Goal: Task Accomplishment & Management: Manage account settings

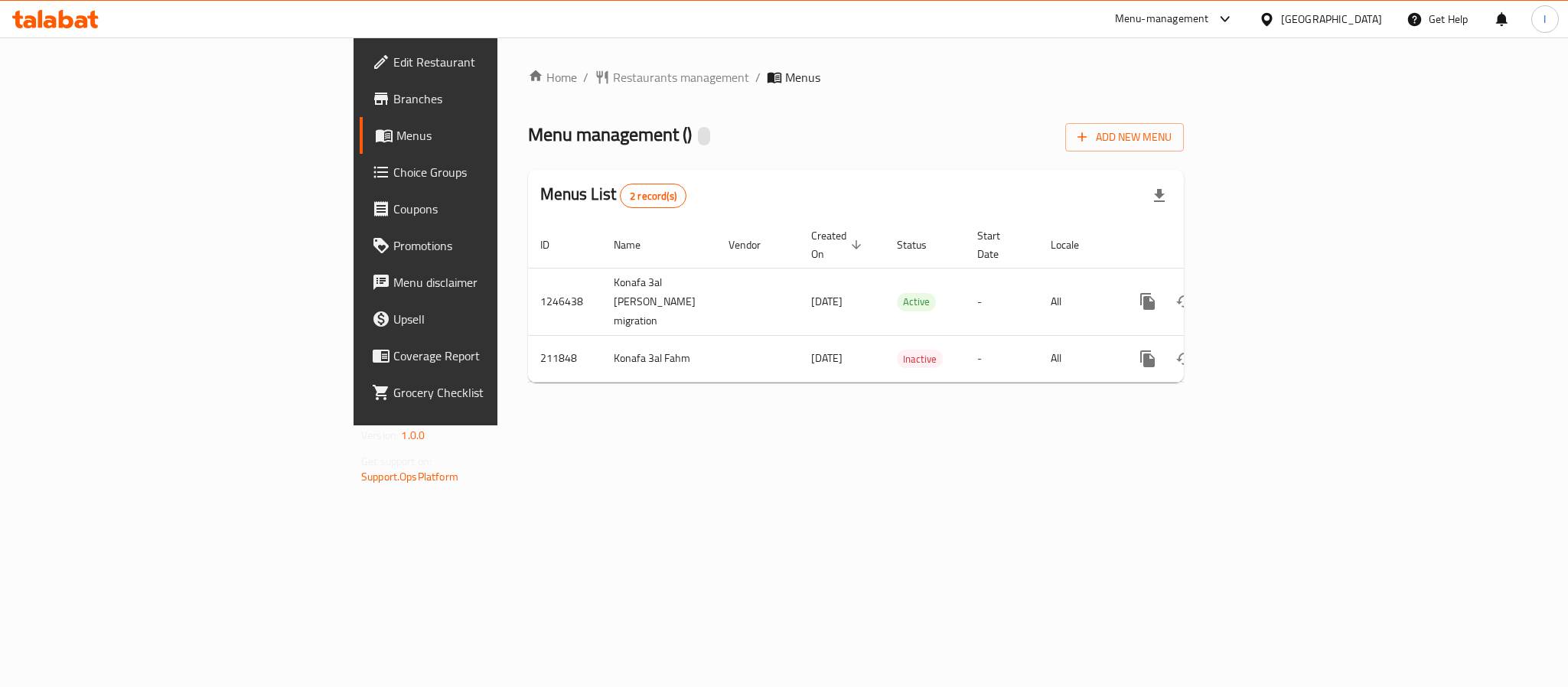
click at [955, 168] on div "Home / Restaurants management / Menus Menu management ( ) Add New Menu Menus Li…" at bounding box center [856, 231] width 656 height 327
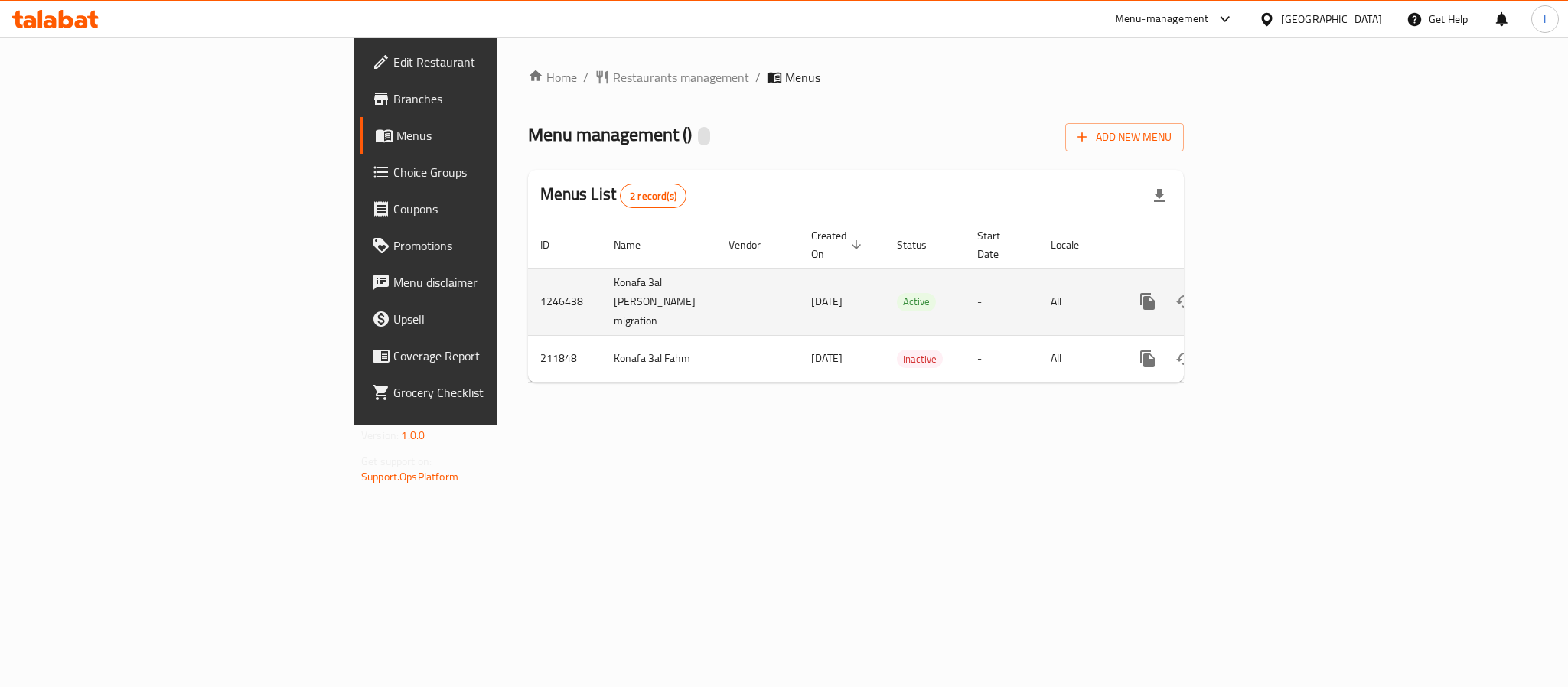
click at [1267, 292] on icon "enhanced table" at bounding box center [1258, 301] width 18 height 18
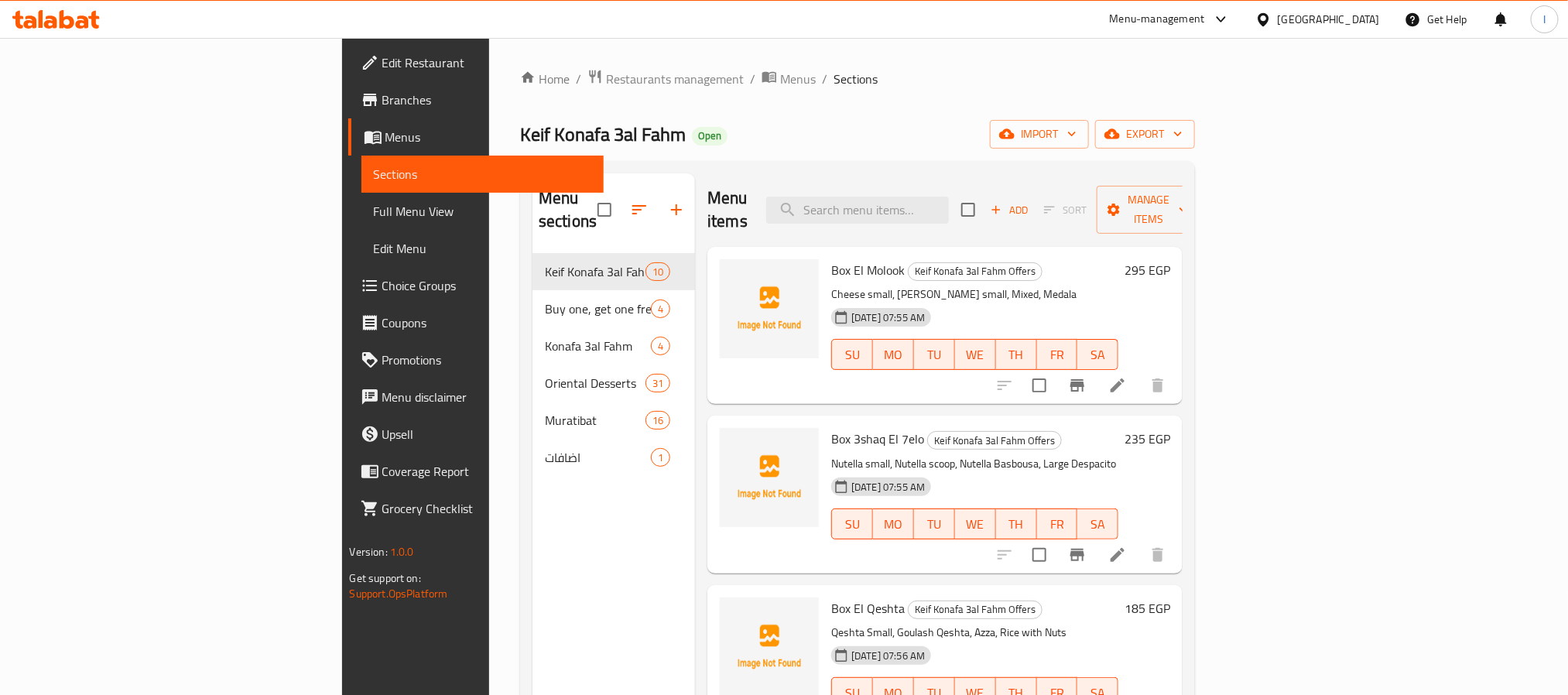
click at [780, 140] on div "Keif Konafa 3al Fahm Open import export" at bounding box center [857, 134] width 675 height 28
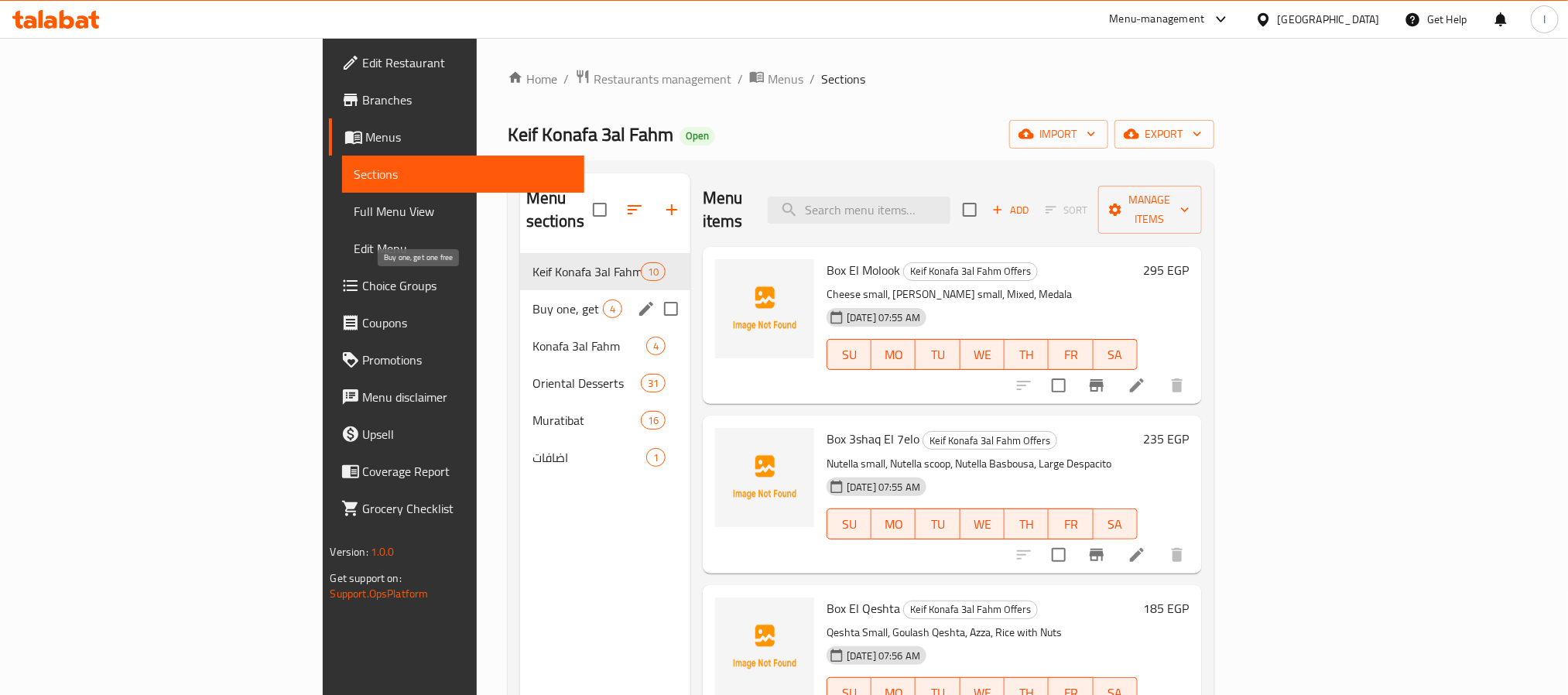
click at [532, 300] on span "Buy one, get one free" at bounding box center [567, 309] width 71 height 18
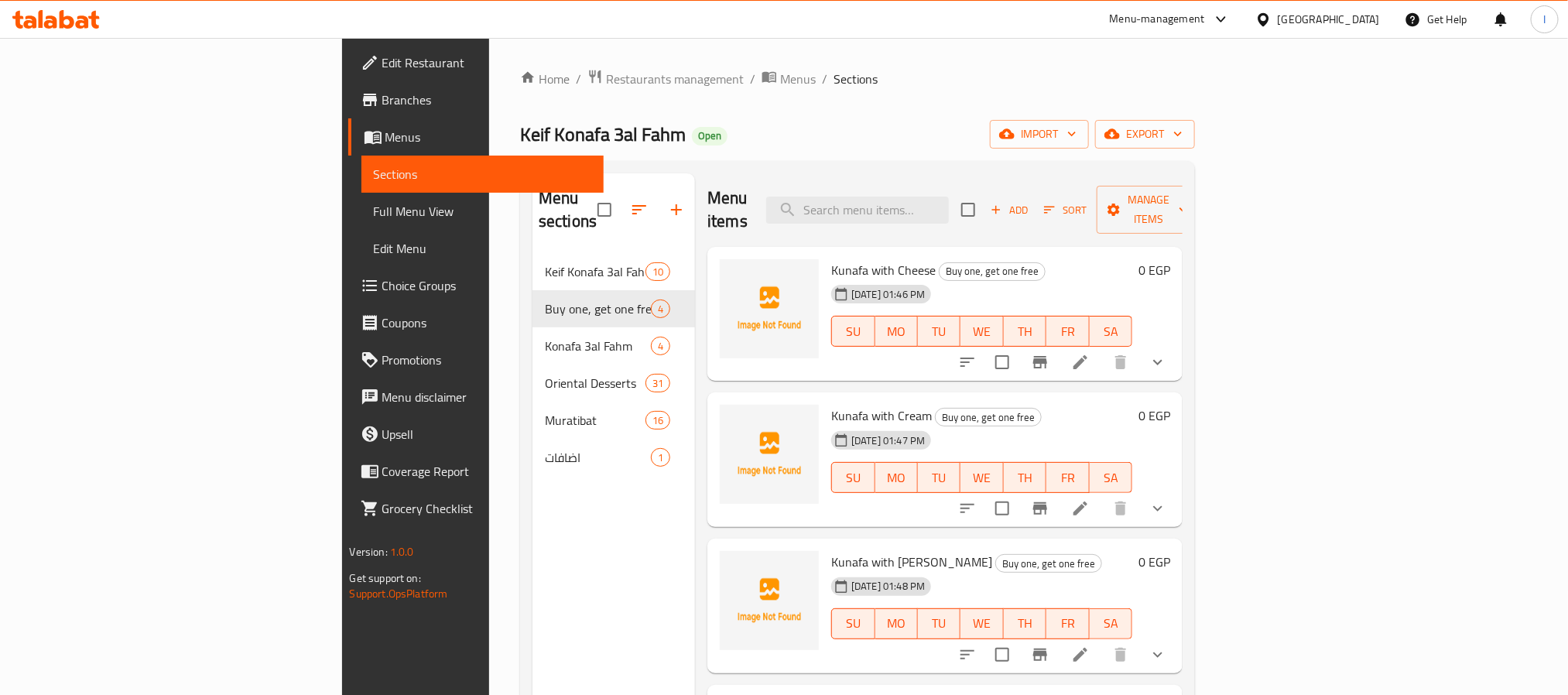
click at [773, 167] on div "Menu sections Keif Konafa 3al Fahm Offers 10 Buy one, get one free 4 Konafa 3al…" at bounding box center [857, 520] width 675 height 720
click at [1167, 353] on icon "show more" at bounding box center [1157, 362] width 18 height 18
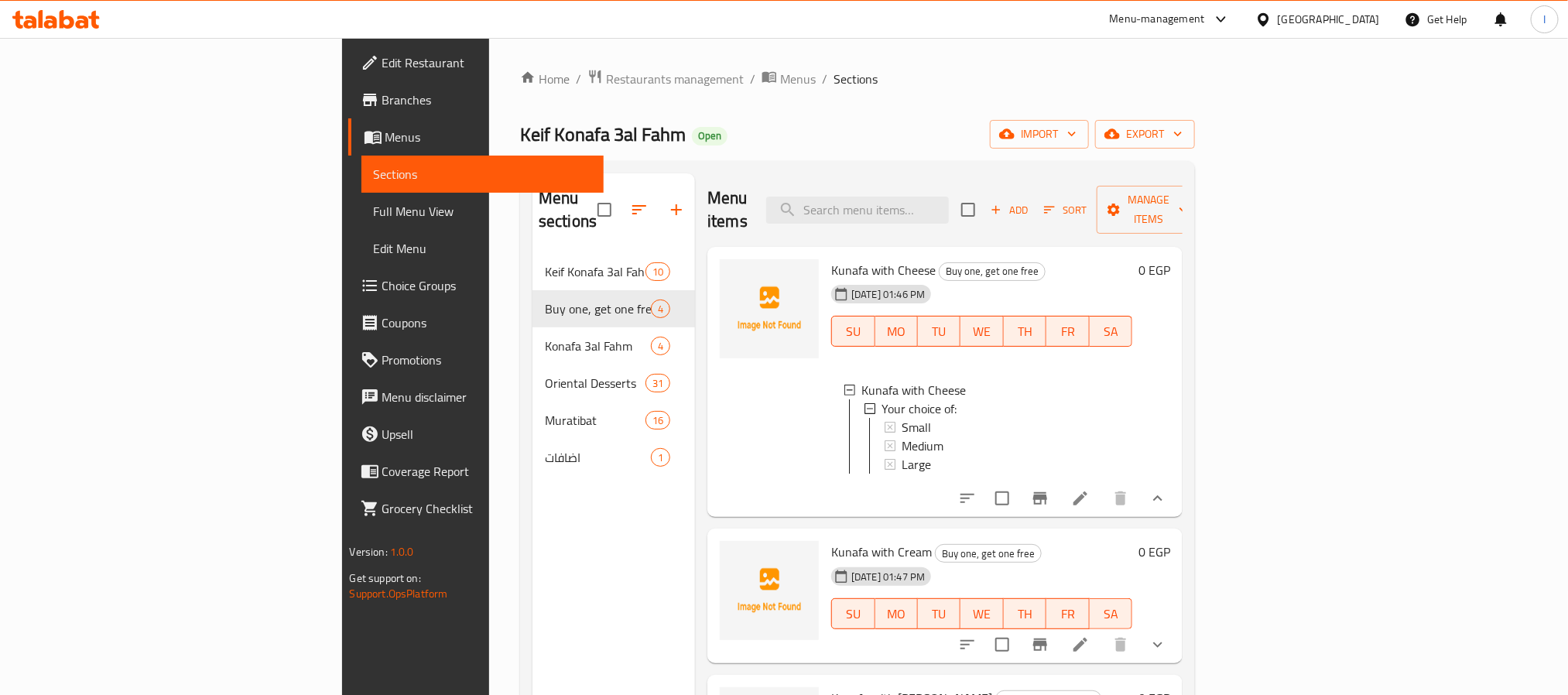
scroll to position [2, 0]
click at [1167, 636] on icon "show more" at bounding box center [1157, 645] width 18 height 18
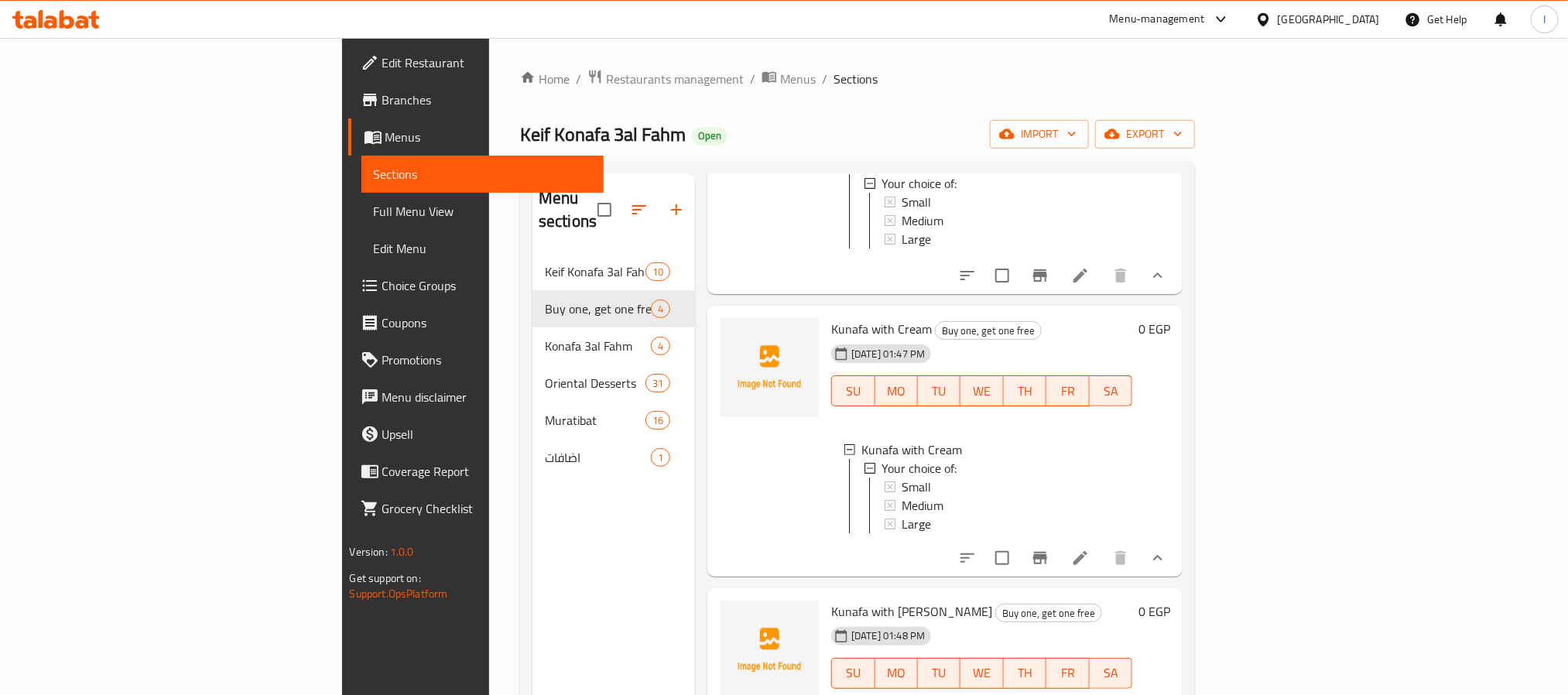
scroll to position [216, 0]
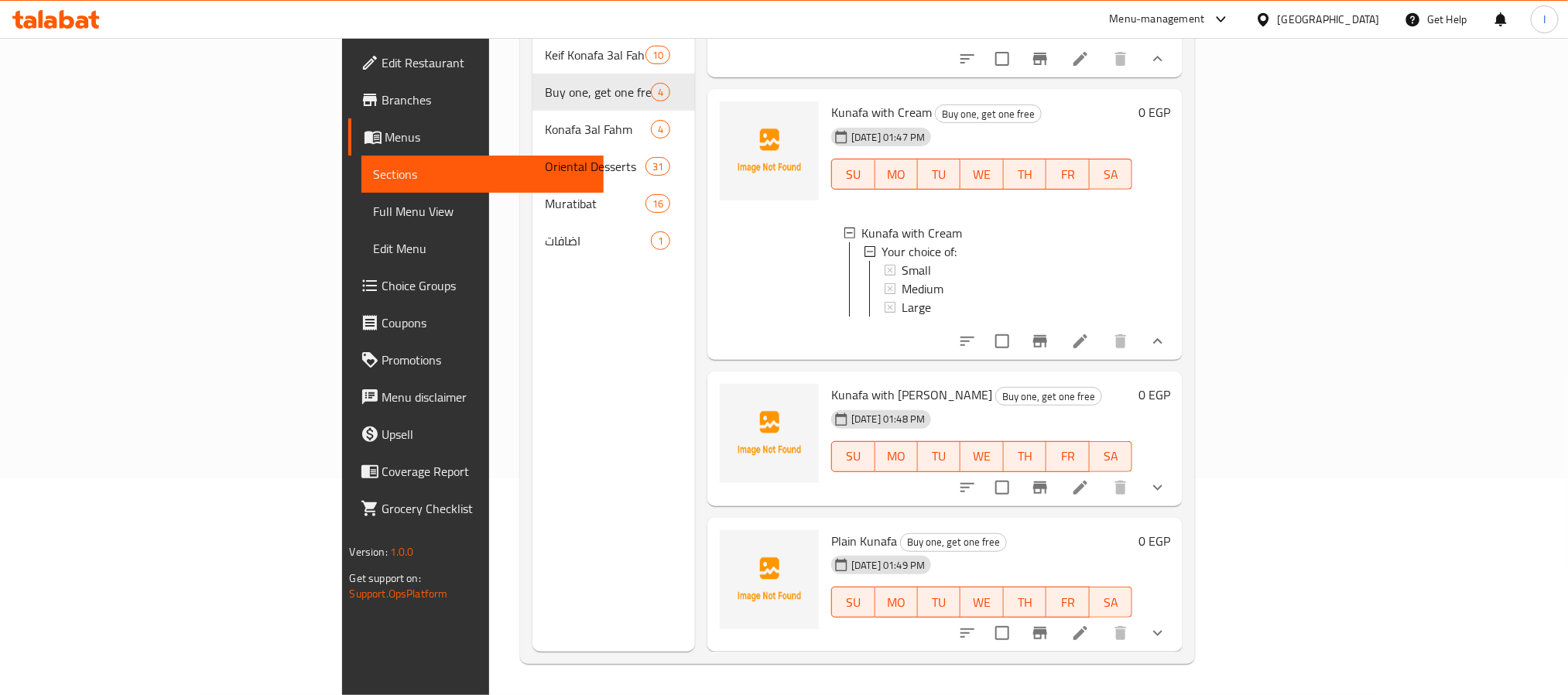
click at [1176, 504] on button "show more" at bounding box center [1157, 488] width 37 height 37
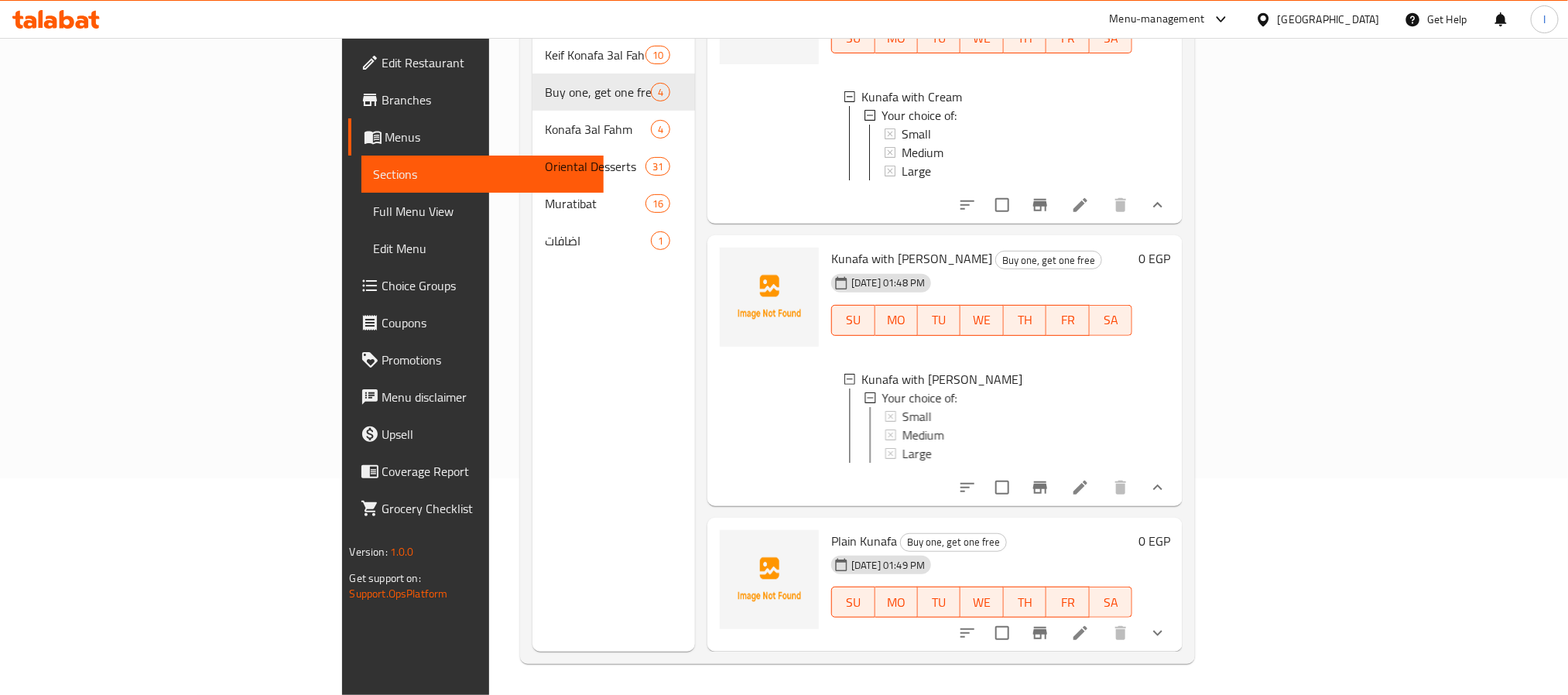
scroll to position [385, 0]
click at [1170, 614] on div "0 EGP" at bounding box center [1151, 585] width 38 height 110
click at [1167, 627] on icon "show more" at bounding box center [1157, 633] width 18 height 18
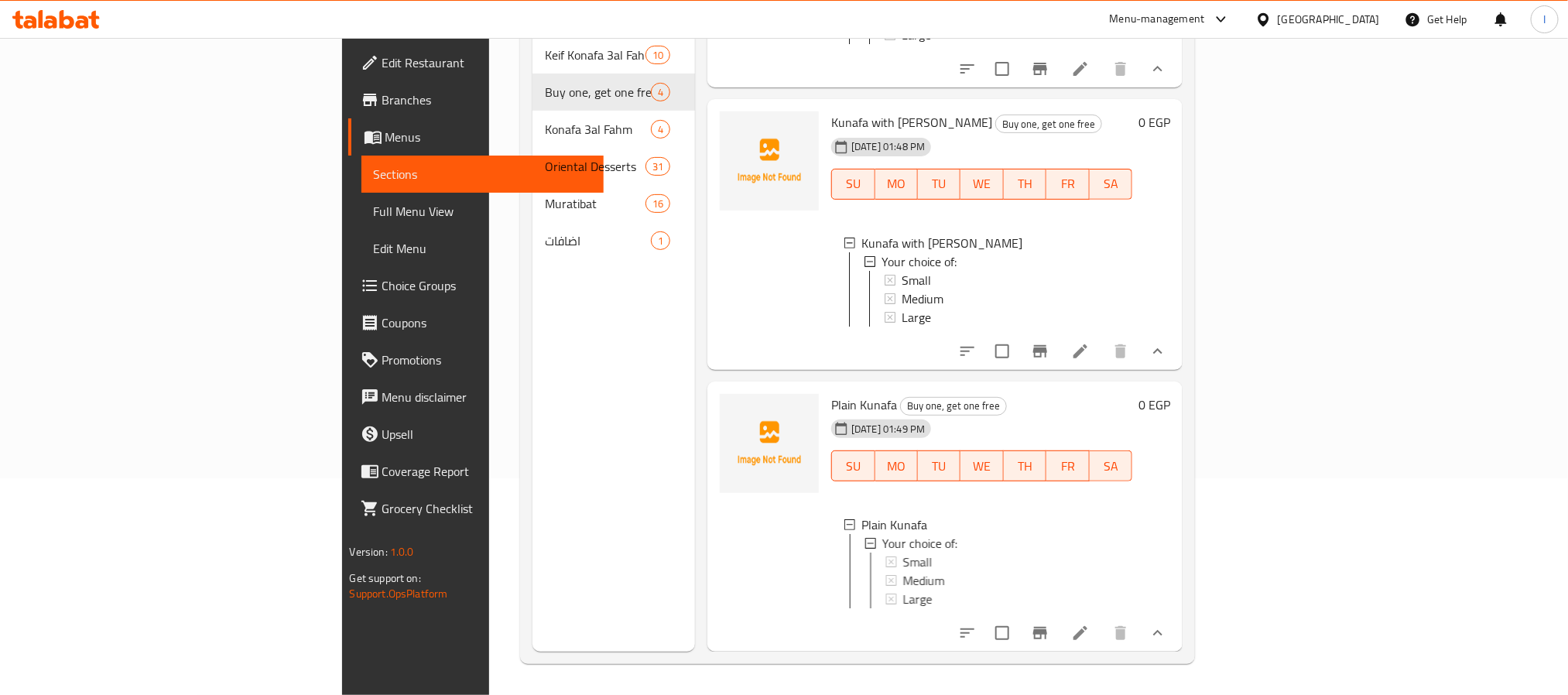
scroll to position [539, 0]
click at [913, 553] on div "Small" at bounding box center [1011, 562] width 218 height 18
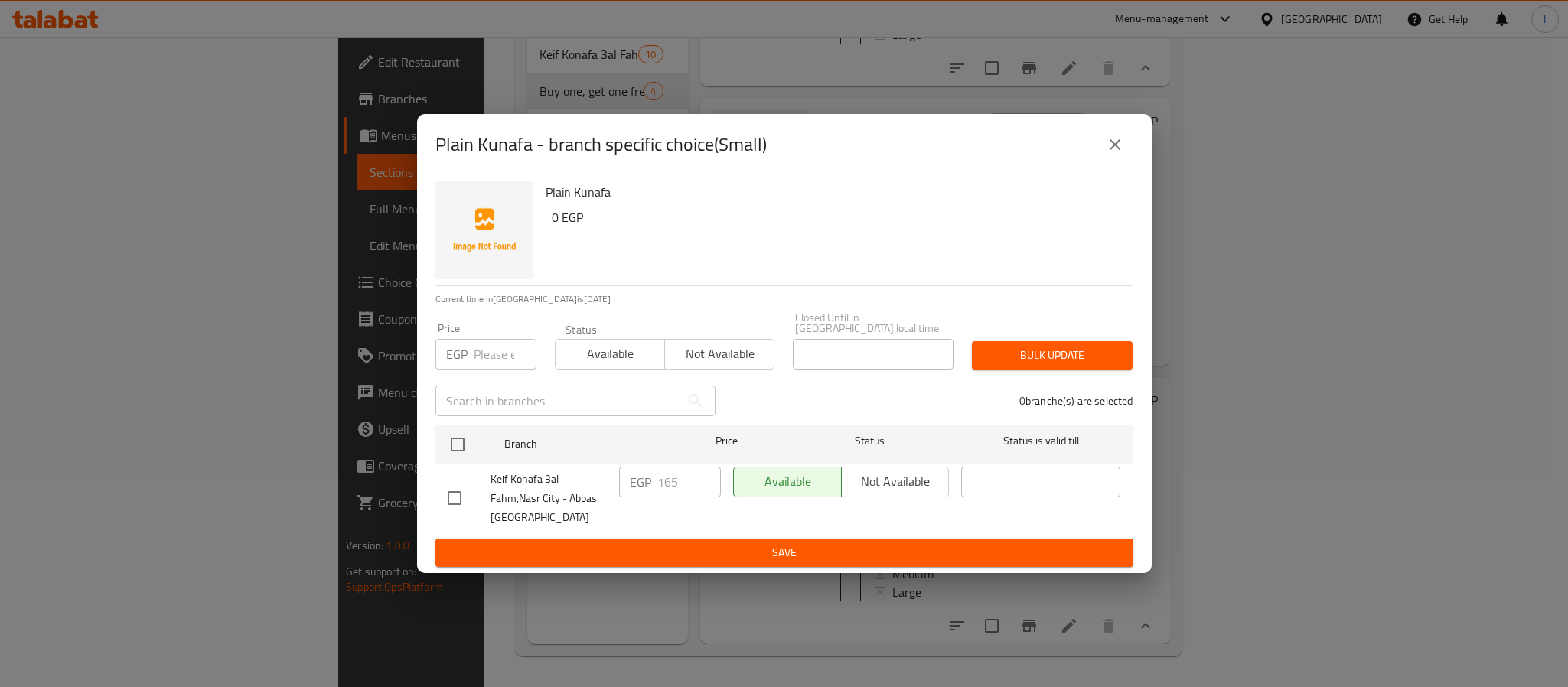
drag, startPoint x: 1120, startPoint y: 145, endPoint x: 1148, endPoint y: 253, distance: 111.6
click at [1119, 146] on icon "close" at bounding box center [1115, 145] width 18 height 18
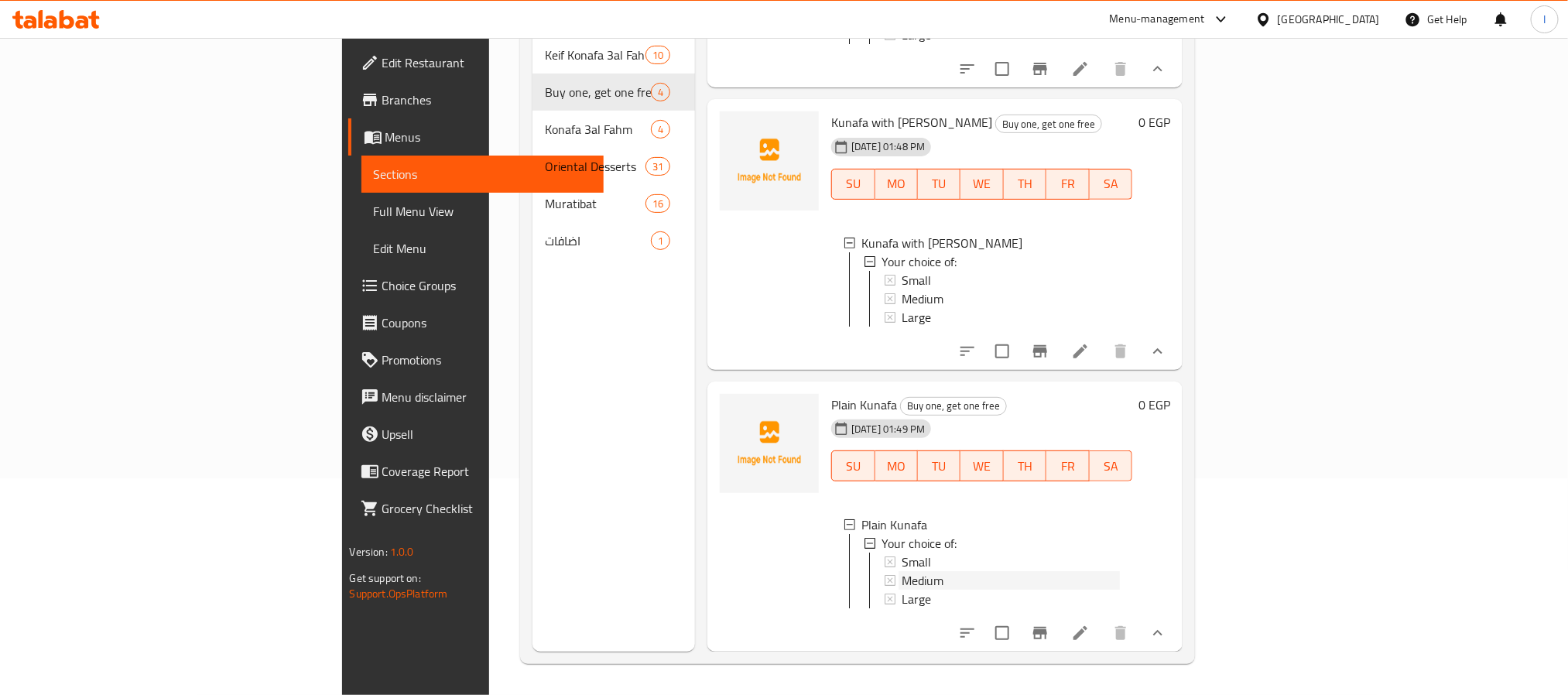
click at [902, 571] on div "Medium" at bounding box center [1011, 580] width 218 height 18
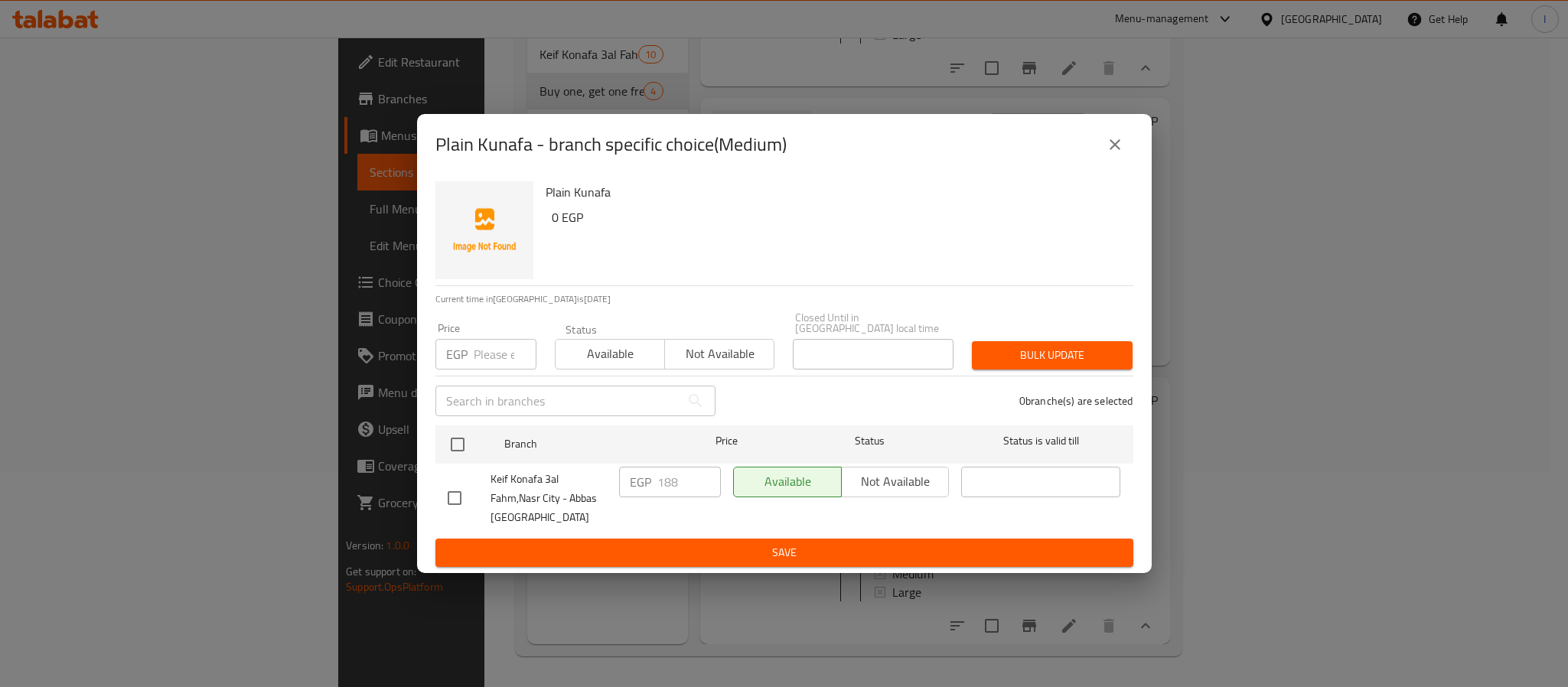
click at [1113, 152] on icon "close" at bounding box center [1115, 145] width 18 height 18
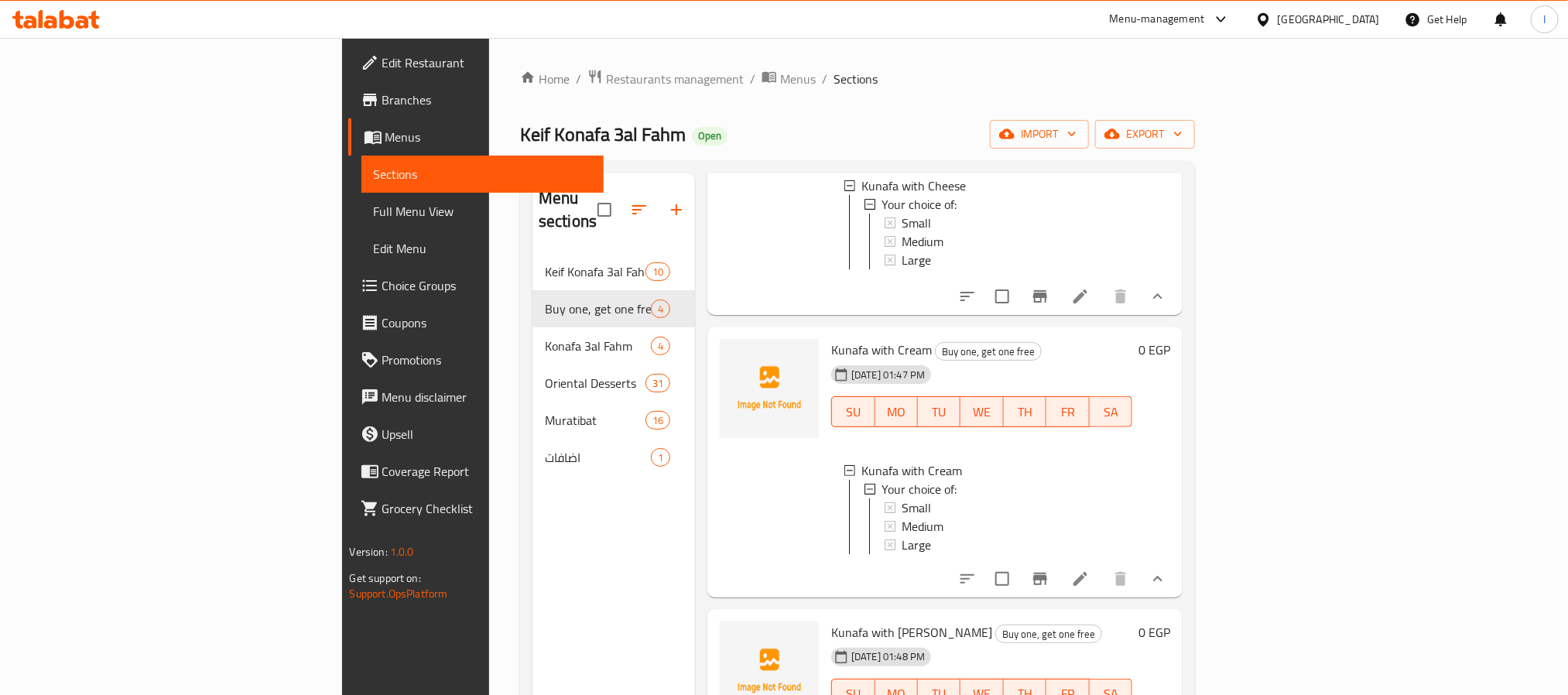
scroll to position [0, 0]
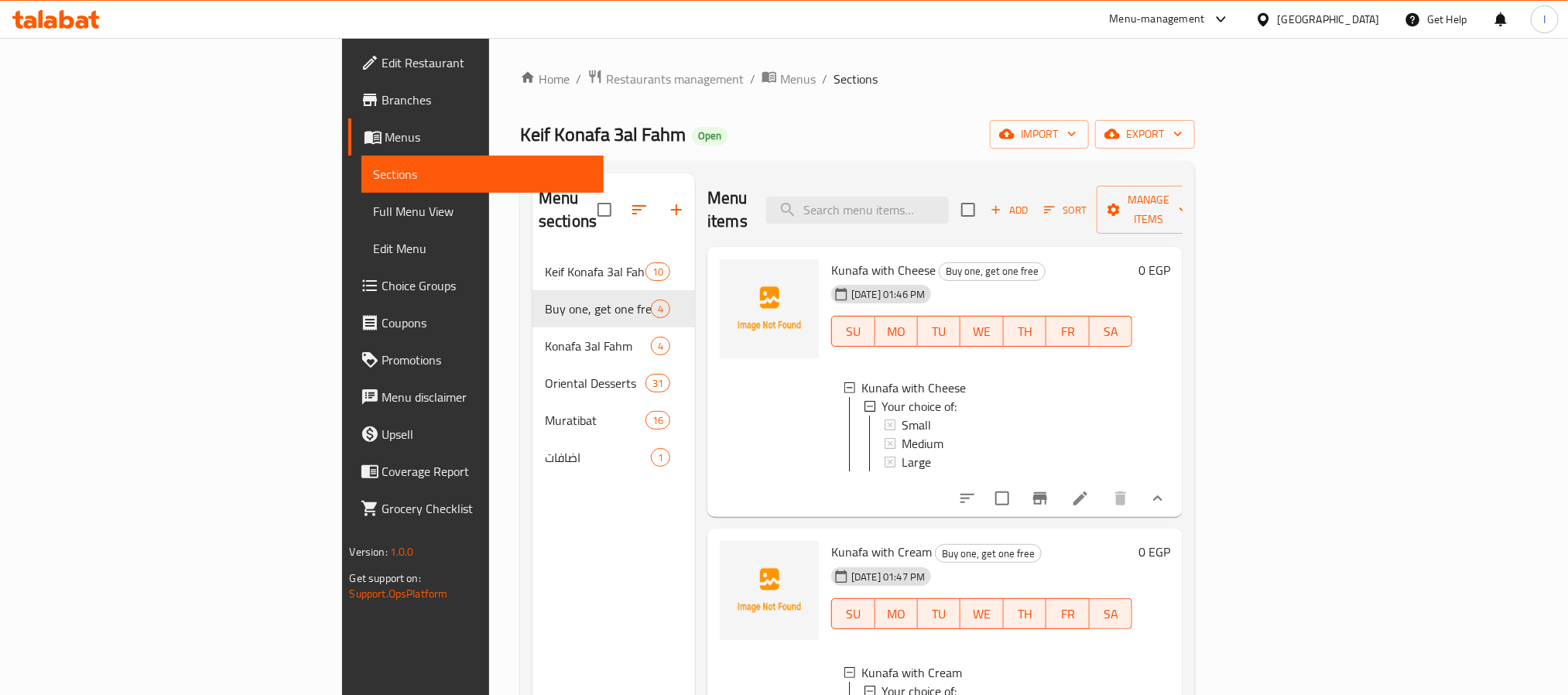
click at [1047, 494] on icon "Branch-specific-item" at bounding box center [1040, 499] width 14 height 12
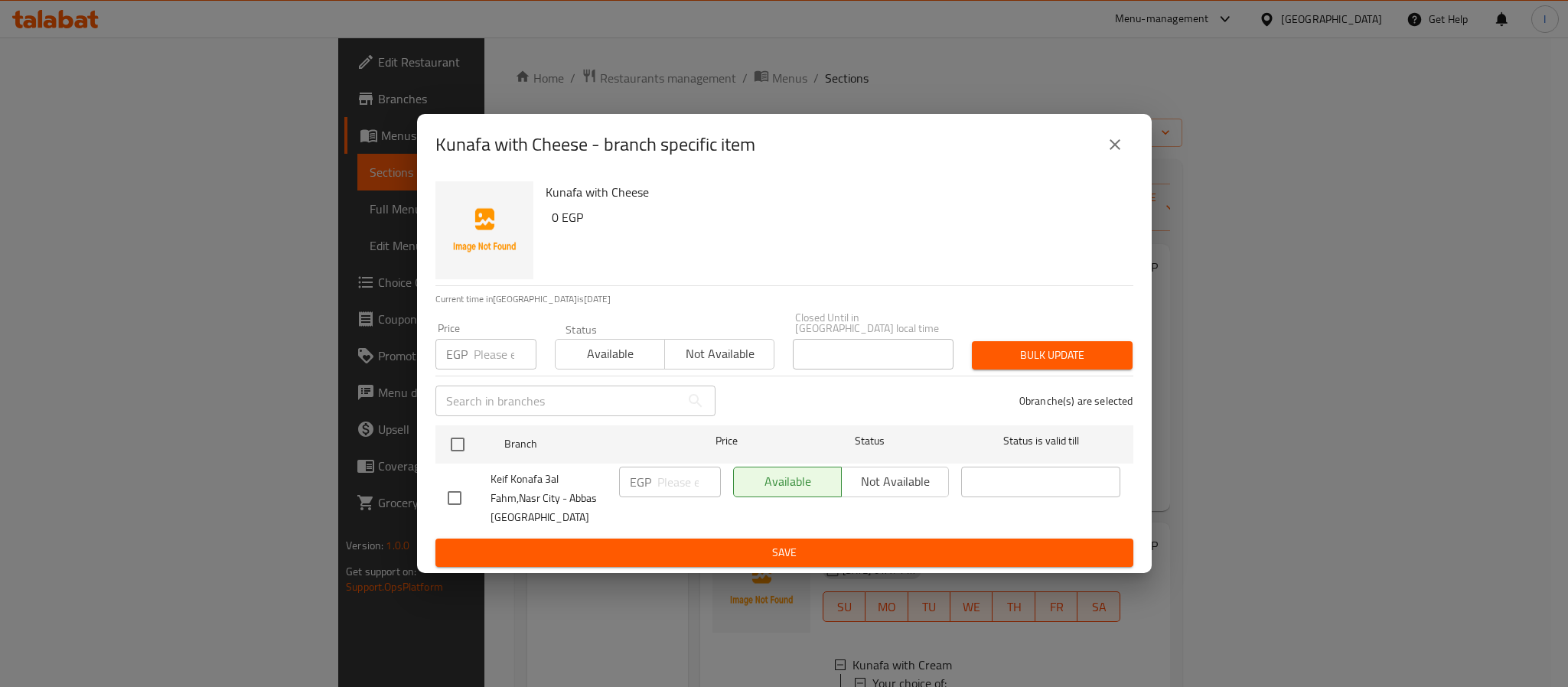
click at [1109, 160] on button "close" at bounding box center [1115, 144] width 37 height 37
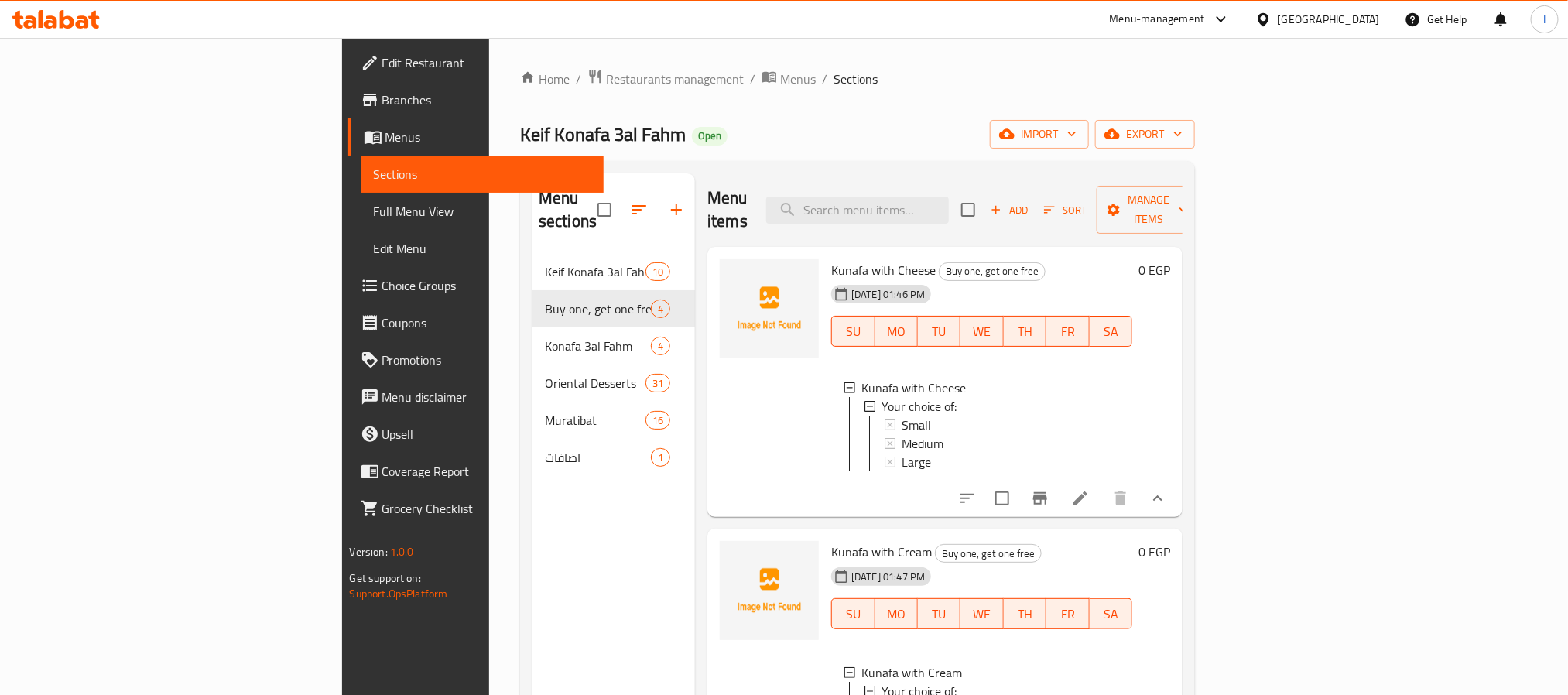
scroll to position [349, 0]
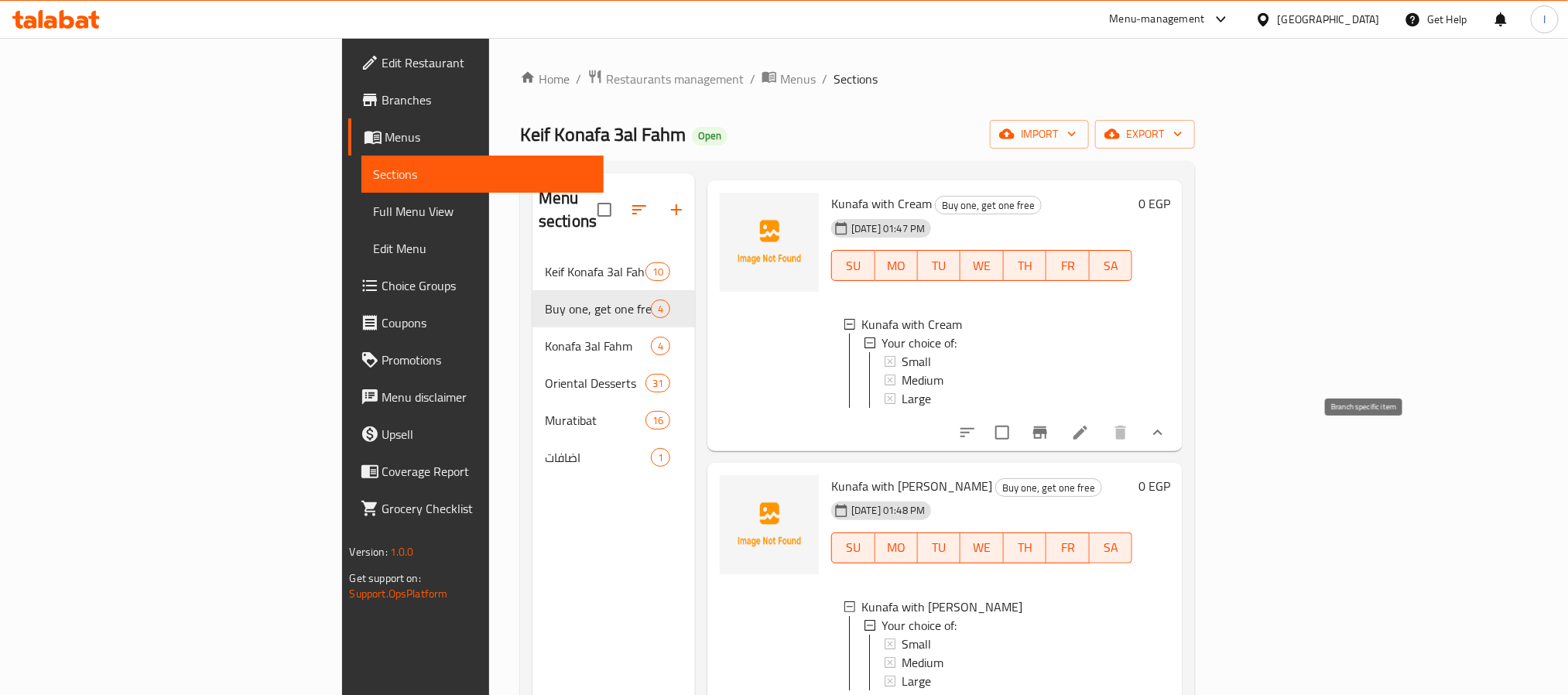
click at [1049, 442] on icon "Branch-specific-item" at bounding box center [1040, 433] width 18 height 18
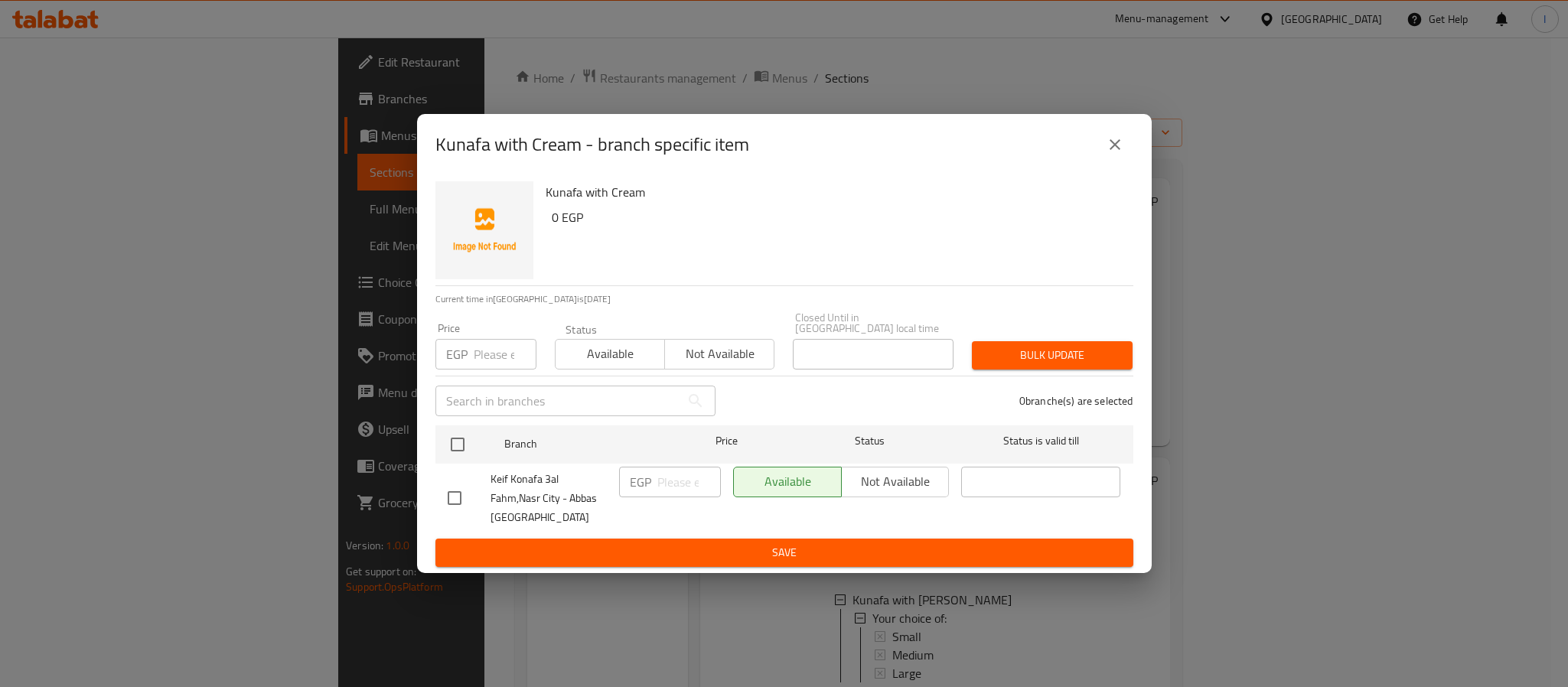
click at [1113, 154] on icon "close" at bounding box center [1115, 145] width 18 height 18
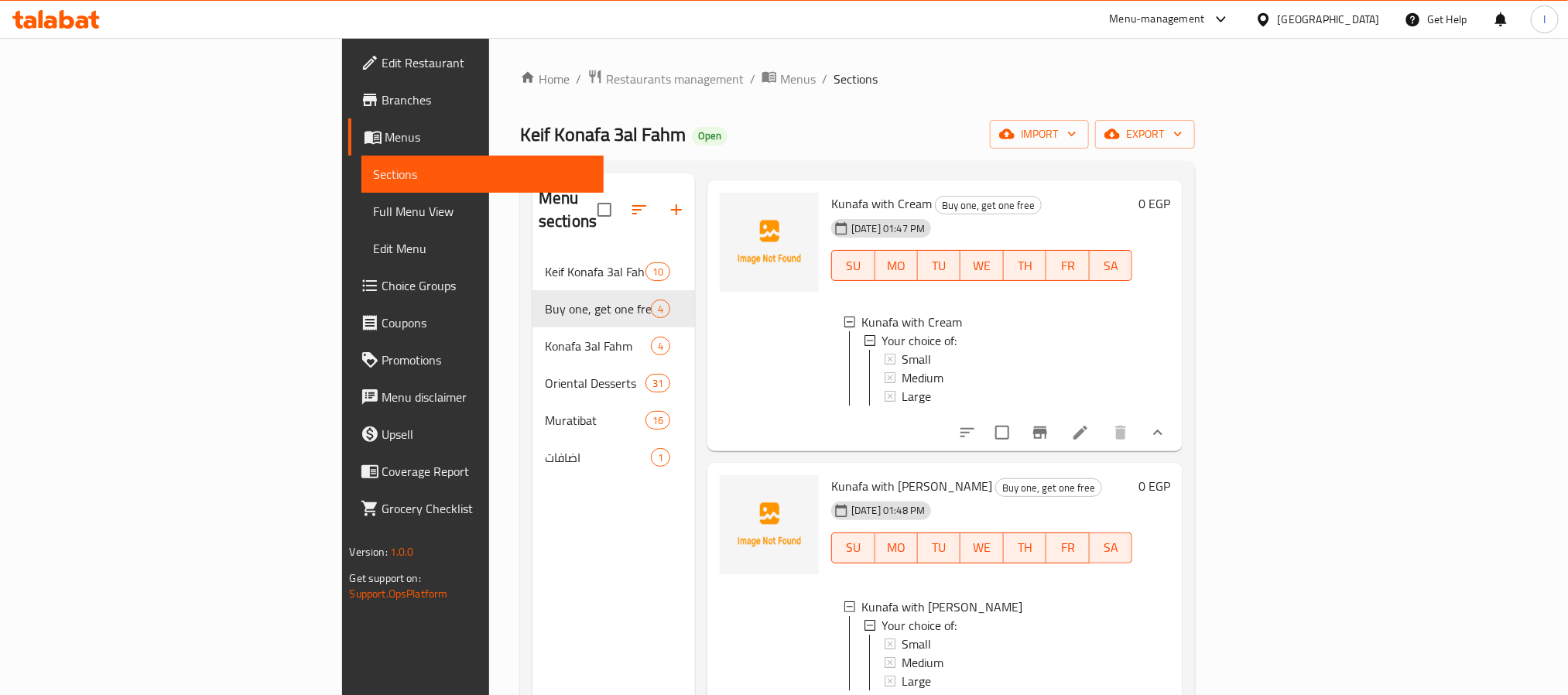
scroll to position [541, 0]
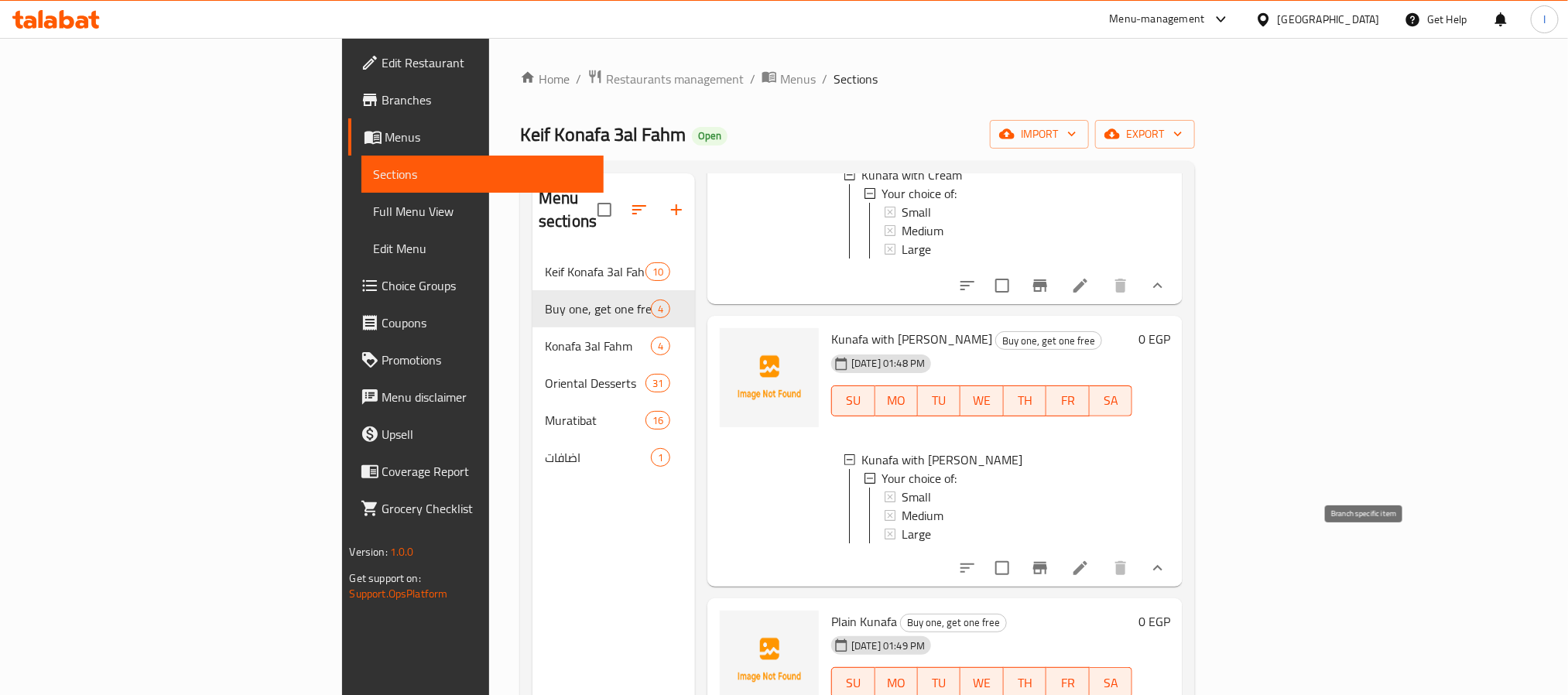
click at [1047, 562] on icon "Branch-specific-item" at bounding box center [1040, 568] width 14 height 12
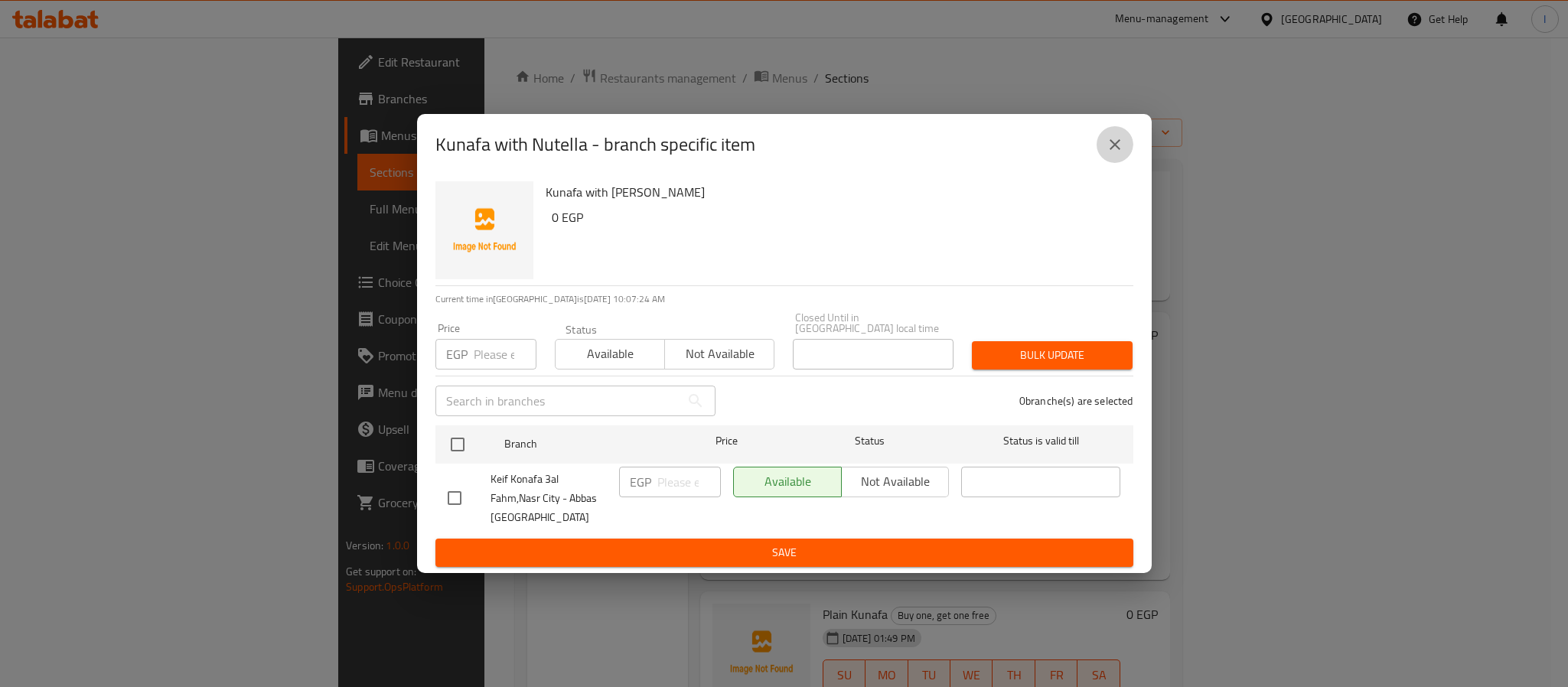
click at [1121, 149] on icon "close" at bounding box center [1115, 145] width 18 height 18
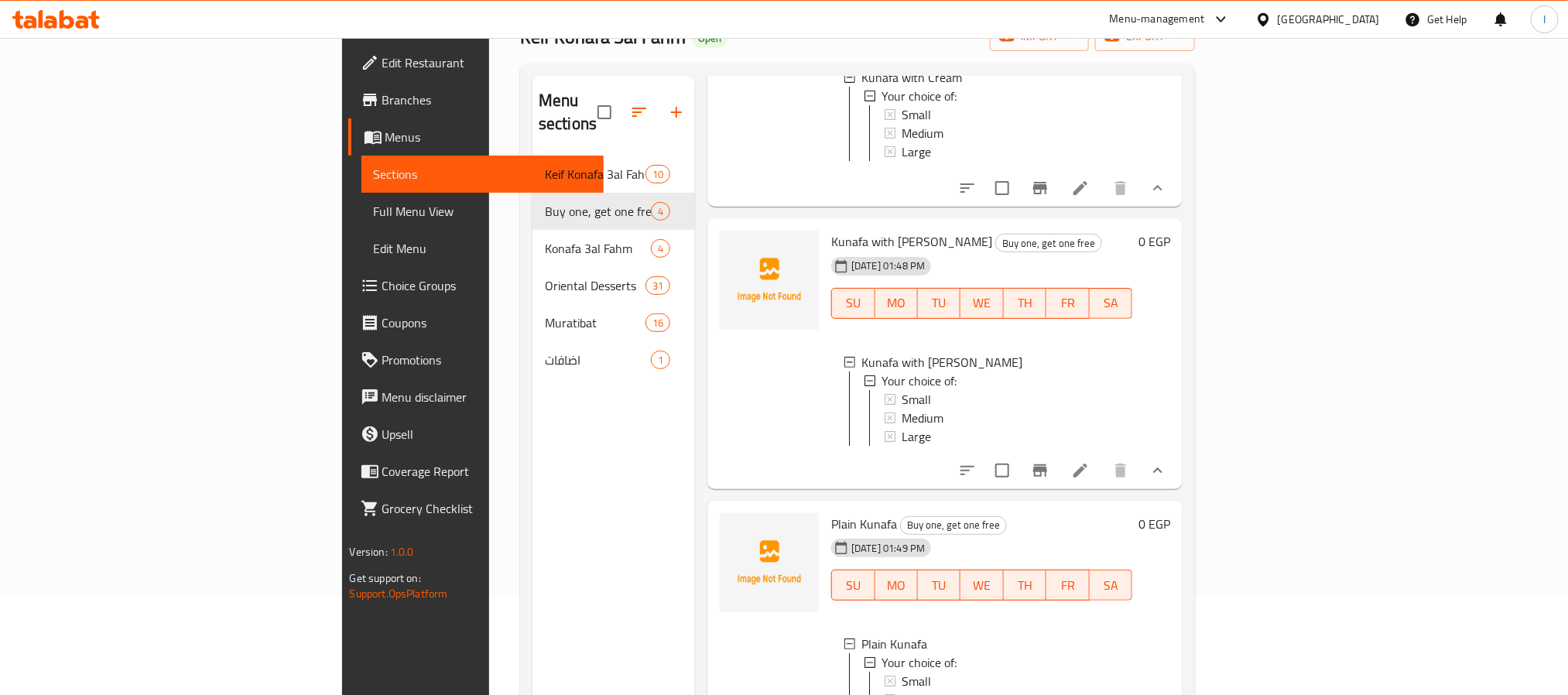
scroll to position [216, 0]
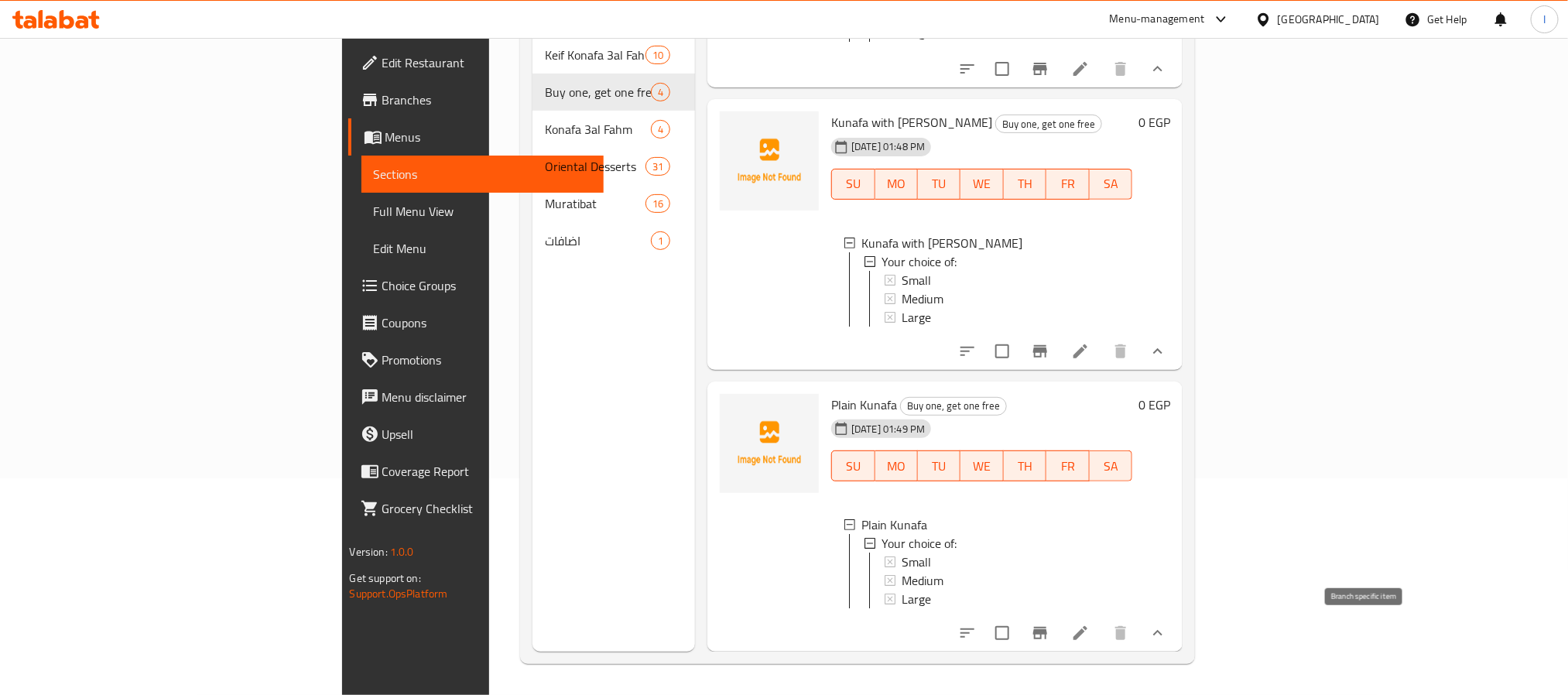
click at [1049, 625] on icon "Branch-specific-item" at bounding box center [1040, 633] width 18 height 18
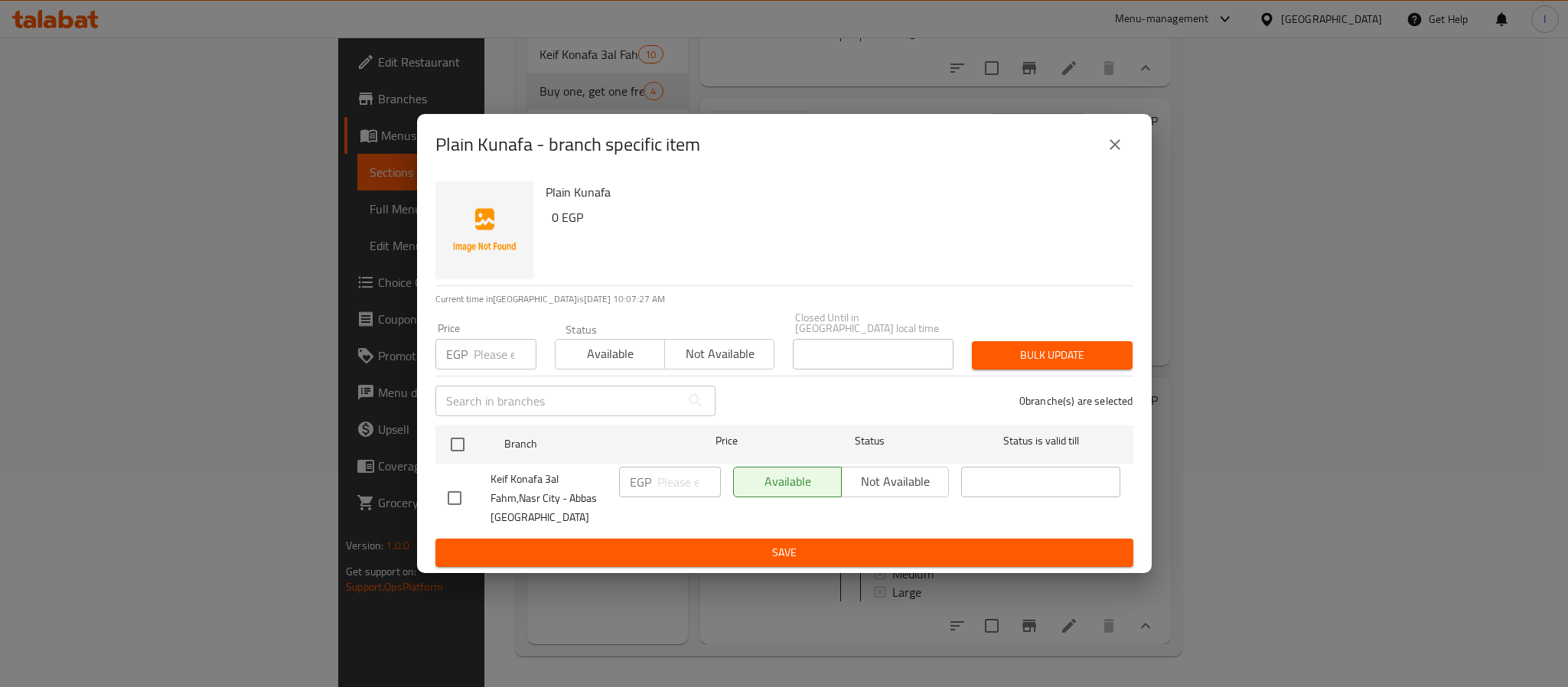
click at [1116, 154] on icon "close" at bounding box center [1115, 145] width 18 height 18
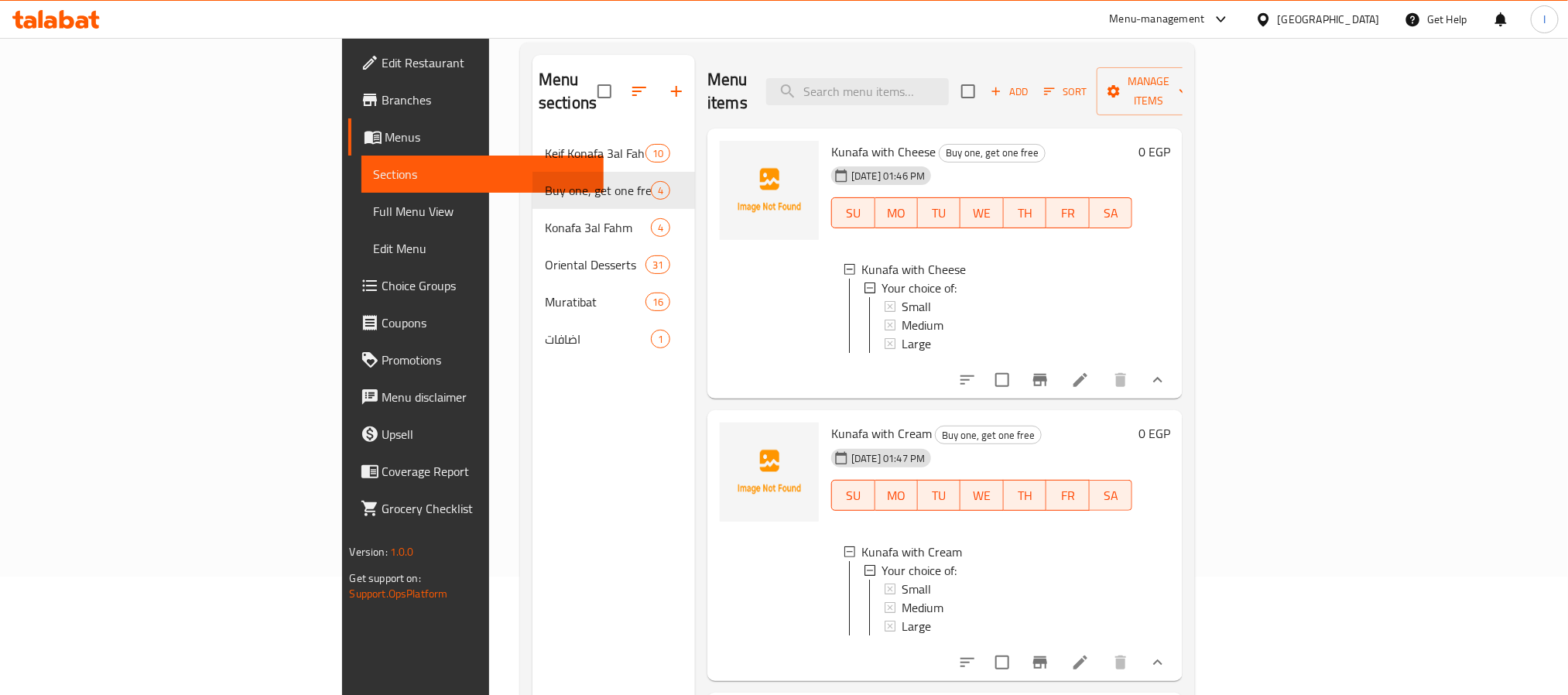
scroll to position [0, 0]
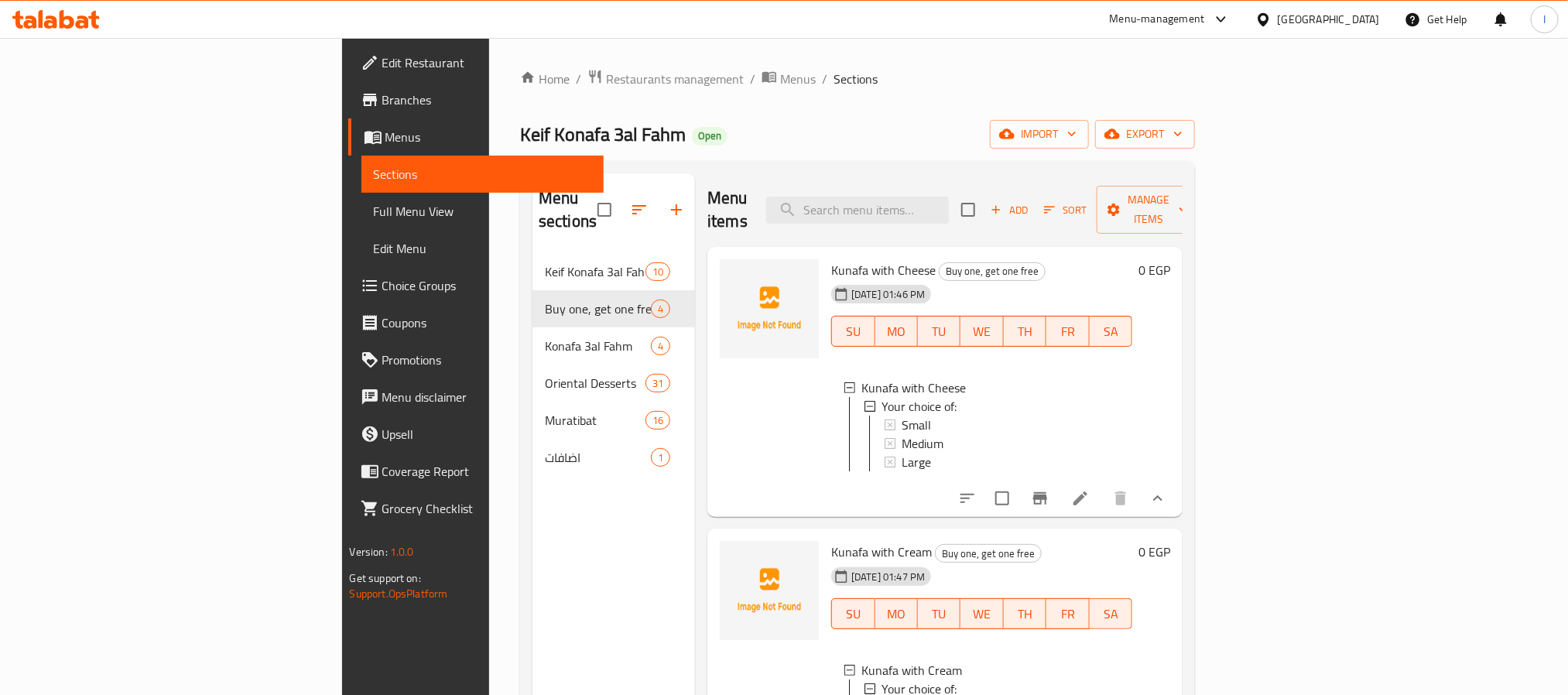
click at [785, 132] on div "Keif Konafa 3al Fahm Open import export" at bounding box center [857, 134] width 675 height 28
drag, startPoint x: 757, startPoint y: 147, endPoint x: 692, endPoint y: 195, distance: 80.8
click at [757, 147] on div "Keif Konafa 3al Fahm Open import export" at bounding box center [857, 134] width 675 height 28
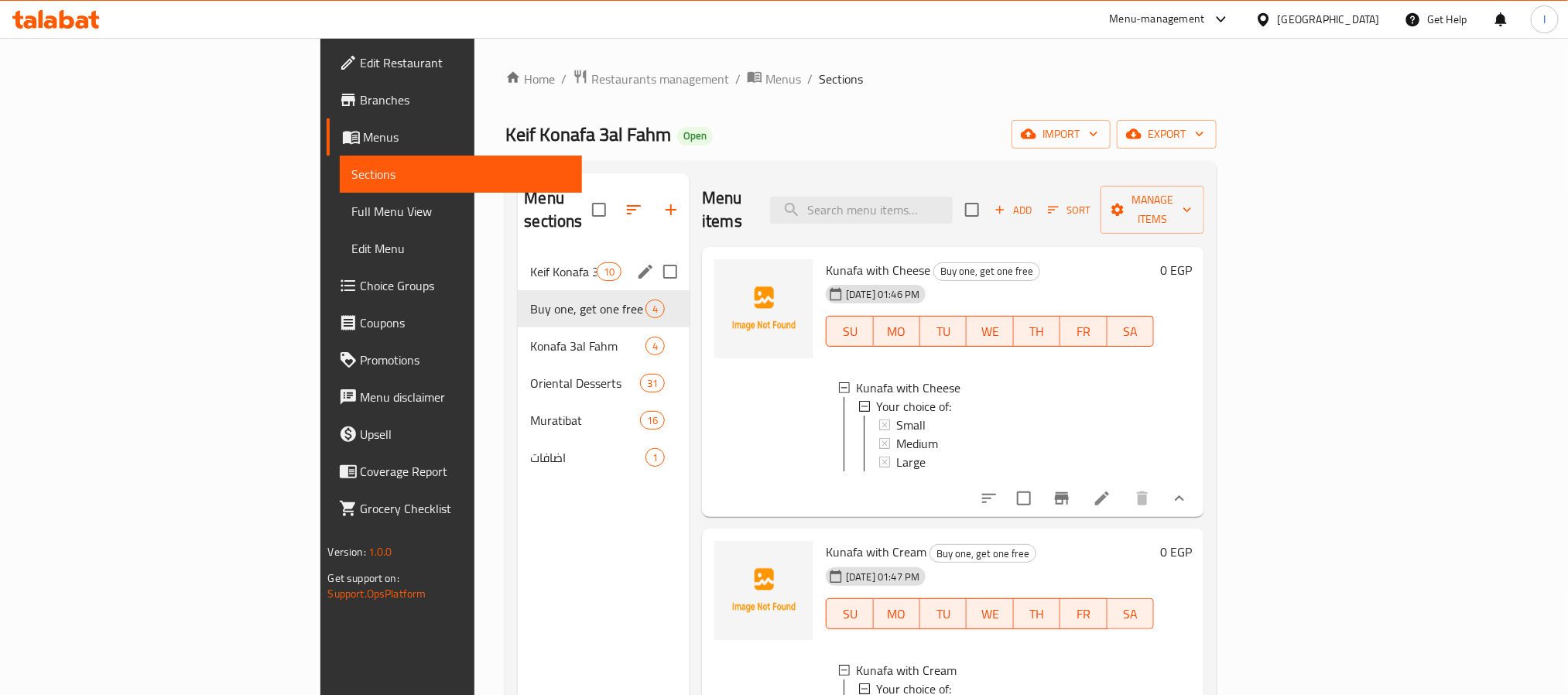
click at [530, 262] on span "Keif Konafa 3al Fahm Offers" at bounding box center [562, 271] width 66 height 18
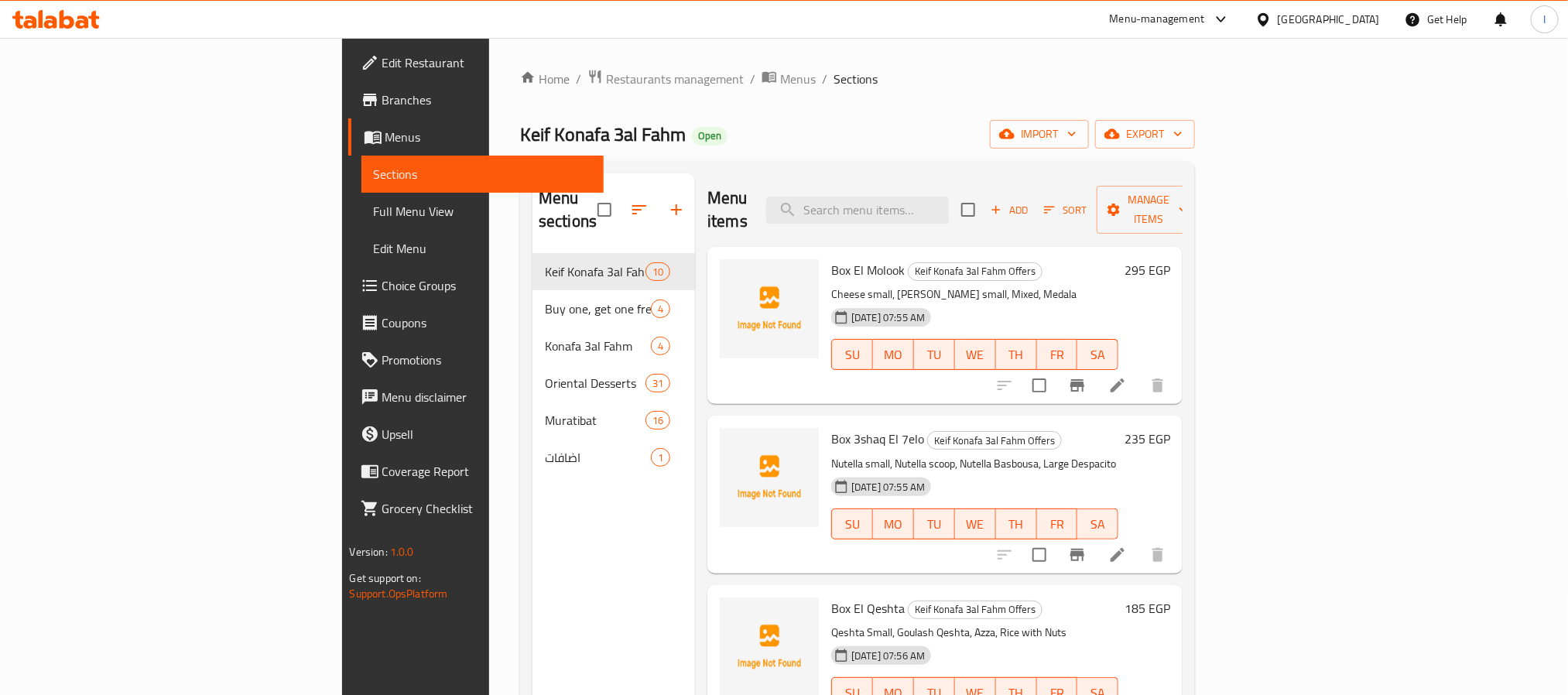
click at [804, 139] on div "Keif Konafa 3al Fahm Open import export" at bounding box center [857, 134] width 675 height 28
click at [383, 94] on span "Branches" at bounding box center [487, 100] width 209 height 18
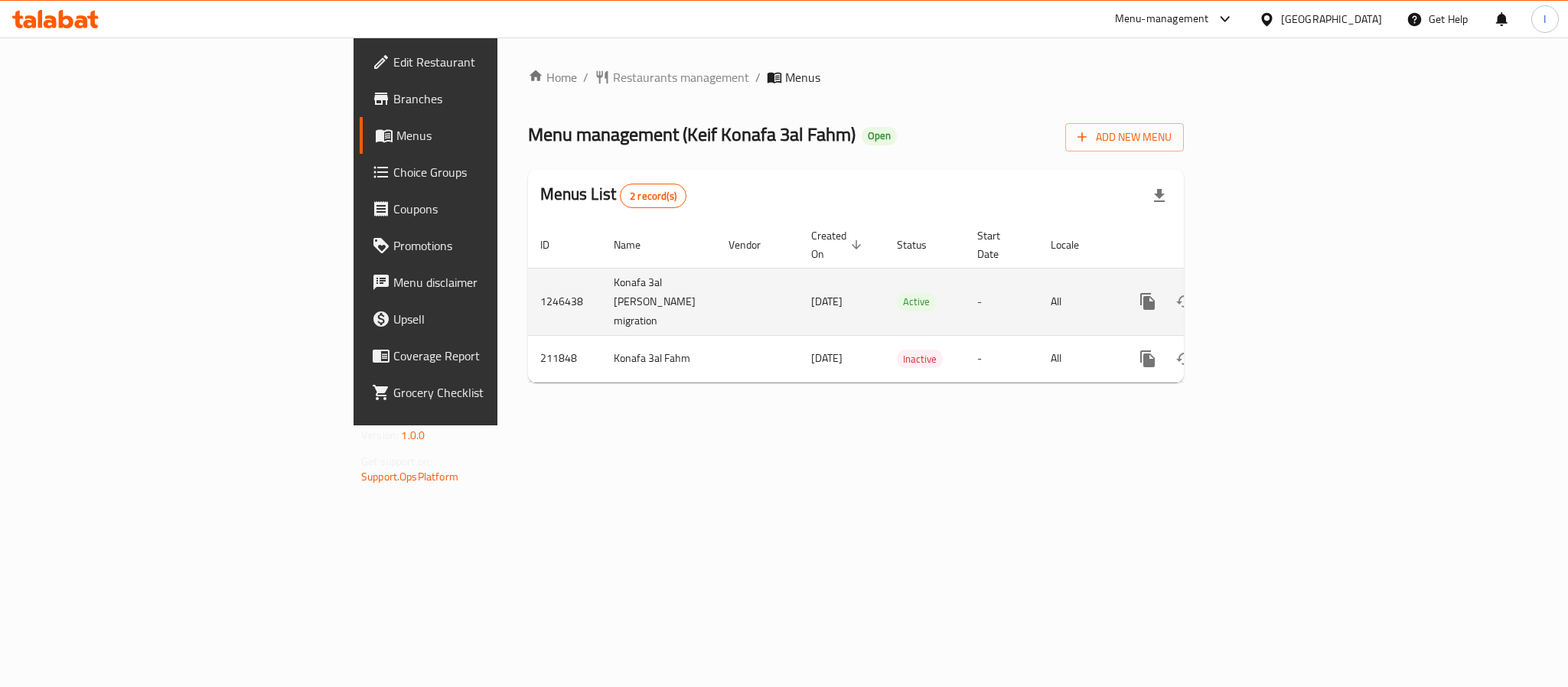
click at [1267, 292] on icon "enhanced table" at bounding box center [1258, 301] width 18 height 18
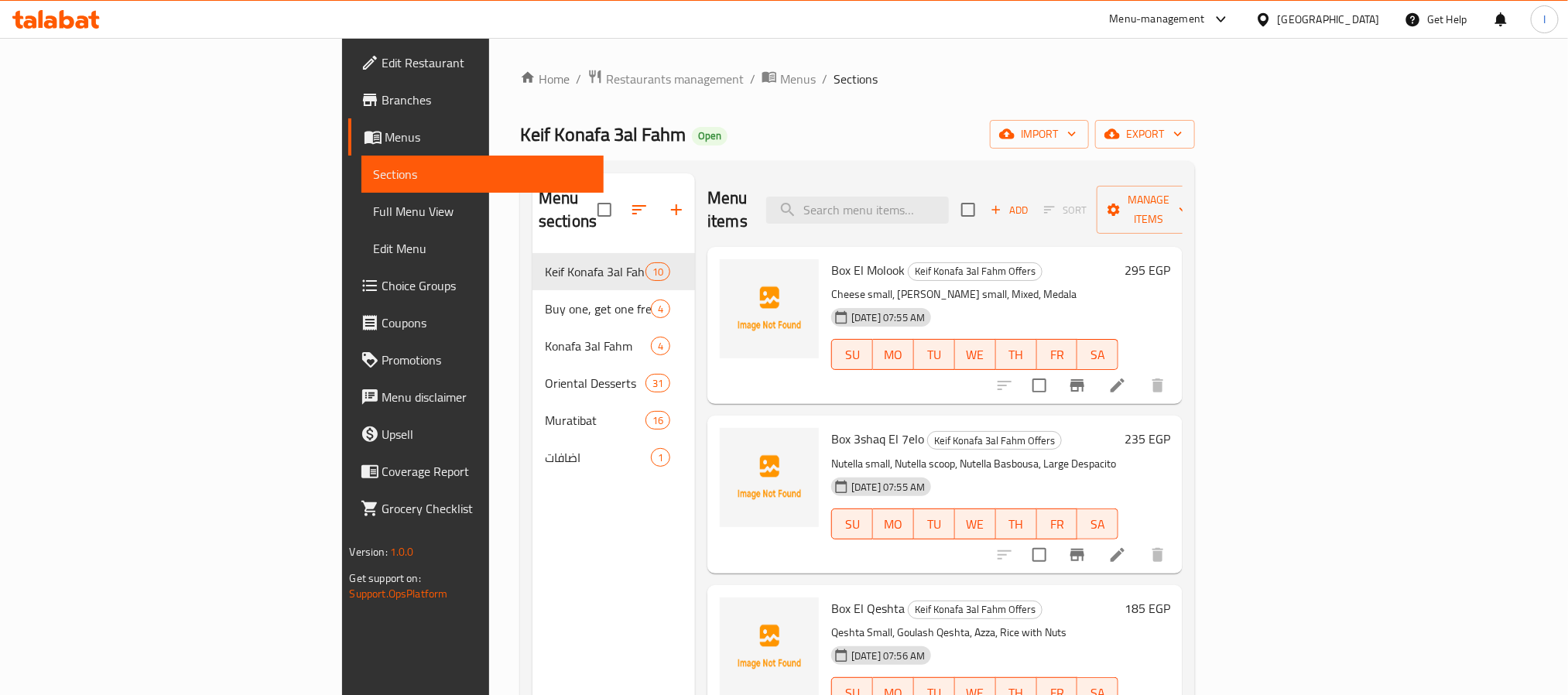
click at [978, 117] on div "Home / Restaurants management / Menus / Sections Keif Konafa 3al Fahm Open impo…" at bounding box center [857, 475] width 675 height 812
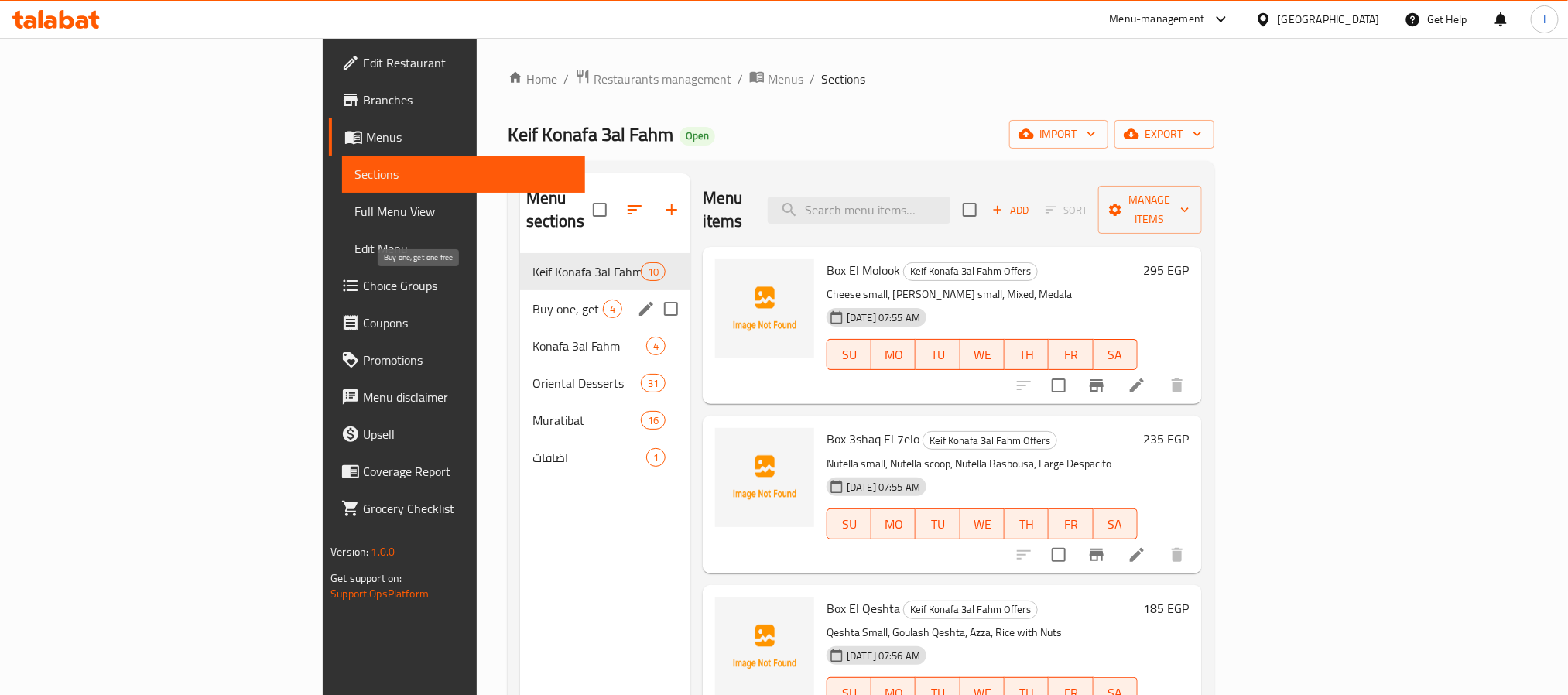
click at [532, 300] on span "Buy one, get one free" at bounding box center [567, 309] width 71 height 18
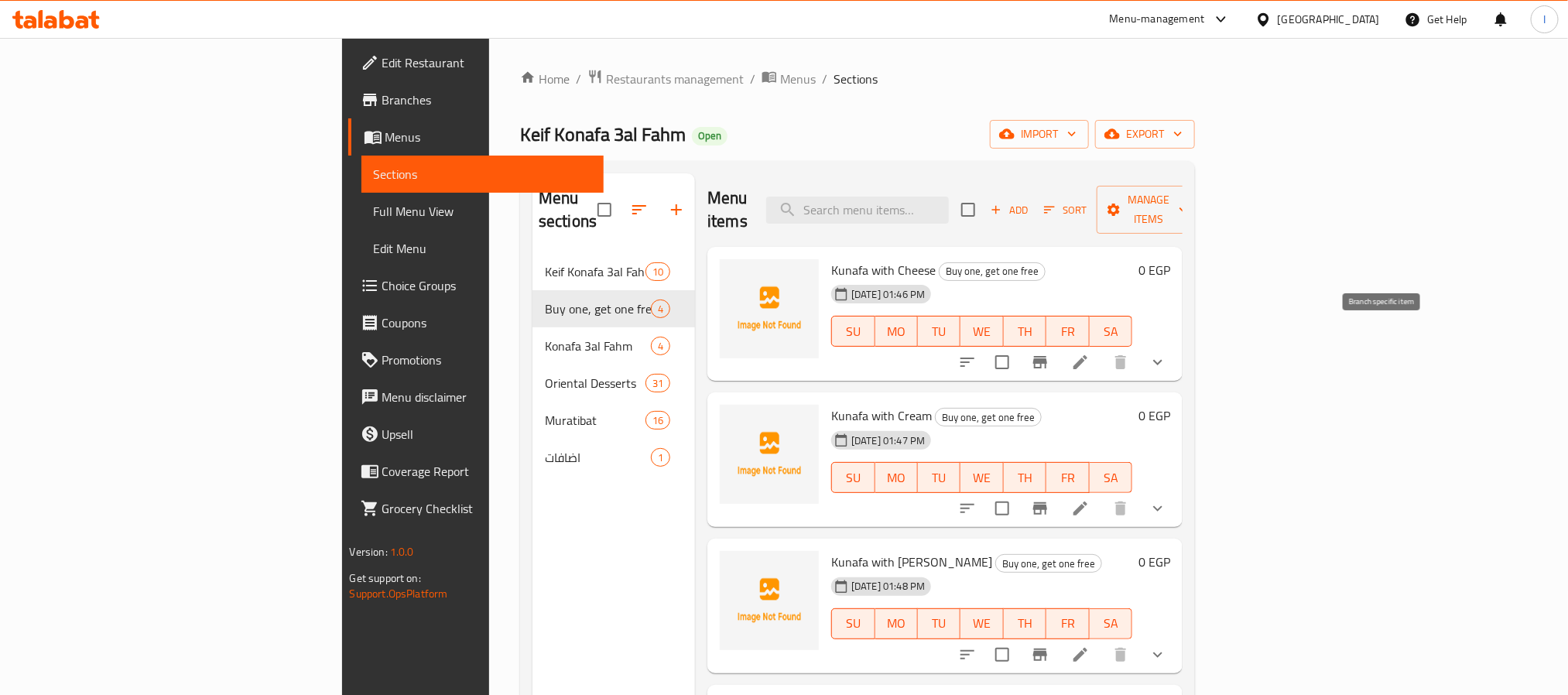
click at [1049, 353] on icon "Branch-specific-item" at bounding box center [1040, 362] width 18 height 18
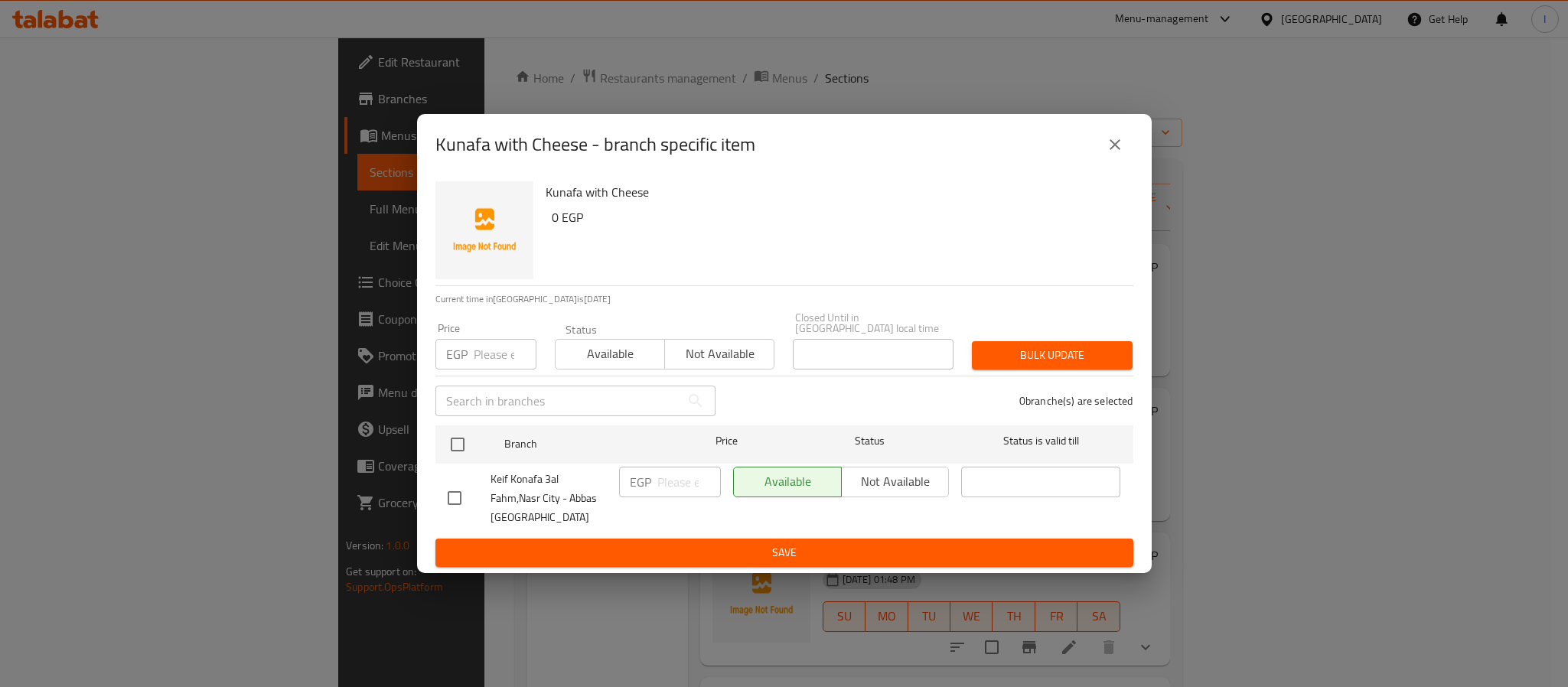
click at [1113, 146] on icon "close" at bounding box center [1115, 145] width 18 height 18
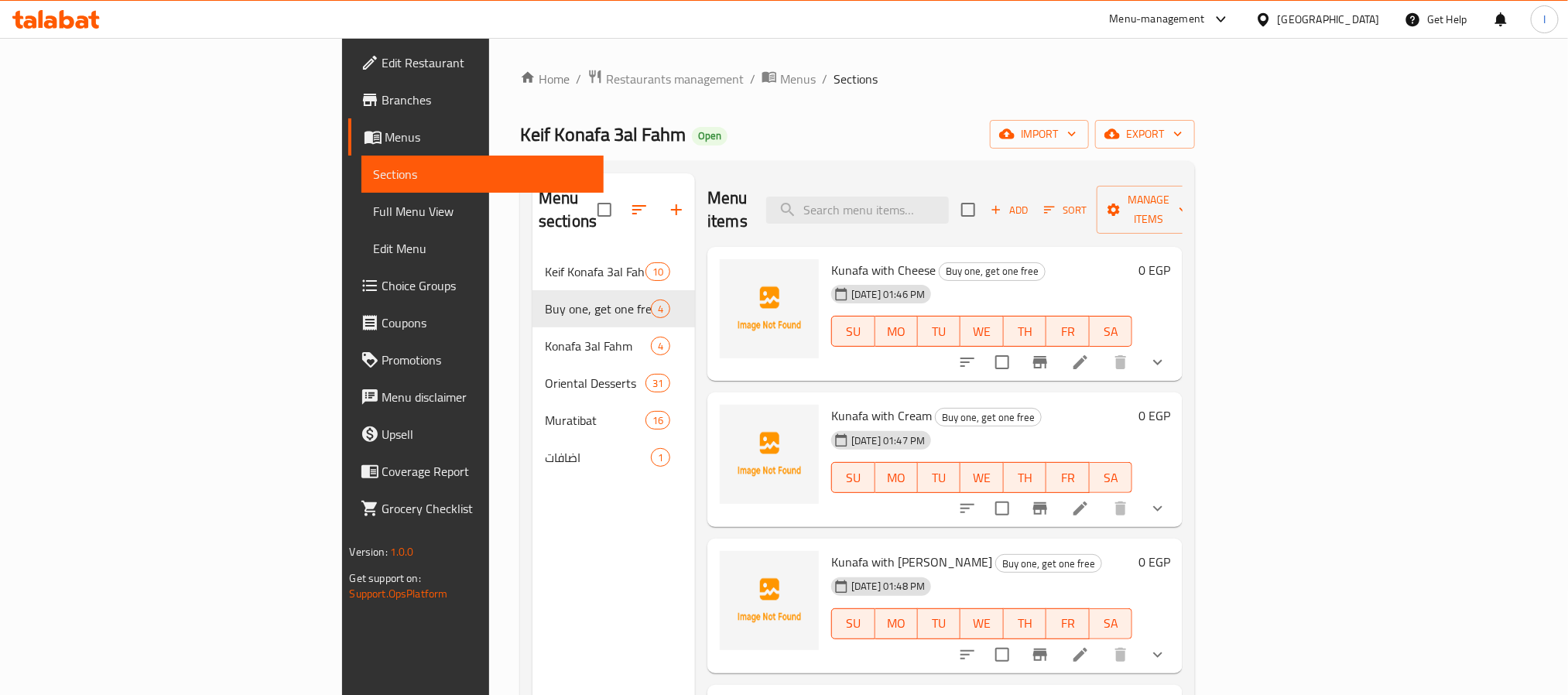
click at [1090, 353] on icon at bounding box center [1080, 362] width 18 height 18
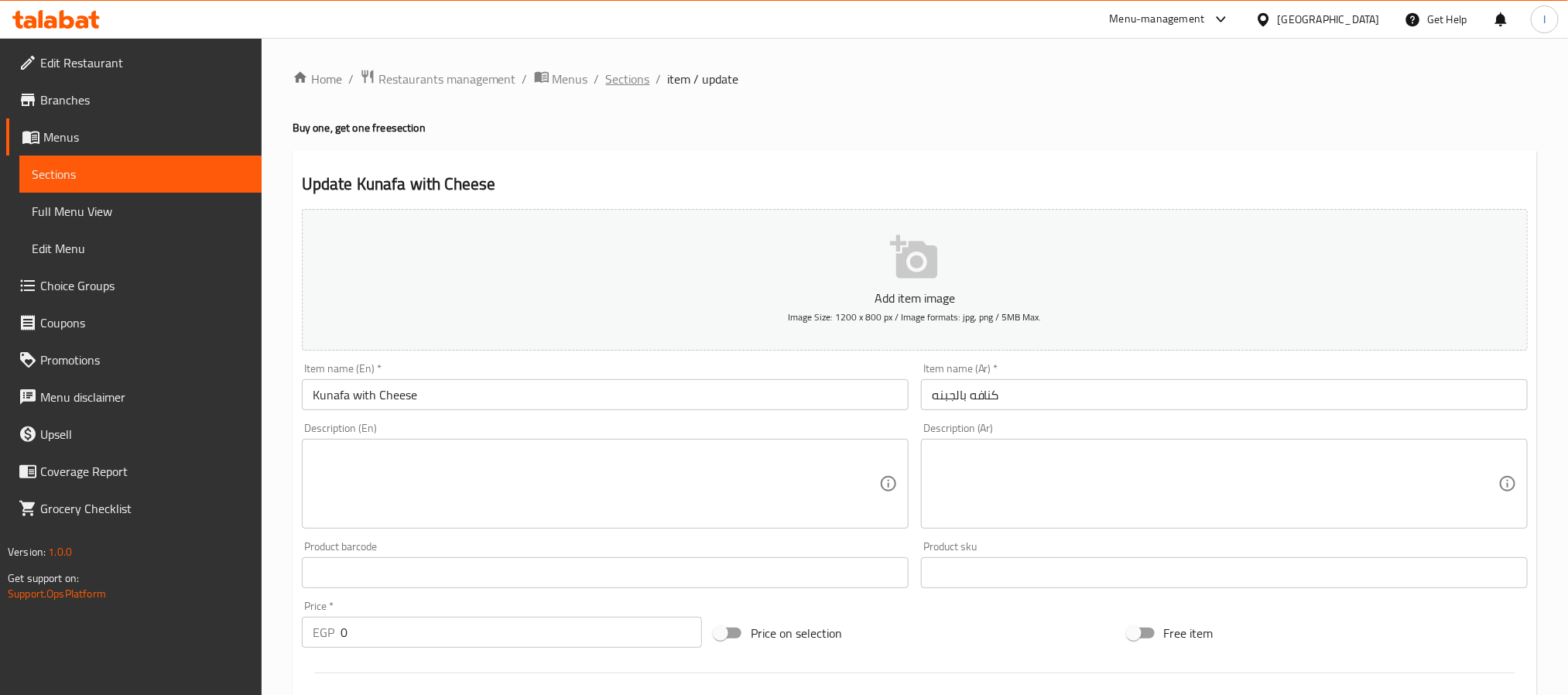
click at [630, 79] on span "Sections" at bounding box center [627, 79] width 44 height 18
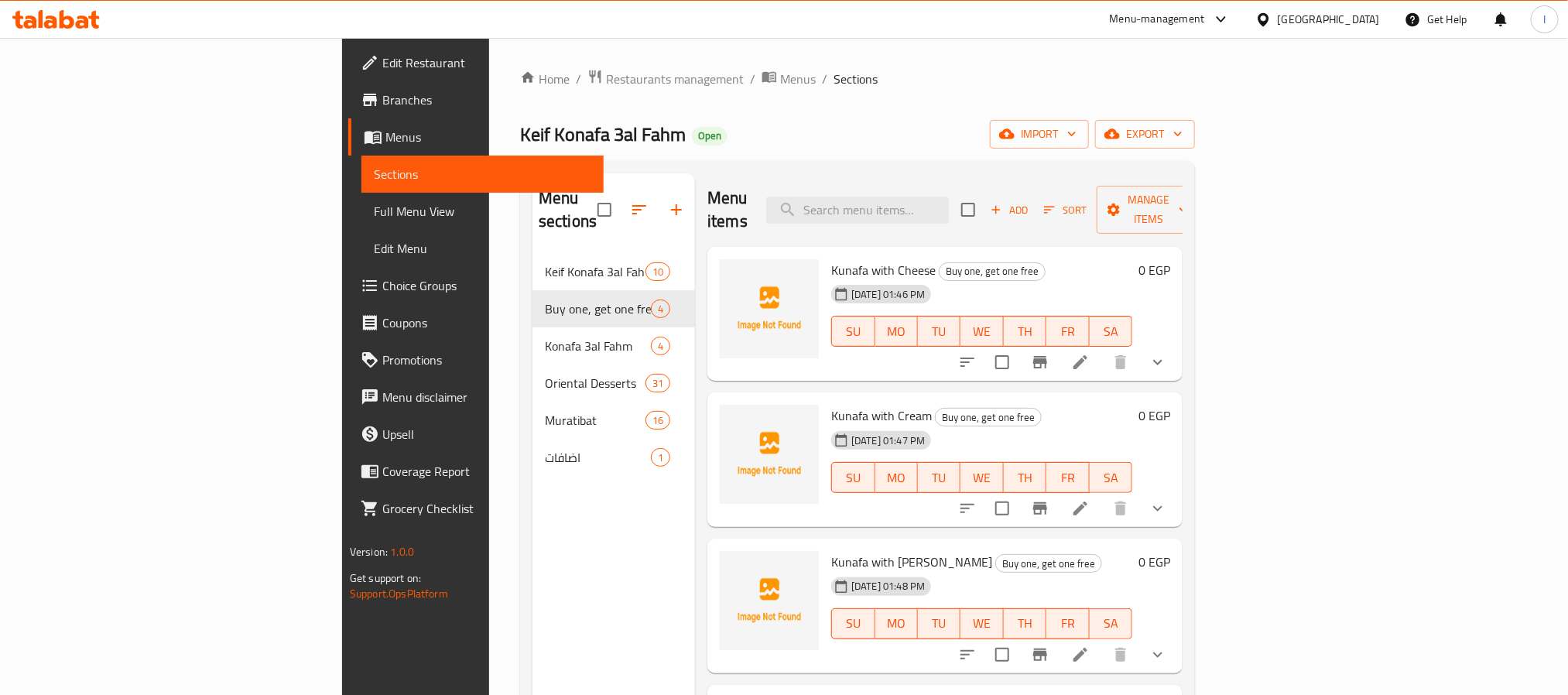
click at [880, 123] on div "Keif Konafa 3al Fahm Open import export" at bounding box center [857, 134] width 675 height 28
click at [836, 136] on div "Keif Konafa 3al Fahm Open import export" at bounding box center [857, 134] width 675 height 28
click at [606, 83] on span "Restaurants management" at bounding box center [675, 79] width 138 height 18
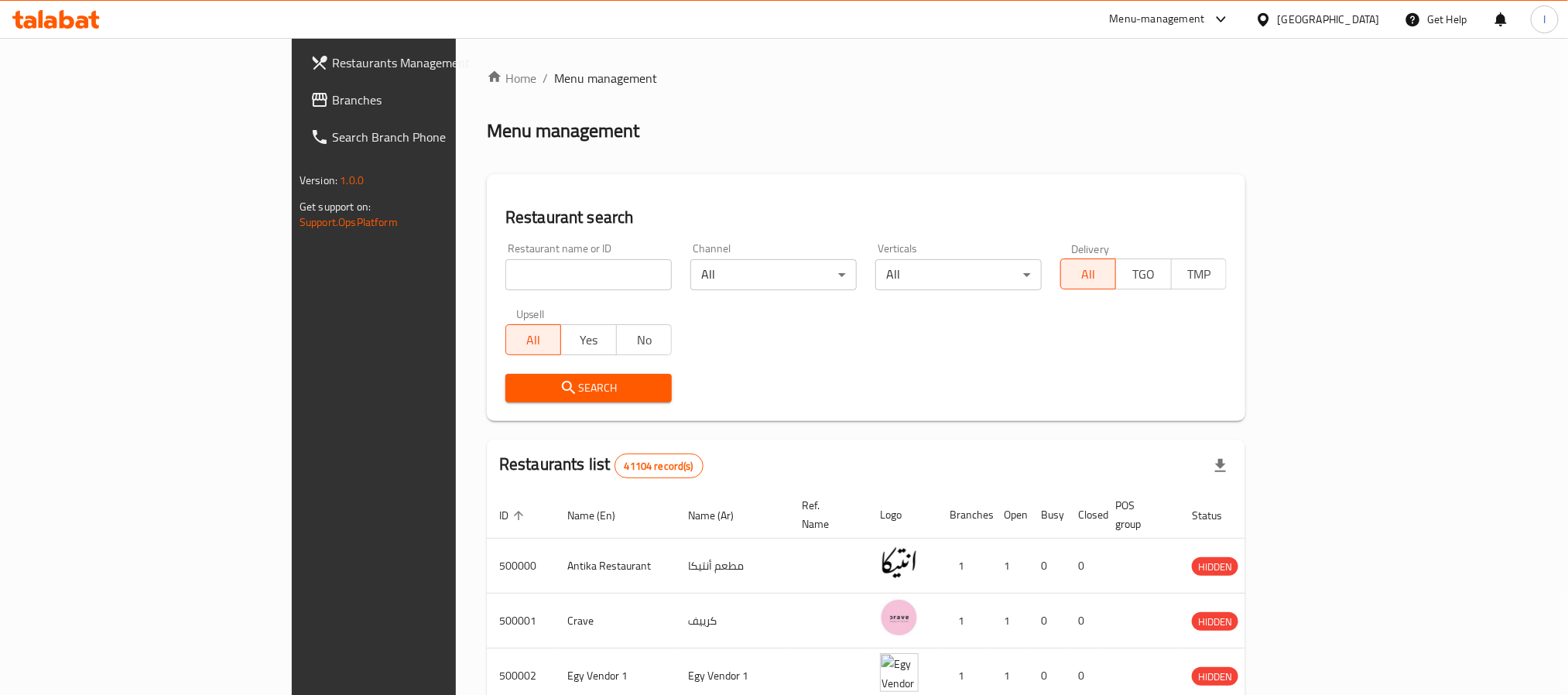
click at [571, 158] on div "Home / Menu management Menu management Restaurant search Restaurant name or ID …" at bounding box center [866, 580] width 759 height 1022
drag, startPoint x: 494, startPoint y: 37, endPoint x: 482, endPoint y: 15, distance: 25.1
click at [494, 38] on div "Menu-management Egypt Get Help I" at bounding box center [784, 19] width 1568 height 39
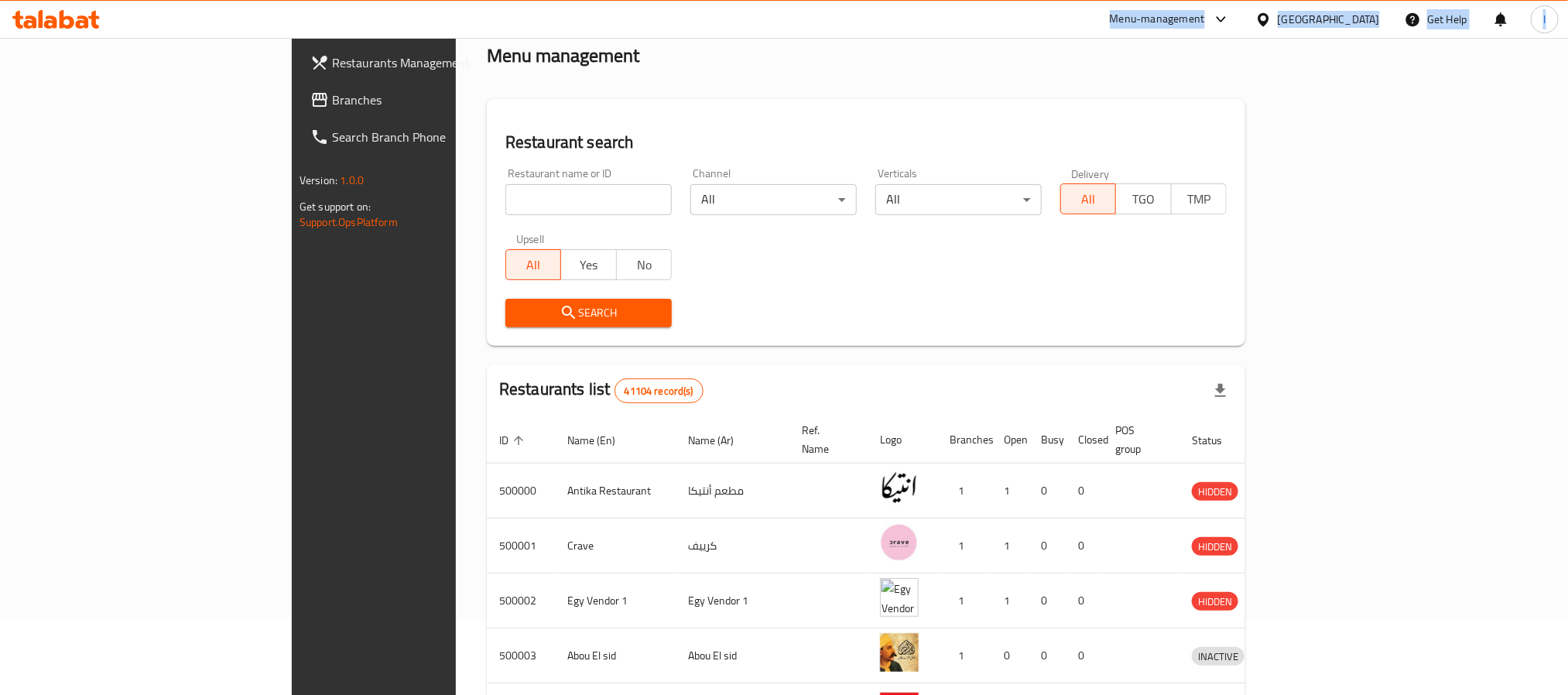
scroll to position [117, 0]
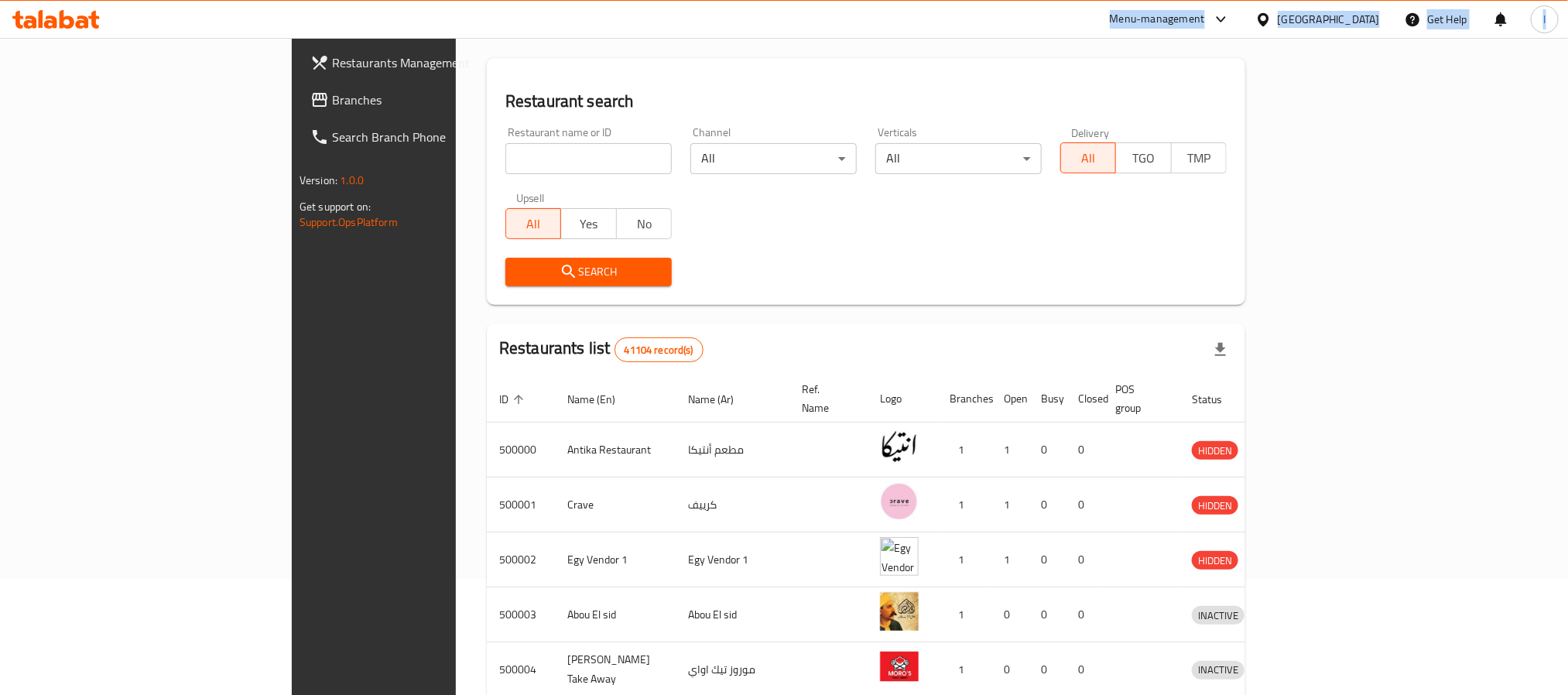
click at [298, 109] on link "Branches" at bounding box center [425, 100] width 255 height 37
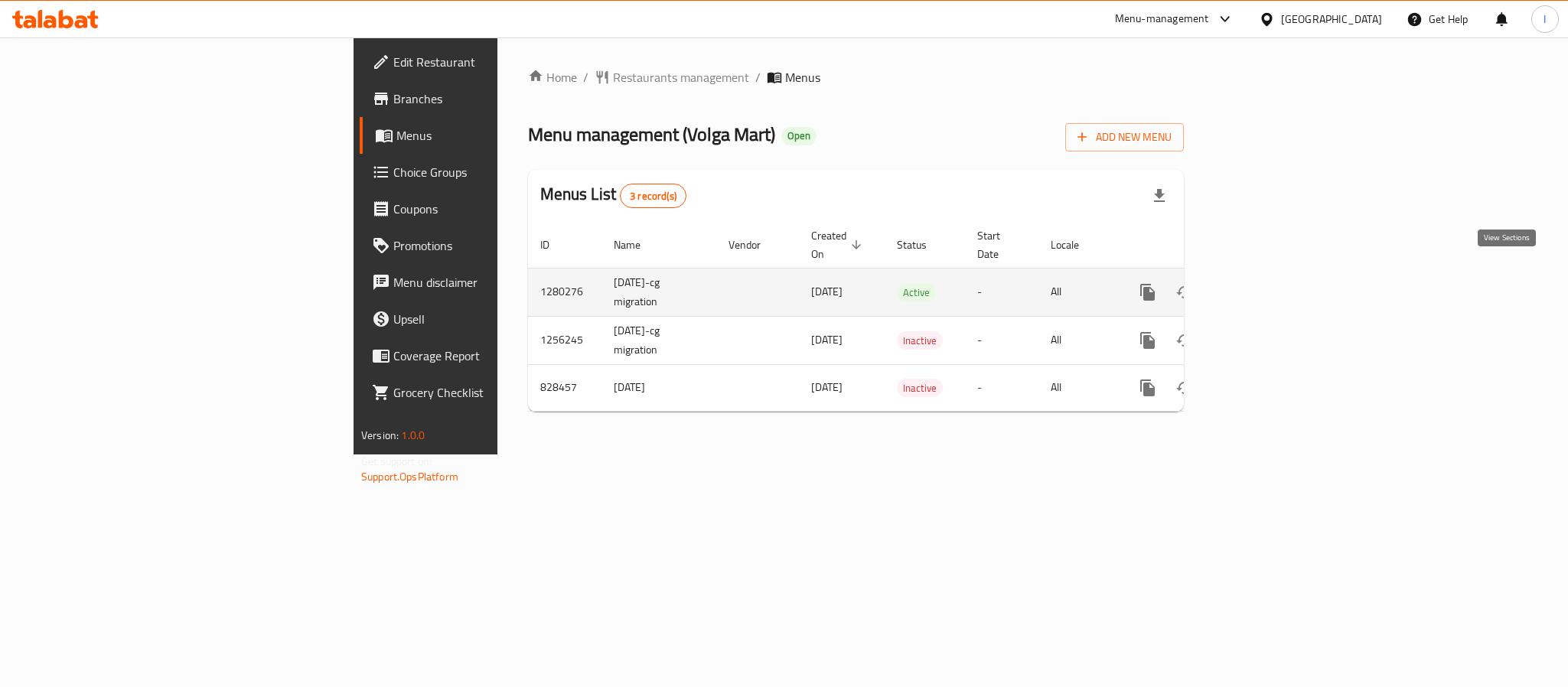
click at [1277, 278] on link "enhanced table" at bounding box center [1258, 292] width 37 height 37
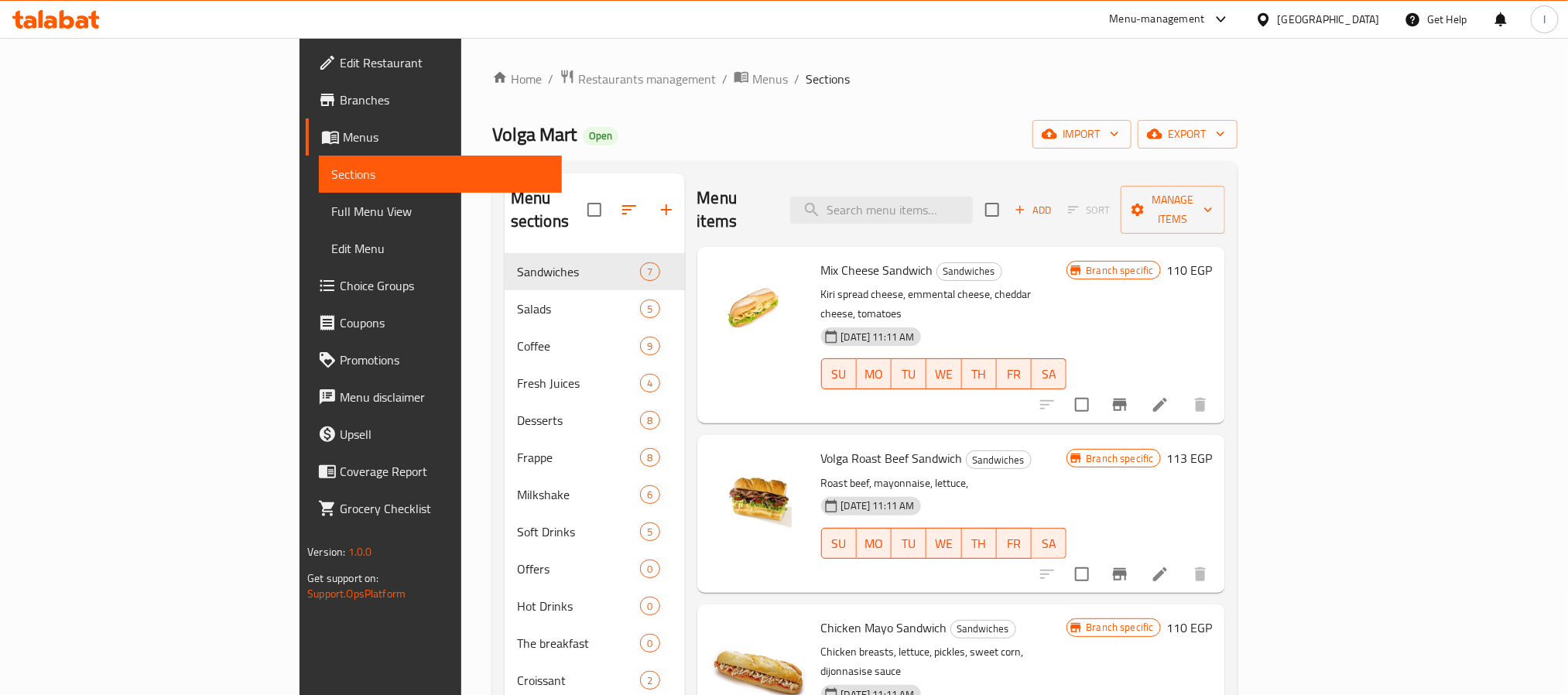
click at [669, 144] on div "Volga Mart Open import export" at bounding box center [865, 134] width 745 height 28
click at [1126, 399] on icon "Branch-specific-item" at bounding box center [1120, 405] width 14 height 12
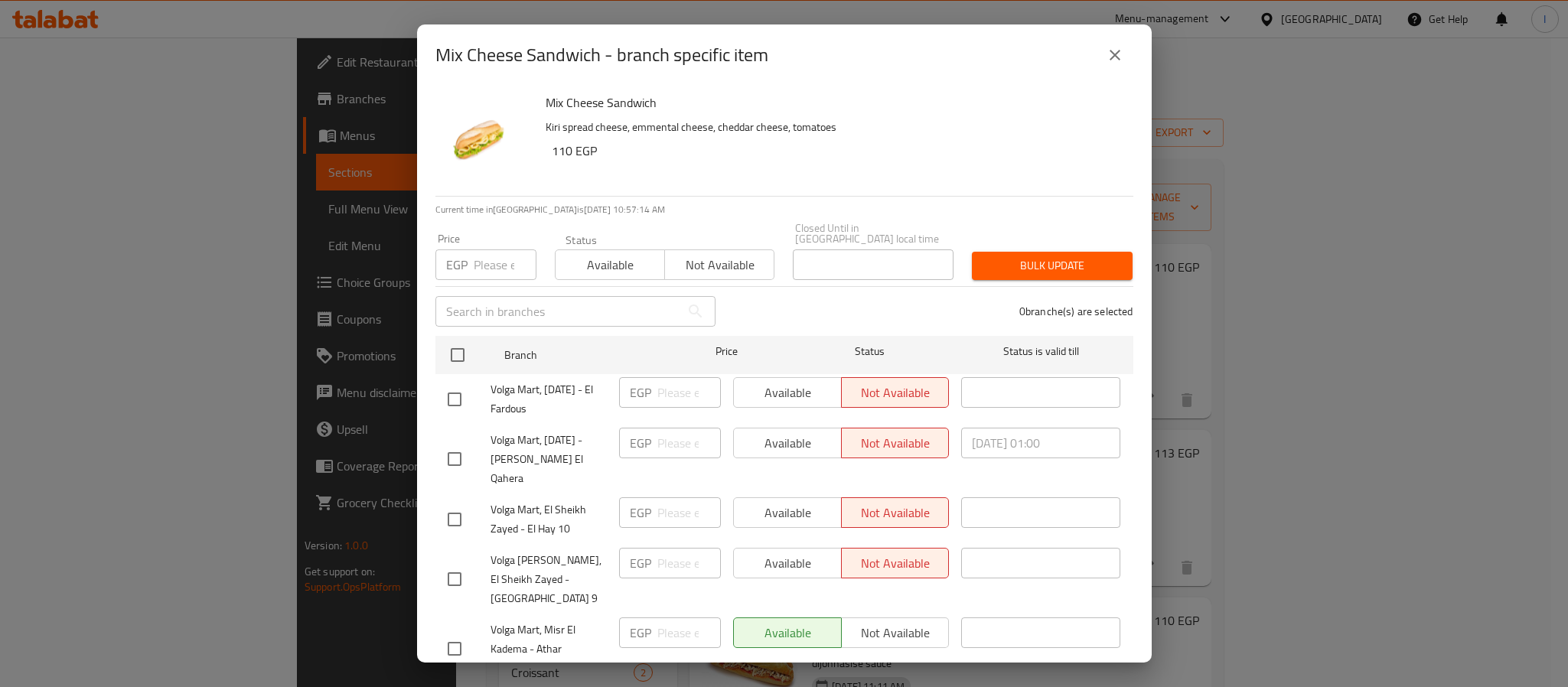
click at [1116, 53] on icon "close" at bounding box center [1115, 55] width 18 height 18
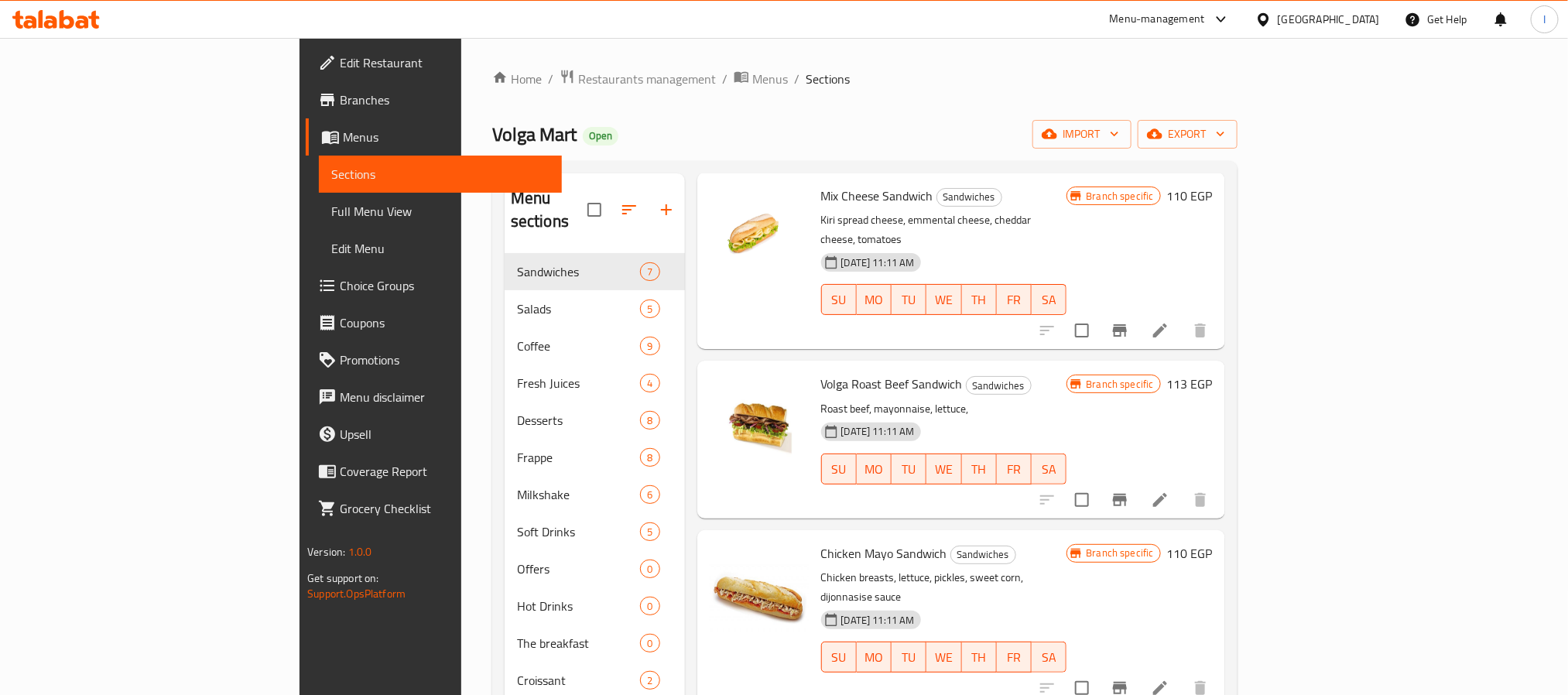
scroll to position [117, 0]
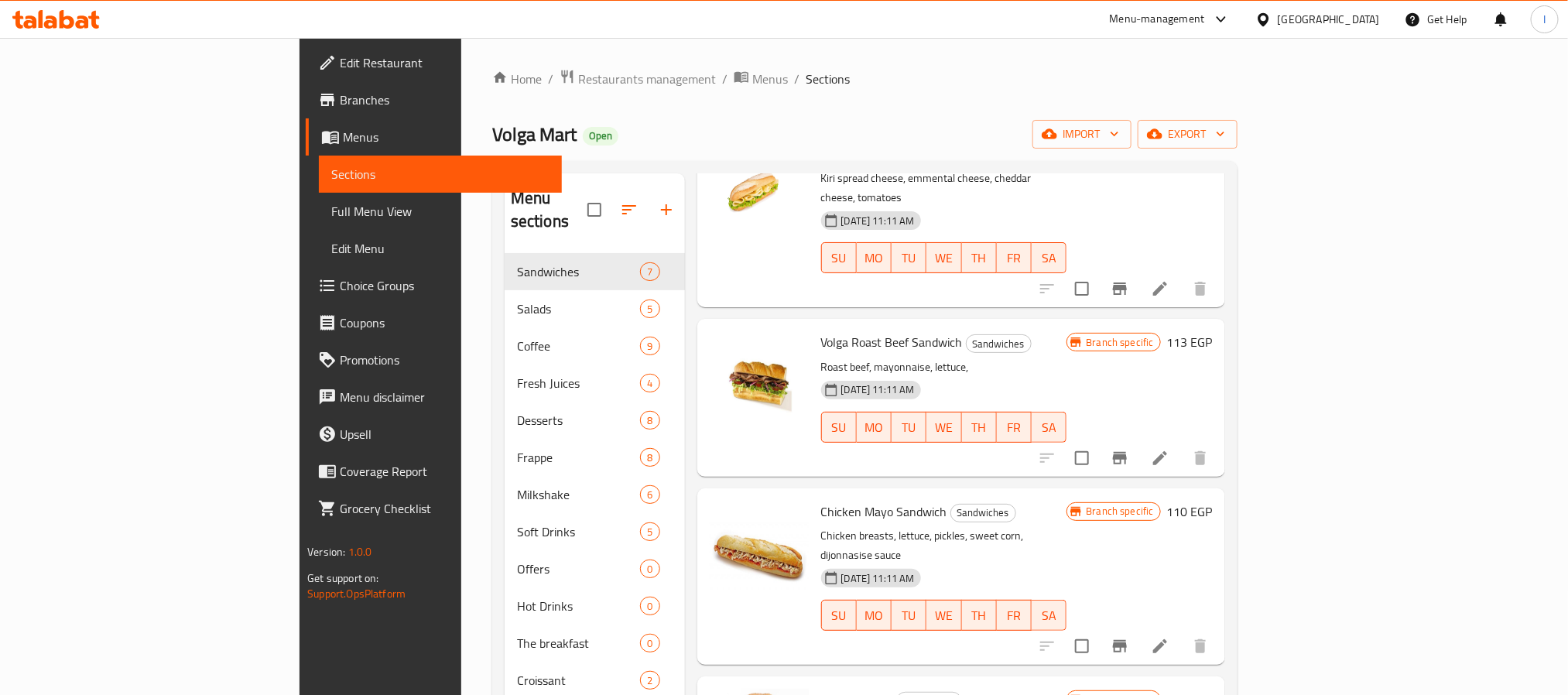
click at [1129, 449] on icon "Branch-specific-item" at bounding box center [1120, 459] width 18 height 18
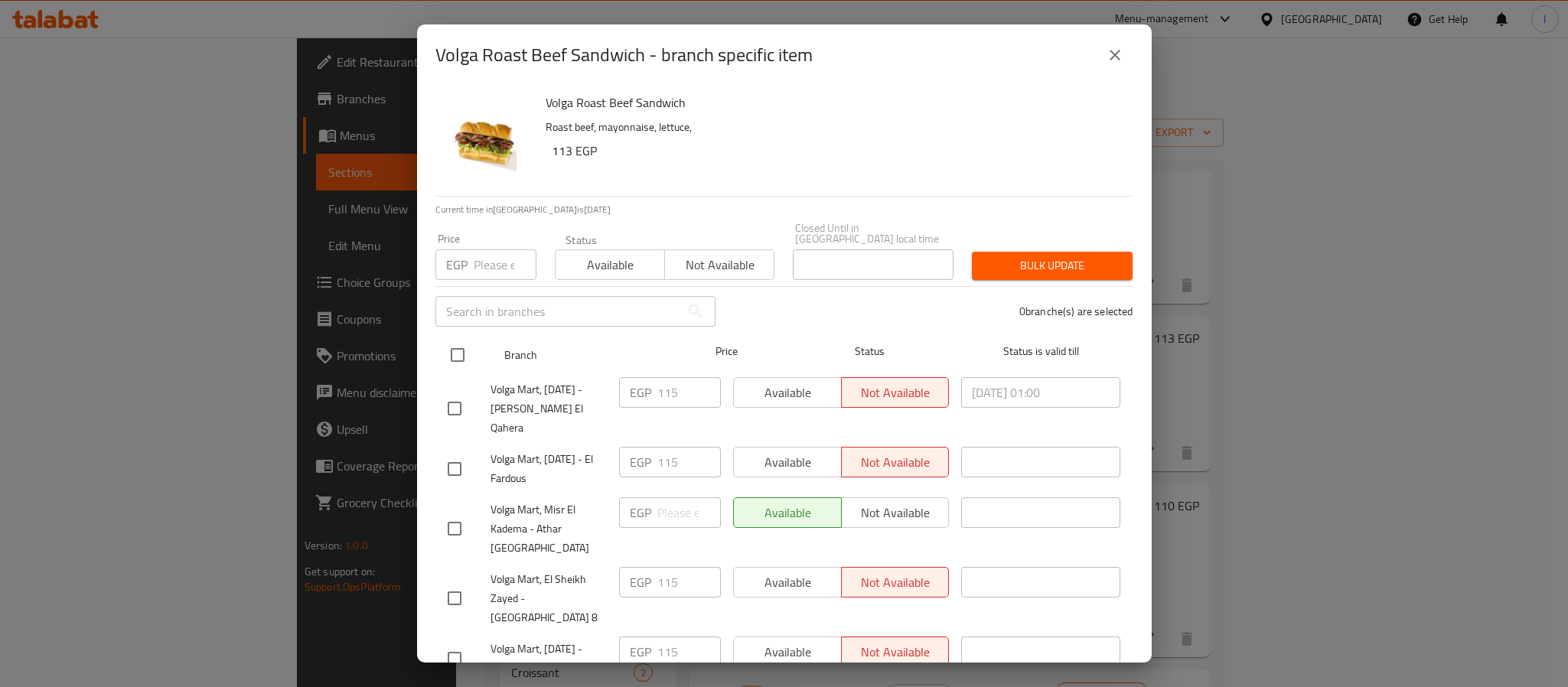
click at [448, 347] on input "checkbox" at bounding box center [457, 355] width 32 height 32
checkbox input "true"
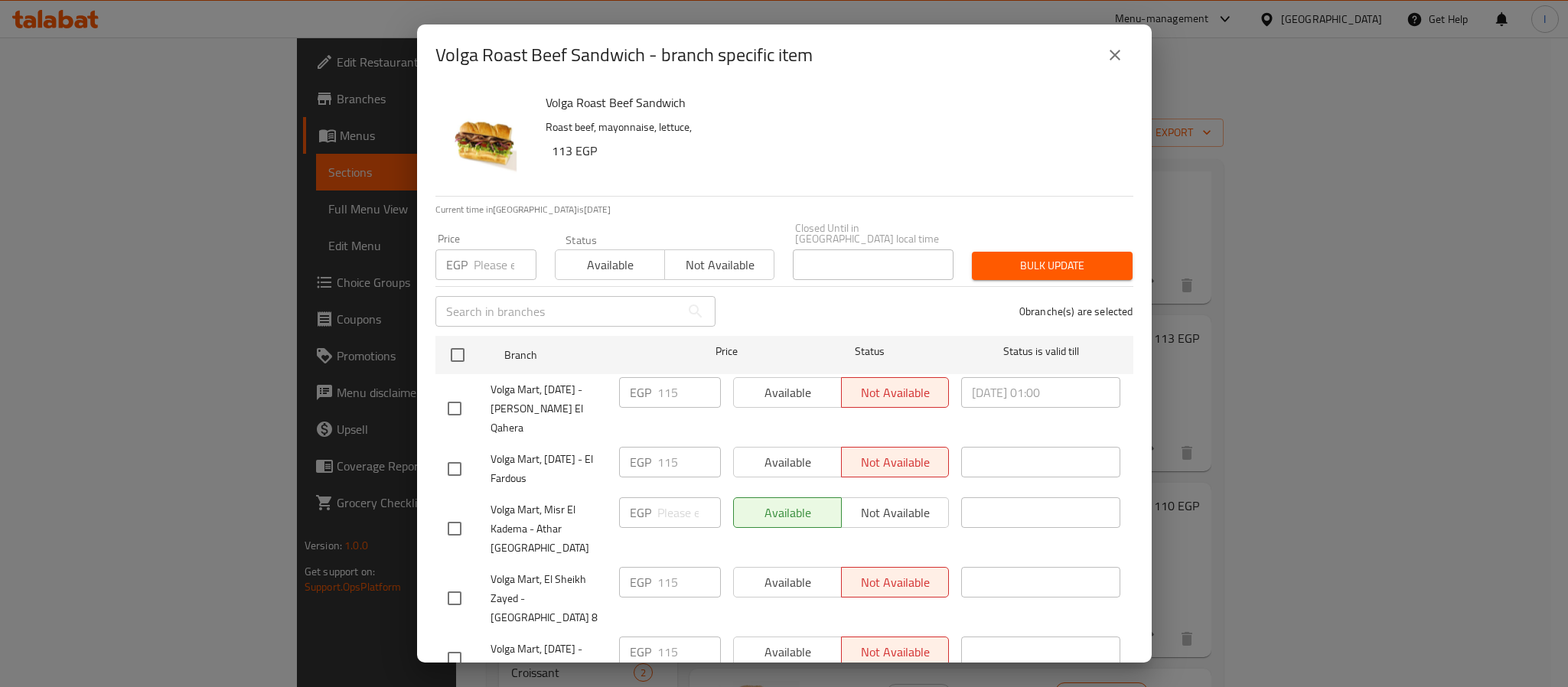
checkbox input "true"
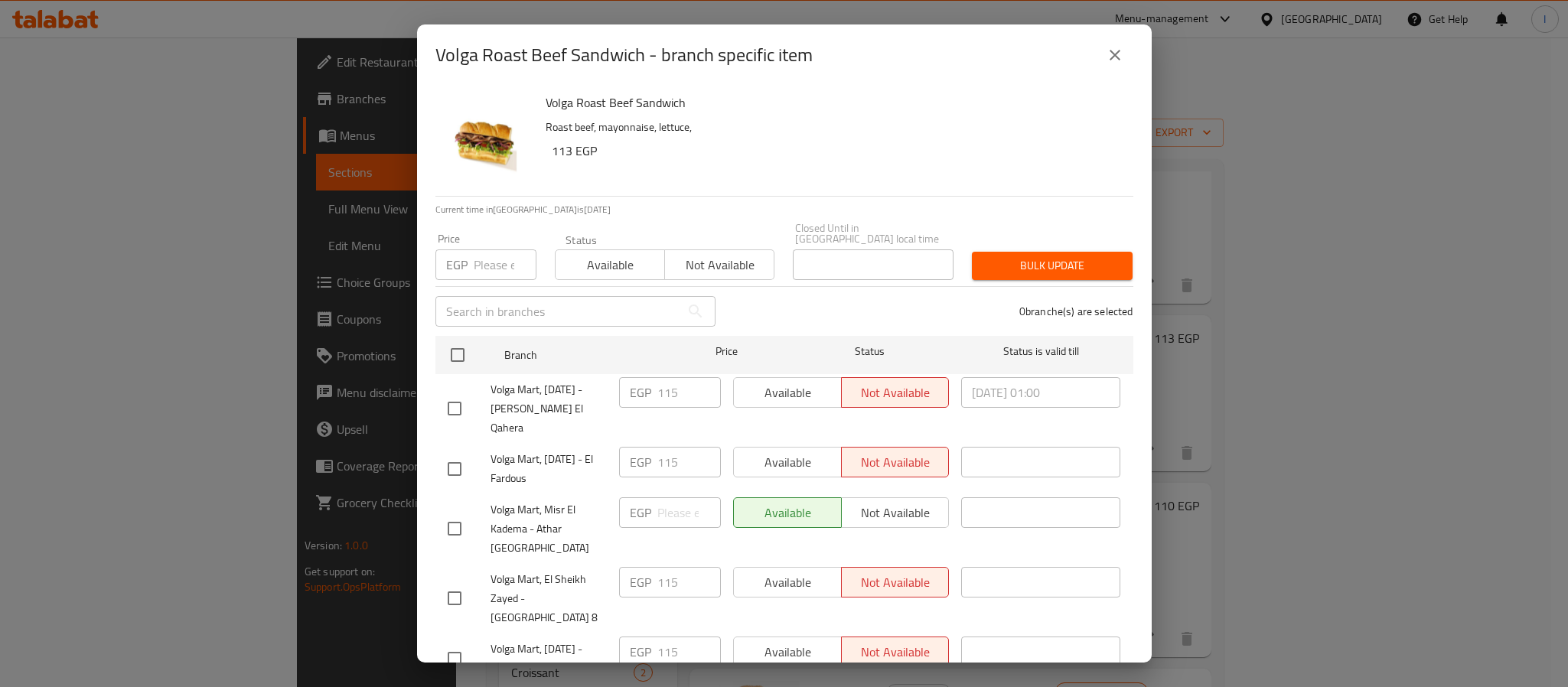
checkbox input "true"
click at [476, 264] on input "number" at bounding box center [505, 264] width 63 height 30
type input "115"
click at [1043, 257] on span "Bulk update" at bounding box center [1052, 266] width 137 height 19
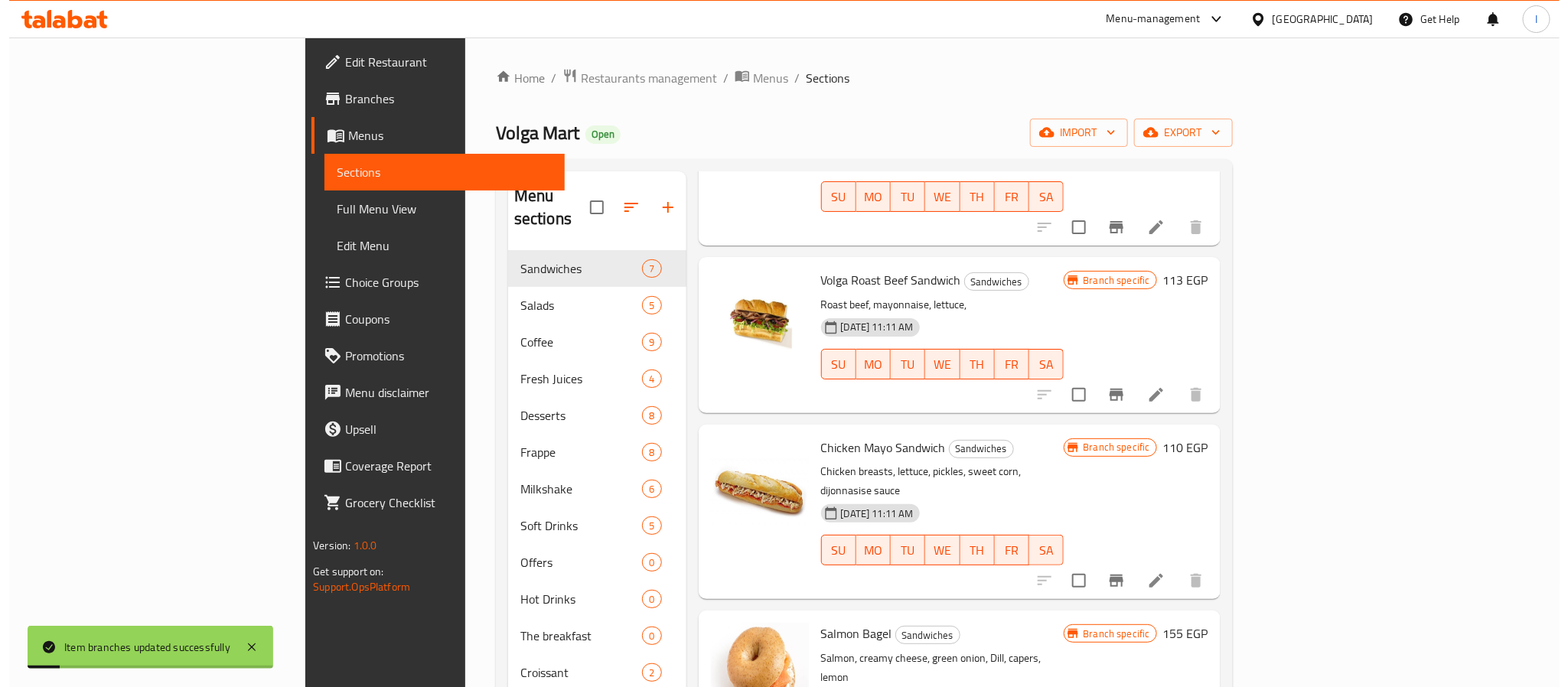
scroll to position [230, 0]
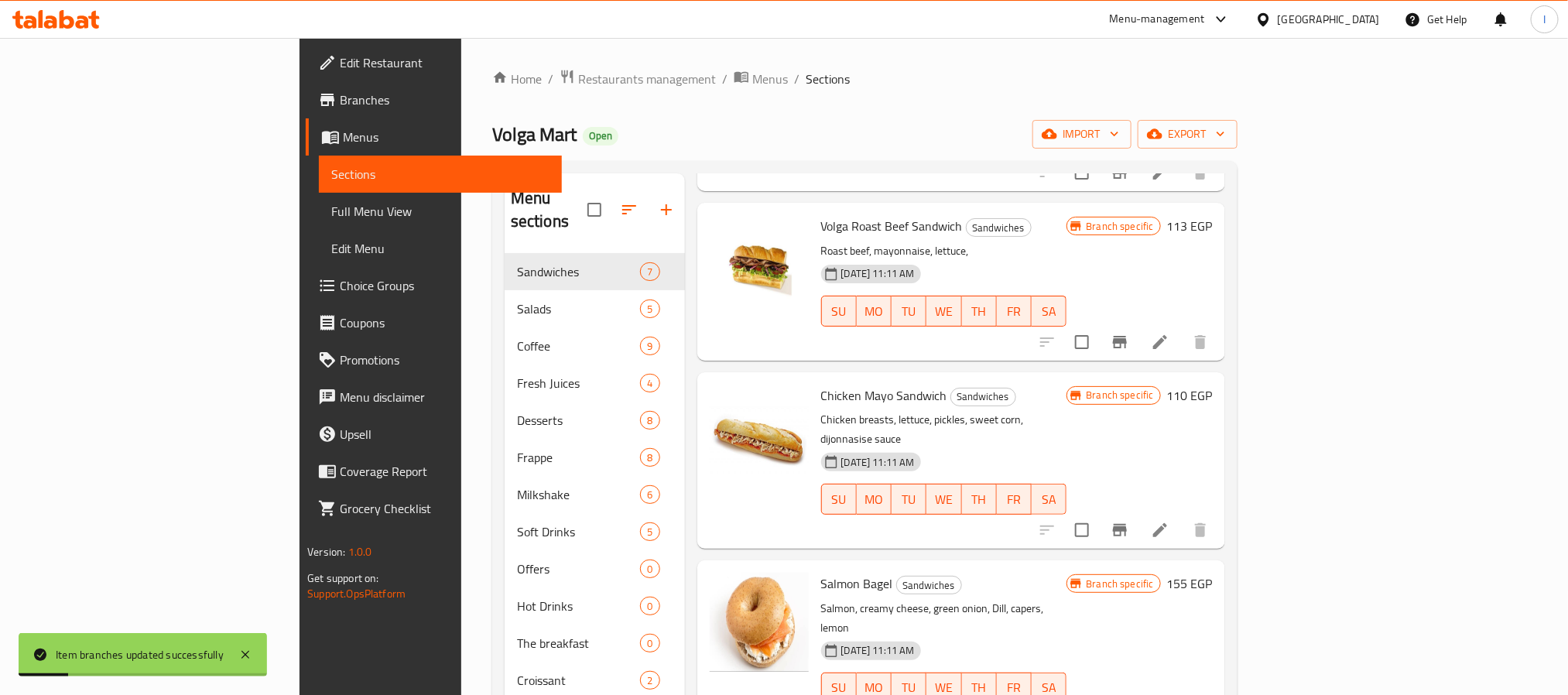
click at [1138, 512] on button "Branch-specific-item" at bounding box center [1120, 530] width 37 height 37
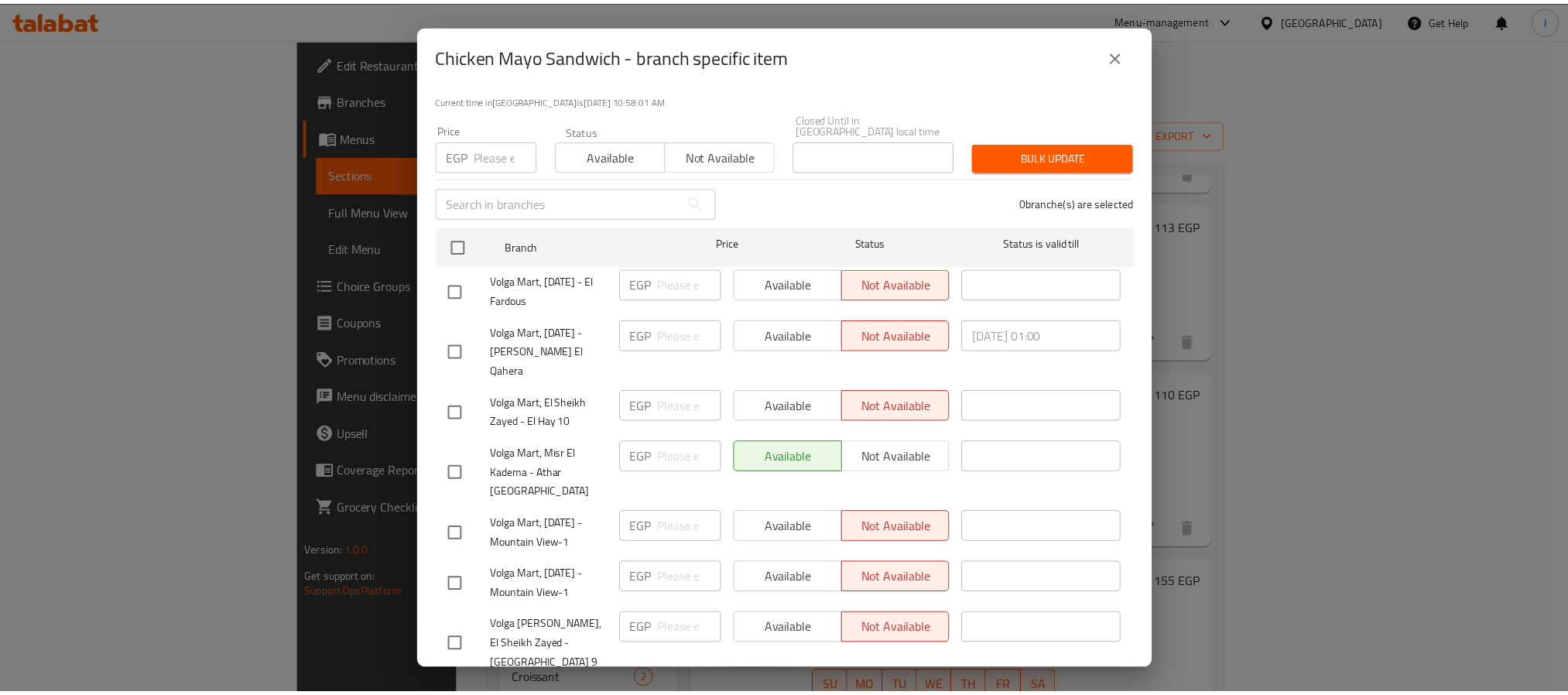
scroll to position [0, 0]
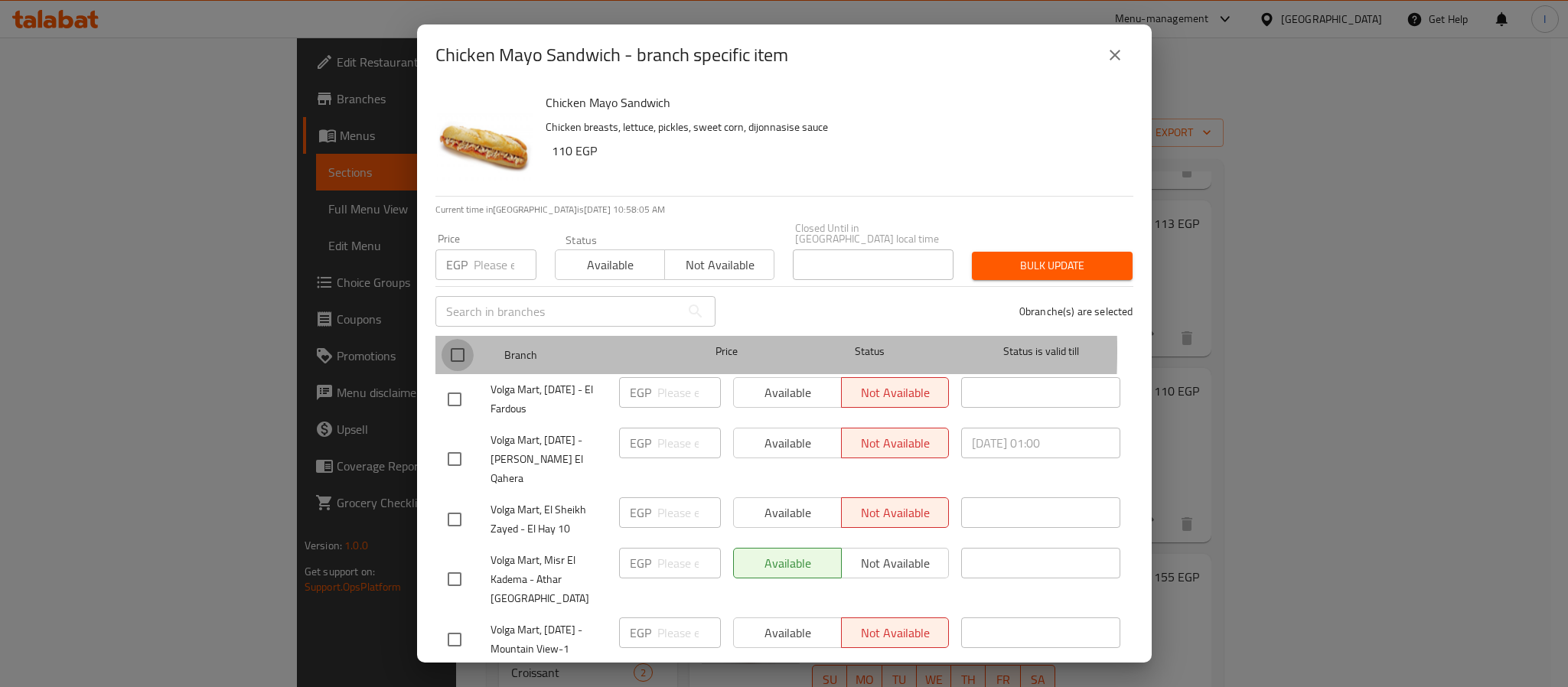
click at [459, 340] on input "checkbox" at bounding box center [457, 355] width 32 height 32
checkbox input "true"
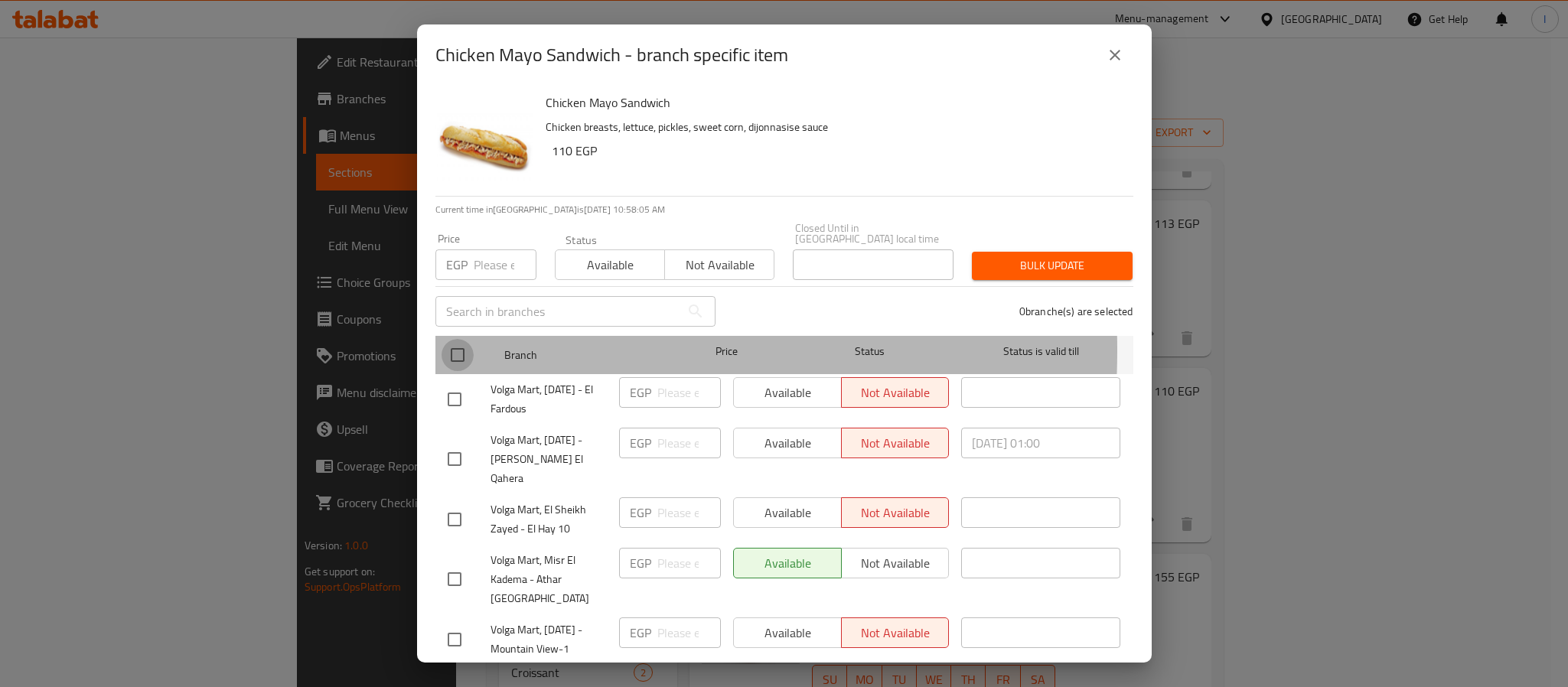
checkbox input "true"
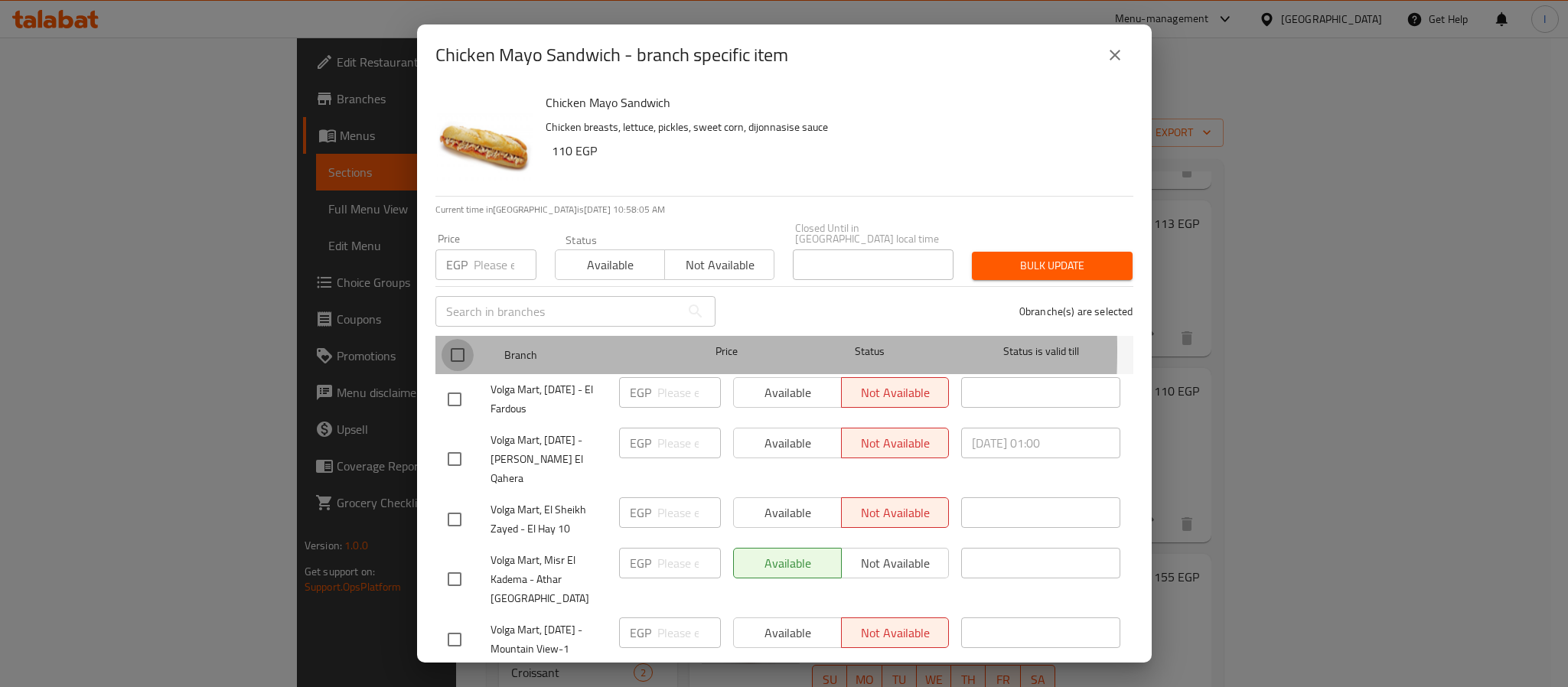
checkbox input "true"
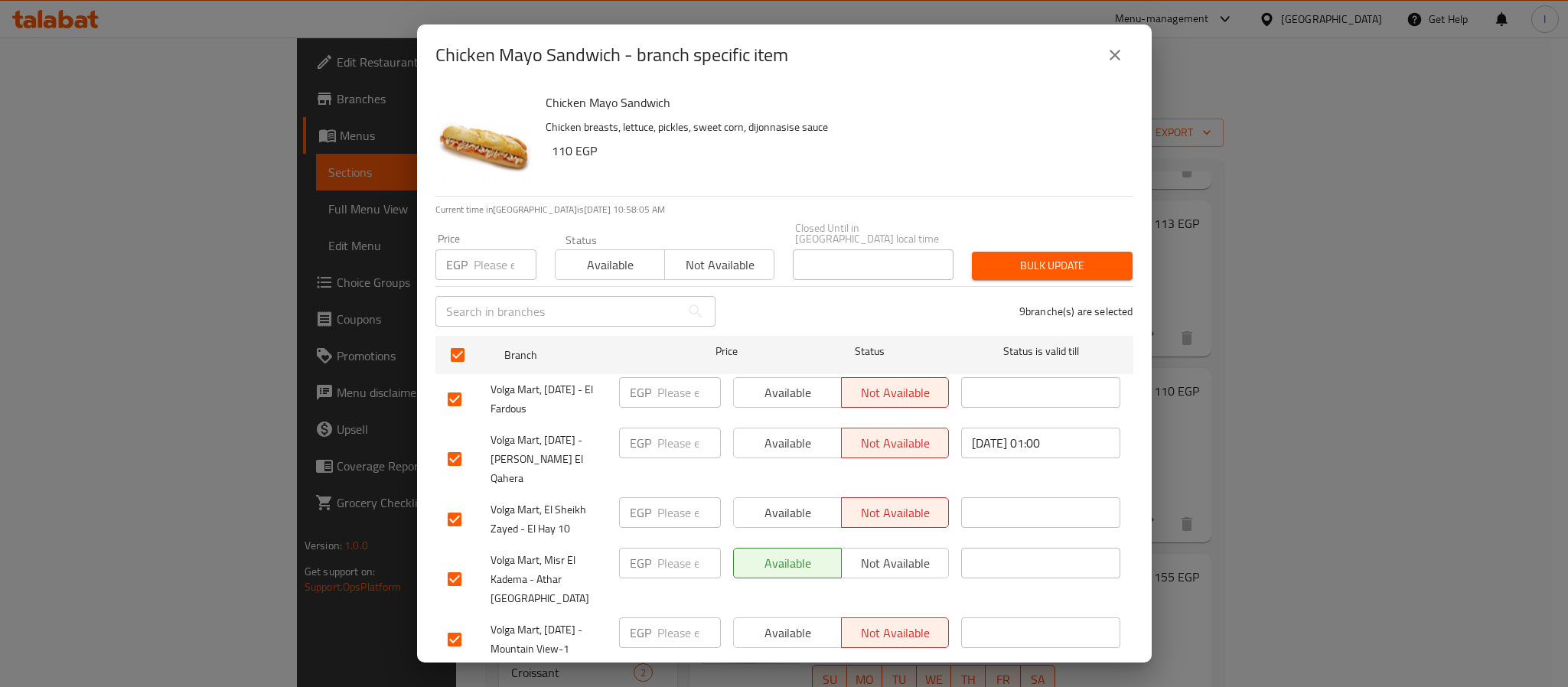
click at [483, 256] on input "number" at bounding box center [505, 264] width 63 height 30
type input "110"
click at [1105, 243] on div "Bulk update" at bounding box center [1052, 266] width 179 height 47
click at [1104, 253] on button "Bulk update" at bounding box center [1051, 266] width 160 height 28
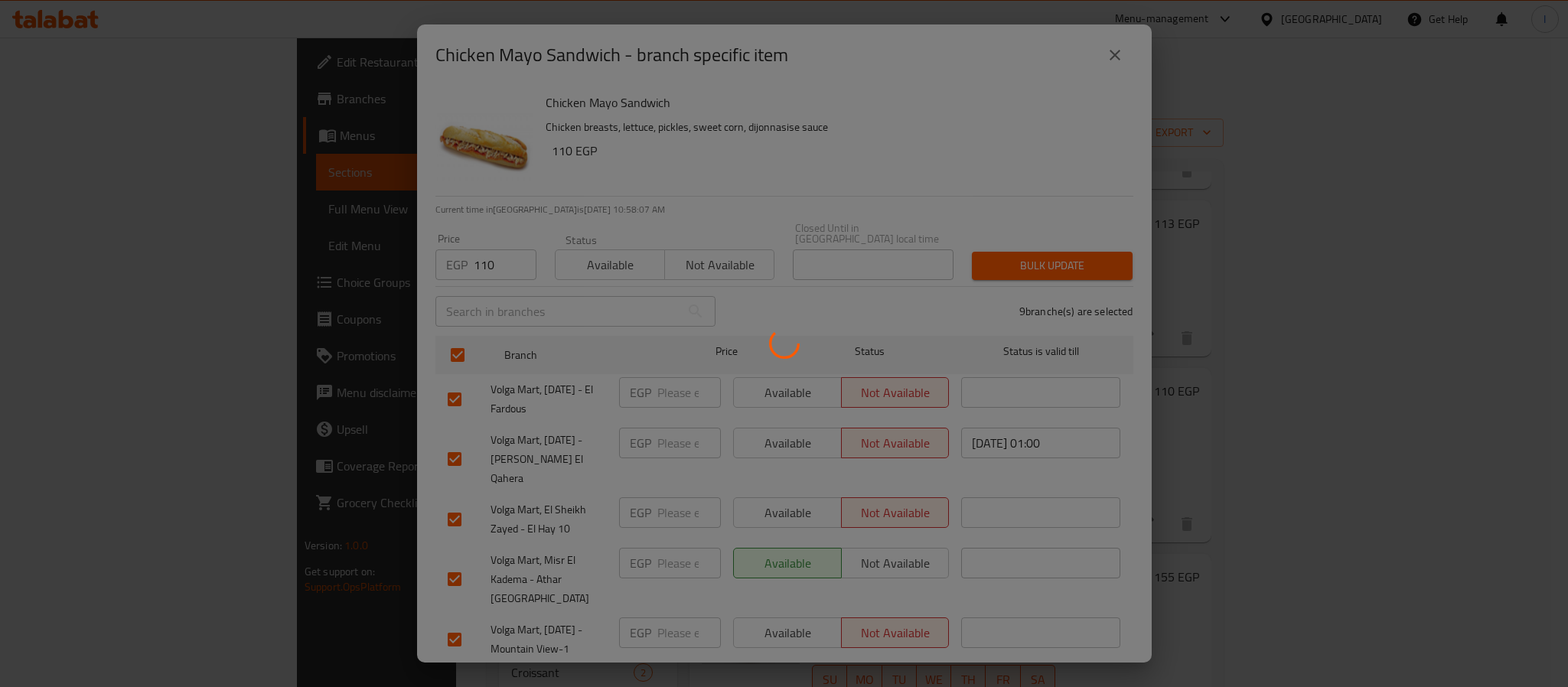
click at [985, 164] on div at bounding box center [784, 343] width 1568 height 687
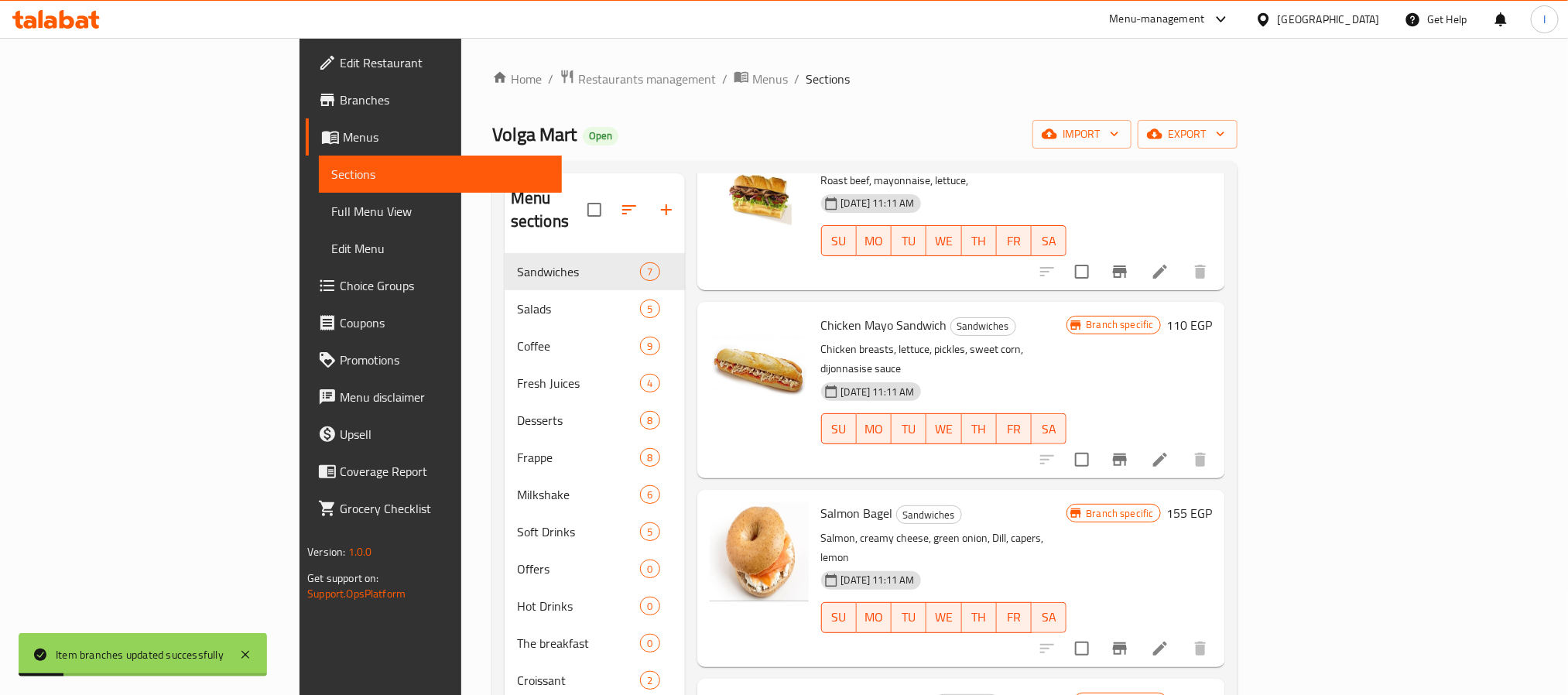
scroll to position [380, 0]
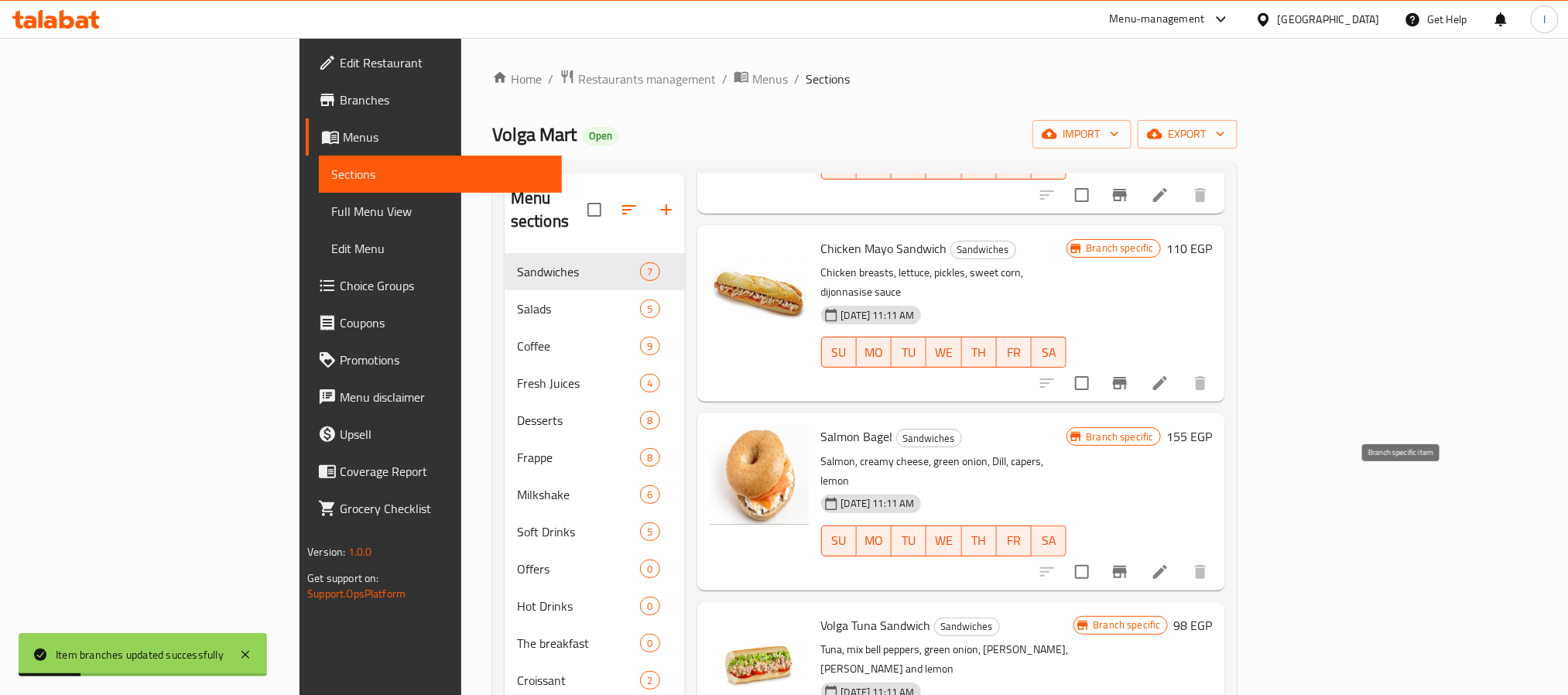
click at [1129, 563] on icon "Branch-specific-item" at bounding box center [1120, 572] width 18 height 18
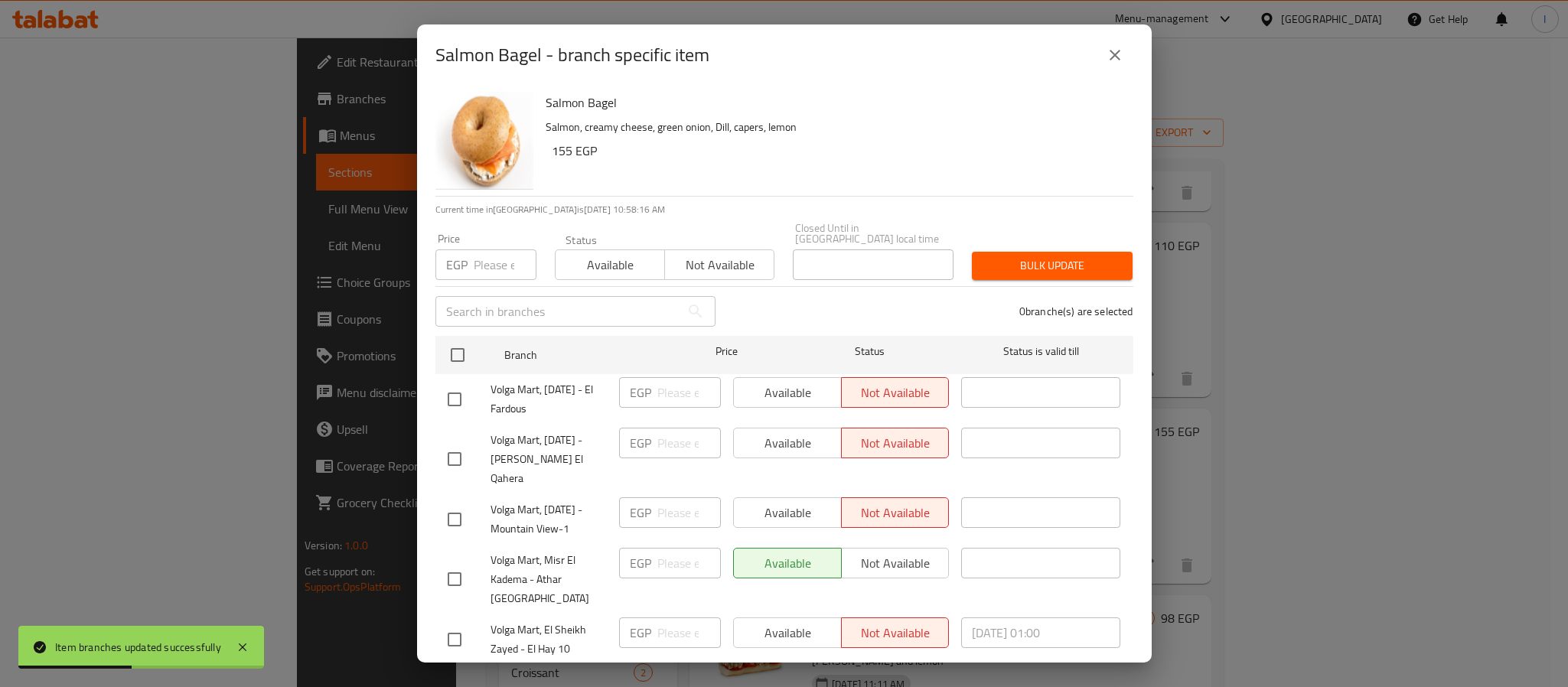
click at [480, 253] on input "number" at bounding box center [505, 264] width 63 height 30
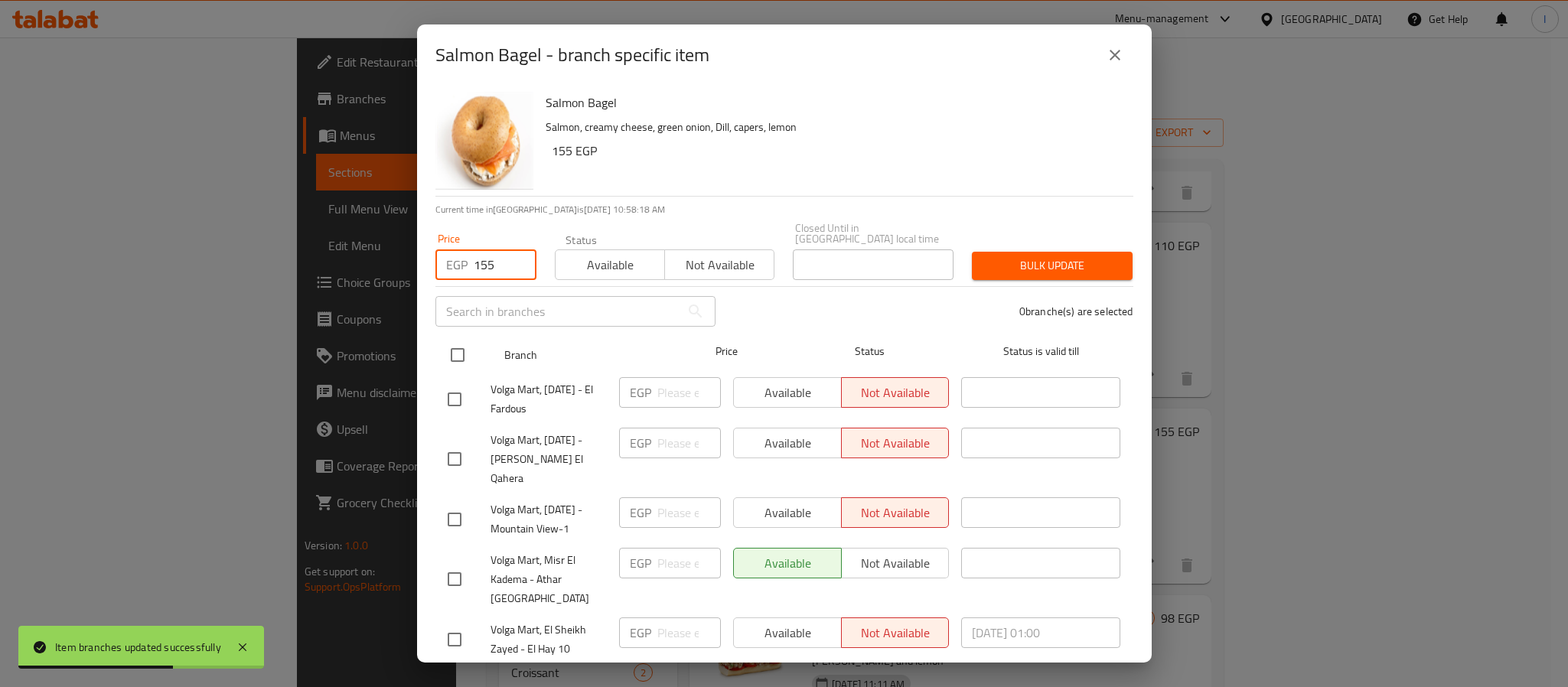
type input "155"
click at [460, 341] on input "checkbox" at bounding box center [457, 355] width 32 height 32
checkbox input "true"
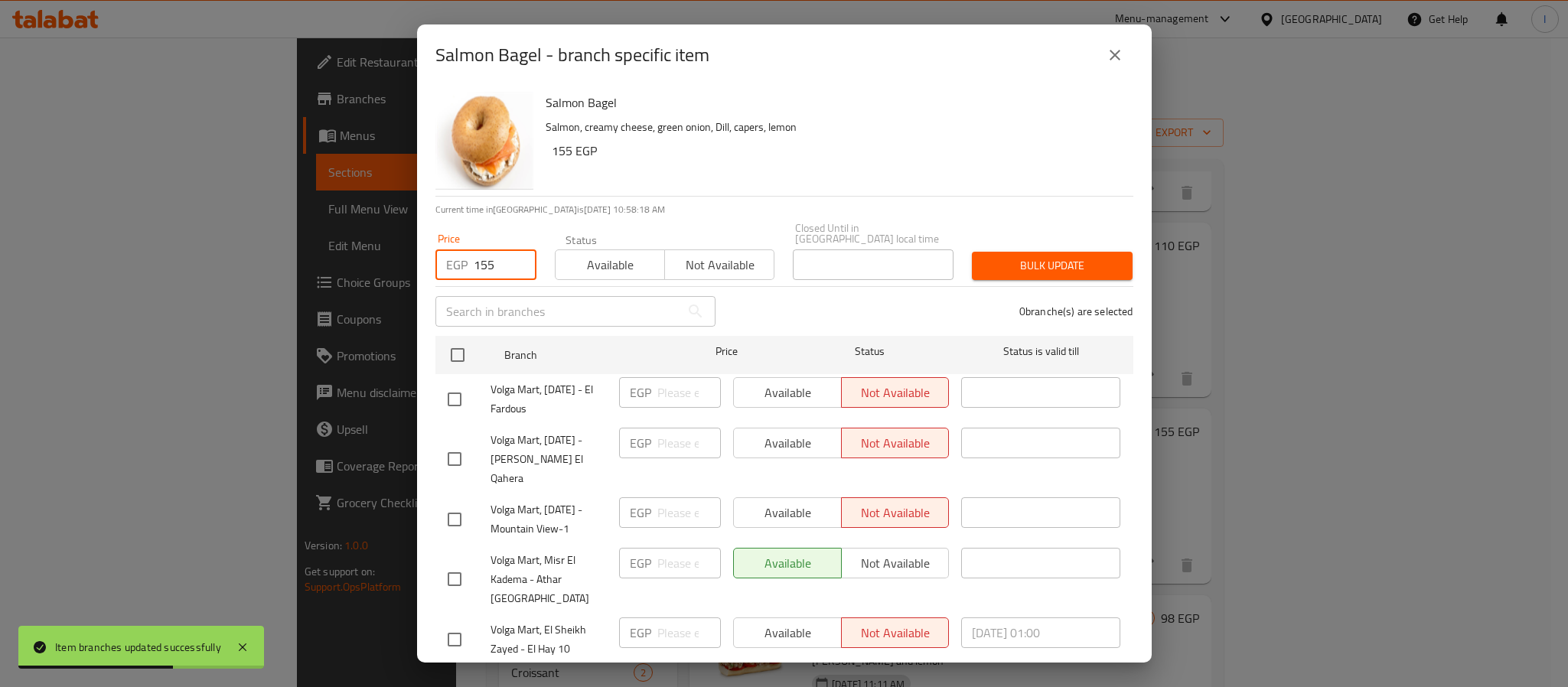
checkbox input "true"
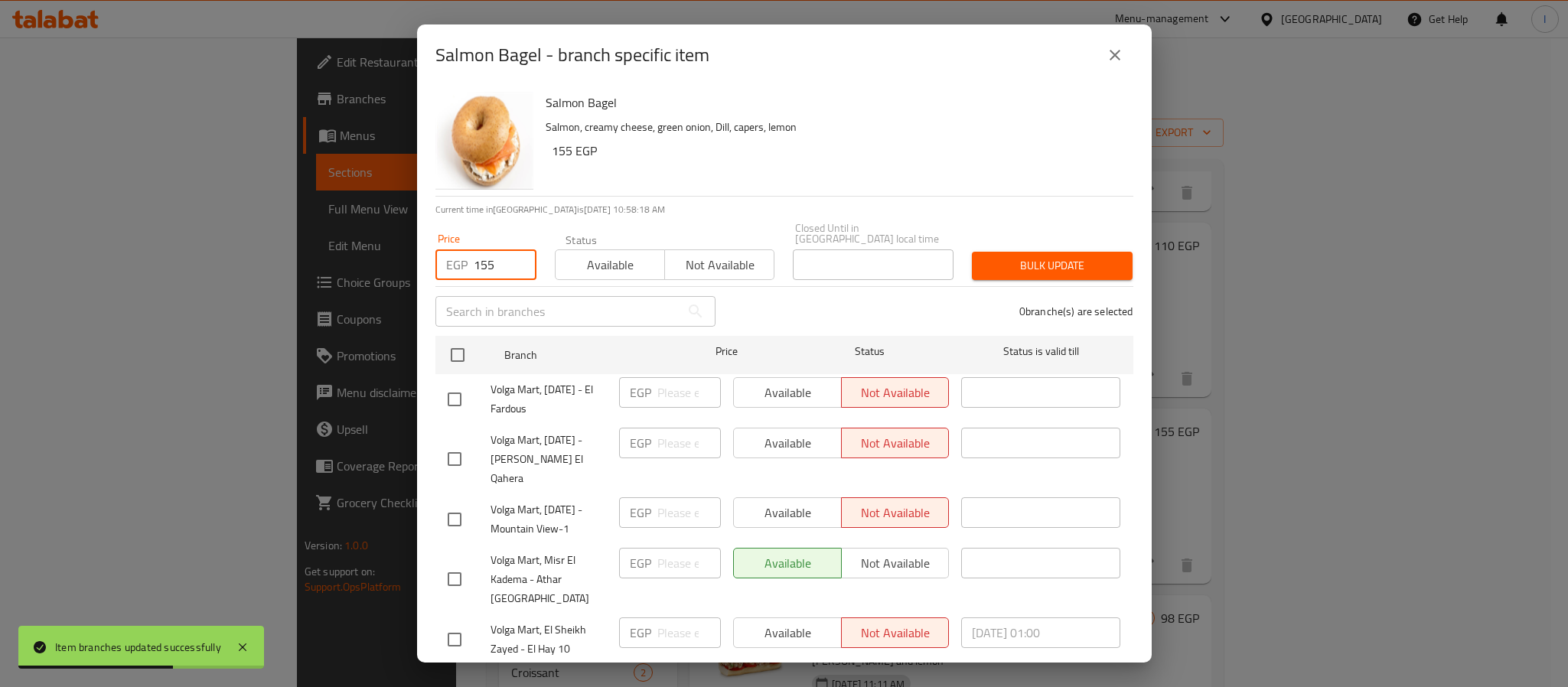
checkbox input "true"
click at [1034, 257] on span "Bulk update" at bounding box center [1052, 266] width 137 height 19
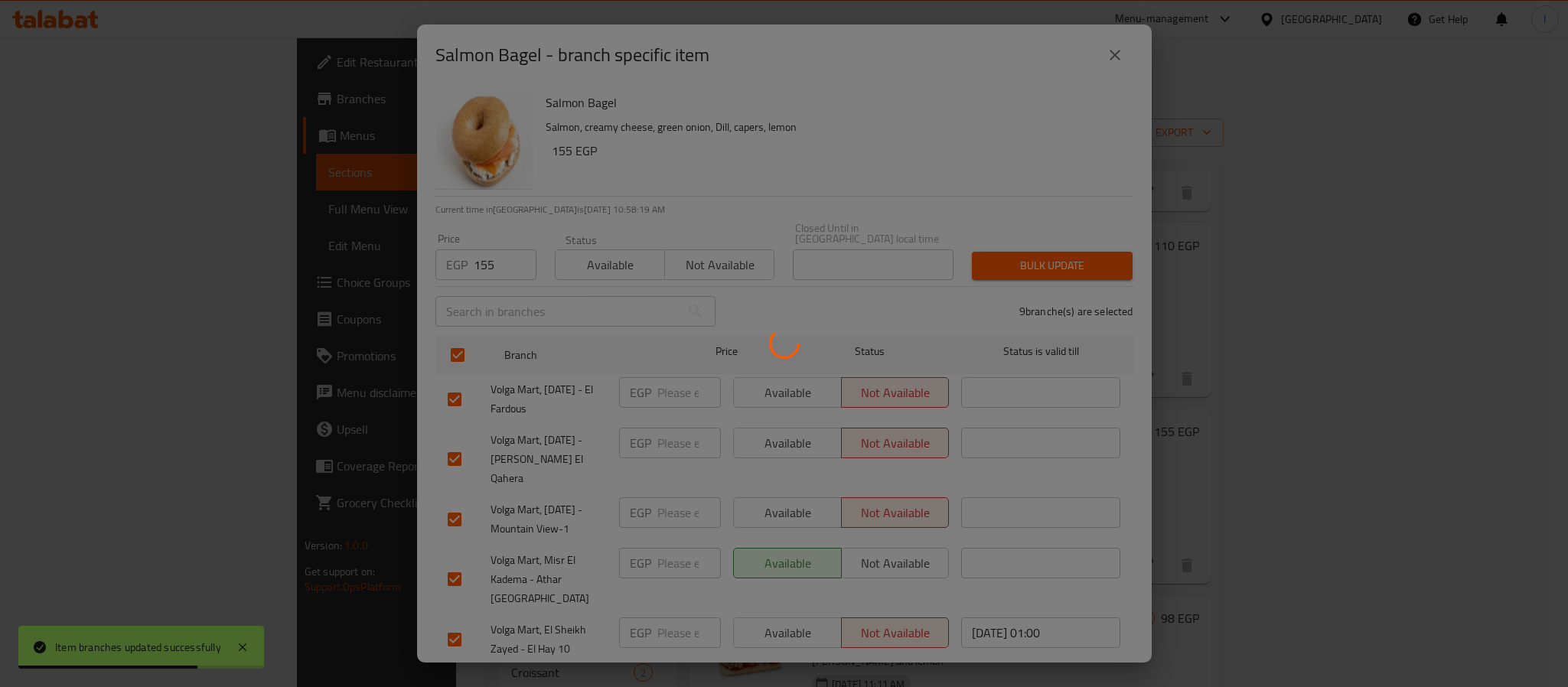
click at [1001, 137] on div at bounding box center [784, 343] width 1568 height 687
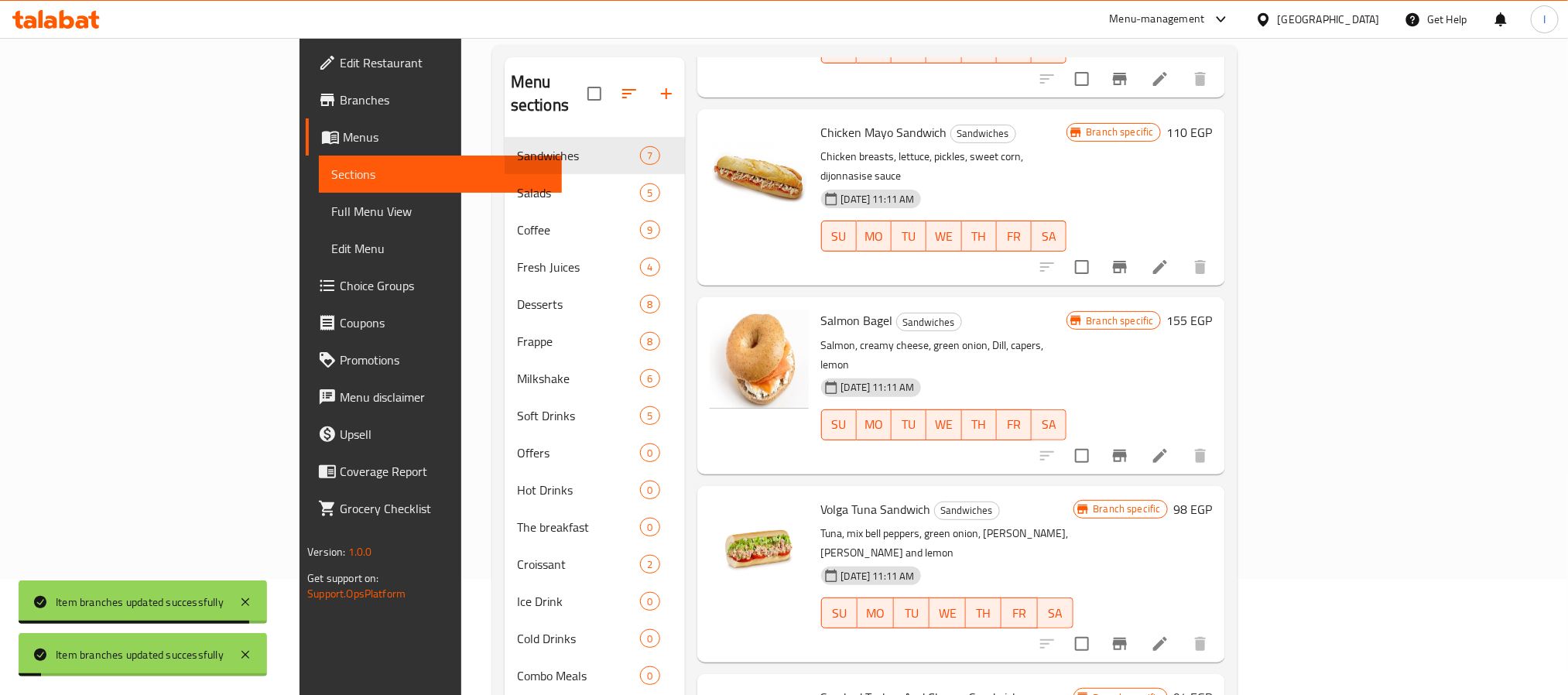
scroll to position [232, 0]
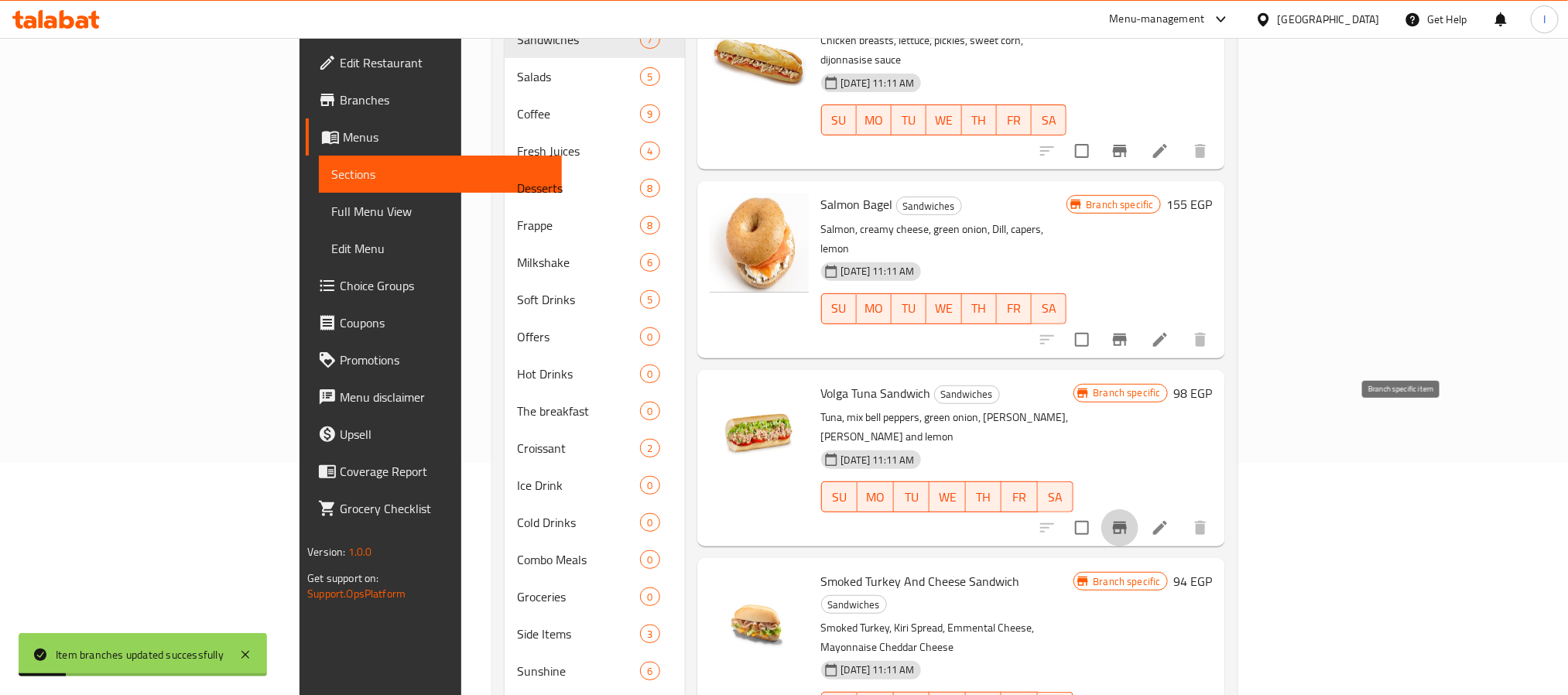
click at [1129, 519] on icon "Branch-specific-item" at bounding box center [1120, 528] width 18 height 18
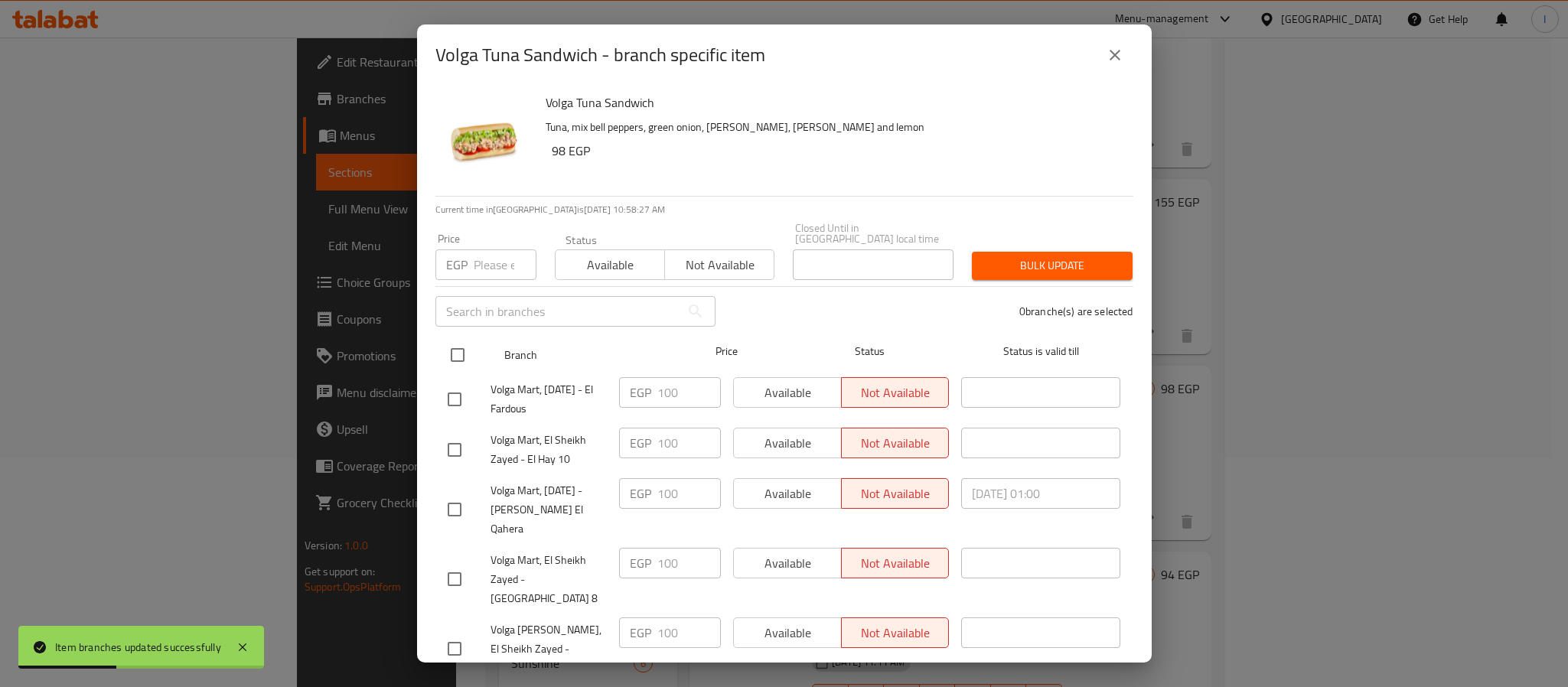
click at [453, 339] on input "checkbox" at bounding box center [457, 355] width 32 height 32
checkbox input "true"
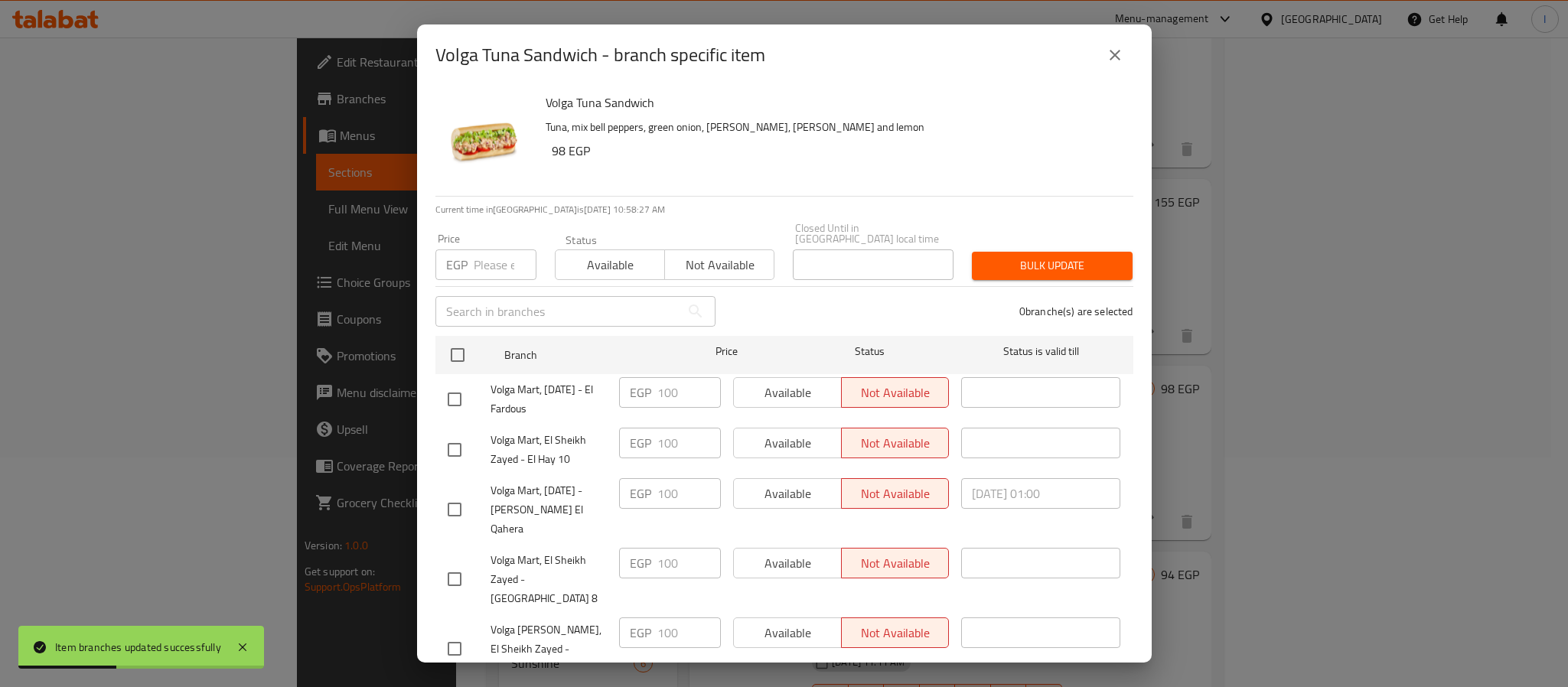
checkbox input "true"
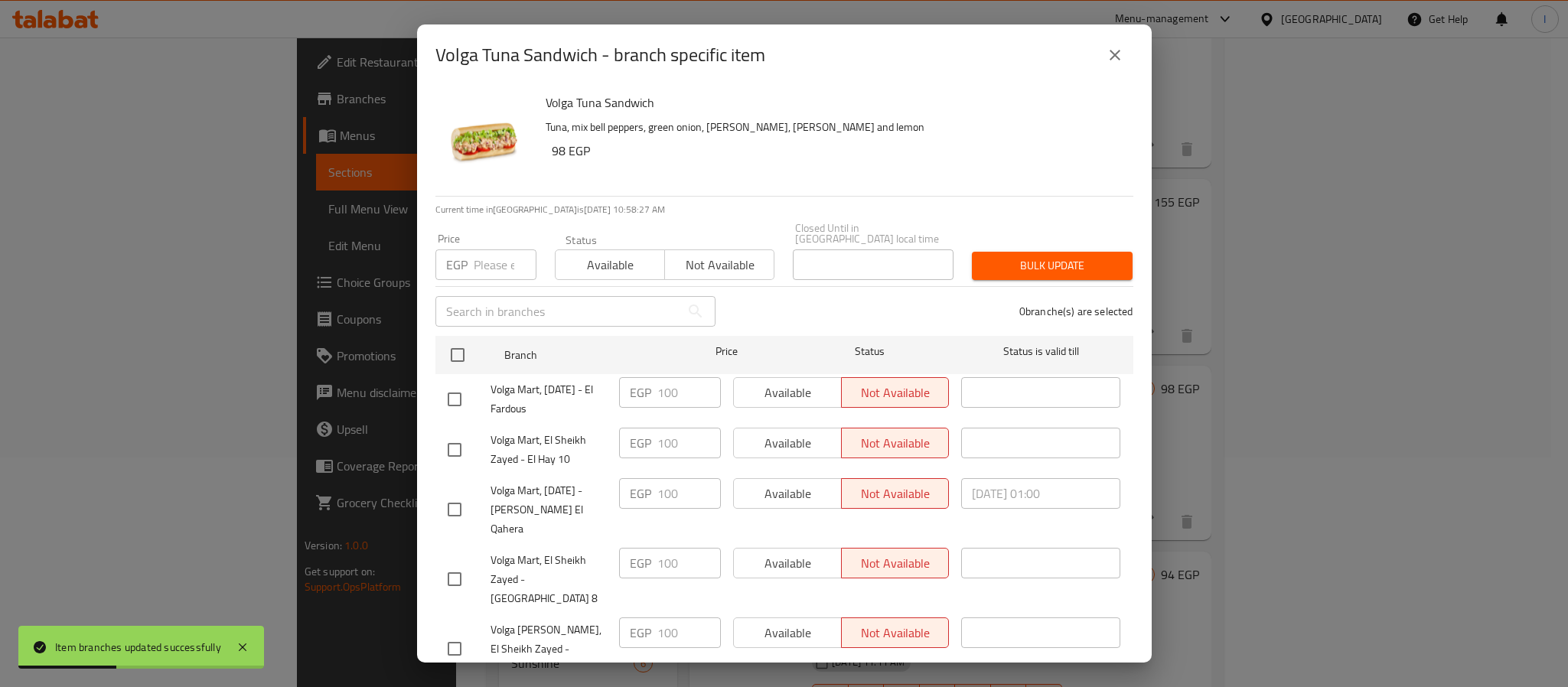
checkbox input "true"
click at [492, 249] on input "number" at bounding box center [505, 264] width 63 height 30
type input "100"
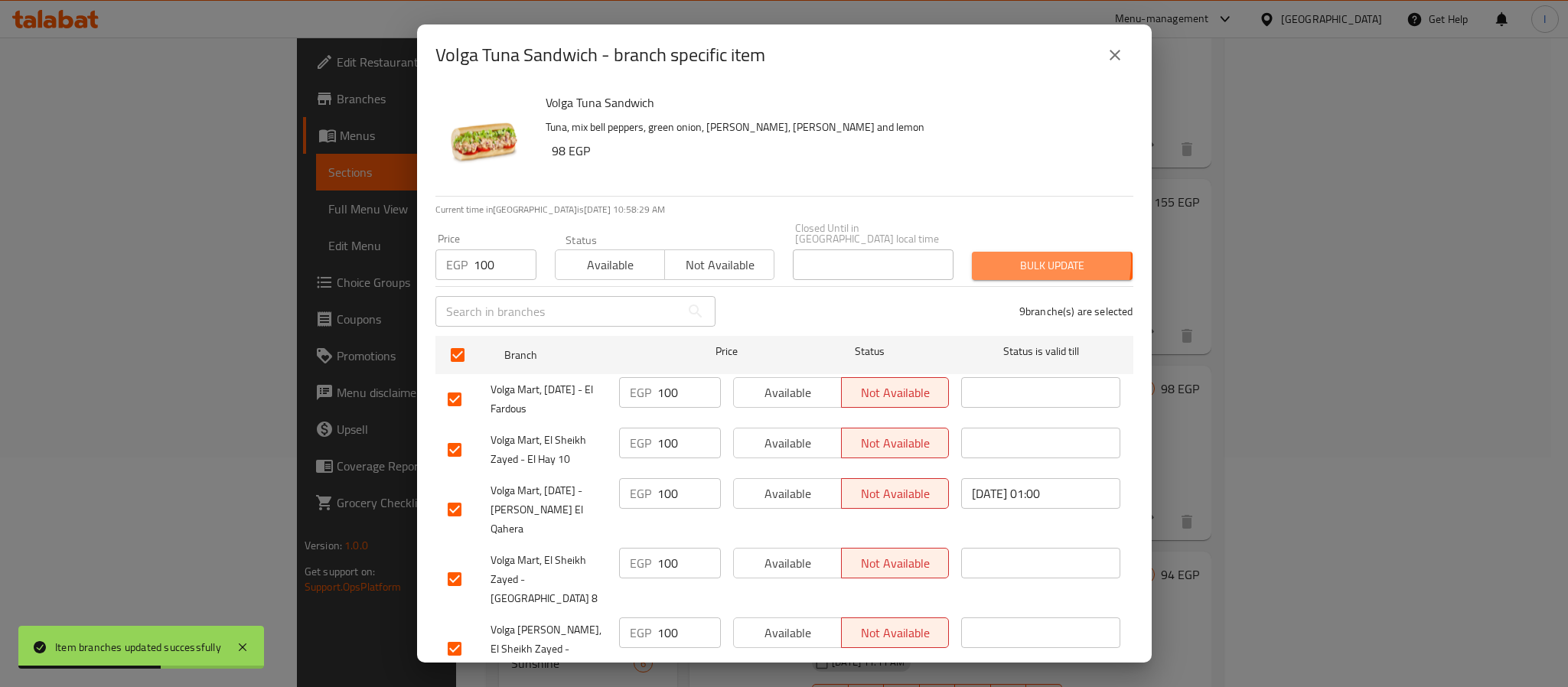
click at [1005, 257] on span "Bulk update" at bounding box center [1052, 266] width 137 height 19
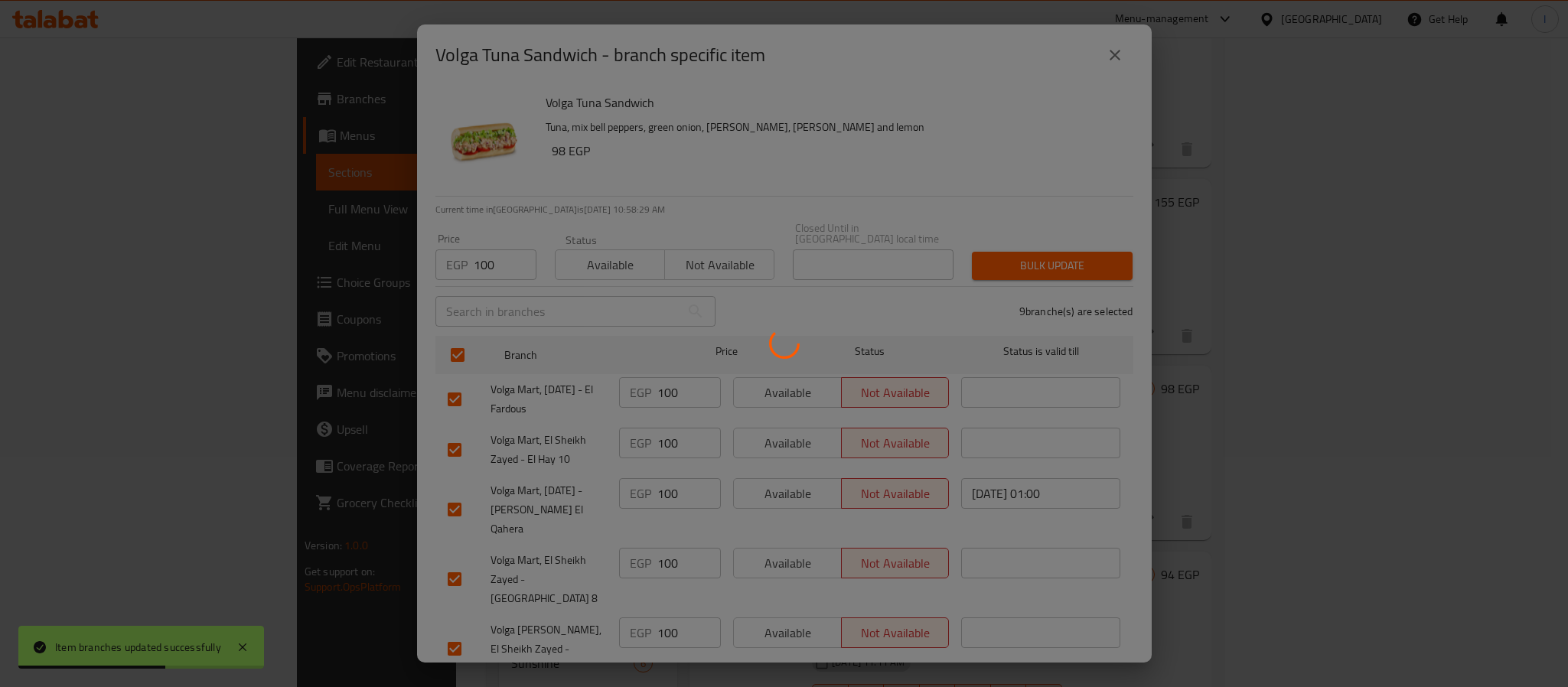
click at [977, 181] on div at bounding box center [784, 343] width 1568 height 687
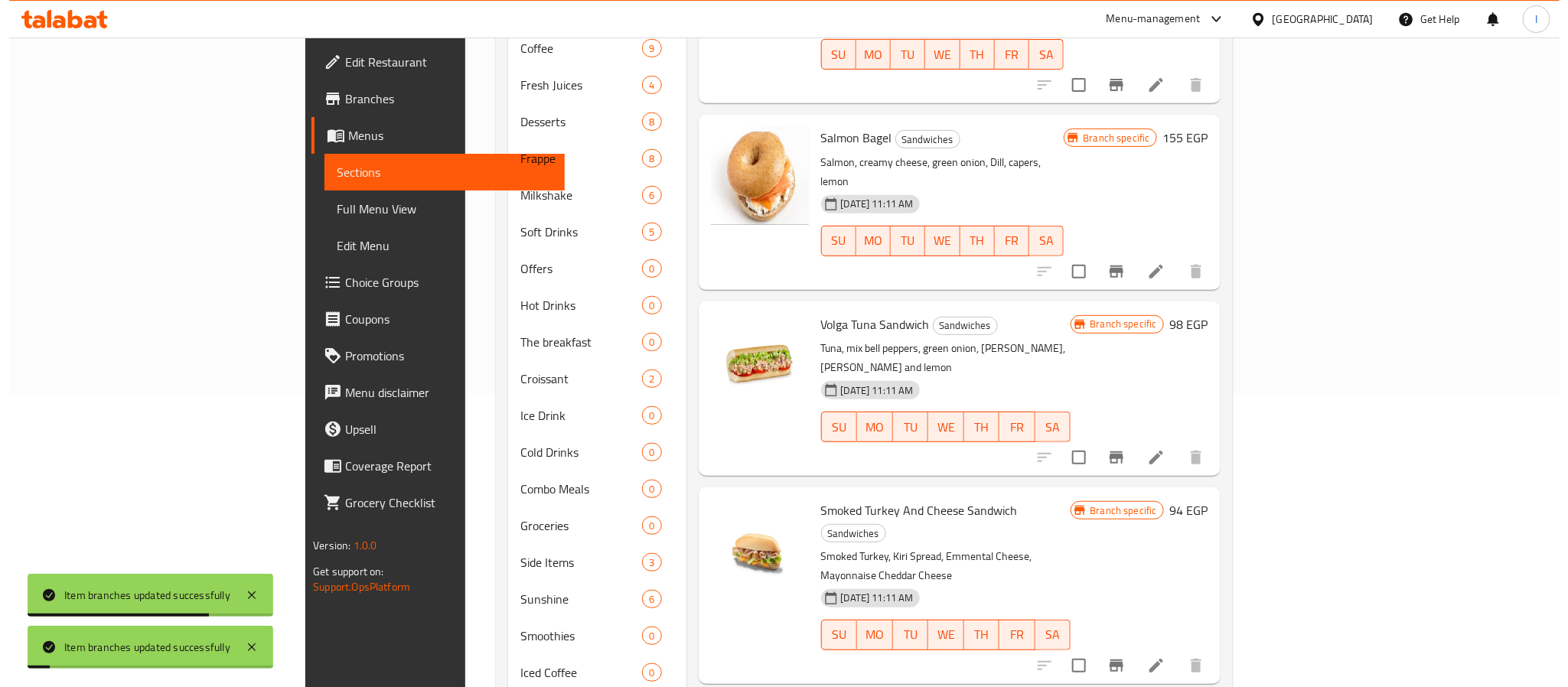
scroll to position [359, 0]
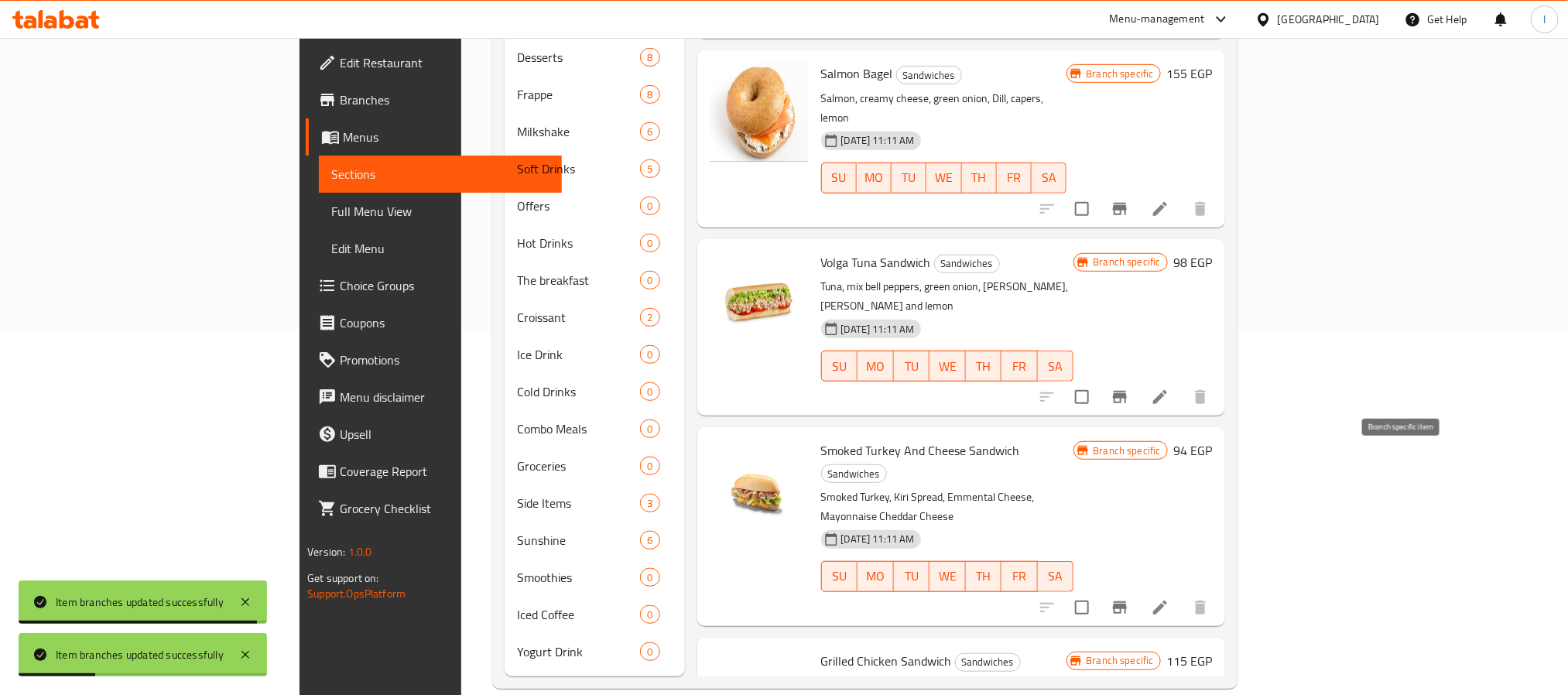
click at [1129, 598] on icon "Branch-specific-item" at bounding box center [1120, 608] width 18 height 18
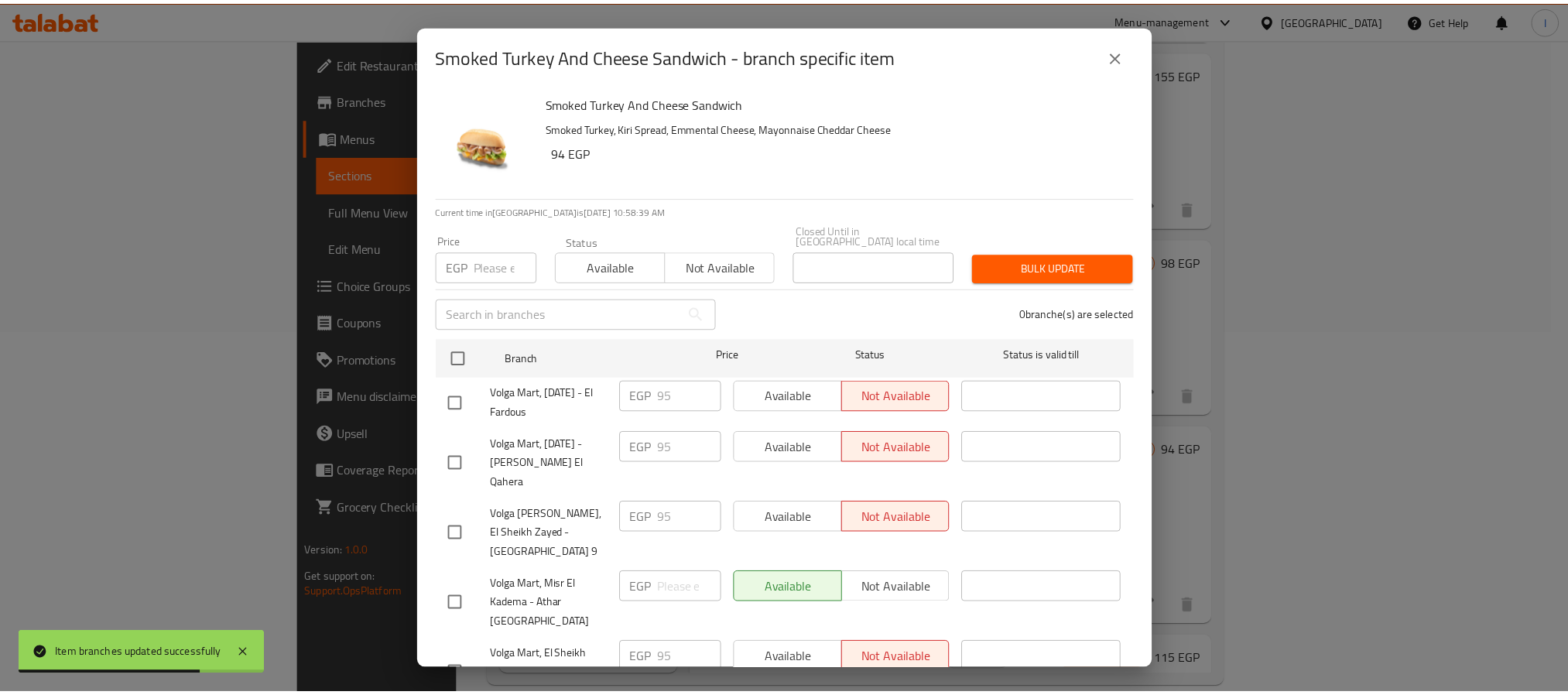
scroll to position [0, 0]
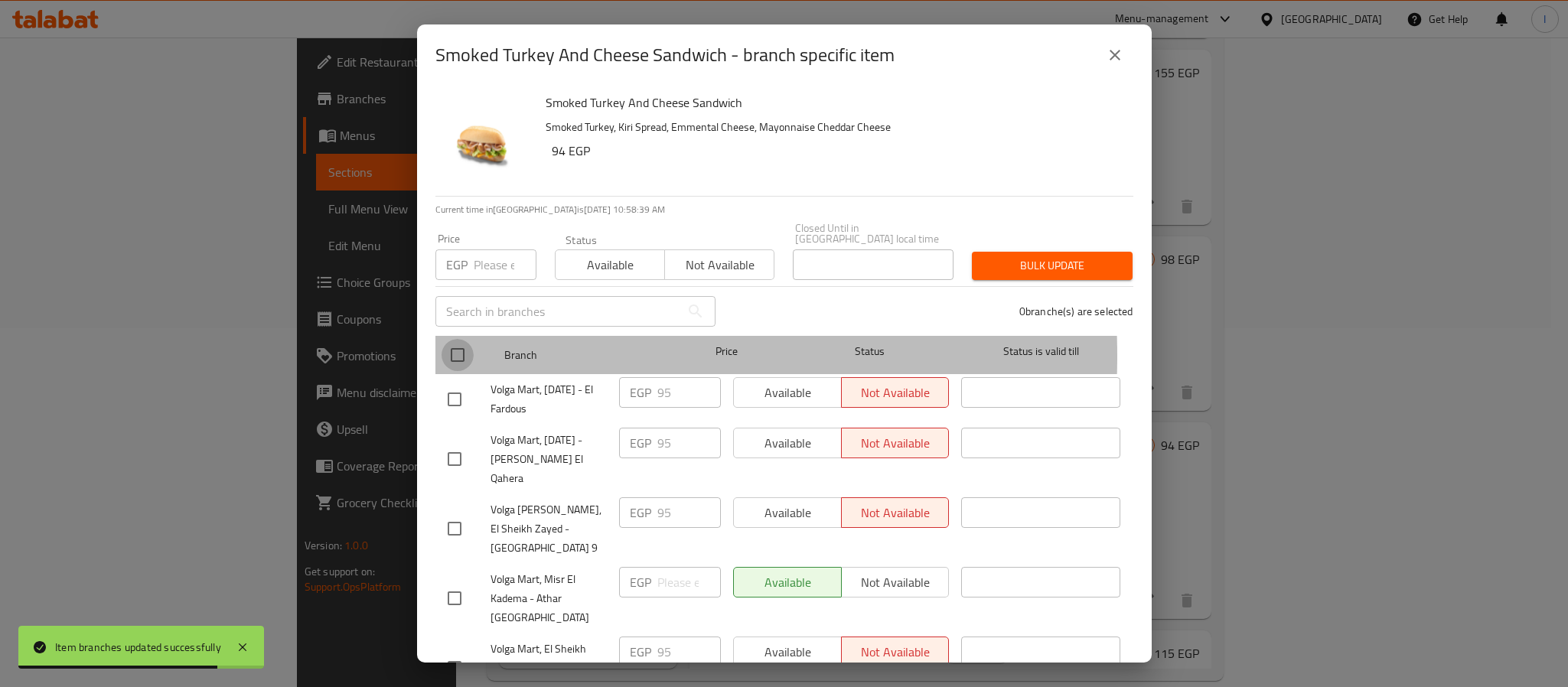
click at [455, 346] on input "checkbox" at bounding box center [457, 355] width 32 height 32
checkbox input "true"
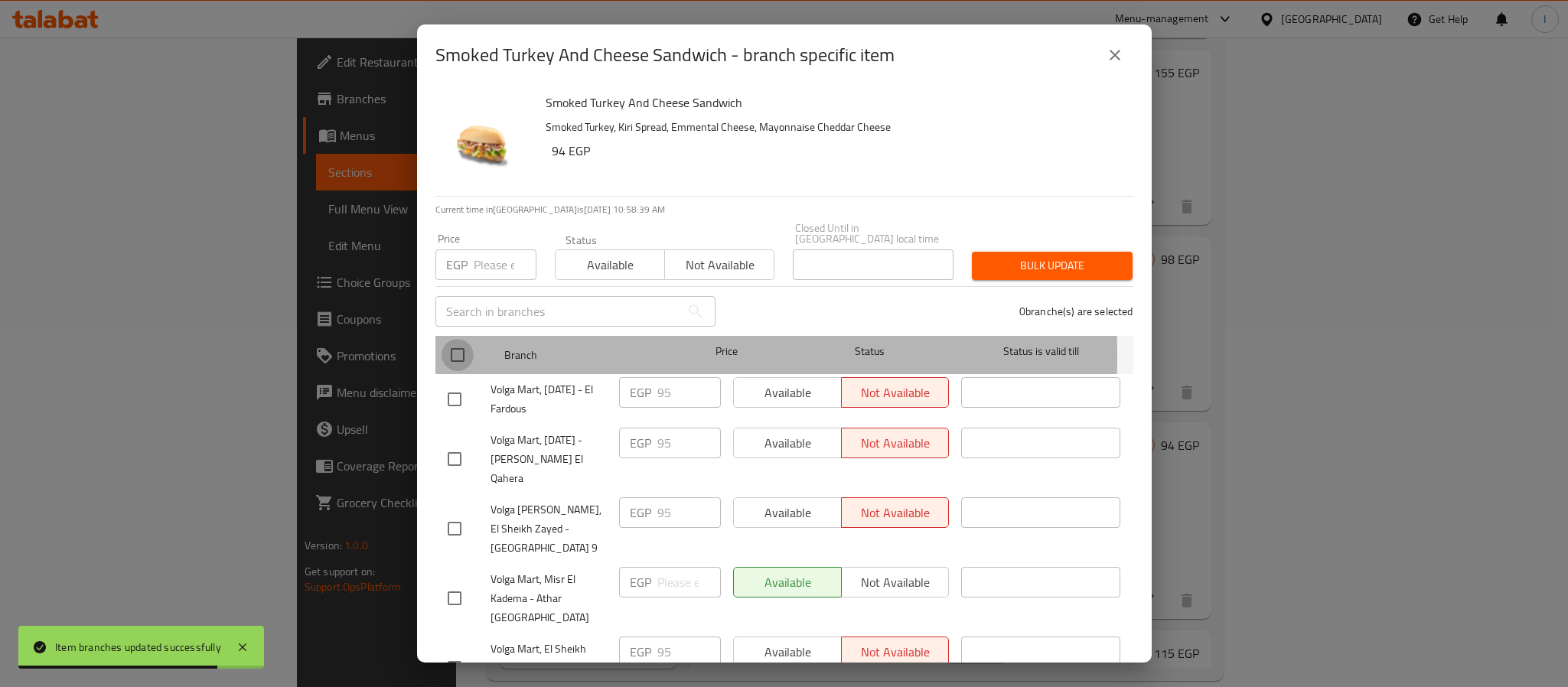
checkbox input "true"
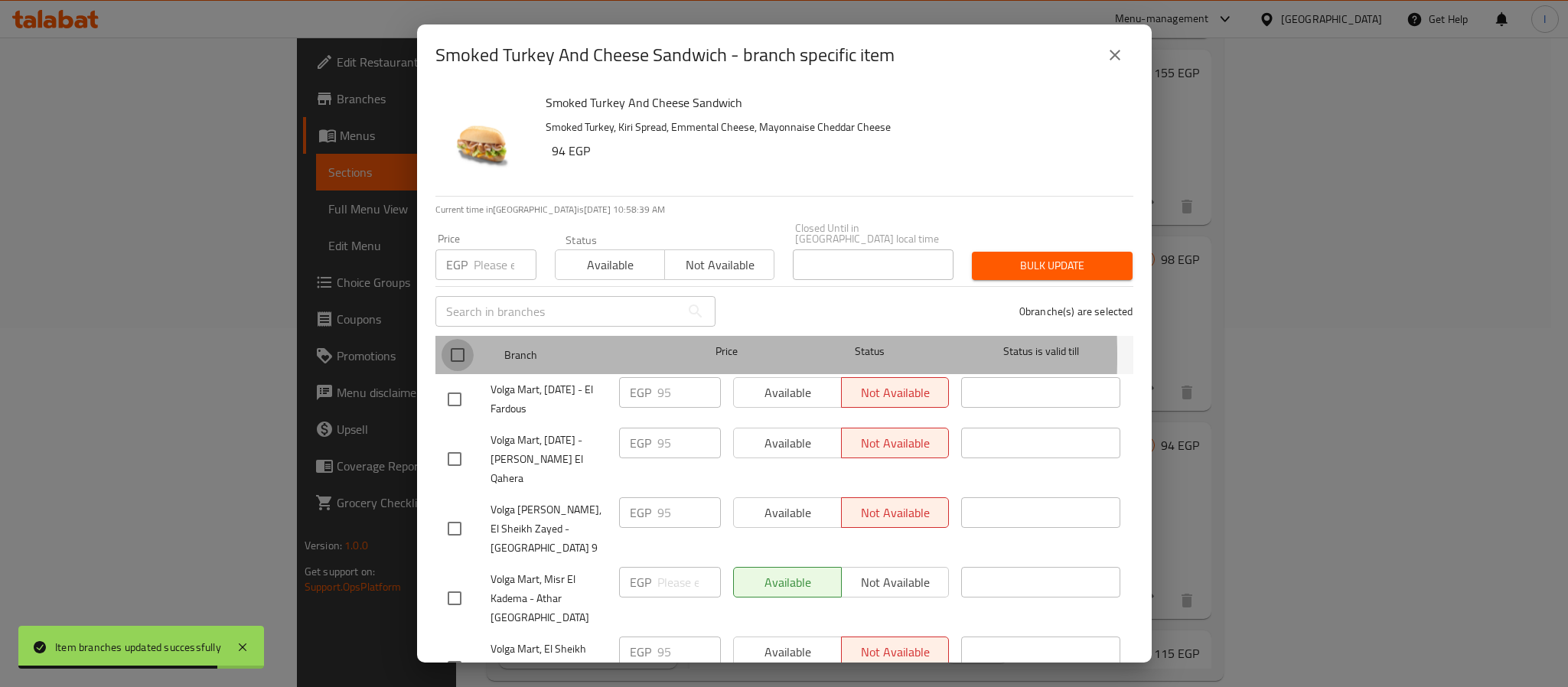
checkbox input "true"
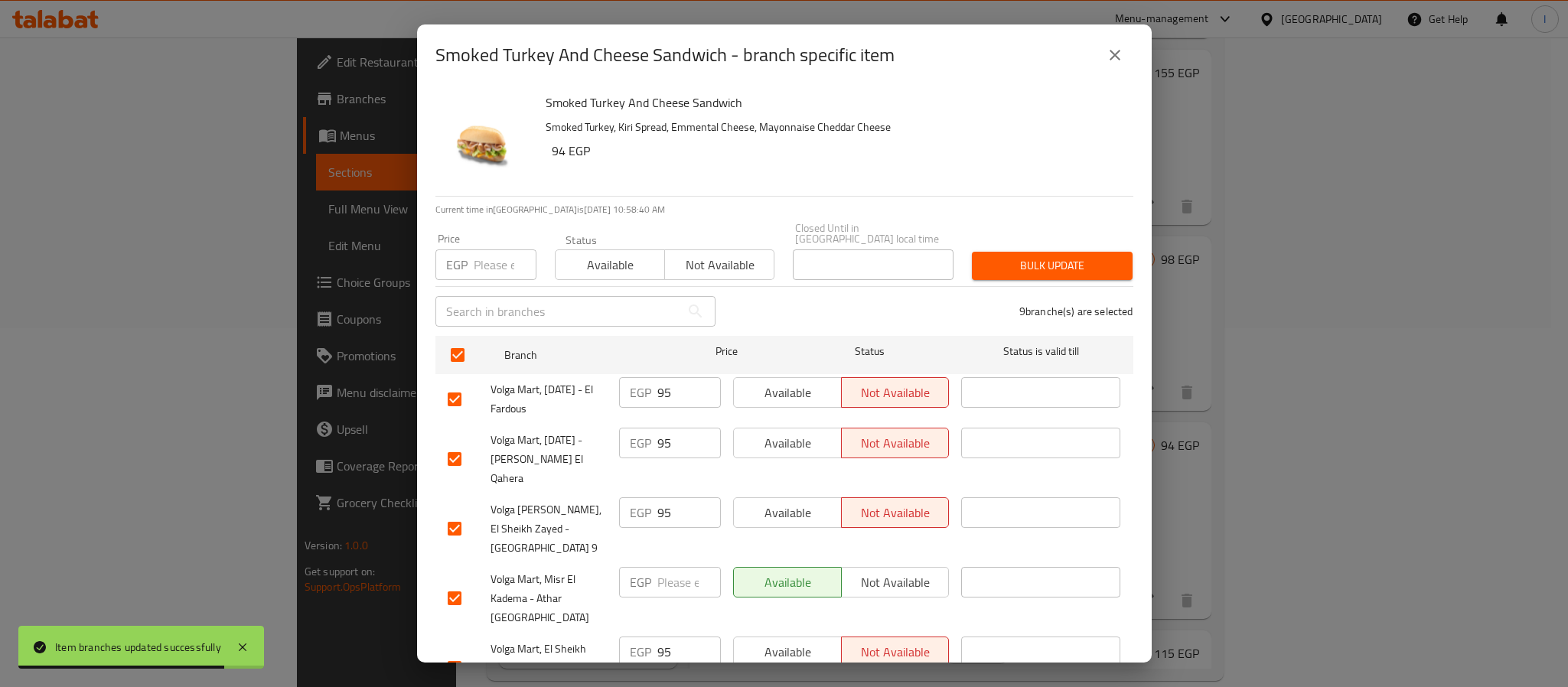
click at [492, 269] on input "number" at bounding box center [505, 264] width 63 height 30
type input "95"
click at [1010, 260] on span "Bulk update" at bounding box center [1052, 266] width 137 height 19
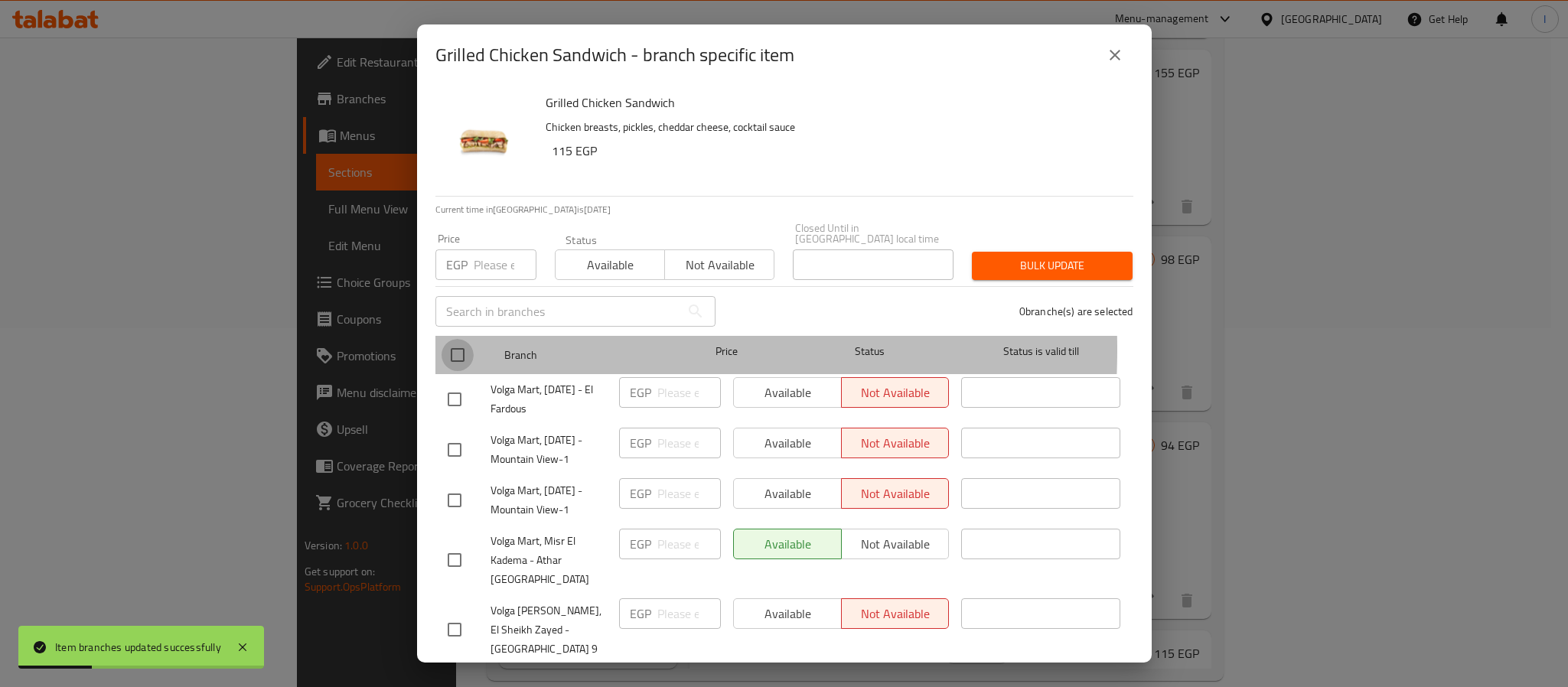
click at [457, 339] on input "checkbox" at bounding box center [457, 355] width 32 height 32
checkbox input "true"
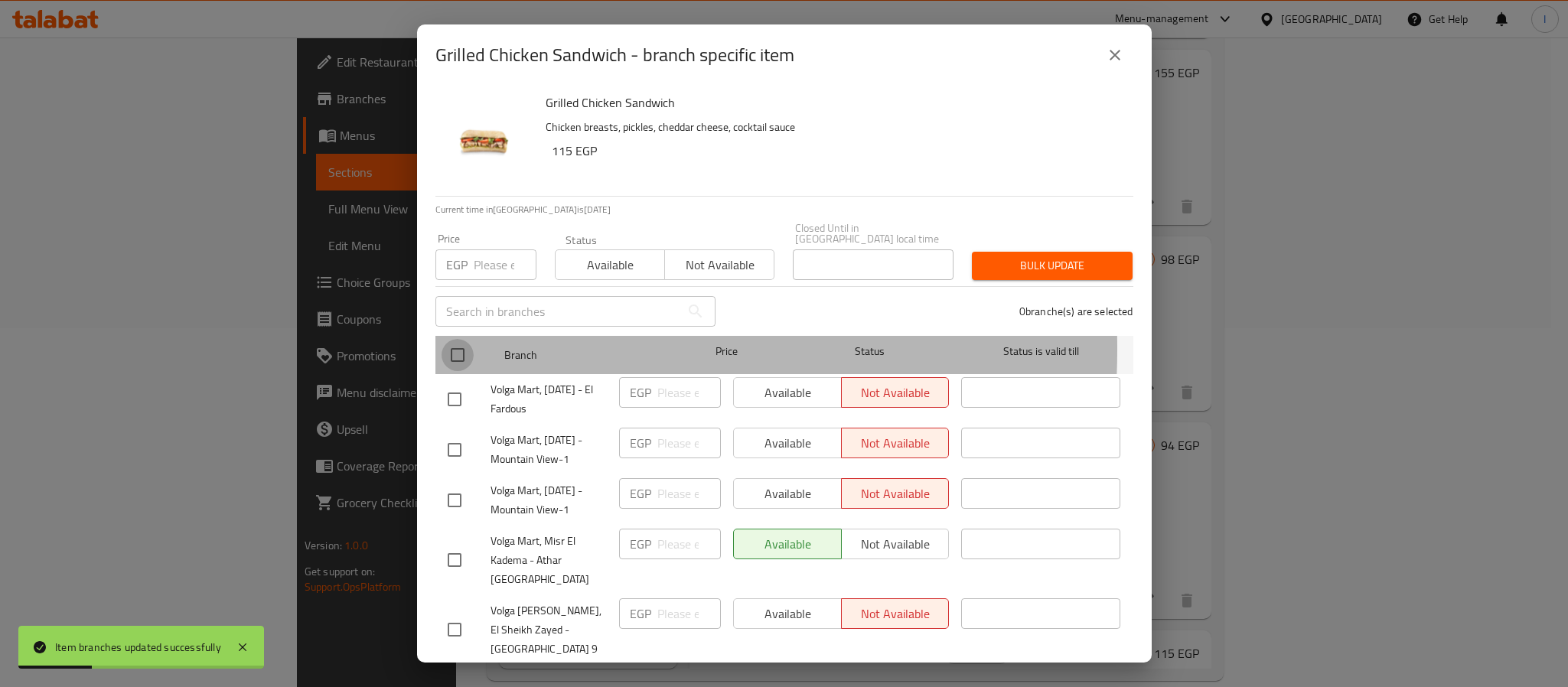
checkbox input "true"
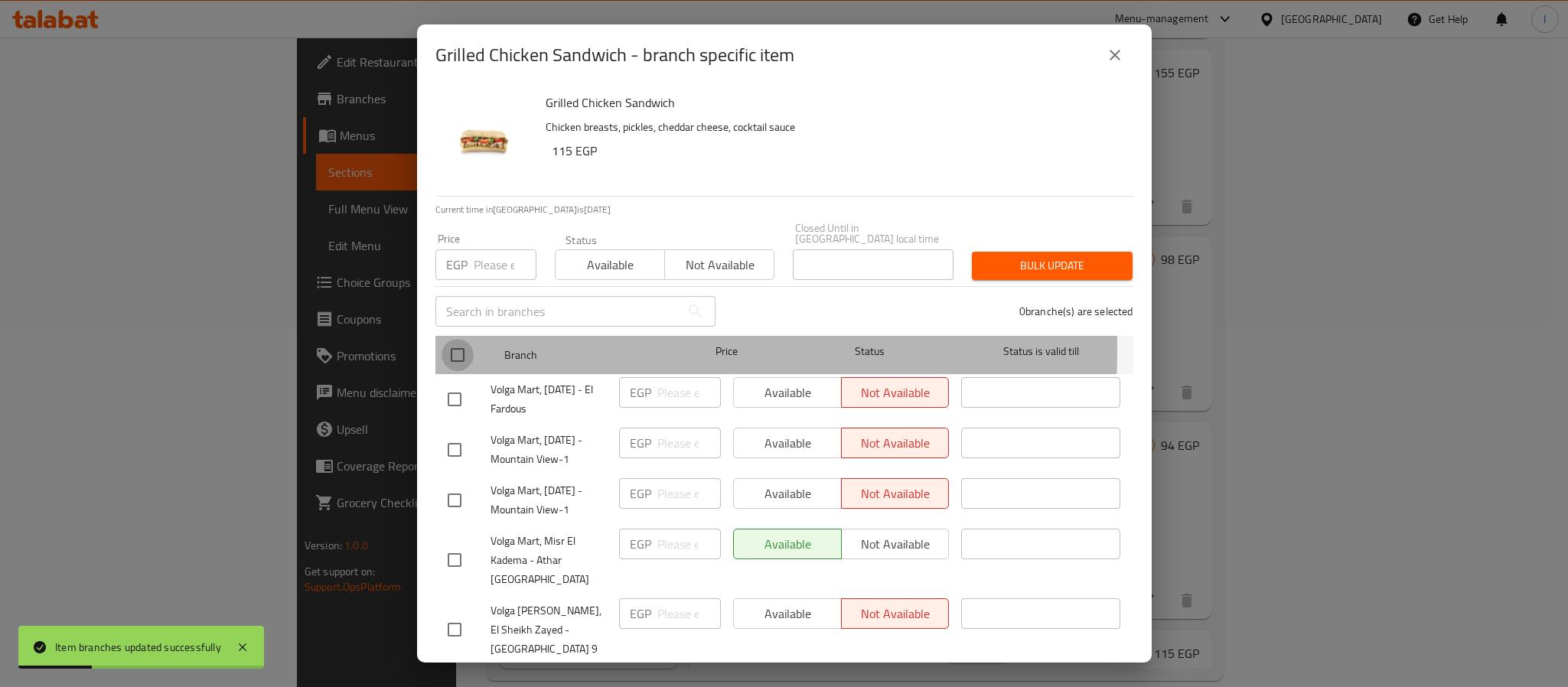
checkbox input "true"
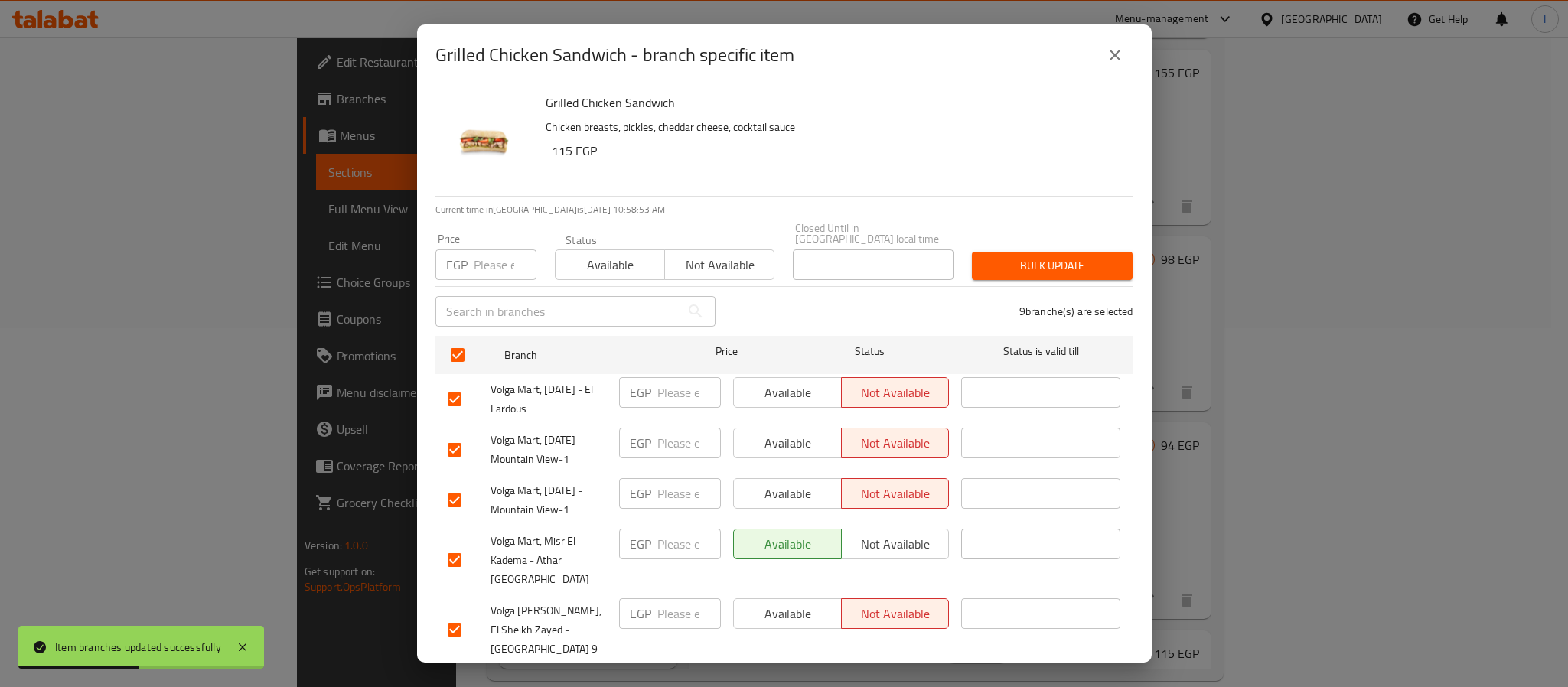
click at [494, 256] on input "number" at bounding box center [505, 264] width 63 height 30
type input "115"
click at [1050, 262] on span "Bulk update" at bounding box center [1052, 266] width 137 height 19
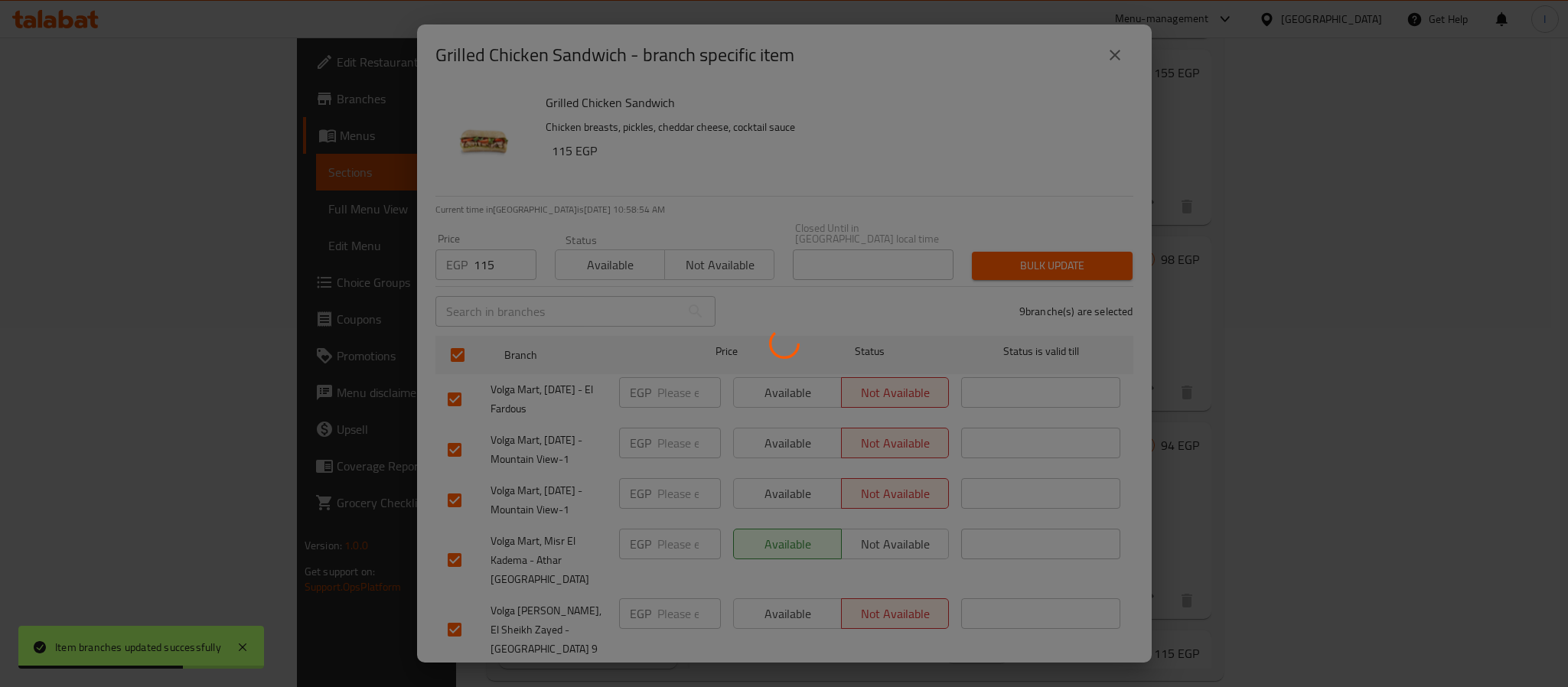
click at [1031, 188] on div at bounding box center [784, 343] width 1568 height 687
click at [947, 149] on div at bounding box center [784, 343] width 1568 height 687
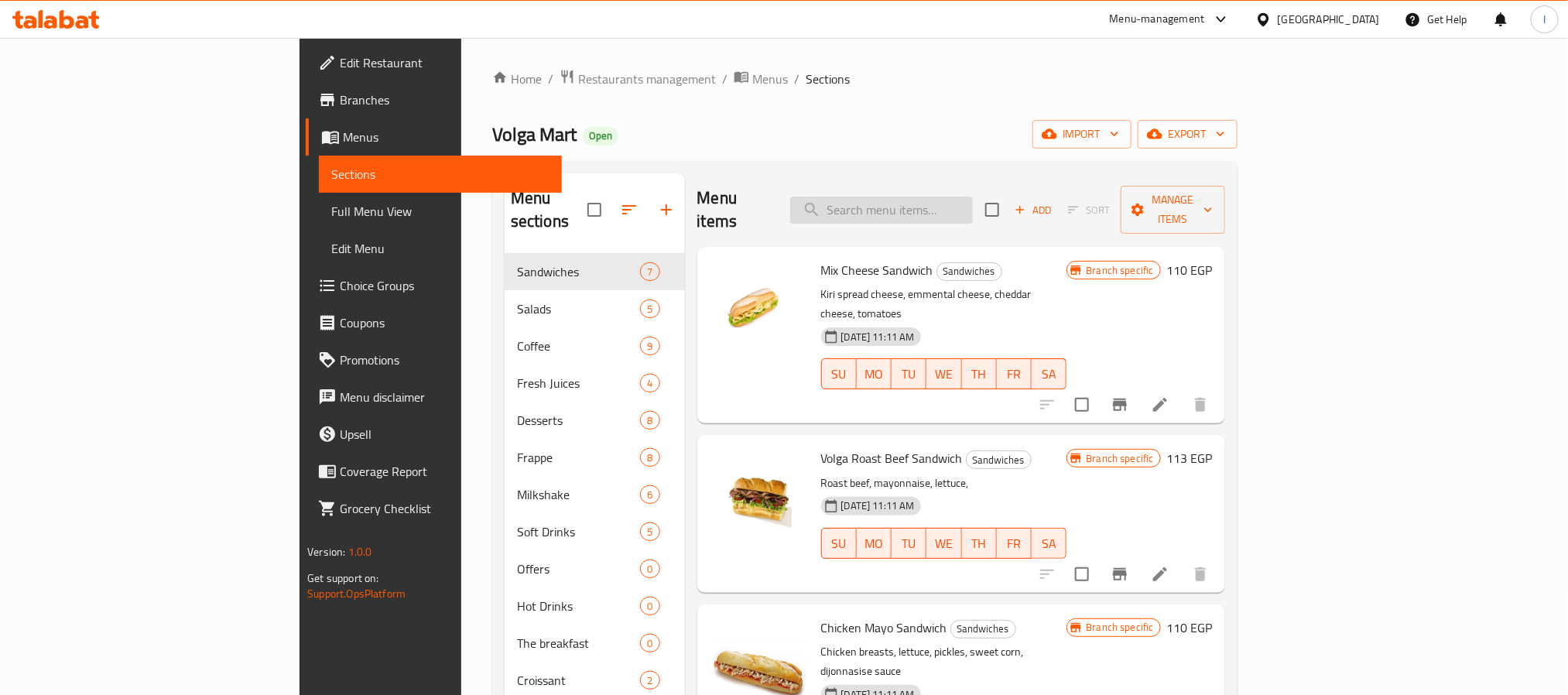
click at [937, 196] on input "search" at bounding box center [882, 210] width 183 height 27
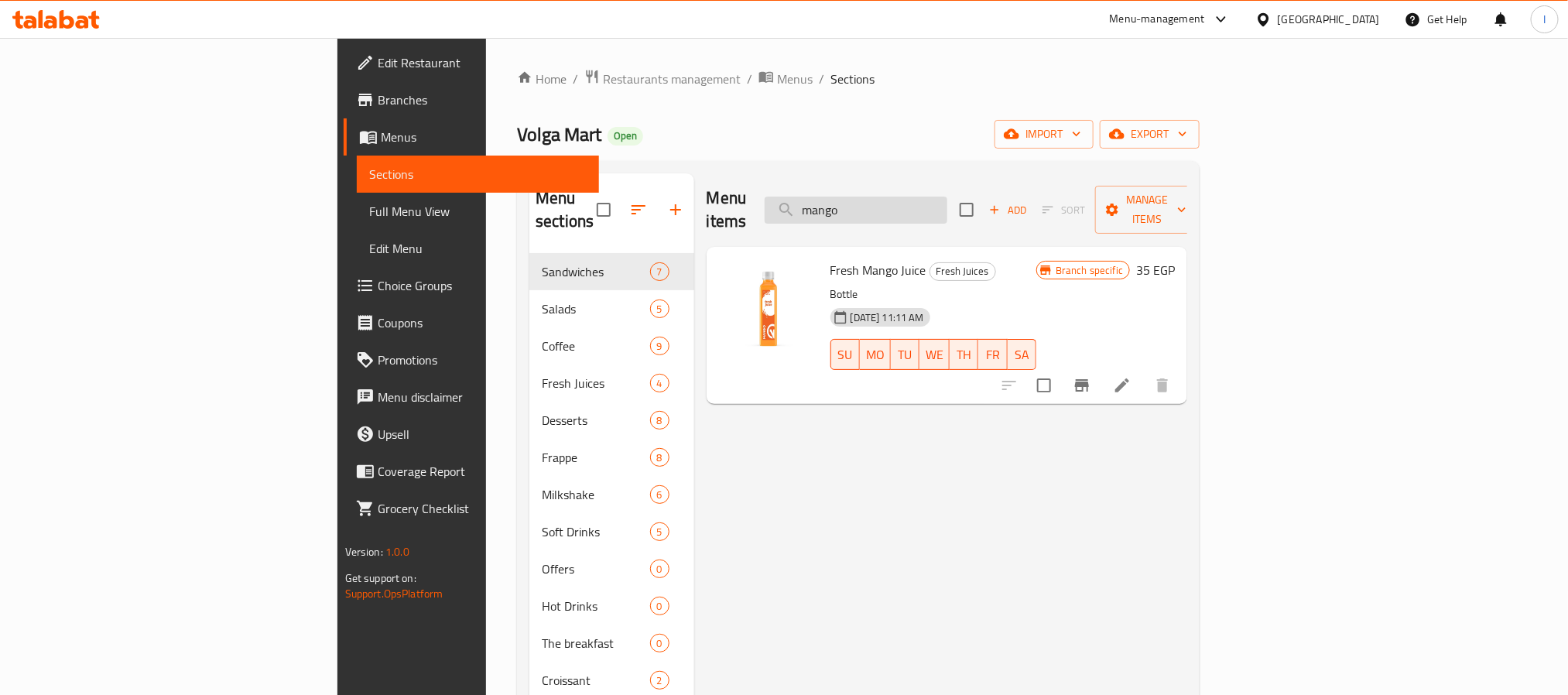
click at [937, 196] on input "mango" at bounding box center [856, 210] width 183 height 27
type input "mango"
click at [902, 117] on div "Home / Restaurants management / Menus / Sections Volga Mart Open import export …" at bounding box center [858, 560] width 682 height 983
click at [947, 196] on input "mango" at bounding box center [856, 210] width 183 height 27
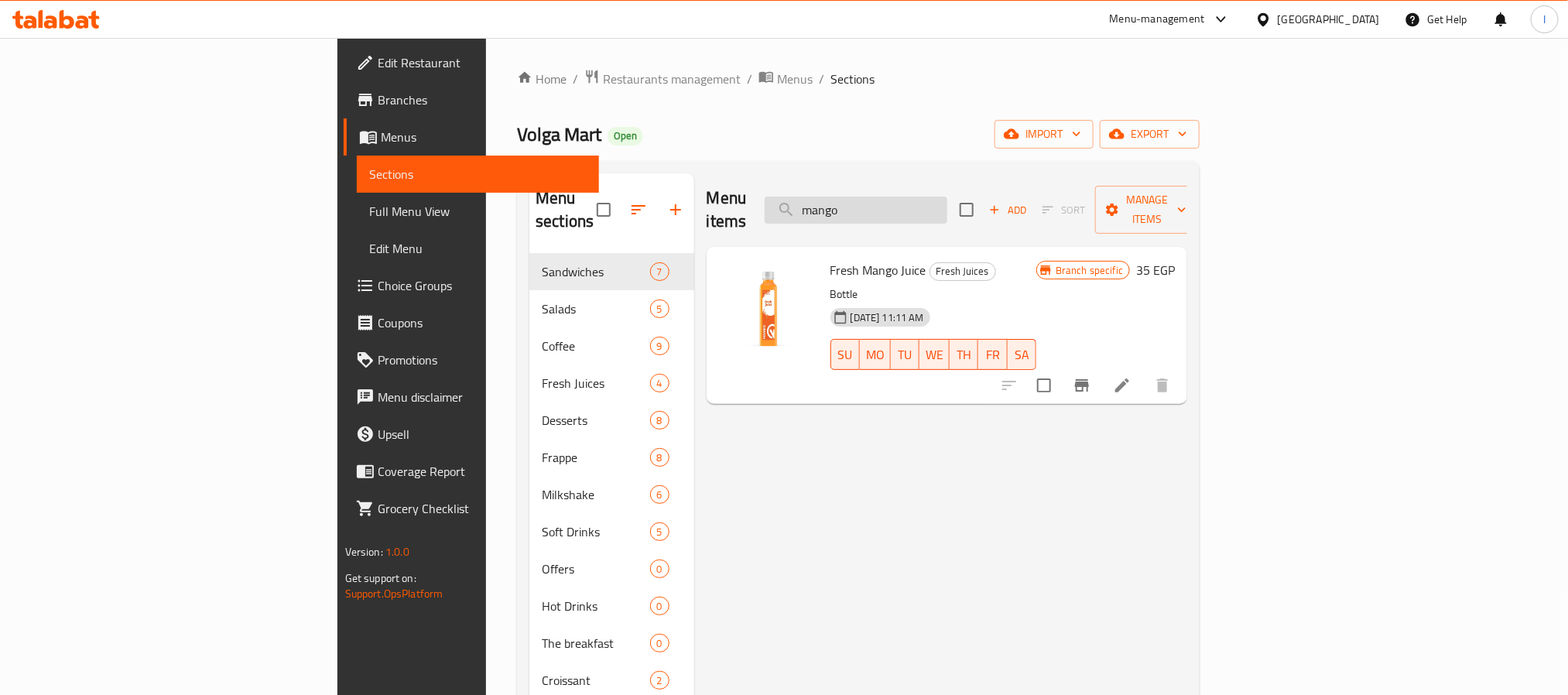
click at [947, 196] on input "mango" at bounding box center [856, 210] width 183 height 27
click at [928, 144] on div "Volga Mart Open import export" at bounding box center [858, 134] width 682 height 28
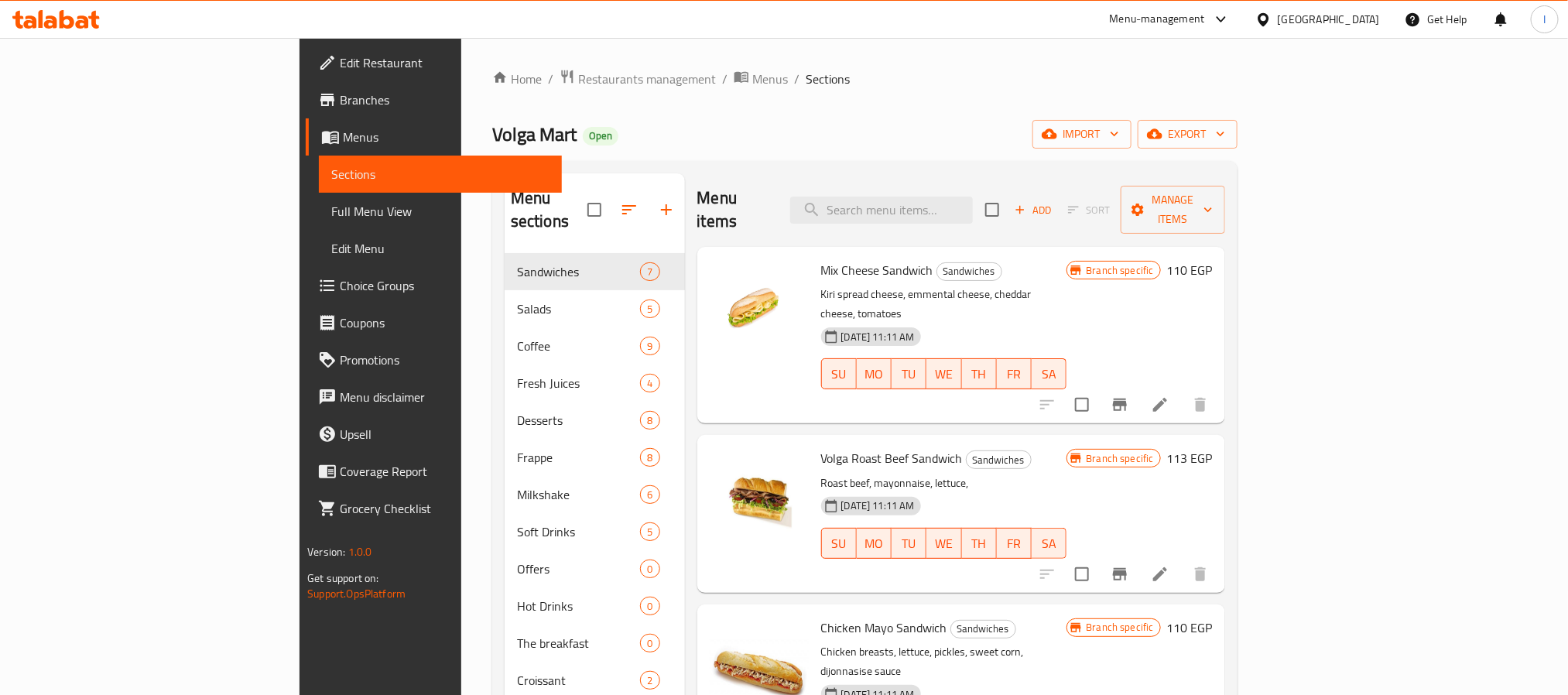
click at [831, 136] on div "Volga Mart Open import export" at bounding box center [865, 134] width 745 height 28
drag, startPoint x: 976, startPoint y: 214, endPoint x: 975, endPoint y: 179, distance: 35.0
click at [976, 211] on div "Menu items Add Sort Manage items" at bounding box center [961, 210] width 527 height 73
click at [955, 200] on input "search" at bounding box center [882, 210] width 183 height 27
type input "black tea"
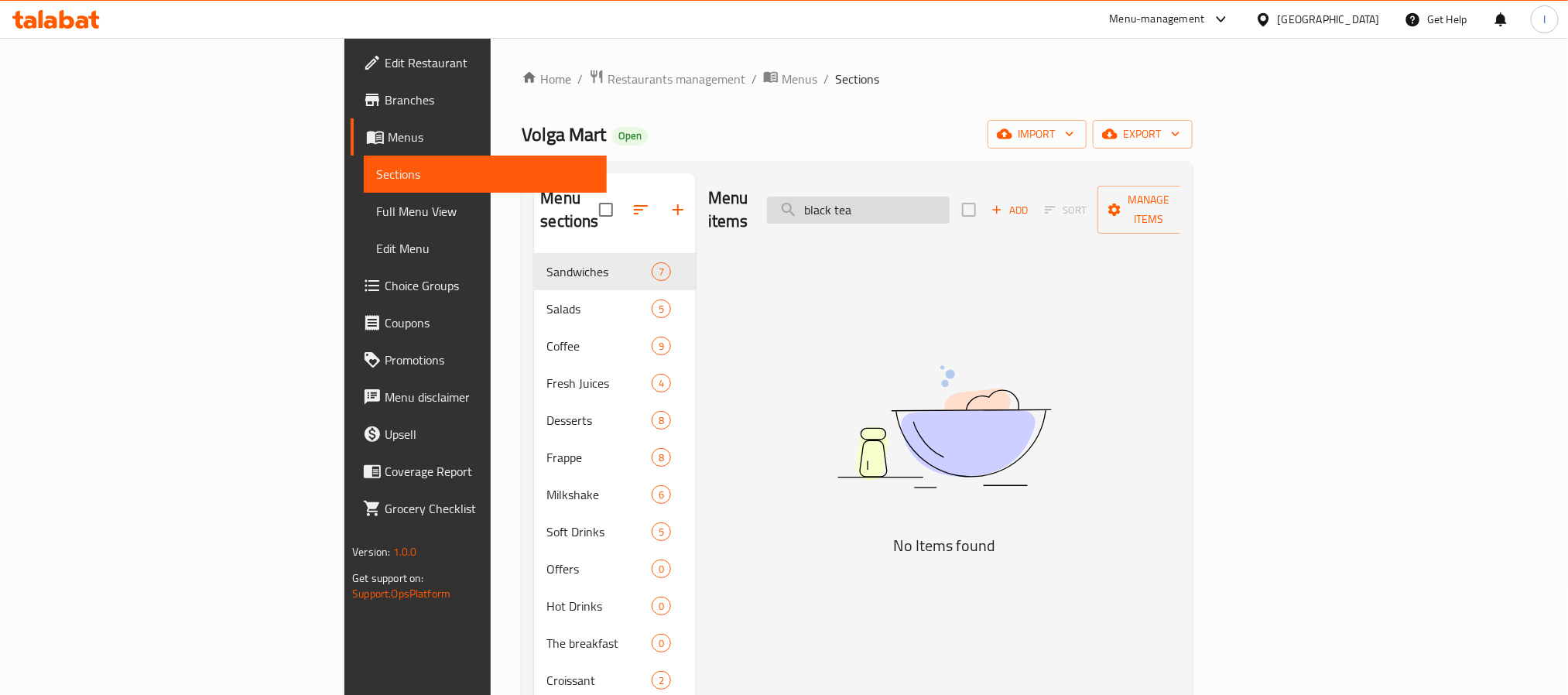
click at [949, 200] on input "black tea" at bounding box center [858, 210] width 183 height 27
click at [817, 127] on div "Volga Mart Open import export" at bounding box center [857, 134] width 670 height 28
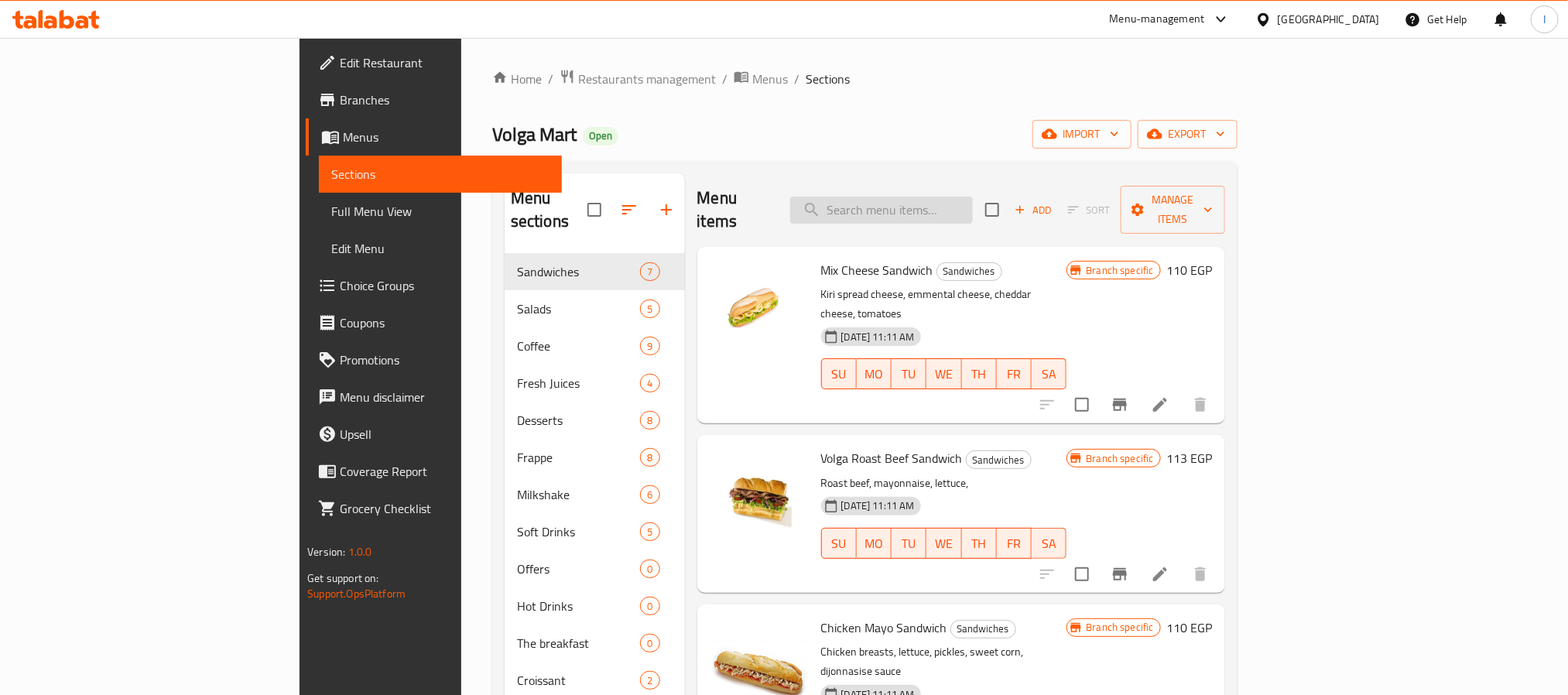
click at [917, 196] on input "search" at bounding box center [882, 210] width 183 height 27
type input "TEA"
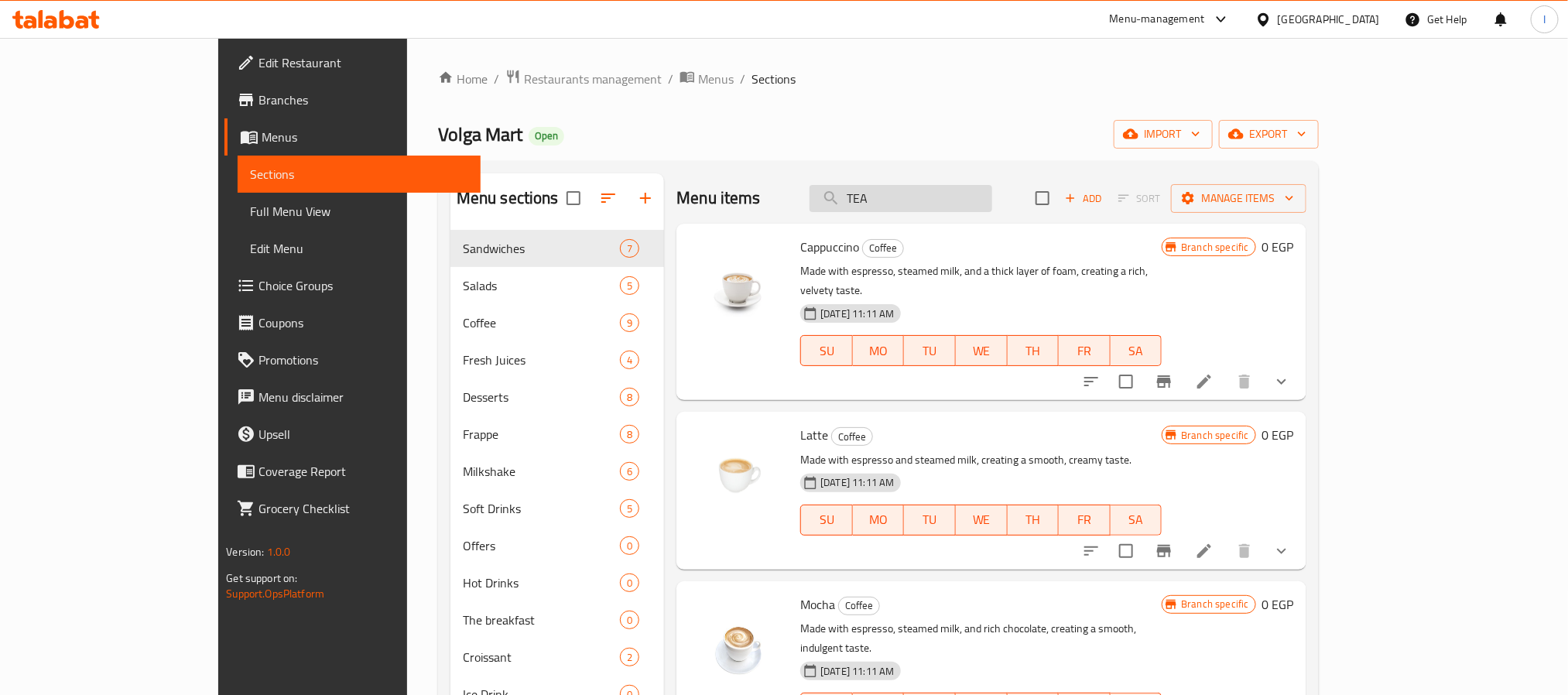
click at [946, 202] on input "TEA" at bounding box center [901, 198] width 183 height 27
click at [947, 201] on input "TEA" at bounding box center [901, 198] width 183 height 27
click at [784, 117] on div "Home / Restaurants management / Menus / Sections Volga Mart Open import export …" at bounding box center [878, 549] width 881 height 960
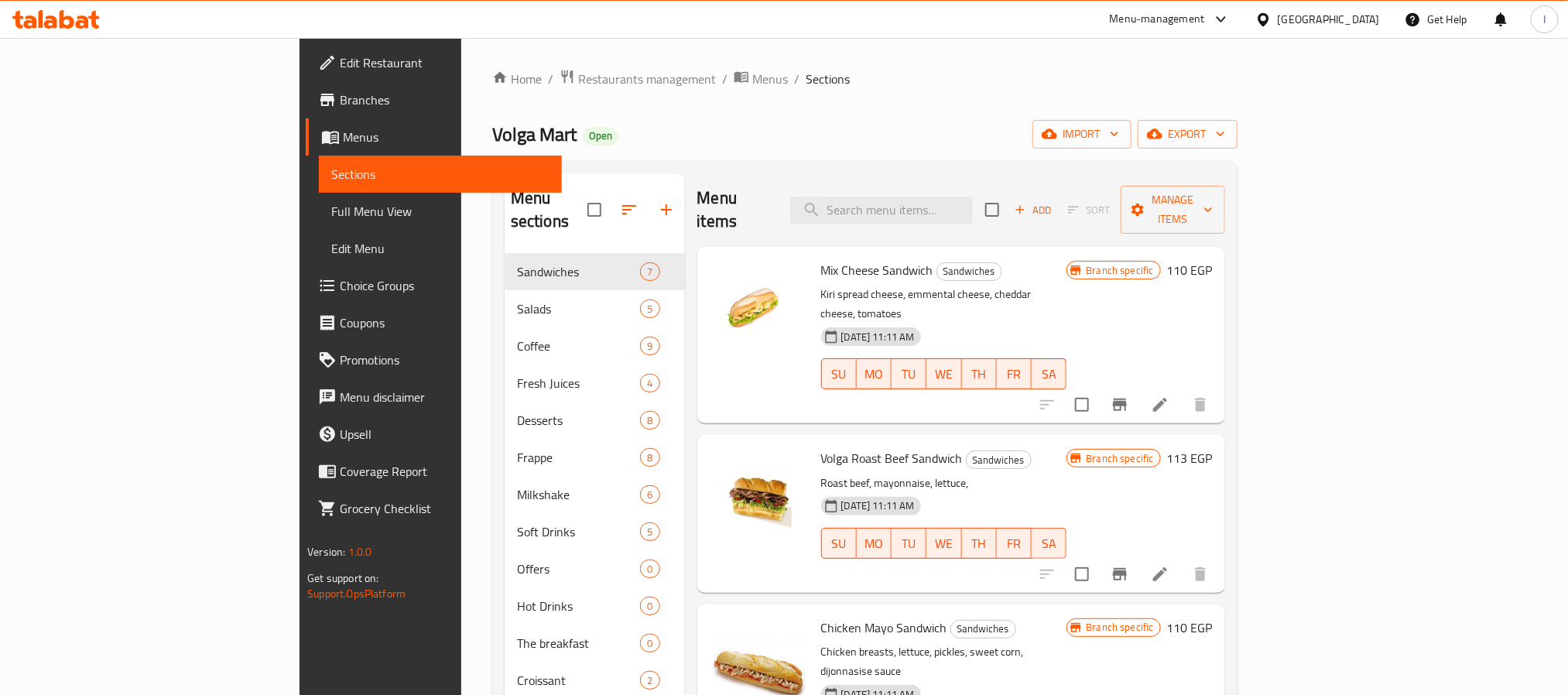
click at [815, 120] on div "Volga Mart Open import export" at bounding box center [865, 134] width 745 height 28
click at [802, 115] on div "Home / Restaurants management / Menus / Sections Volga Mart Open import export …" at bounding box center [865, 560] width 745 height 983
click at [657, 201] on icon "button" at bounding box center [666, 210] width 18 height 18
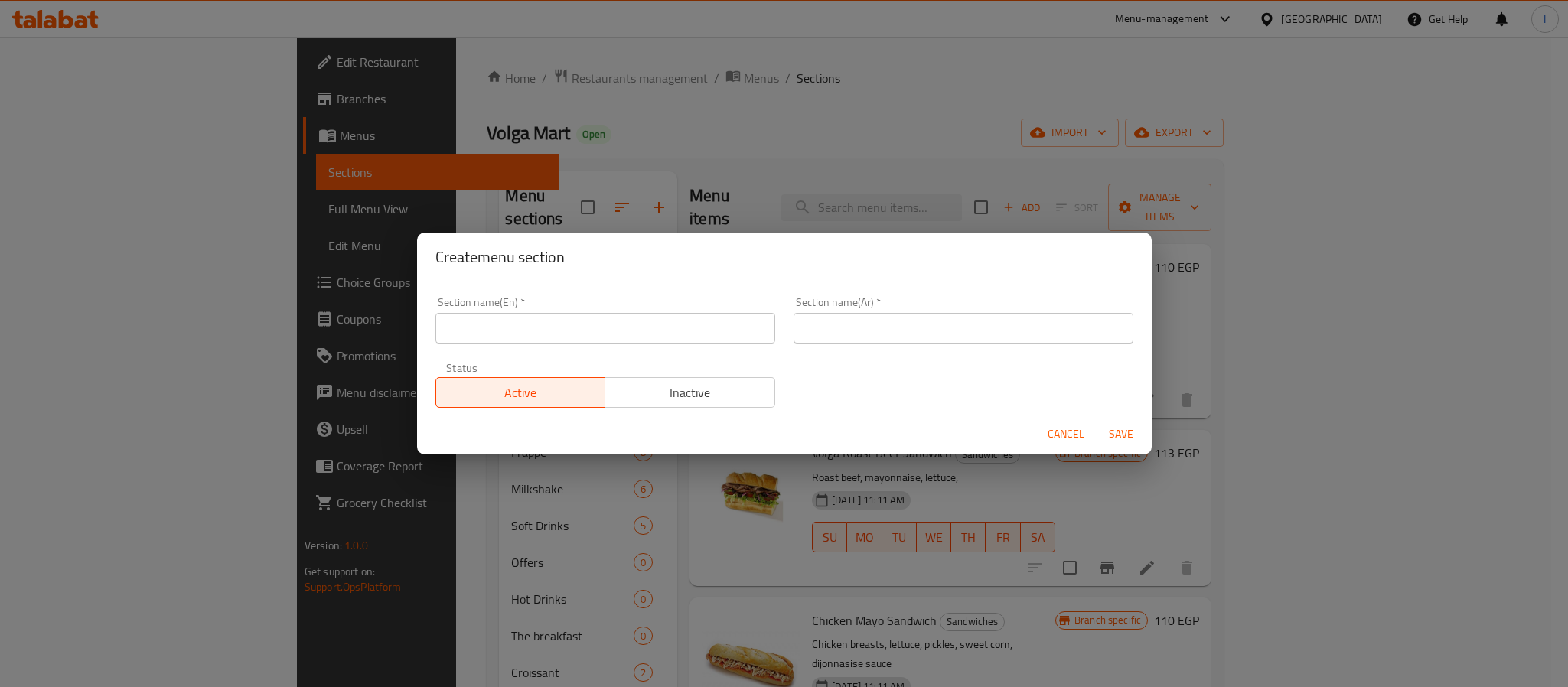
click at [593, 334] on input "text" at bounding box center [605, 327] width 340 height 30
paste input "Vogurt Madness"
type input "Vogurt Madness"
click at [924, 326] on input "text" at bounding box center [963, 327] width 340 height 30
paste input "يوجرت مادنس"
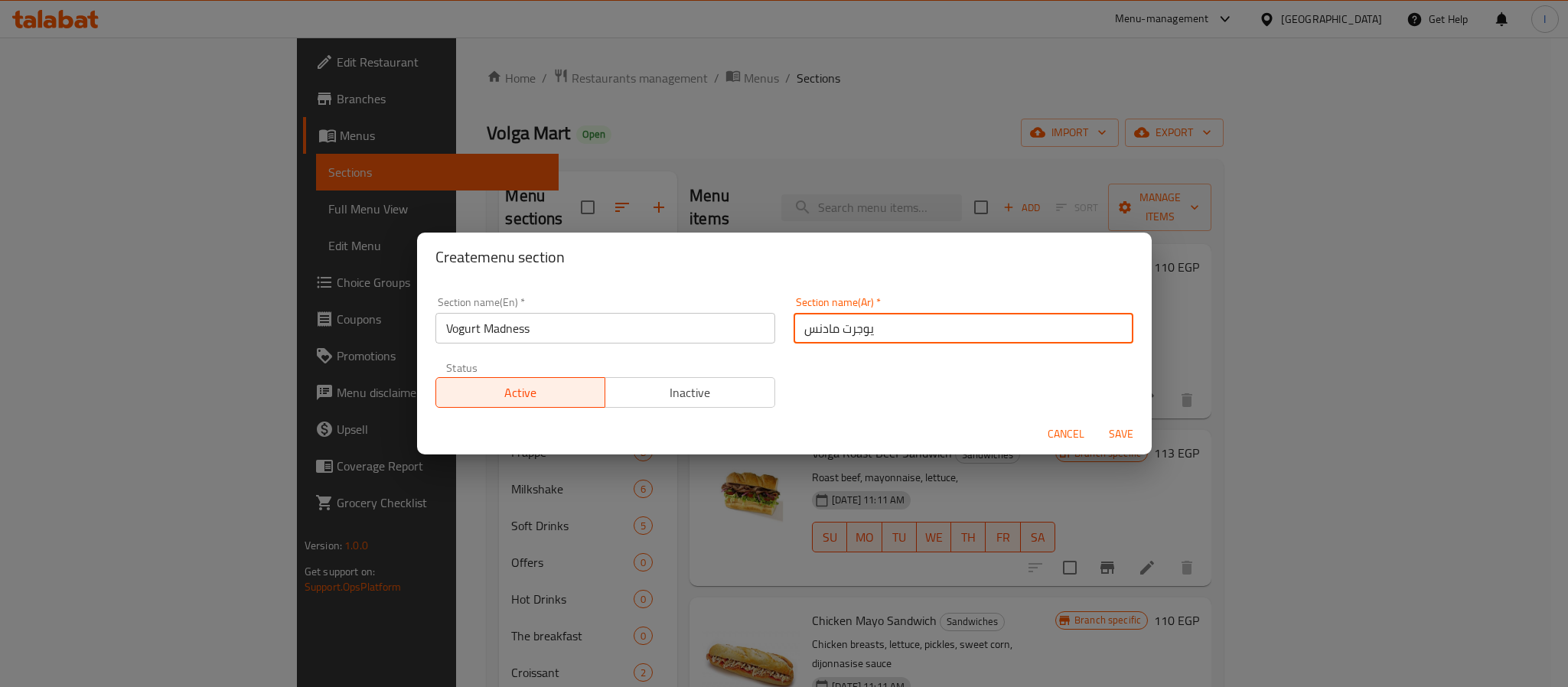
drag, startPoint x: 859, startPoint y: 331, endPoint x: 868, endPoint y: 331, distance: 9.0
click at [868, 331] on input "يوجرت مادنس" at bounding box center [963, 327] width 340 height 30
type input "فوجرت مادنس"
click at [1127, 432] on span "Save" at bounding box center [1120, 434] width 37 height 19
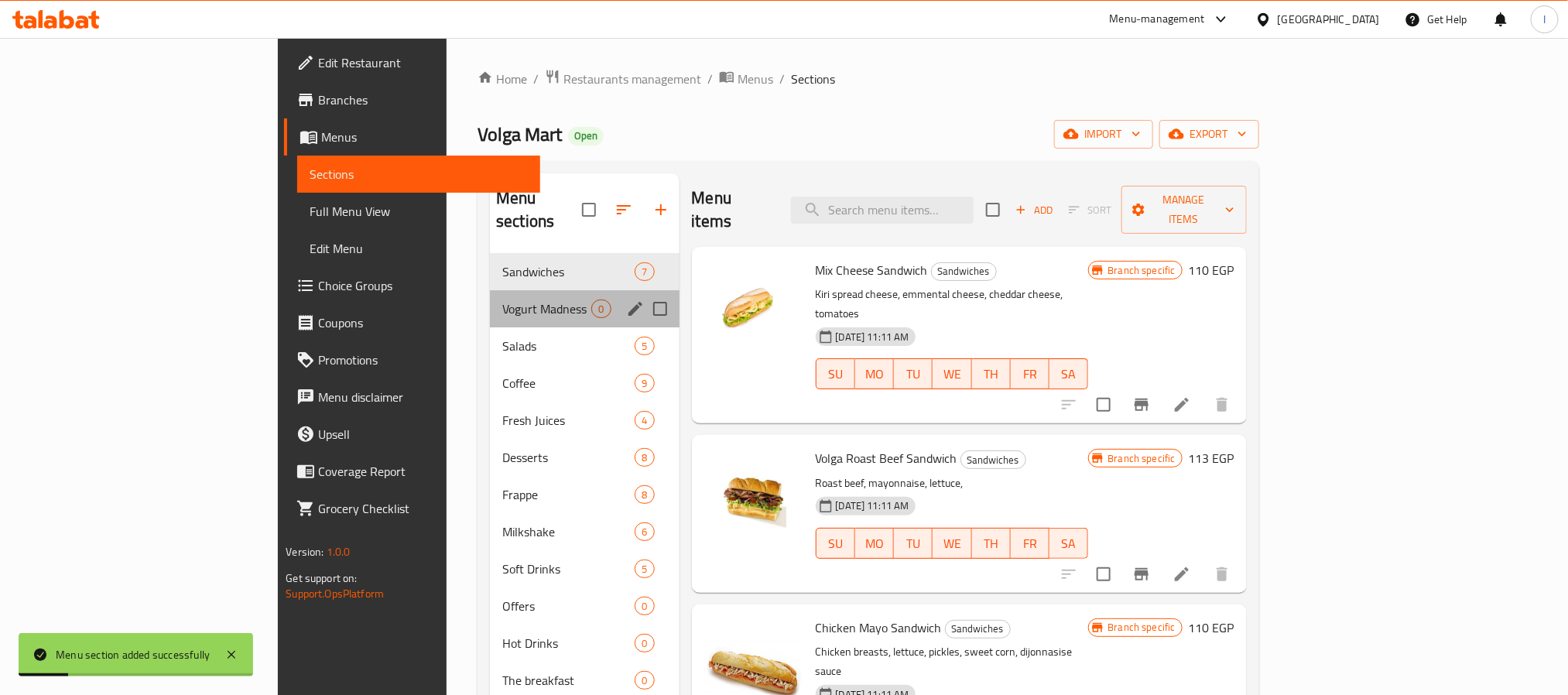
click at [490, 290] on div "Vogurt Madness 0" at bounding box center [584, 309] width 189 height 37
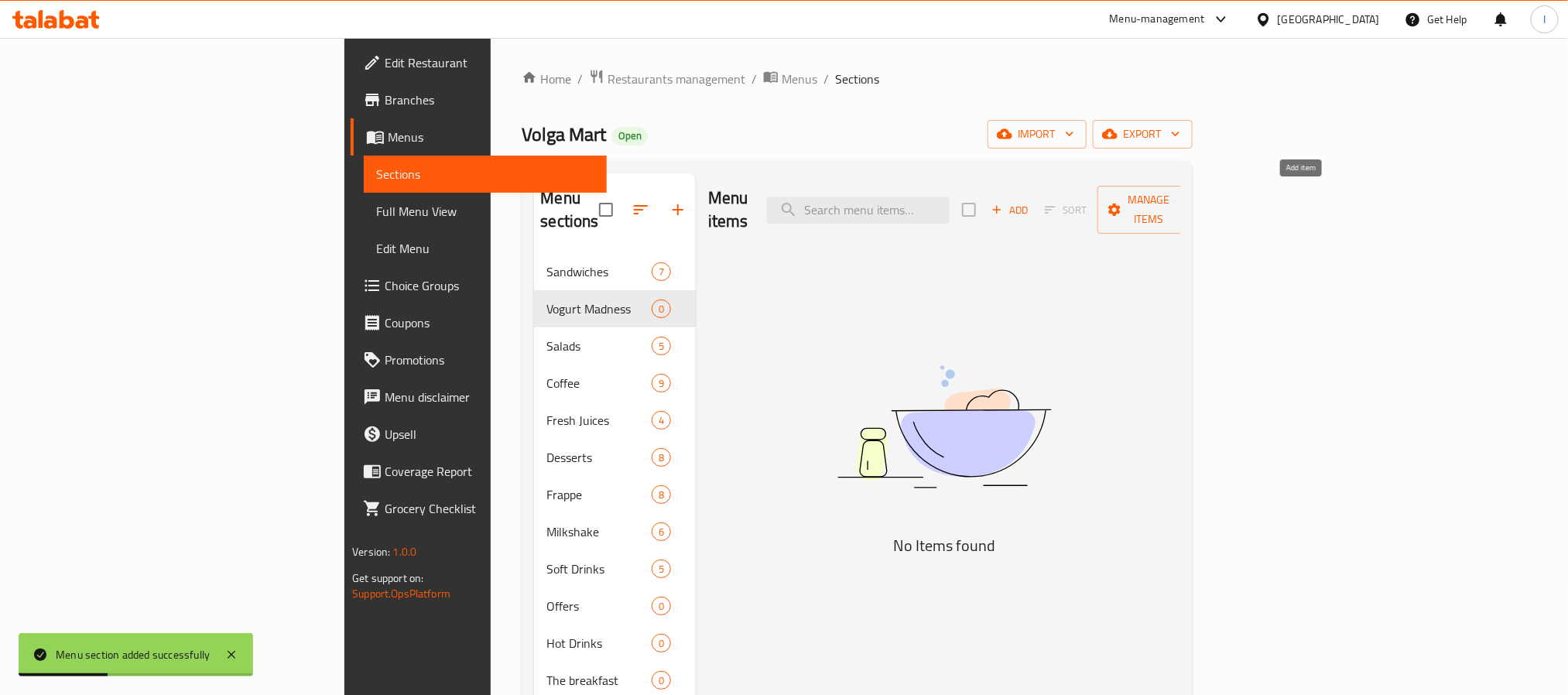
click at [1031, 201] on span "Add" at bounding box center [1010, 210] width 42 height 17
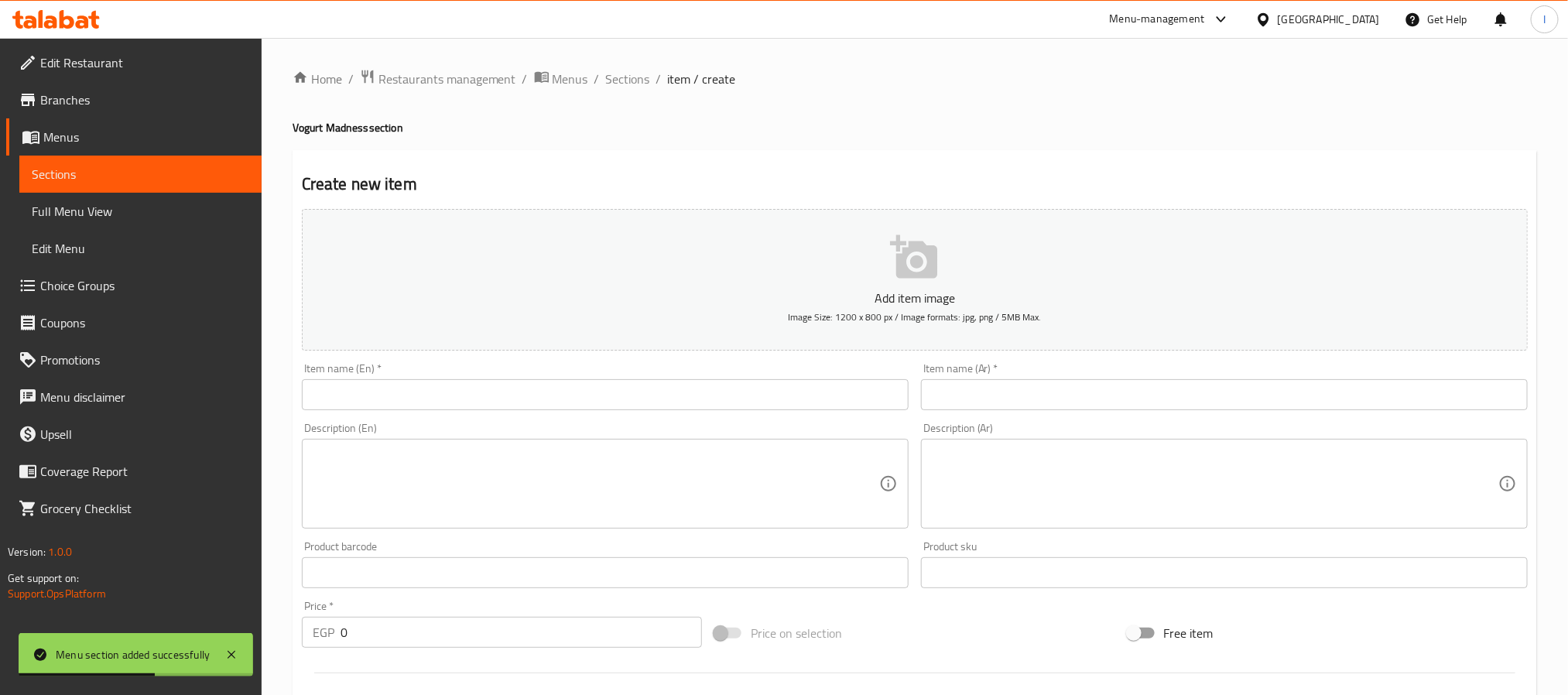
click at [665, 388] on input "text" at bounding box center [605, 395] width 606 height 31
paste input "Mango"
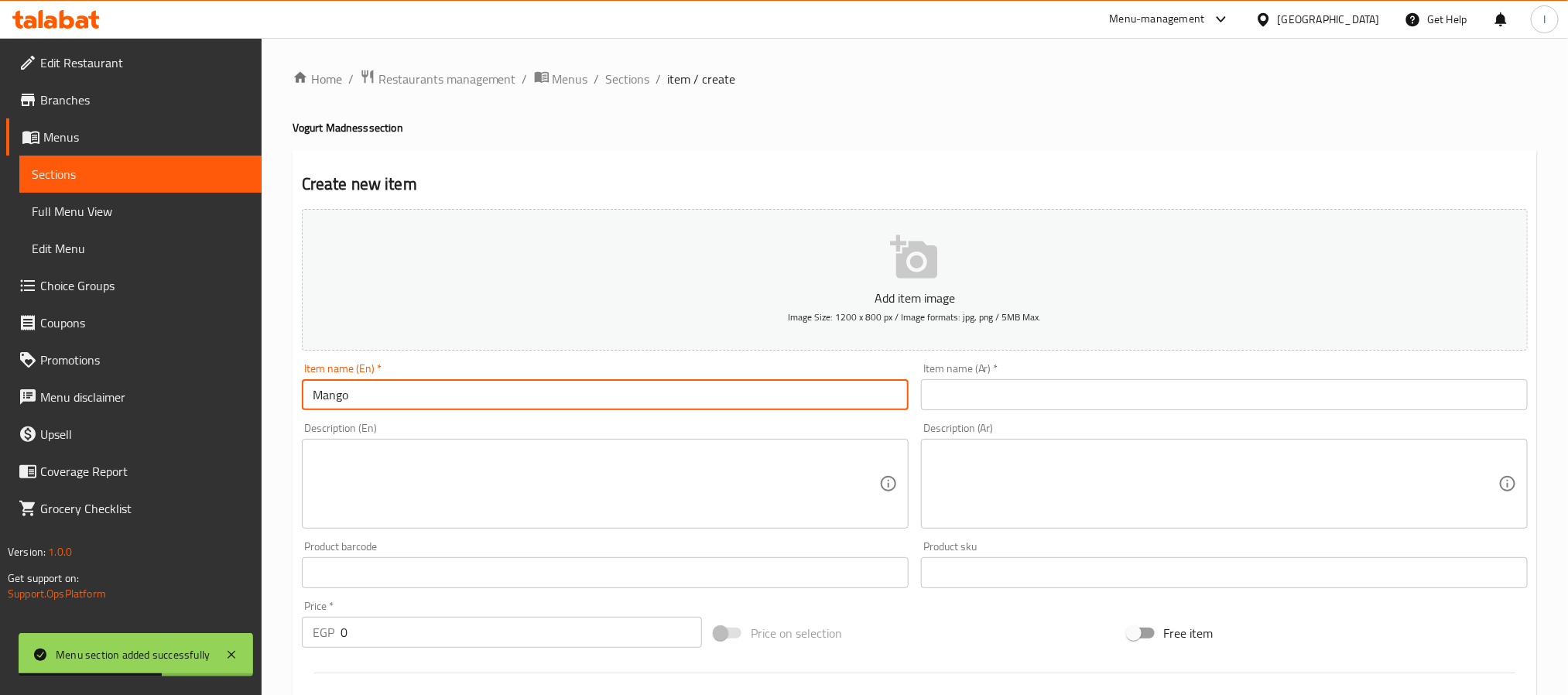
type input "Mango"
drag, startPoint x: 1006, startPoint y: 395, endPoint x: 782, endPoint y: 516, distance: 254.6
click at [1006, 395] on input "text" at bounding box center [1224, 395] width 606 height 31
paste input "مانجو"
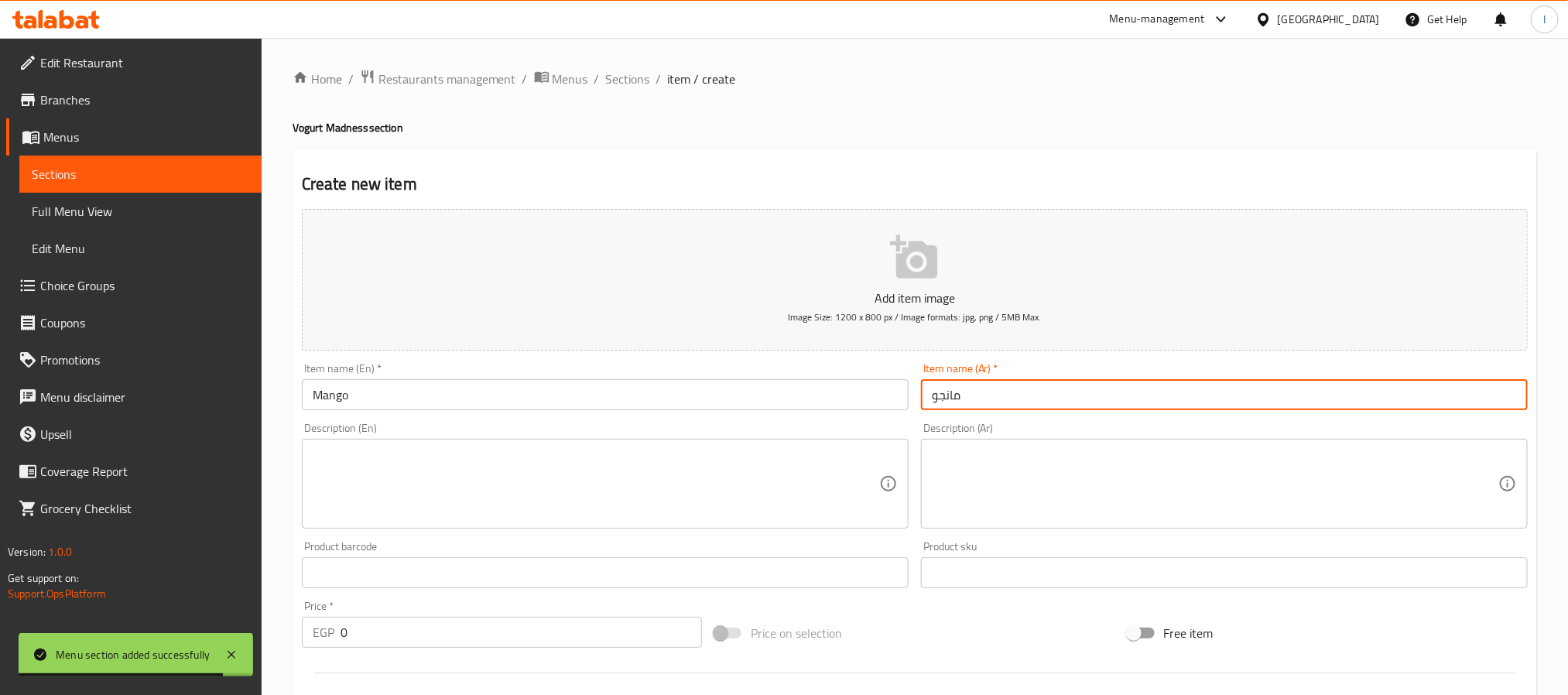
type input "مانجو"
click at [478, 635] on input "0" at bounding box center [521, 632] width 361 height 31
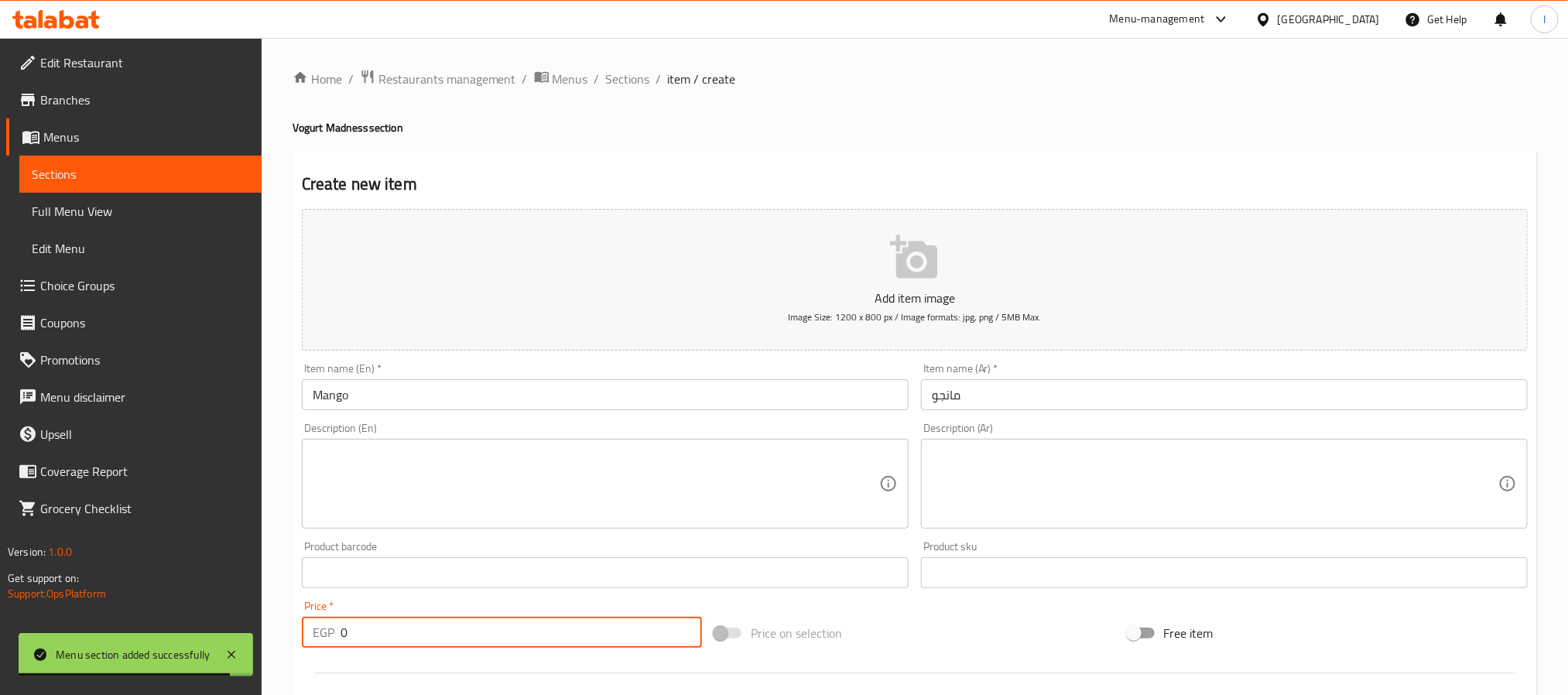
click at [478, 635] on input "0" at bounding box center [521, 632] width 361 height 31
click at [479, 637] on input "0" at bounding box center [521, 632] width 361 height 31
type input "85"
click at [809, 167] on div "Create new item Add item image Image Size: 1200 x 800 px / Image formats: jpg, …" at bounding box center [915, 600] width 1244 height 901
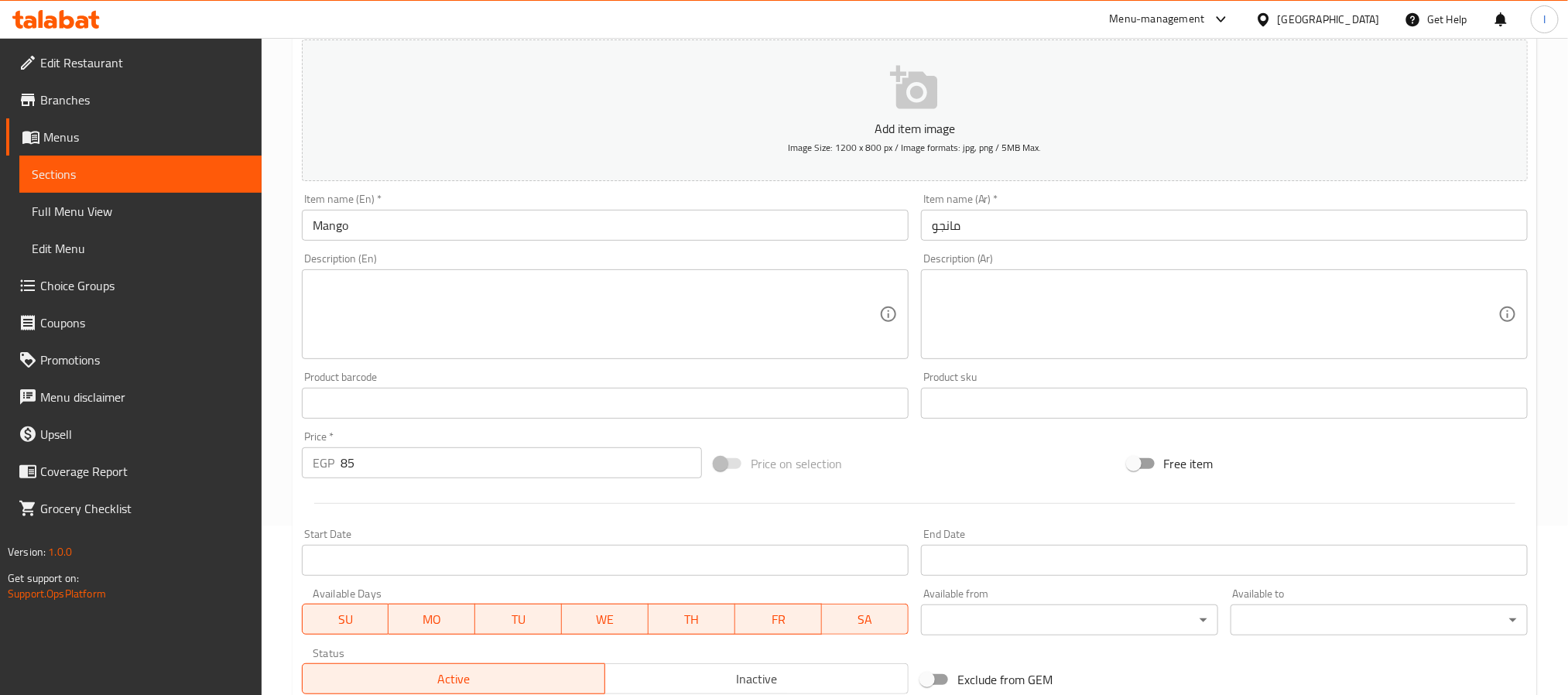
scroll to position [397, 0]
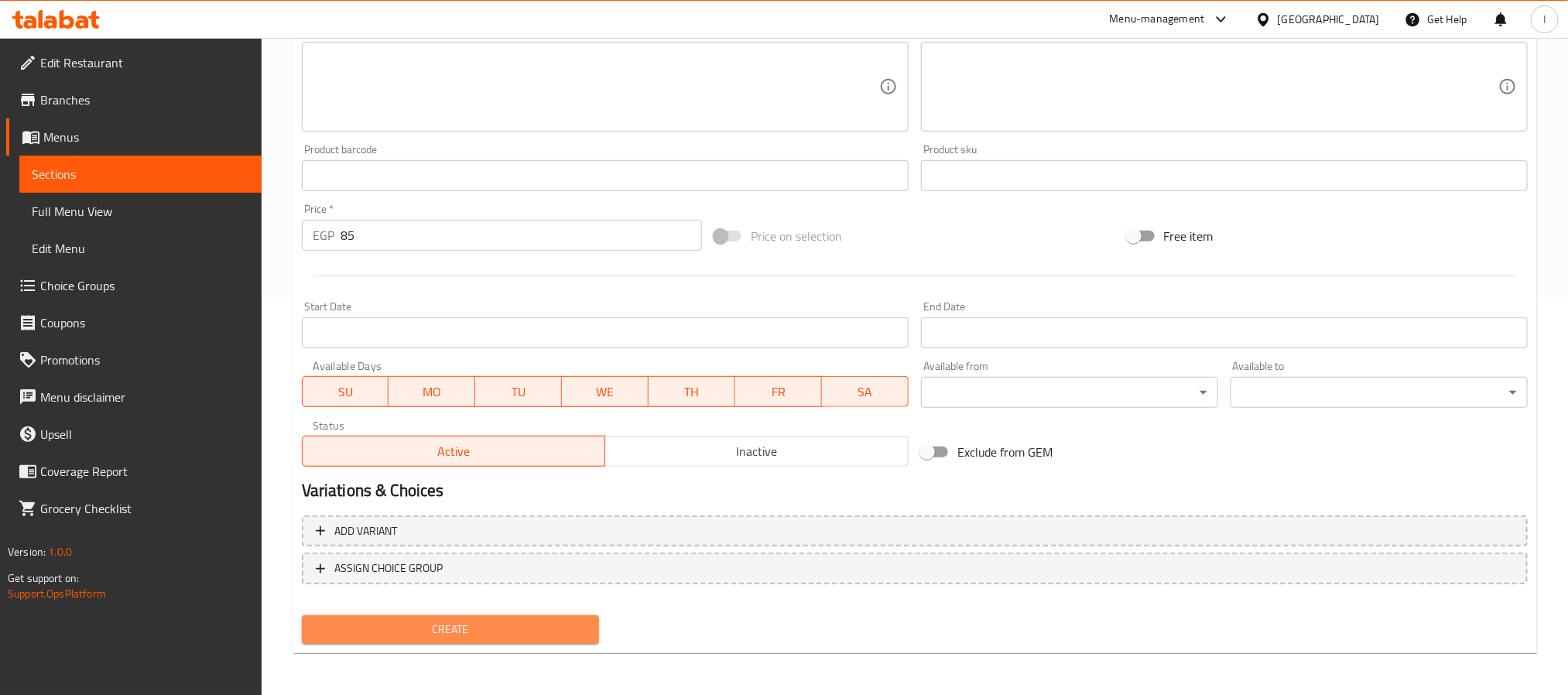
click at [504, 642] on button "Create" at bounding box center [450, 630] width 297 height 28
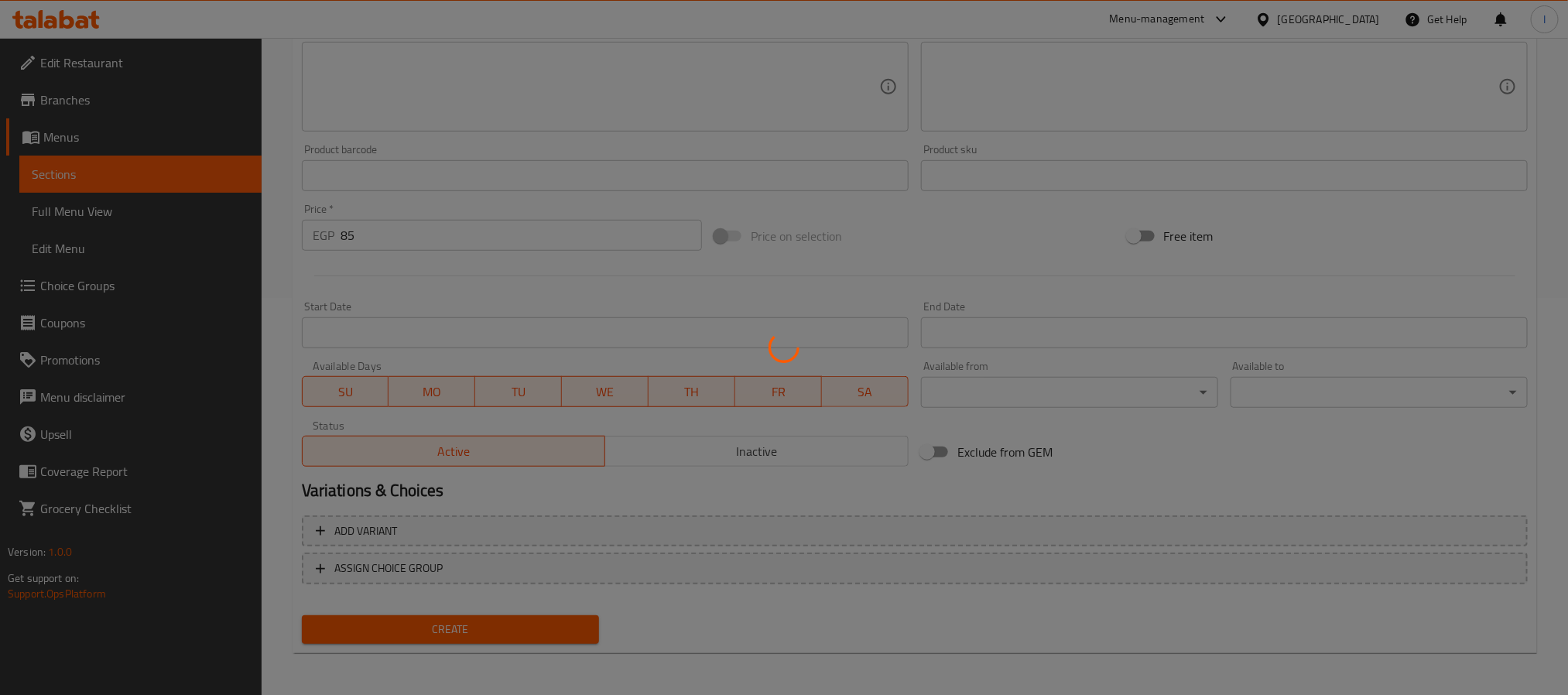
type input "0"
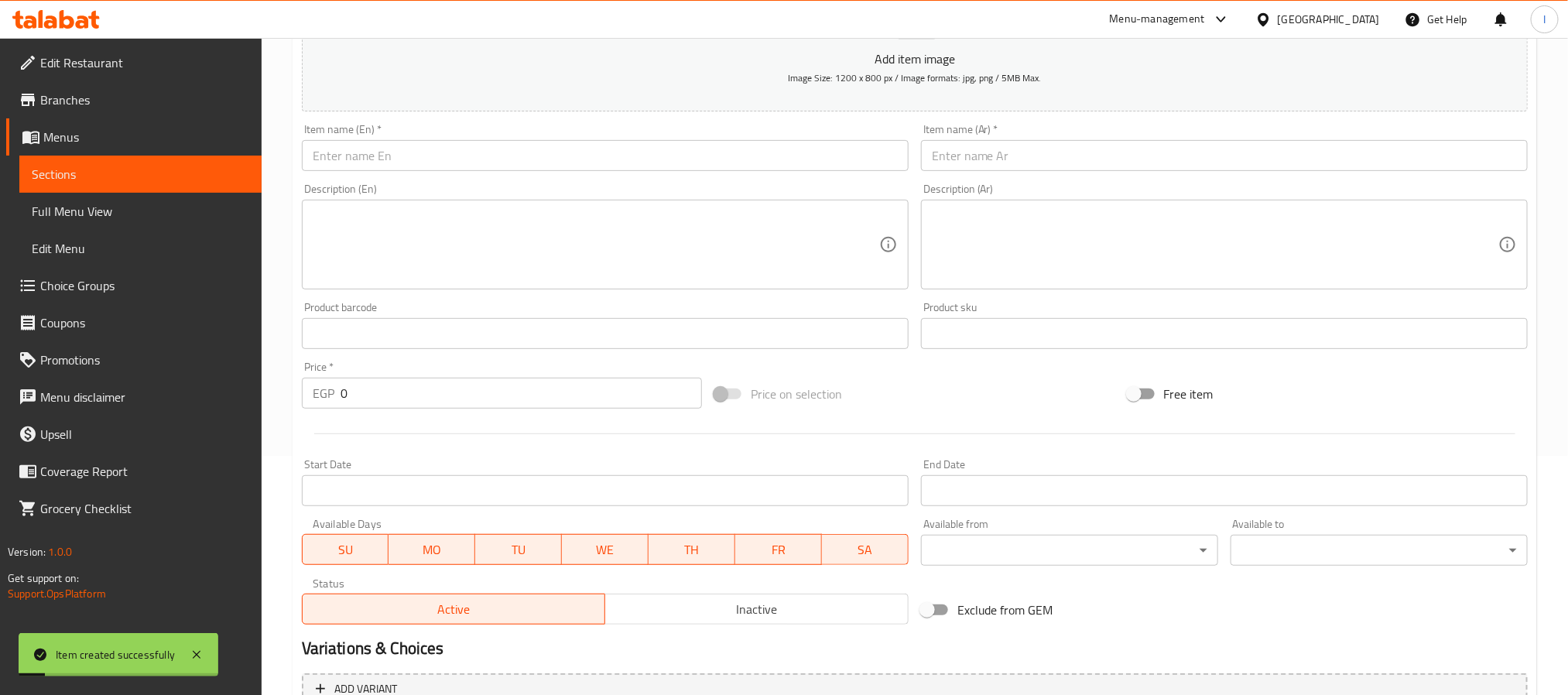
scroll to position [49, 0]
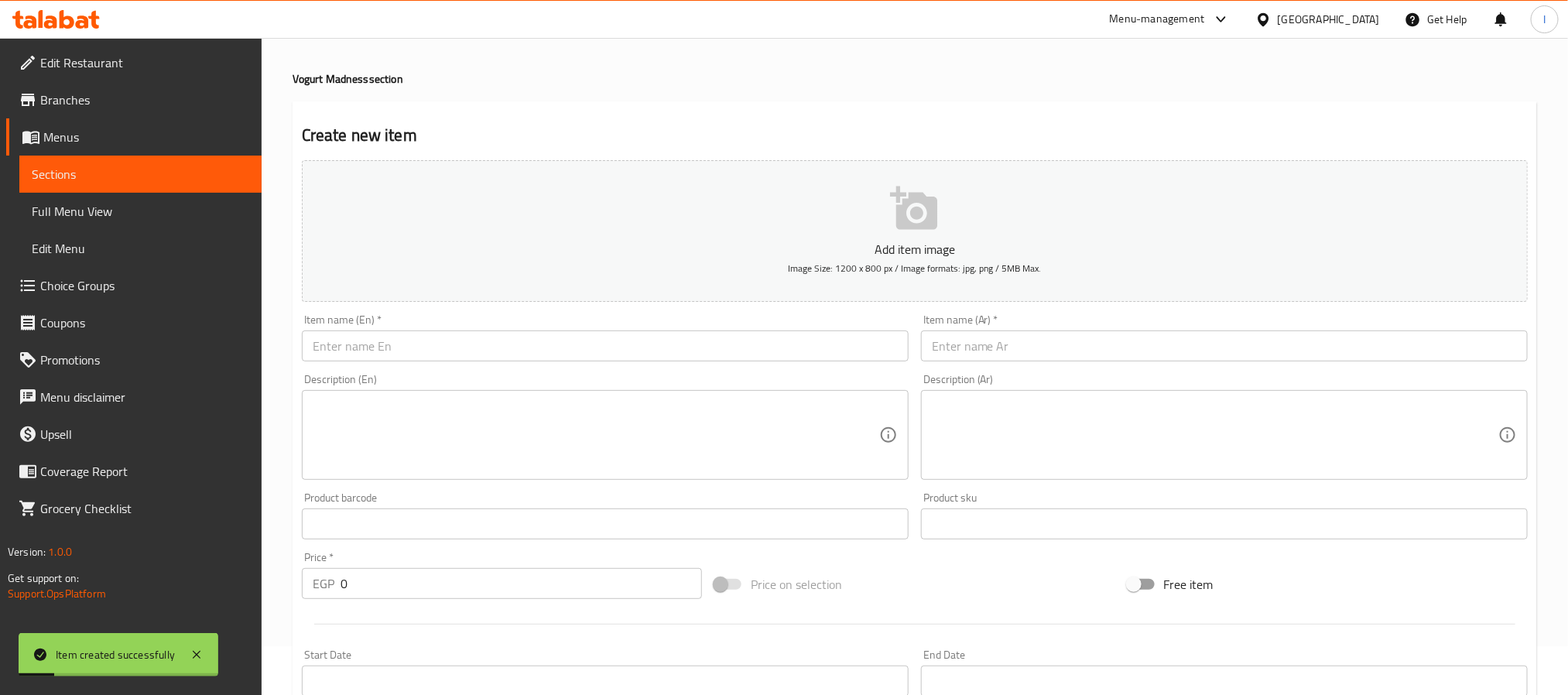
click at [418, 349] on input "text" at bounding box center [605, 345] width 606 height 31
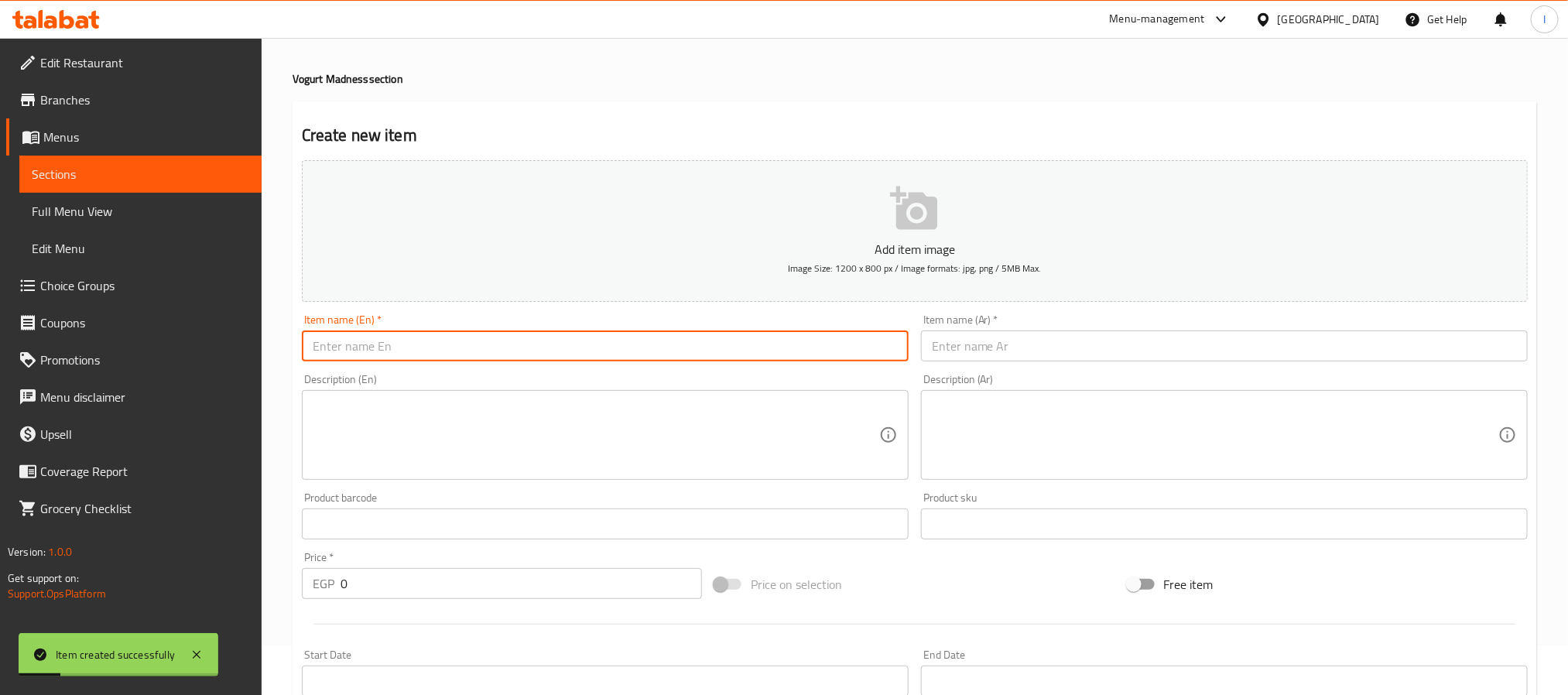
paste input "Strawberry"
type input "Strawberry"
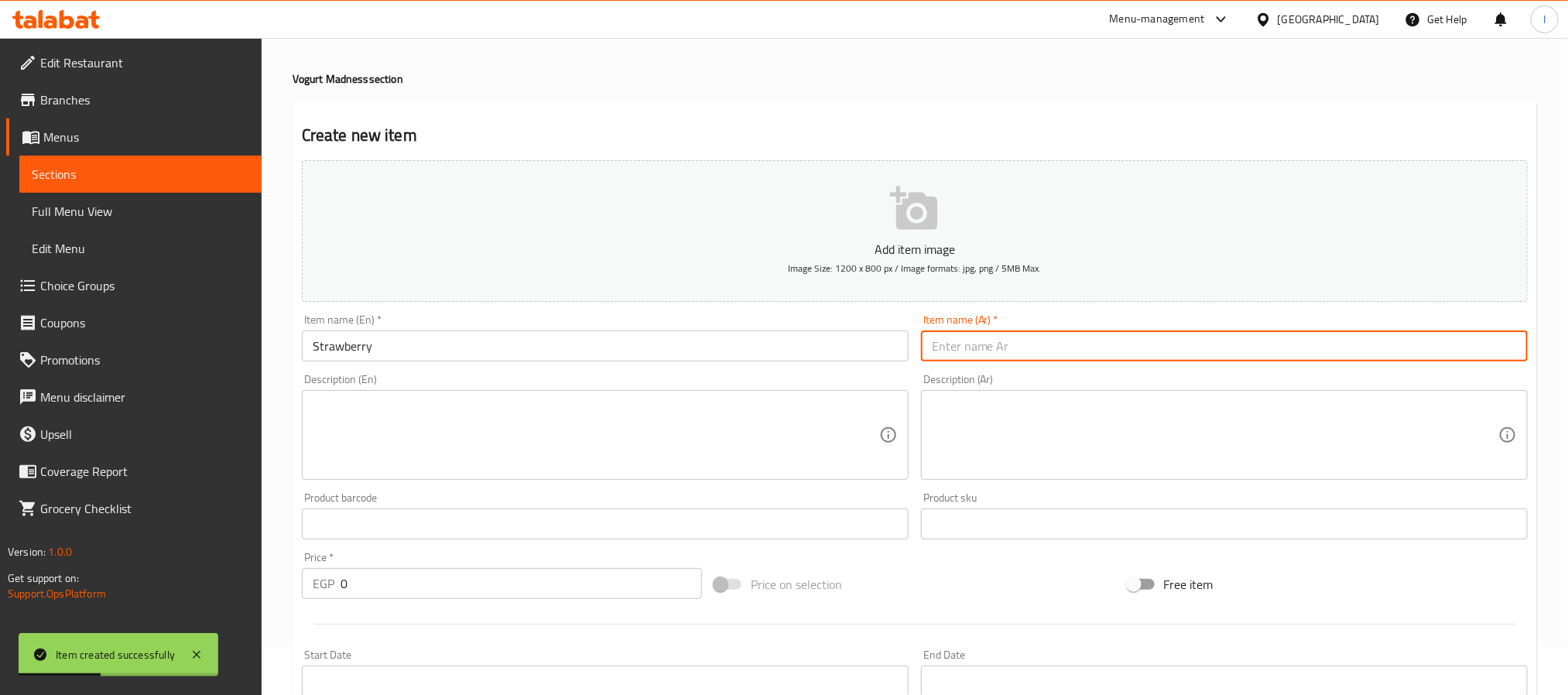
click at [973, 349] on input "text" at bounding box center [1224, 345] width 606 height 31
paste input "فراولة"
type input "فراولة"
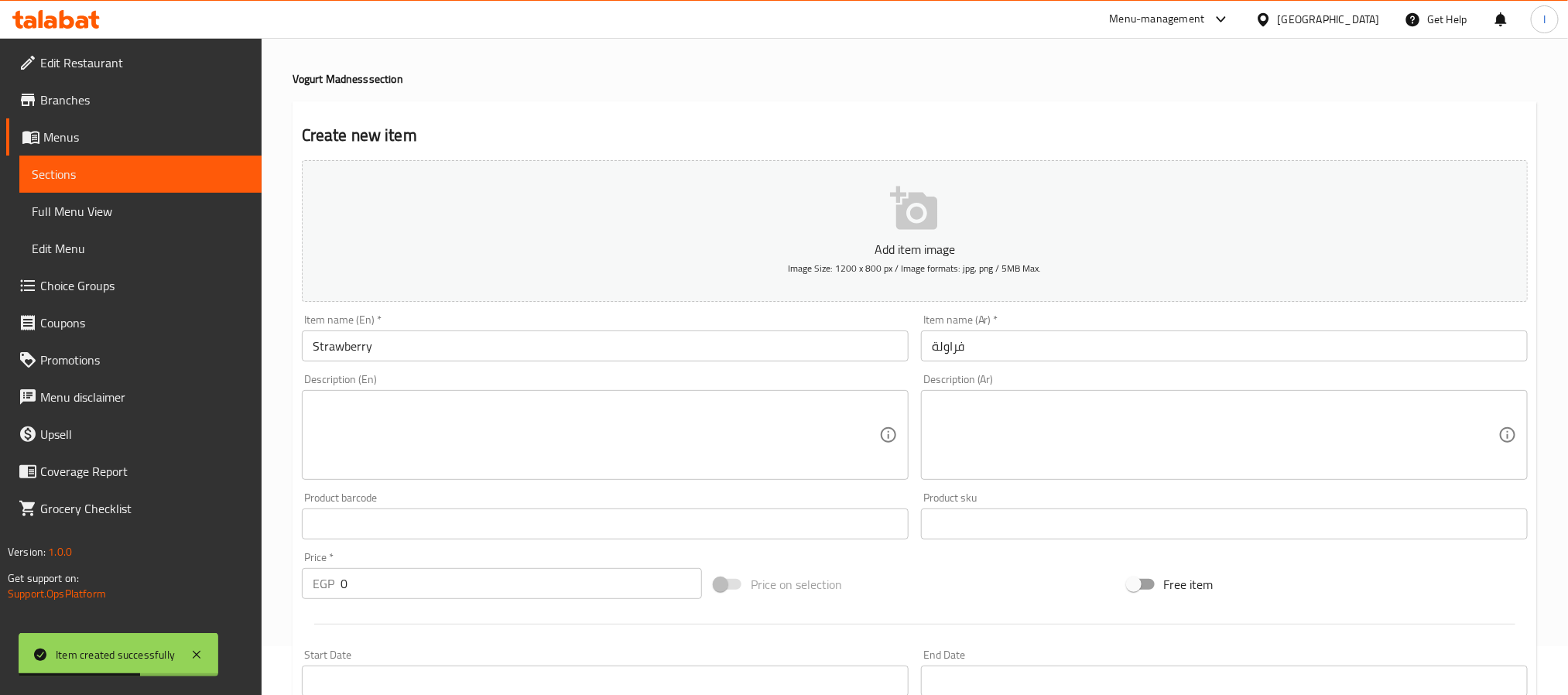
click at [521, 598] on input "0" at bounding box center [521, 583] width 361 height 31
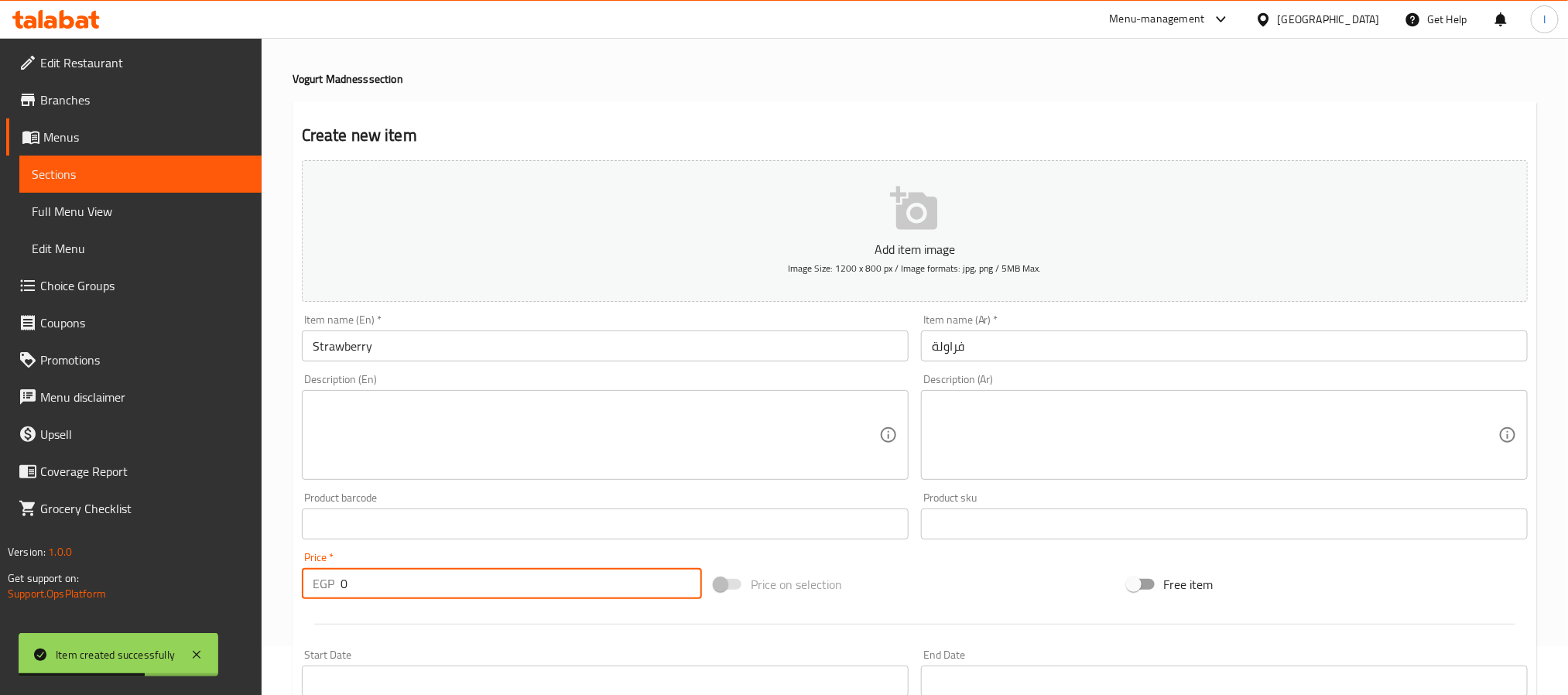
click at [521, 598] on input "0" at bounding box center [521, 583] width 361 height 31
type input "85"
drag, startPoint x: 726, startPoint y: 107, endPoint x: 692, endPoint y: 289, distance: 185.1
click at [729, 106] on div "Create new item Add item image Image Size: 1200 x 800 px / Image formats: jpg, …" at bounding box center [915, 552] width 1244 height 901
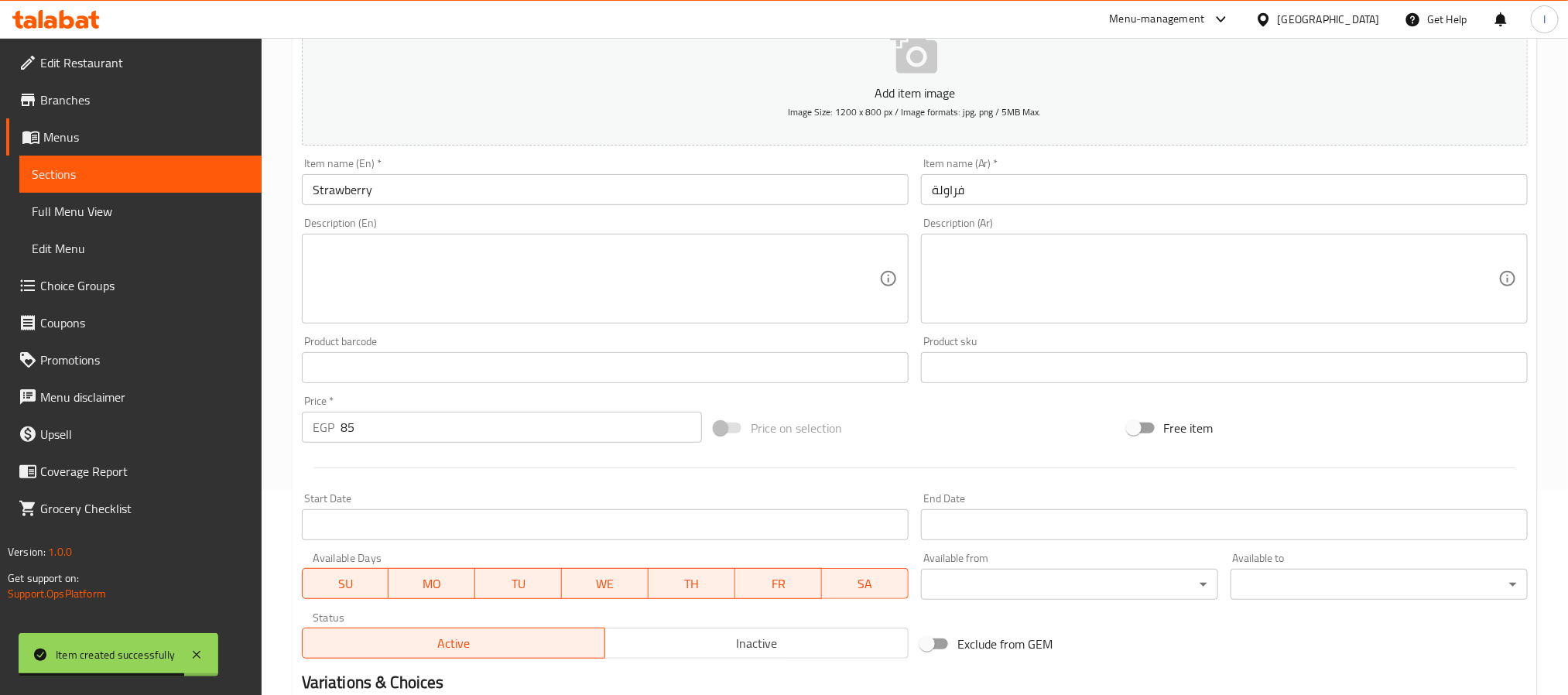
scroll to position [397, 0]
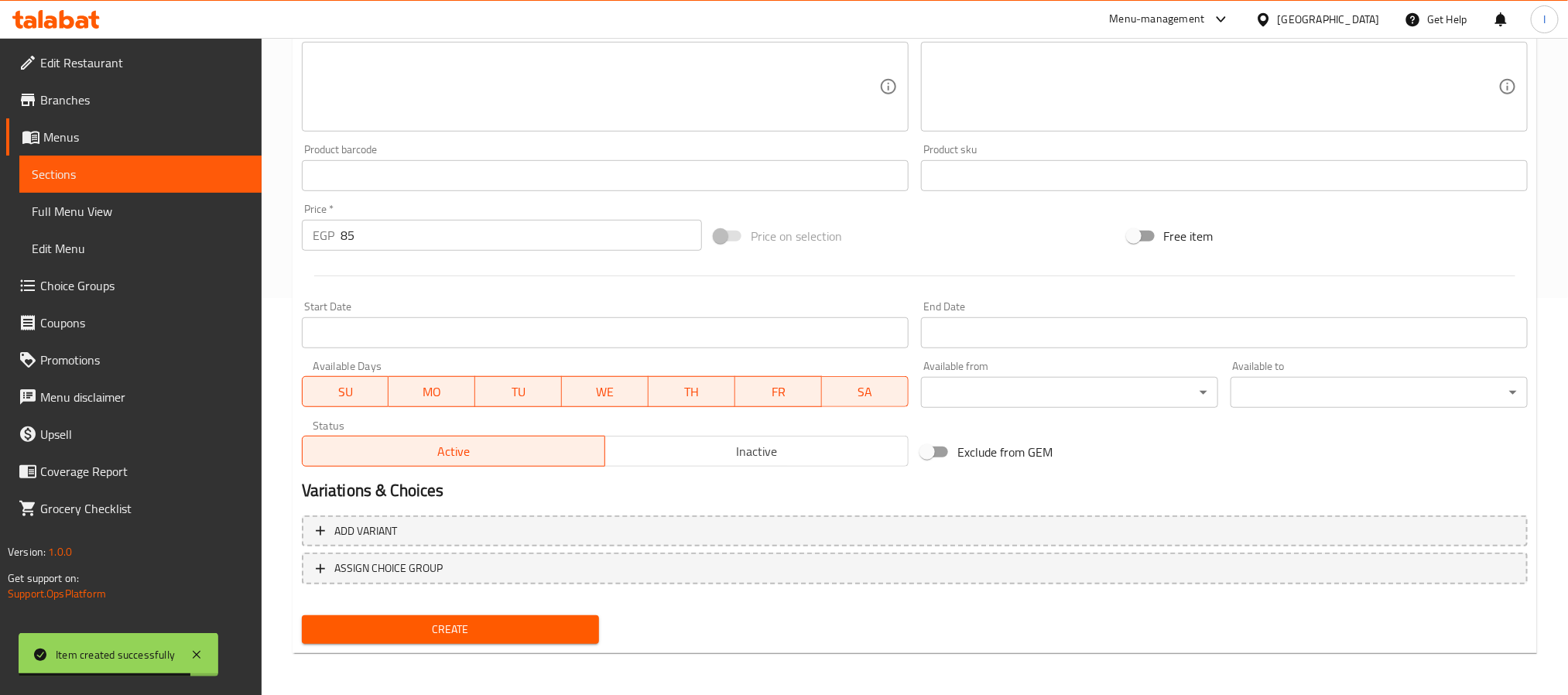
click at [560, 625] on span "Create" at bounding box center [450, 629] width 272 height 19
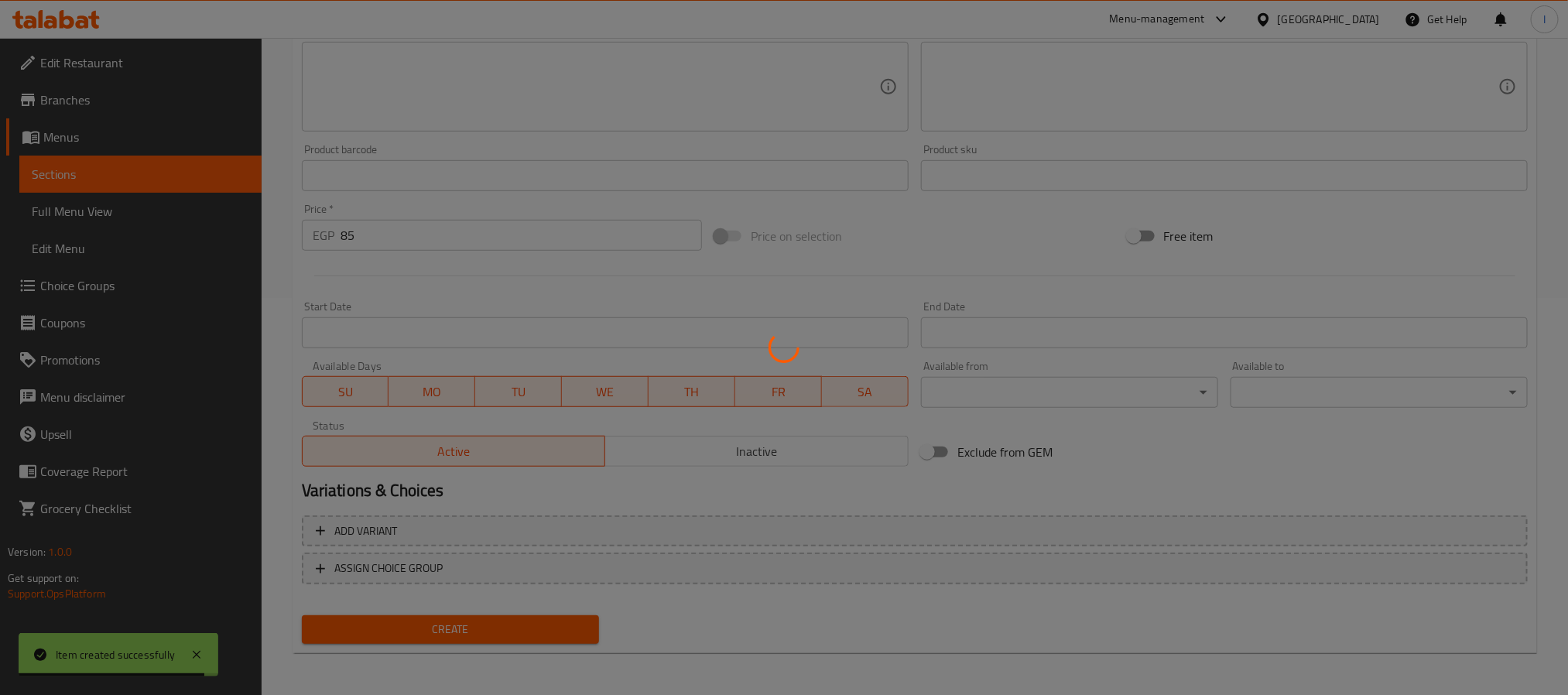
type input "0"
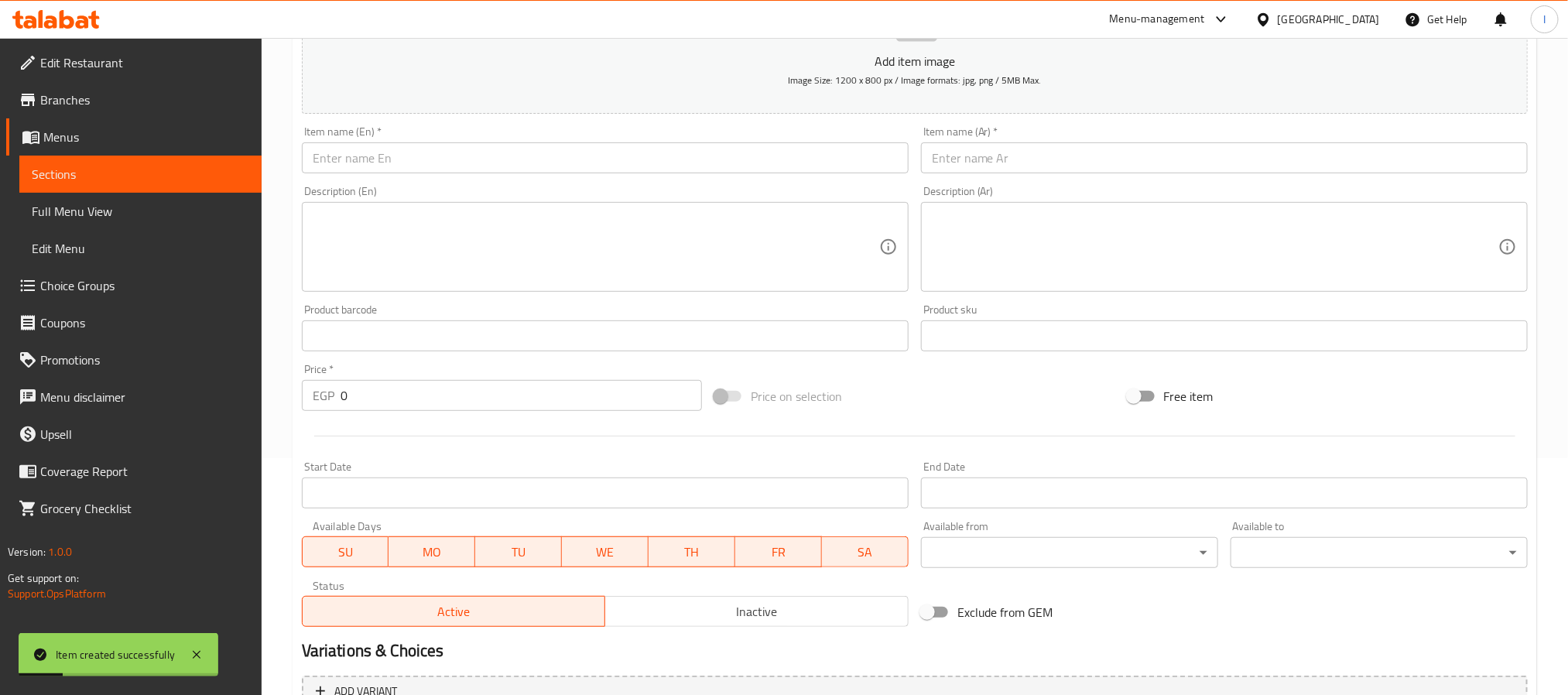
scroll to position [0, 0]
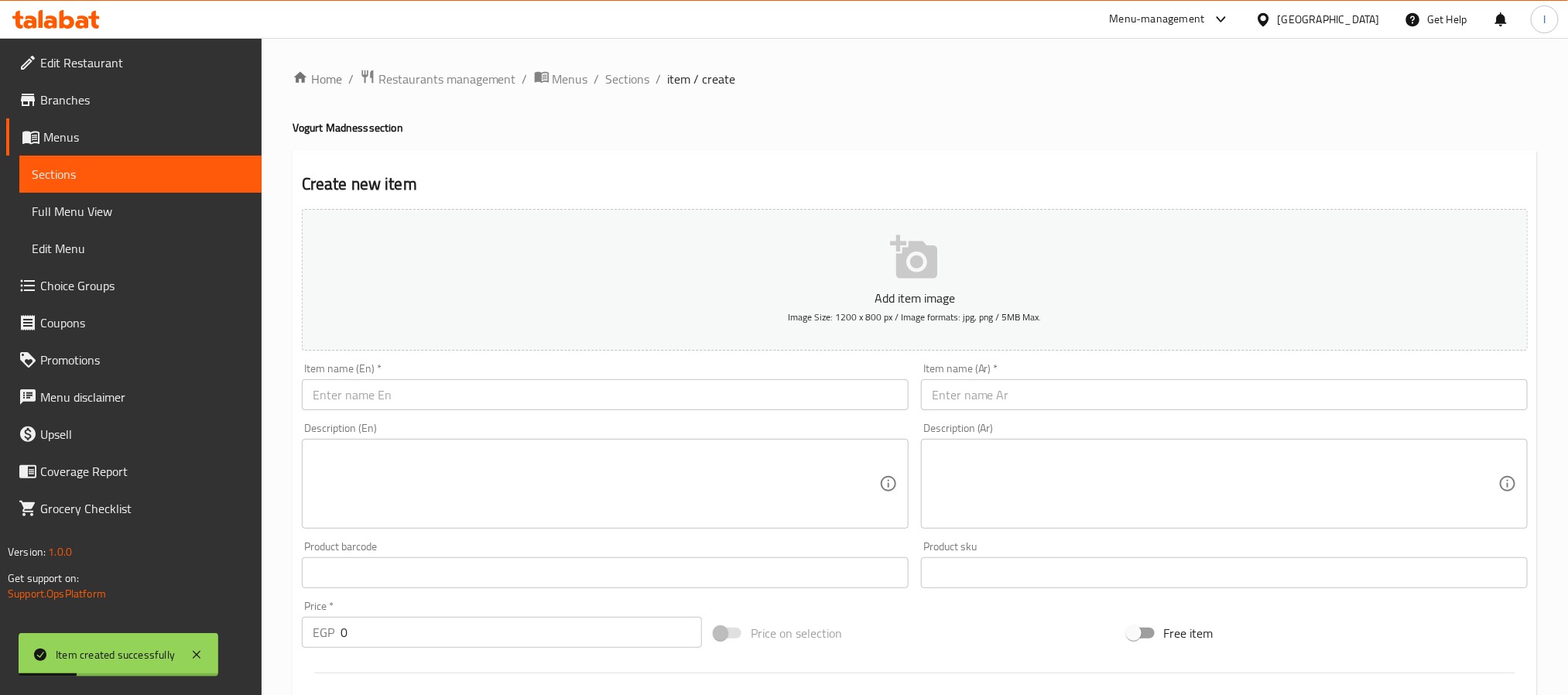
click at [449, 390] on input "text" at bounding box center [605, 395] width 606 height 31
paste input "Passion Fruit"
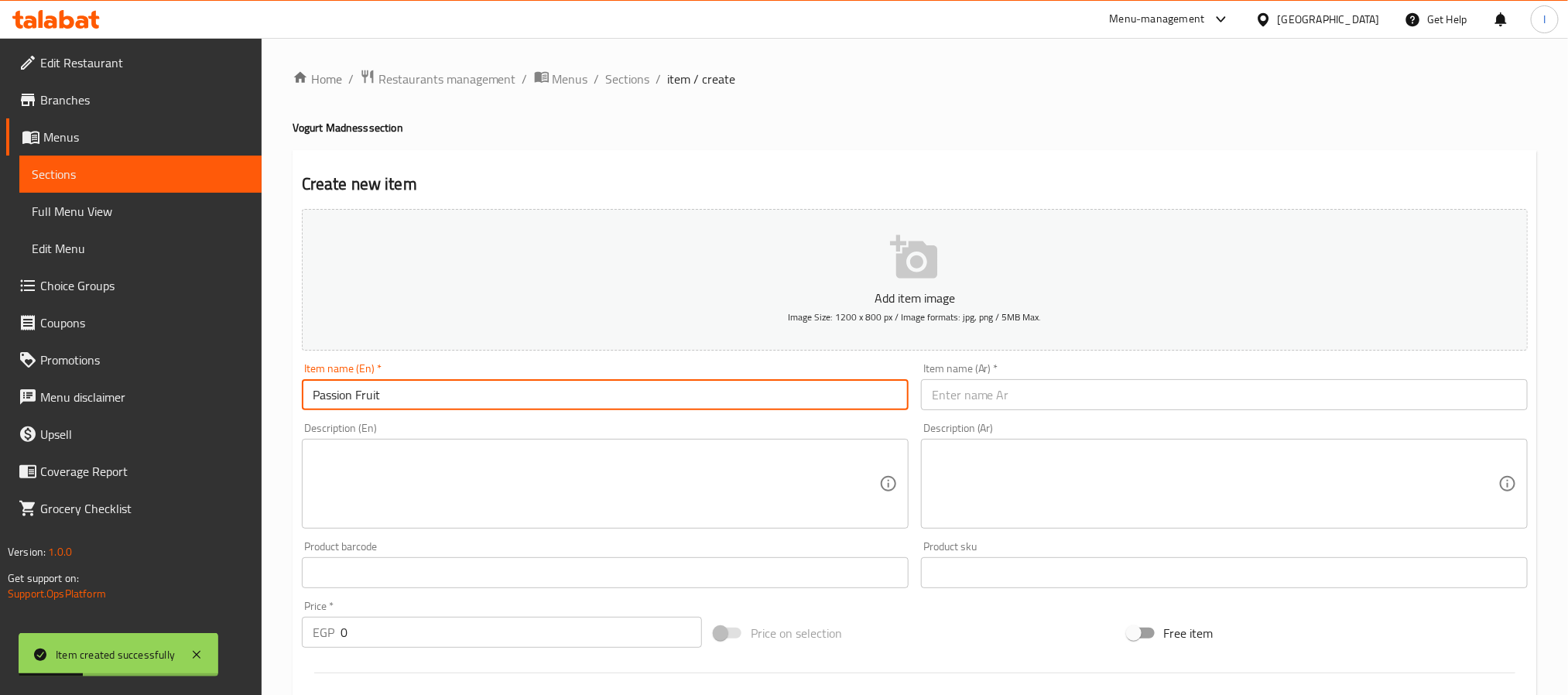
type input "Passion Fruit"
drag, startPoint x: 931, startPoint y: 397, endPoint x: 932, endPoint y: 385, distance: 12.0
click at [931, 397] on input "text" at bounding box center [1224, 395] width 606 height 31
paste input "باشن فروت"
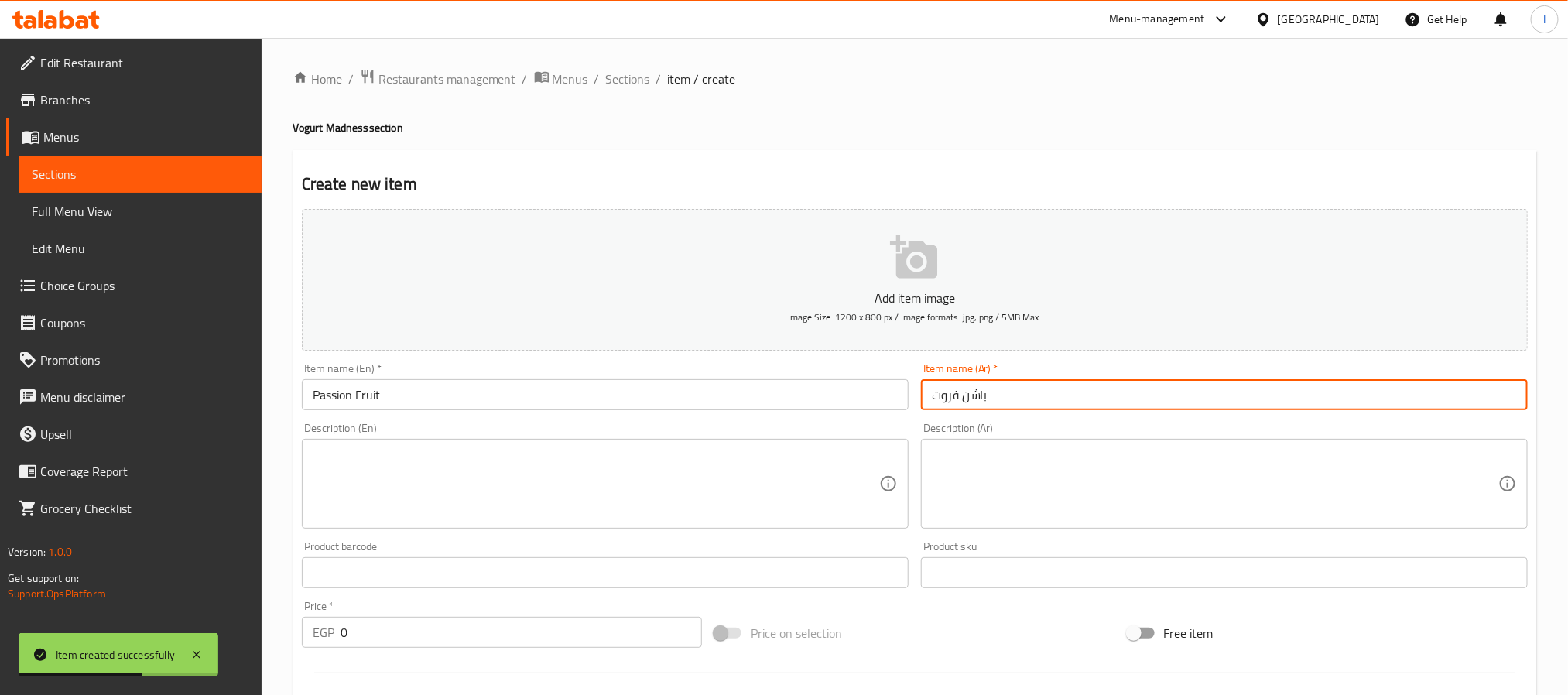
type input "باشن فروت"
click at [937, 120] on h4 "Vogurt Madness section" at bounding box center [915, 127] width 1244 height 16
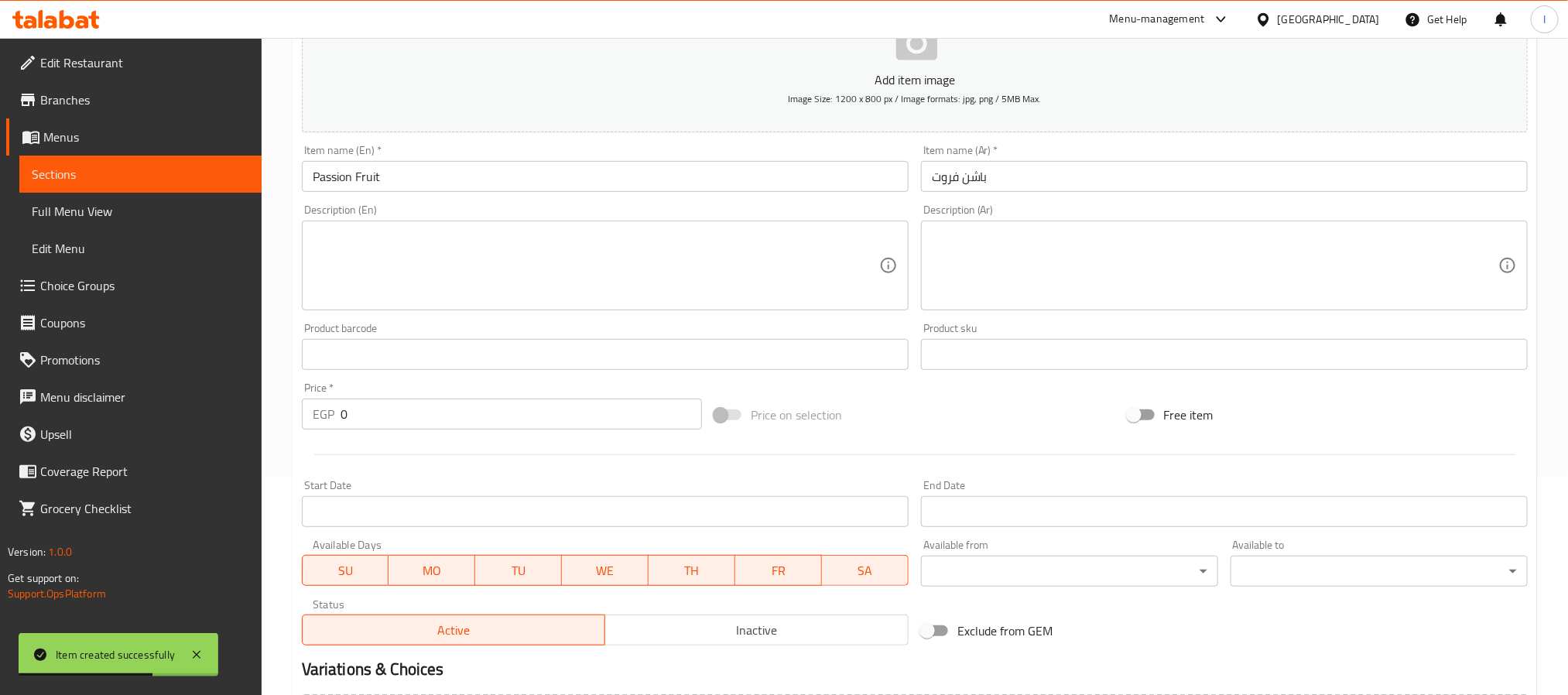
scroll to position [397, 0]
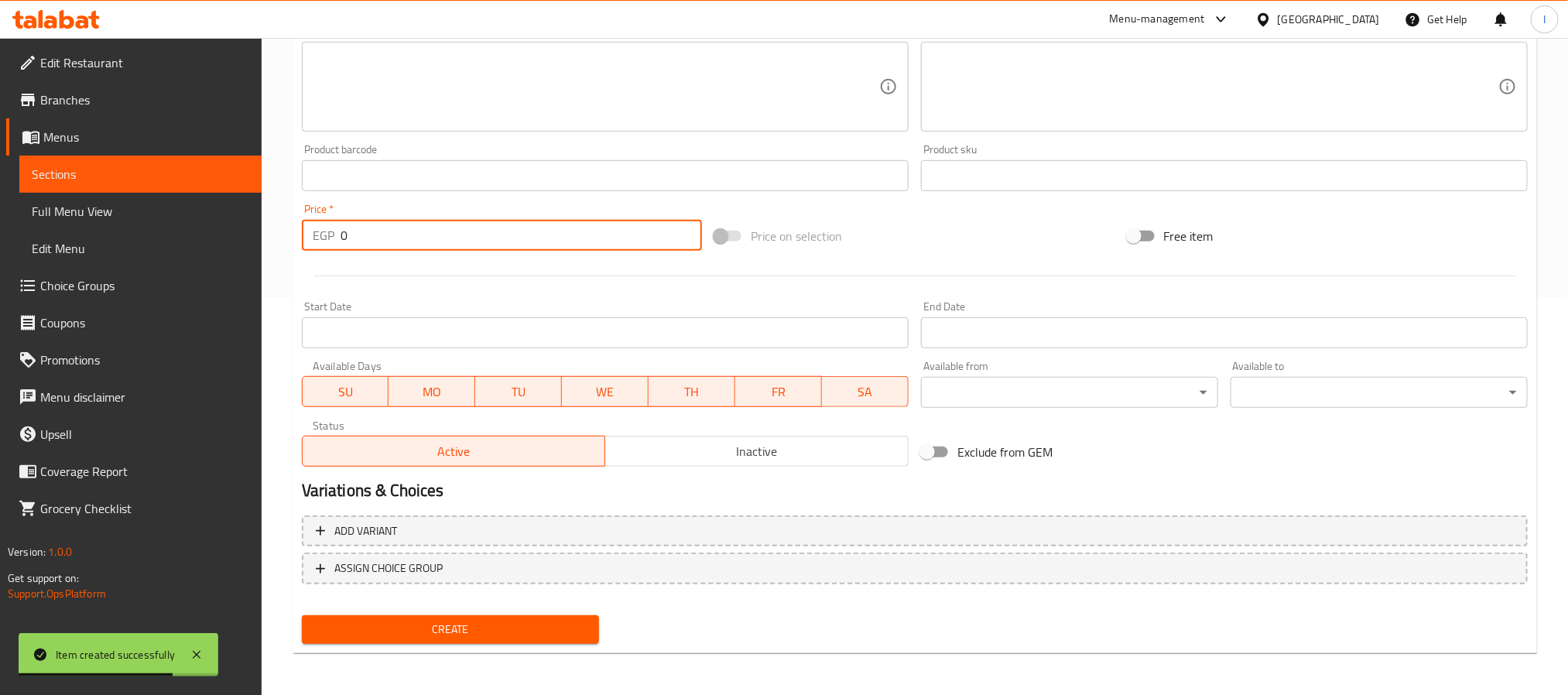
click at [404, 240] on input "0" at bounding box center [521, 235] width 361 height 31
type input "85"
click at [502, 620] on span "Create" at bounding box center [450, 629] width 272 height 19
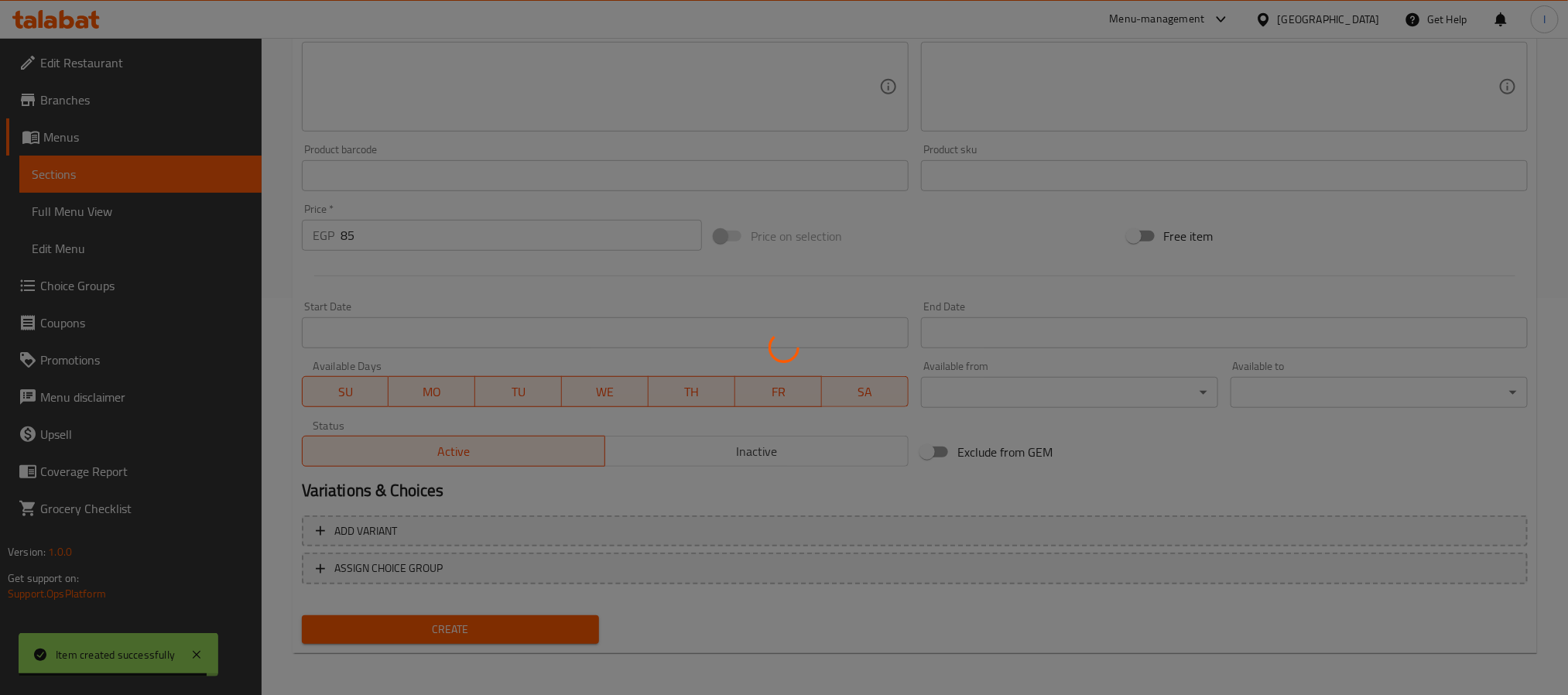
type input "0"
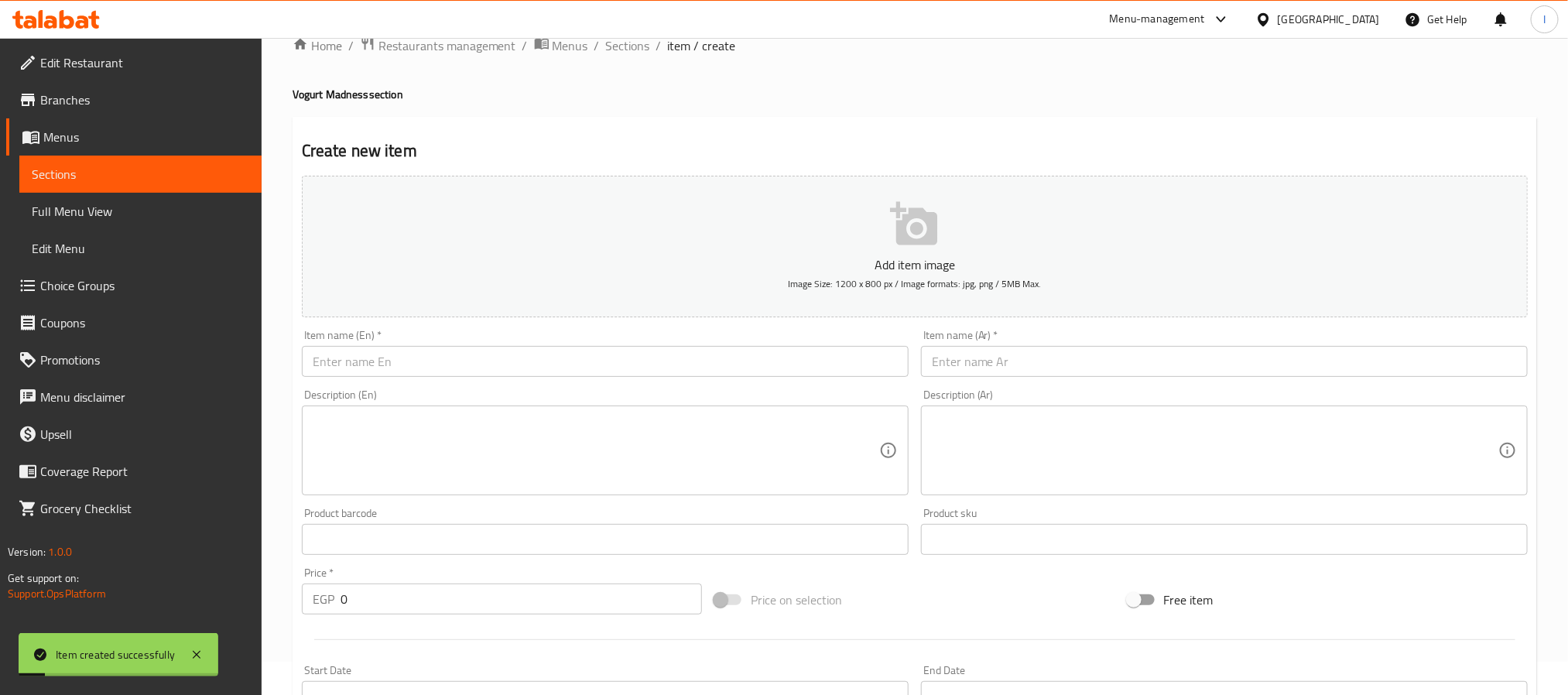
scroll to position [0, 0]
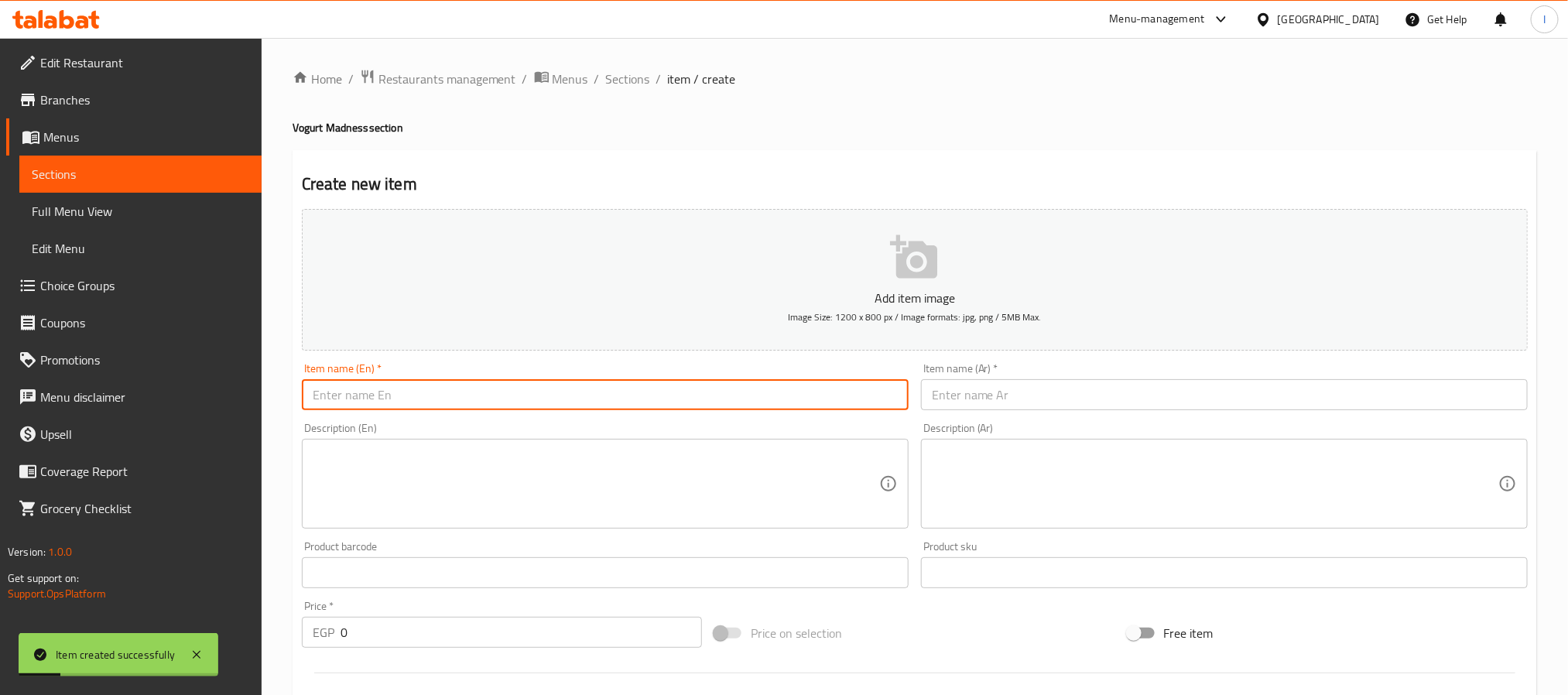
click at [487, 398] on input "text" at bounding box center [605, 395] width 606 height 31
paste input "Watermelon"
type input "Watermelon"
click at [1041, 389] on input "text" at bounding box center [1224, 395] width 606 height 31
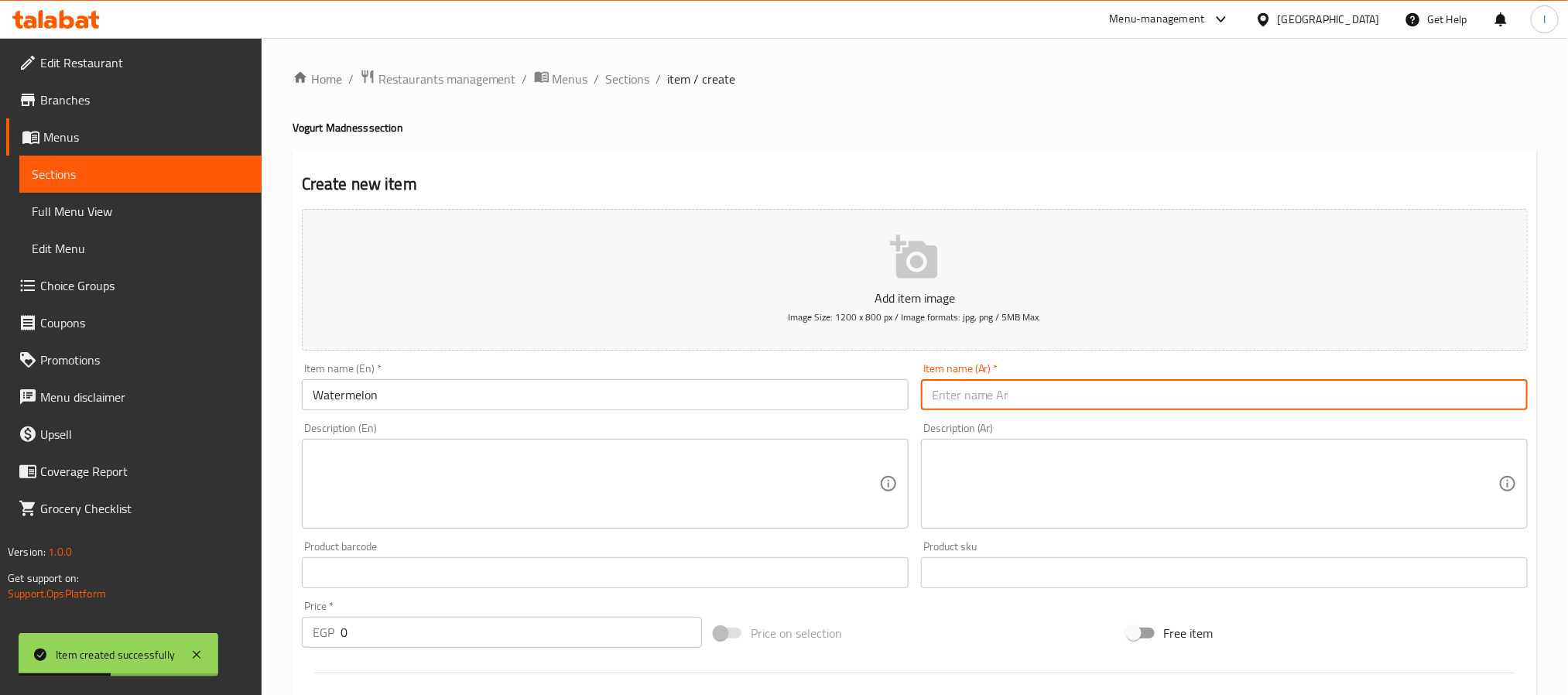
paste input "بطيخ"
type input "بطيخ"
click at [976, 162] on div "Create new item Add item image Image Size: 1200 x 800 px / Image formats: jpg, …" at bounding box center [915, 600] width 1244 height 901
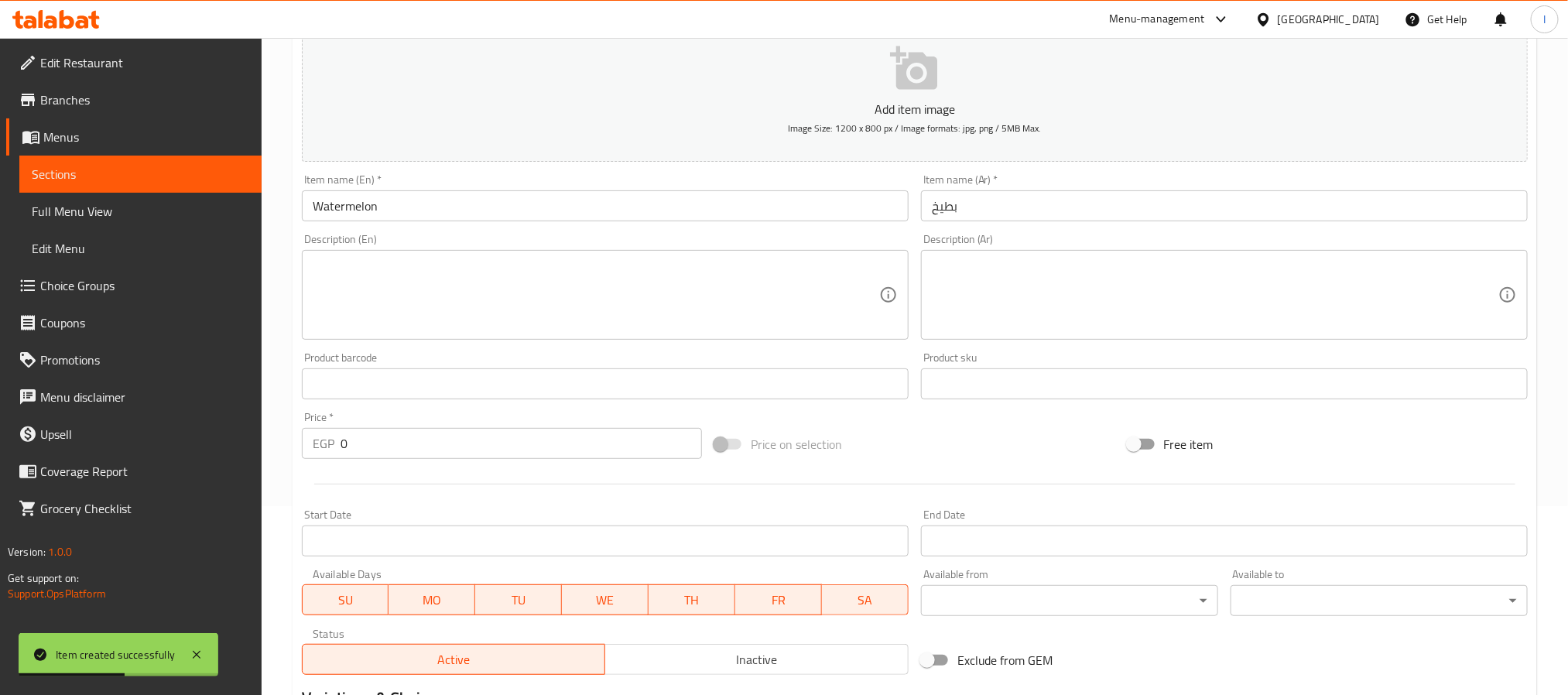
scroll to position [397, 0]
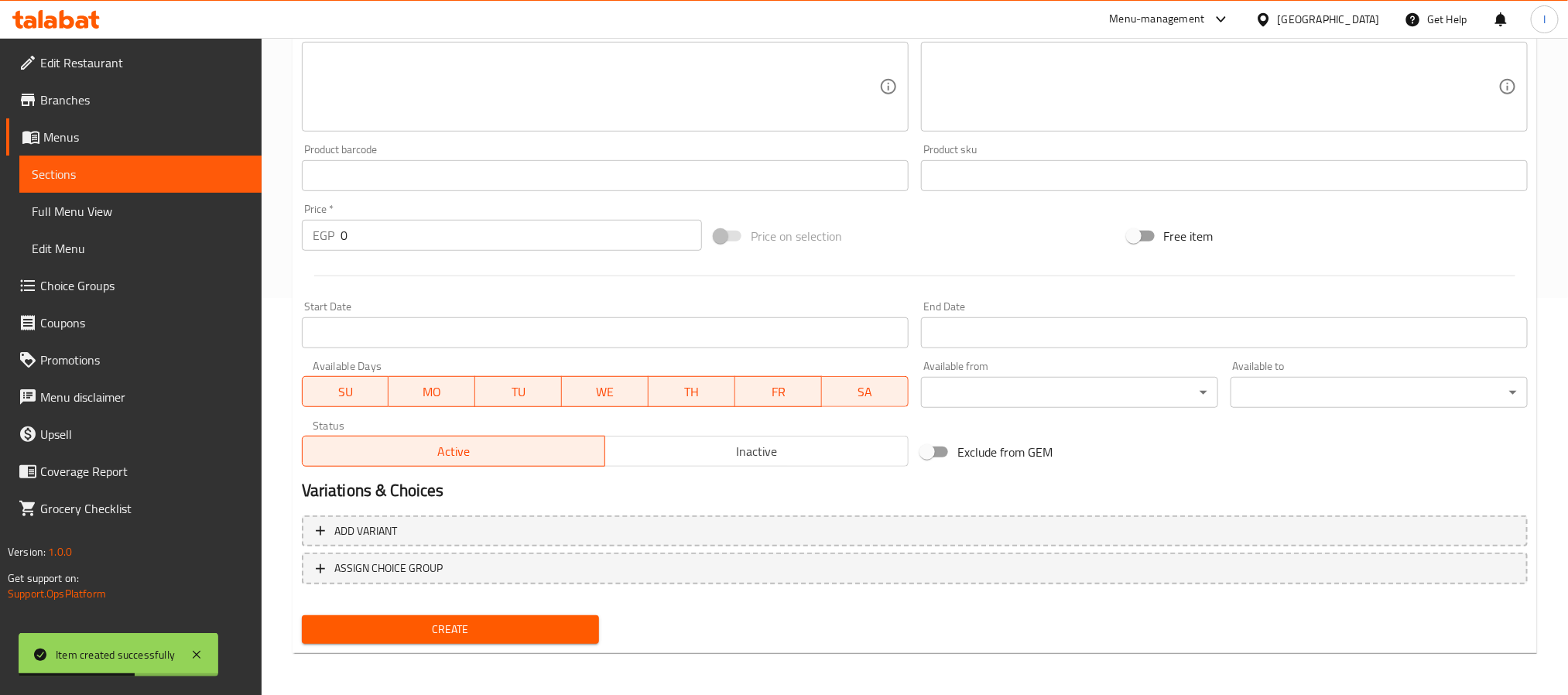
click at [438, 233] on input "0" at bounding box center [521, 235] width 361 height 31
type input "85"
click at [527, 627] on span "Create" at bounding box center [450, 629] width 272 height 19
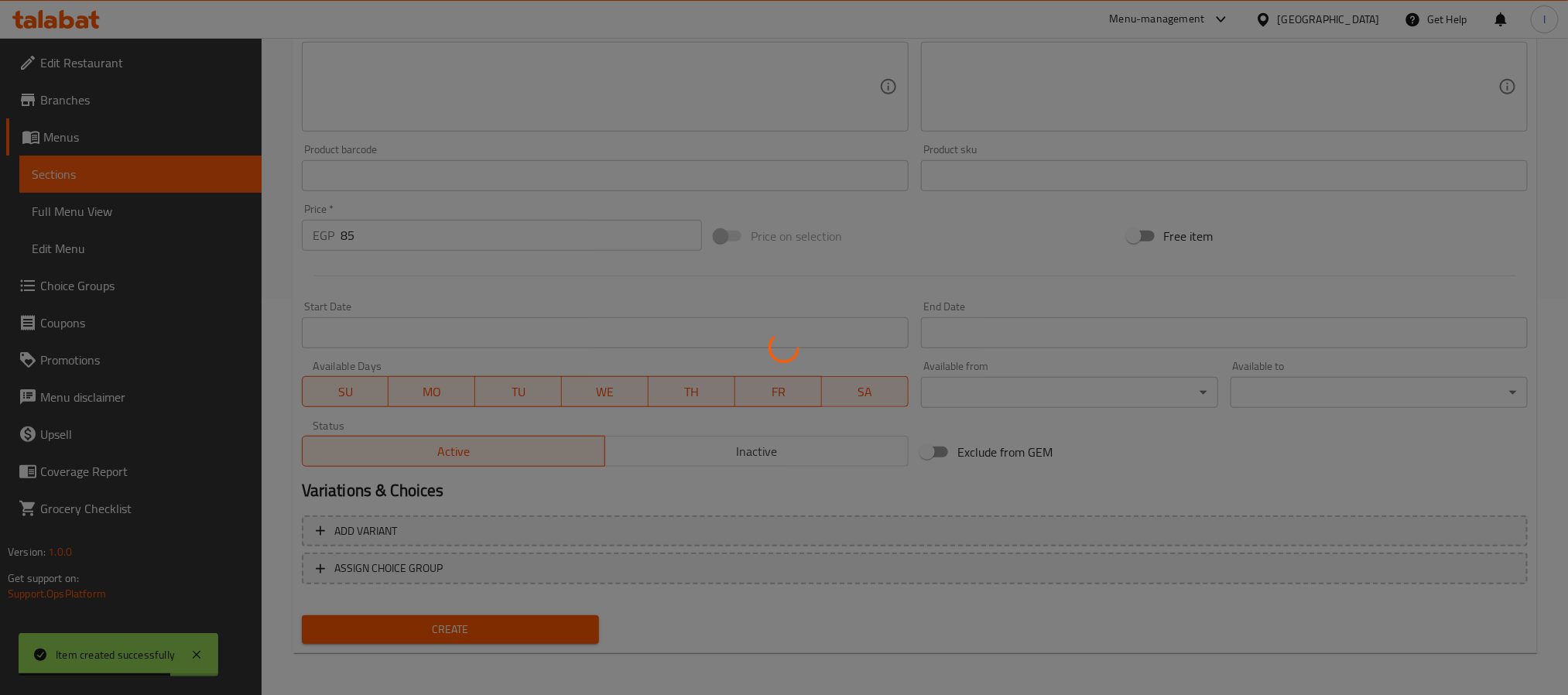
type input "0"
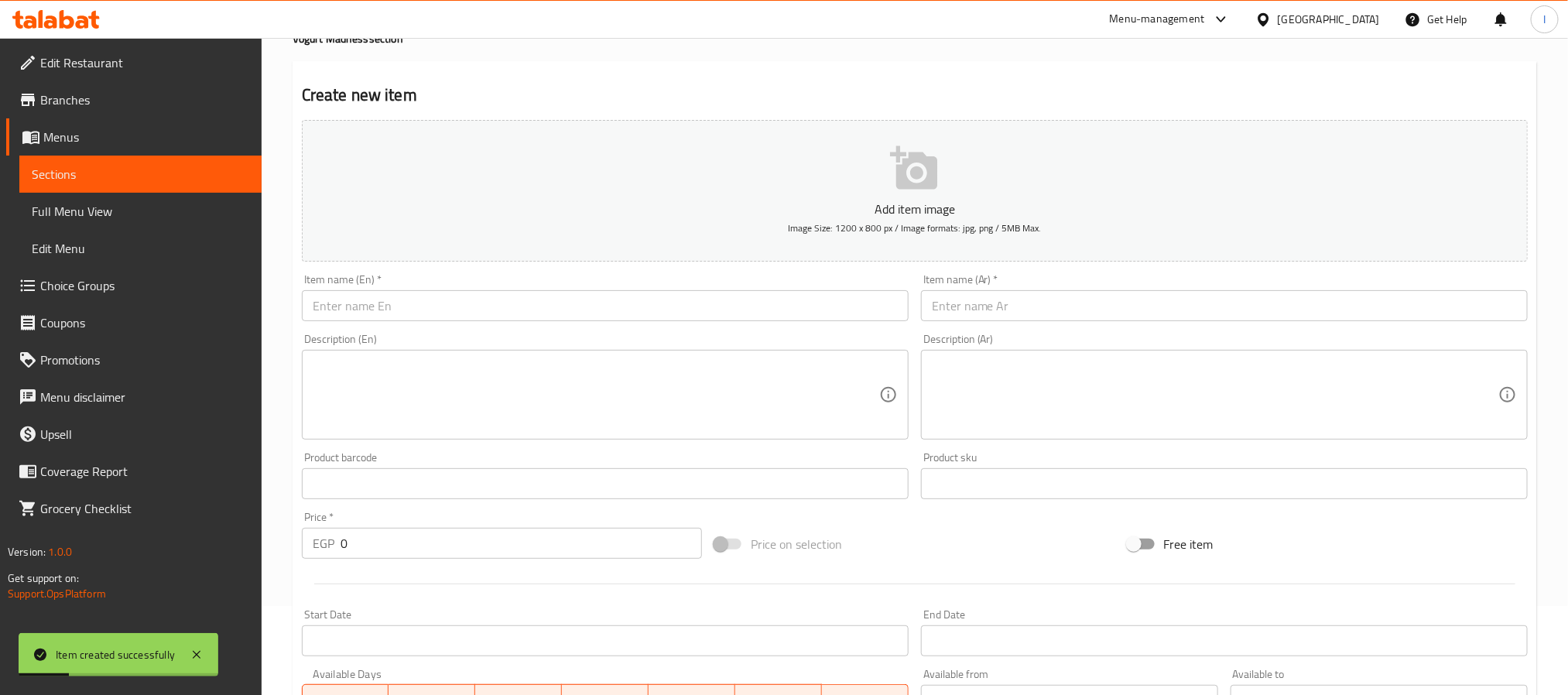
scroll to position [0, 0]
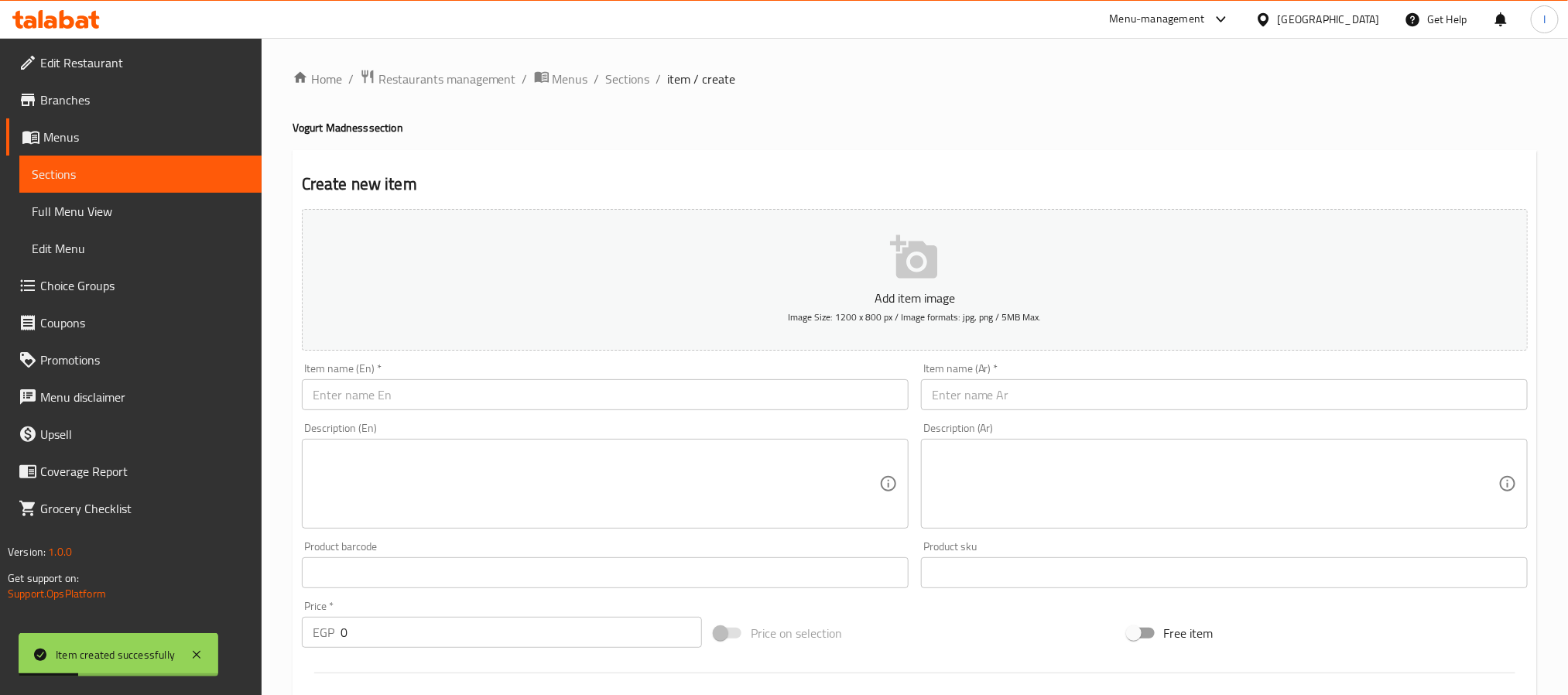
click at [418, 405] on input "text" at bounding box center [605, 395] width 606 height 31
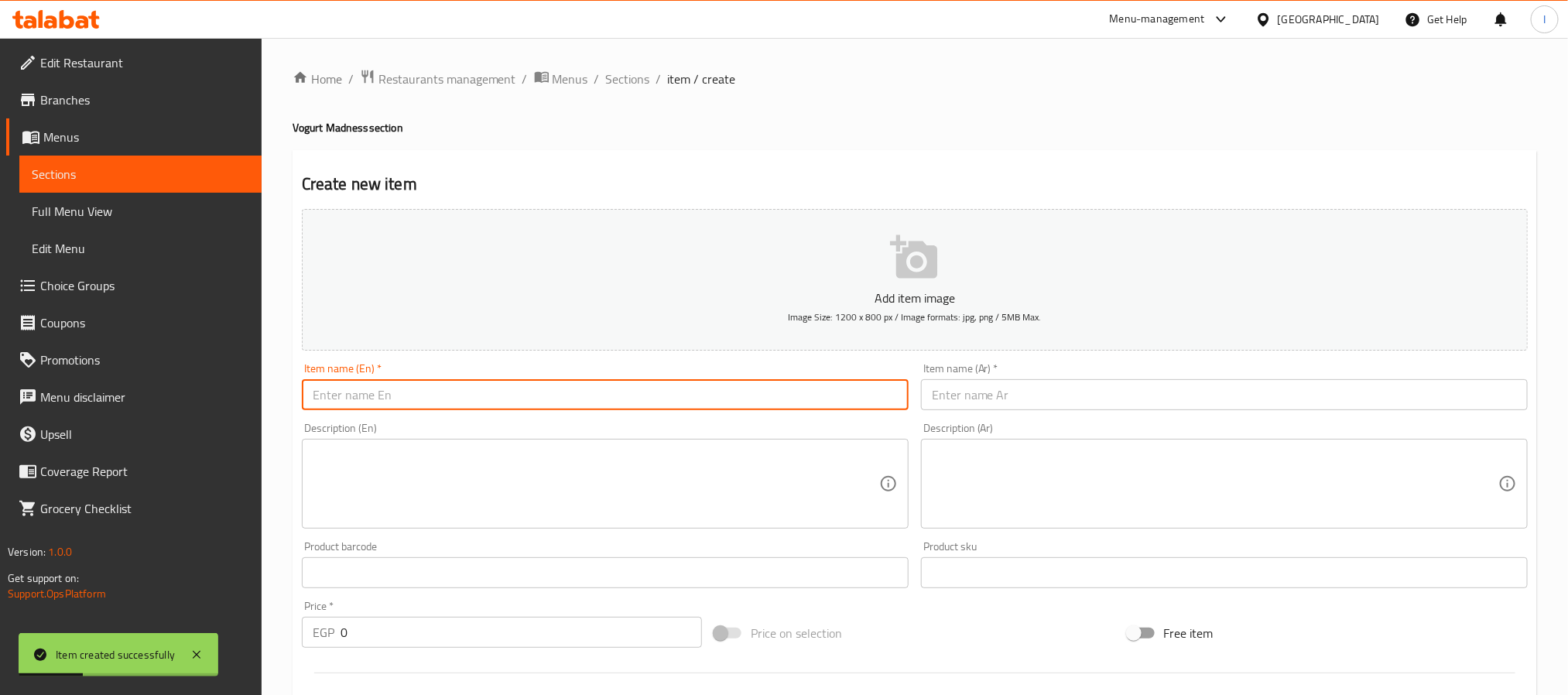
paste input "Yogurt Mix"
type input "Yogurt Mix"
click at [1011, 390] on input "text" at bounding box center [1224, 395] width 606 height 31
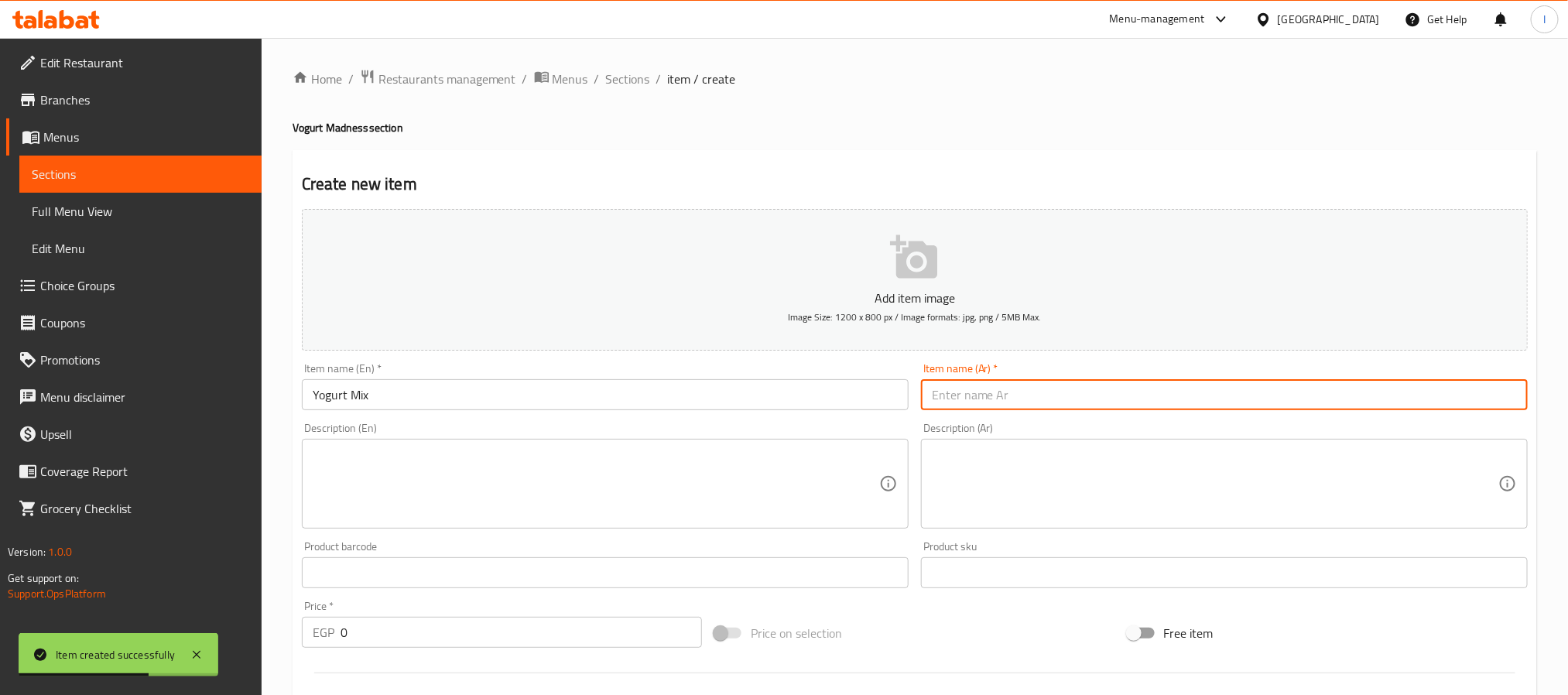
paste input "يوجرت ميكس"
type input "يوجرت ميكس"
click at [1005, 141] on div "Home / Restaurants management / Menus / Sections / item / create Vogurt Madness…" at bounding box center [915, 566] width 1244 height 994
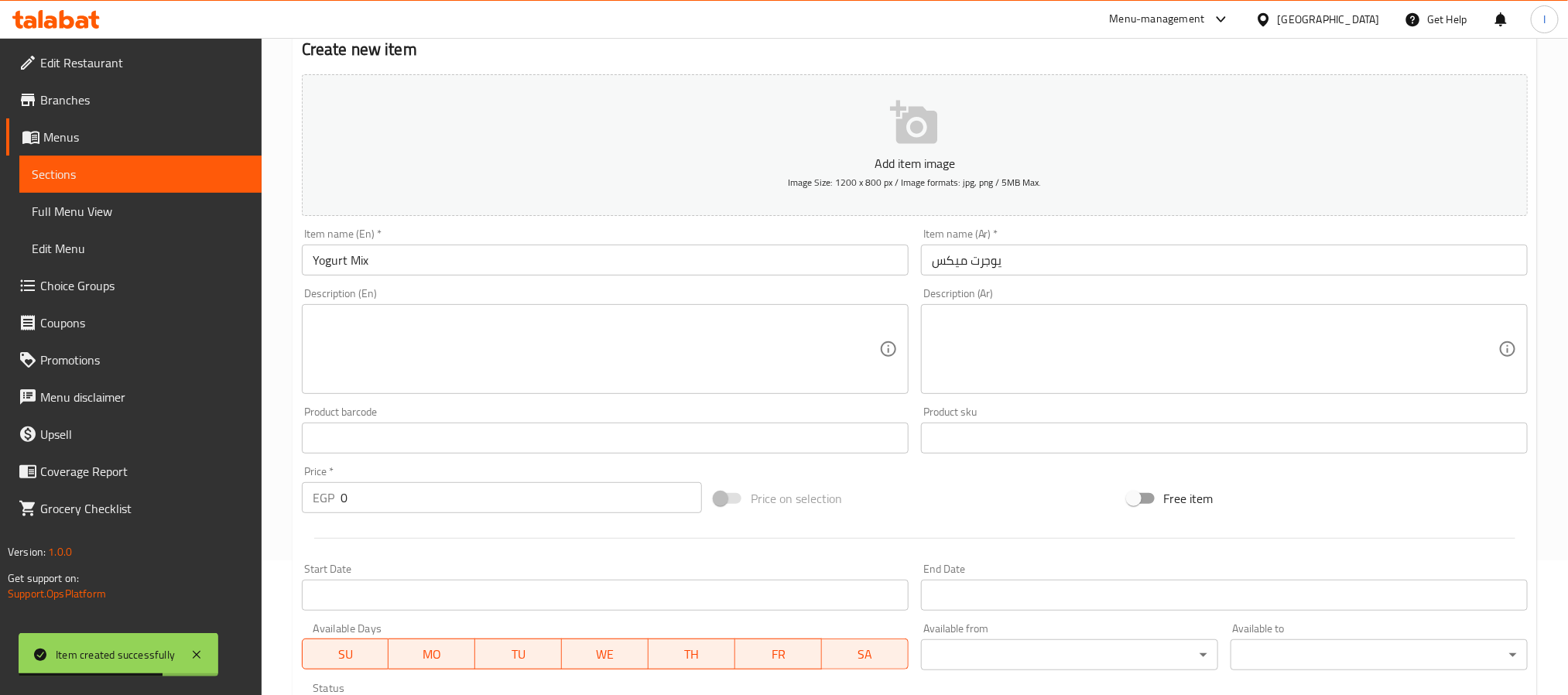
scroll to position [232, 0]
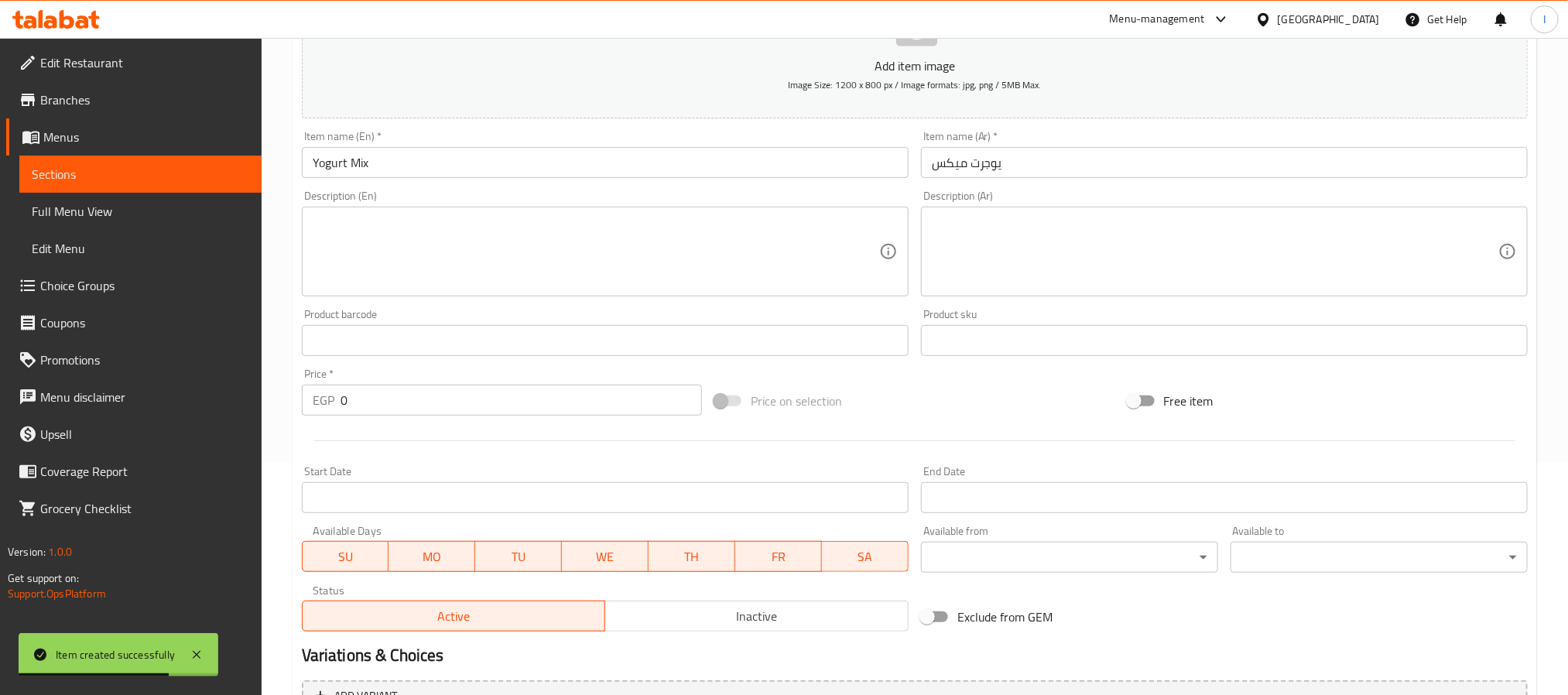
click at [444, 391] on input "0" at bounding box center [521, 400] width 361 height 31
type input "85"
click at [918, 439] on div at bounding box center [914, 441] width 1238 height 38
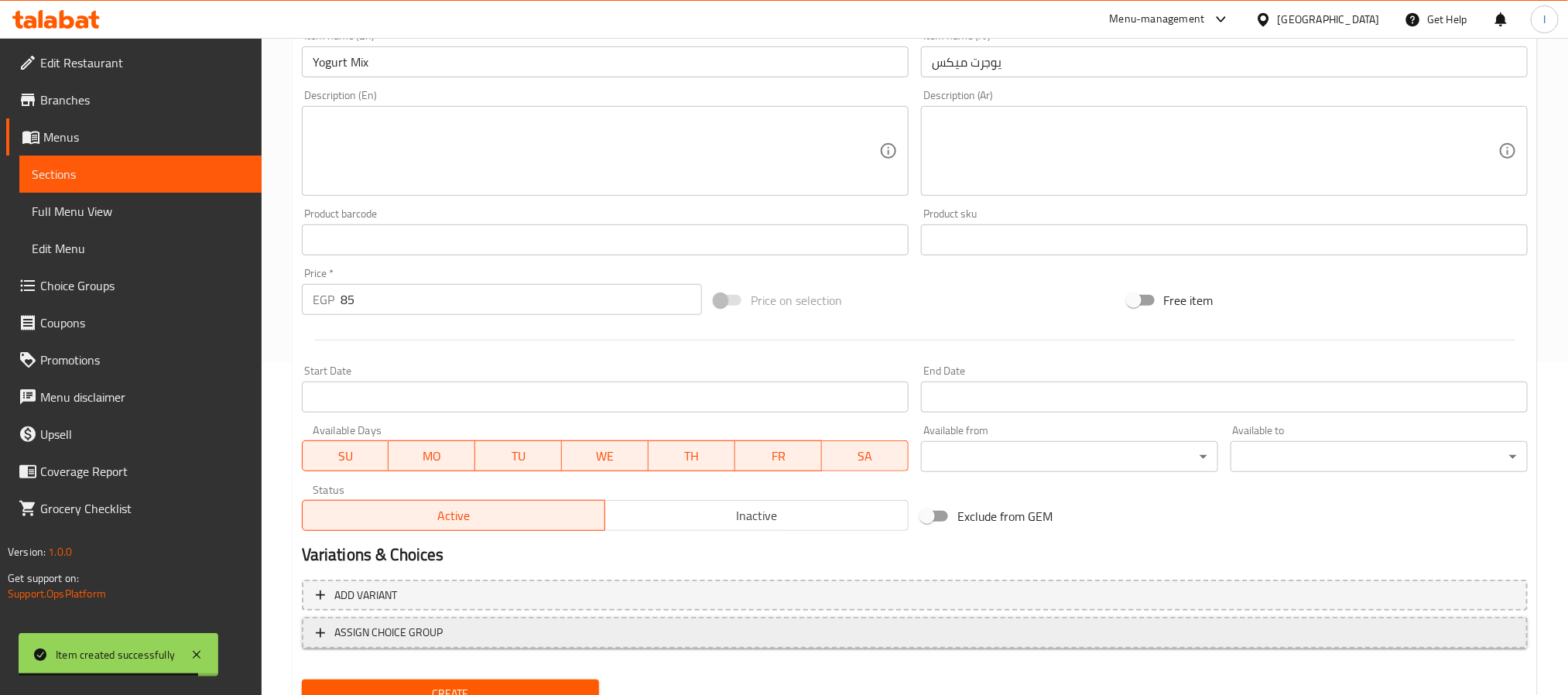
scroll to position [397, 0]
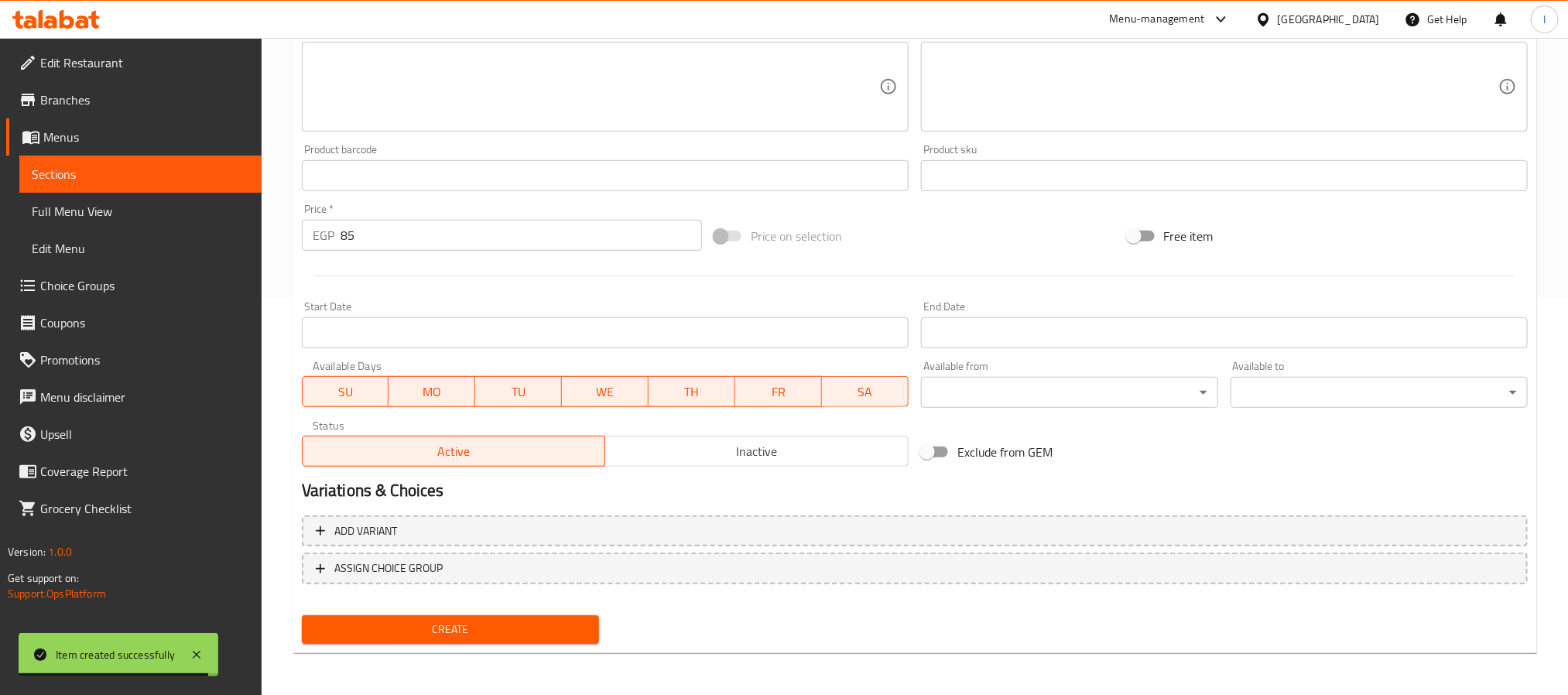
click at [511, 639] on button "Create" at bounding box center [450, 630] width 297 height 28
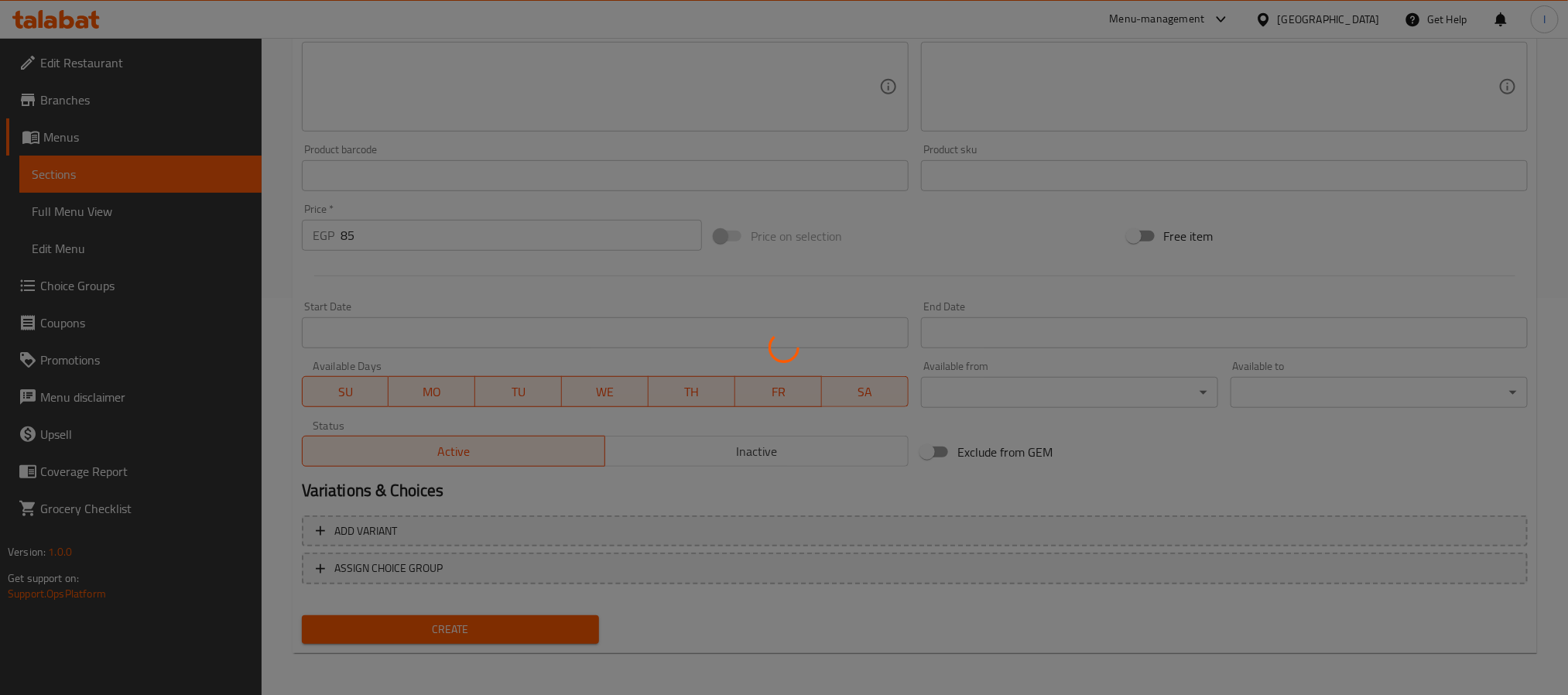
type input "0"
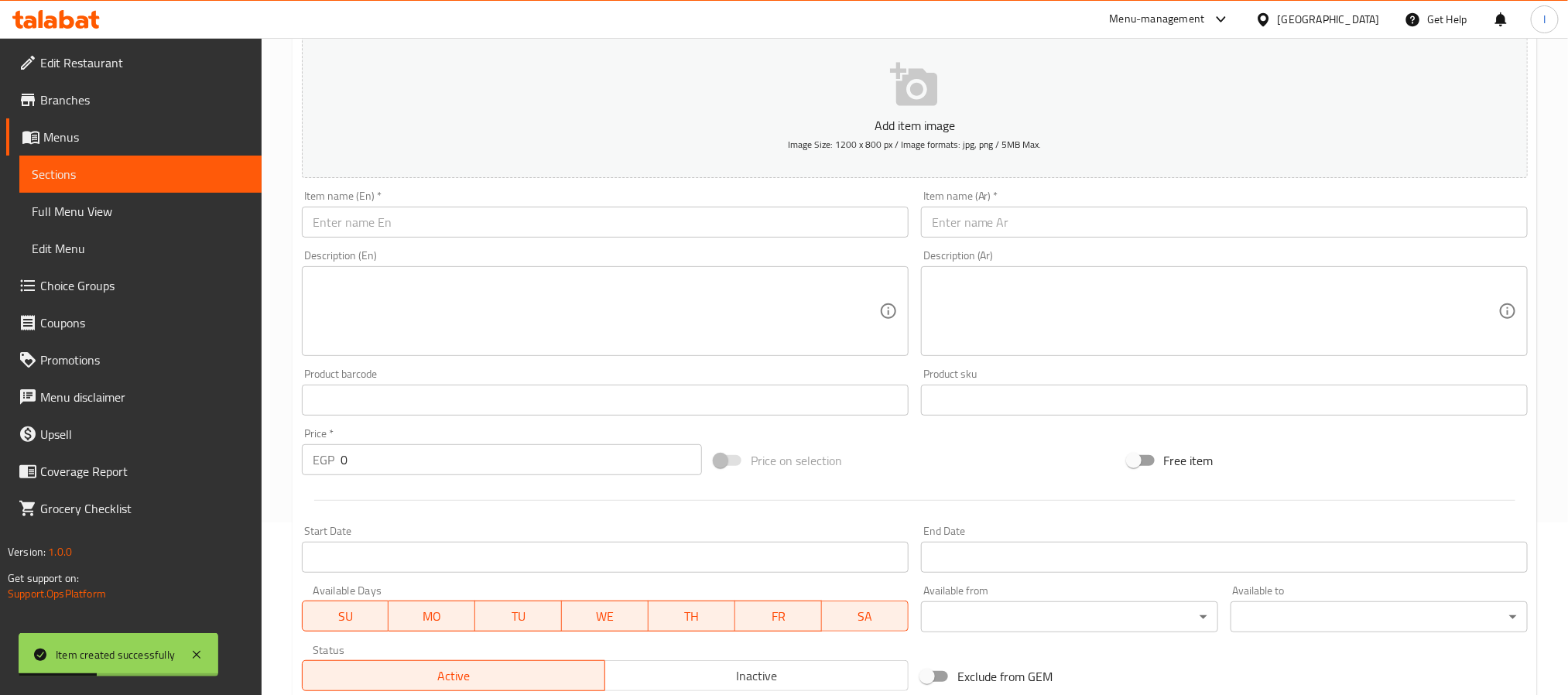
scroll to position [0, 0]
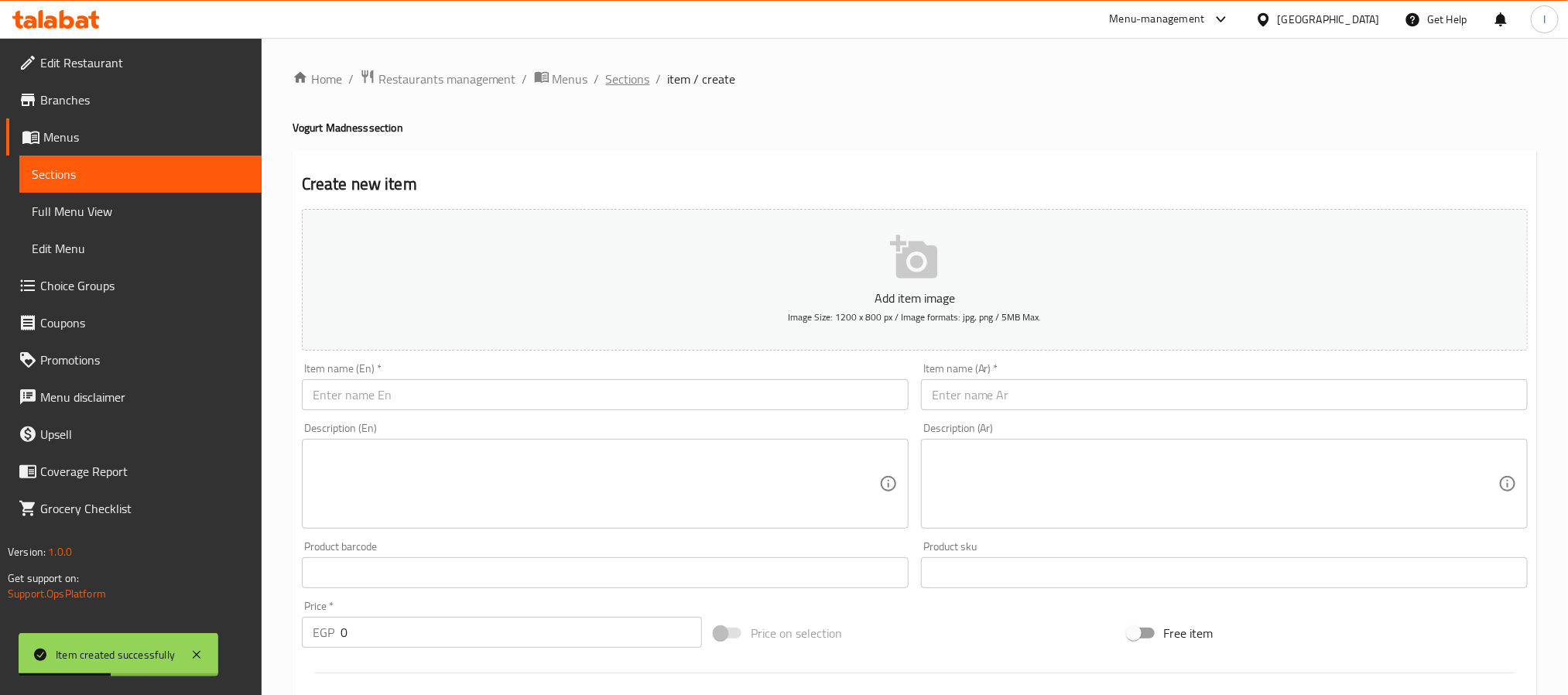
click at [616, 74] on span "Sections" at bounding box center [627, 79] width 44 height 18
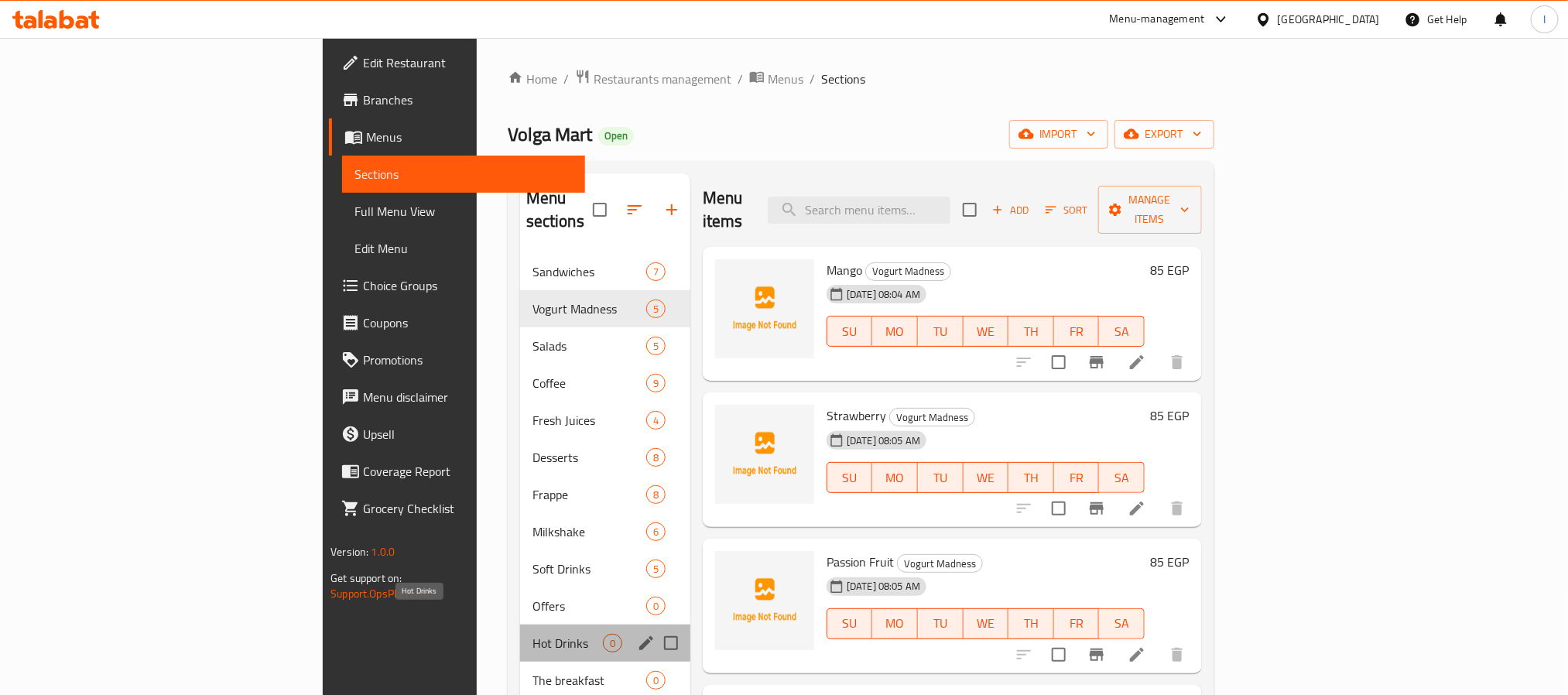
click at [532, 634] on span "Hot Drinks" at bounding box center [567, 643] width 71 height 18
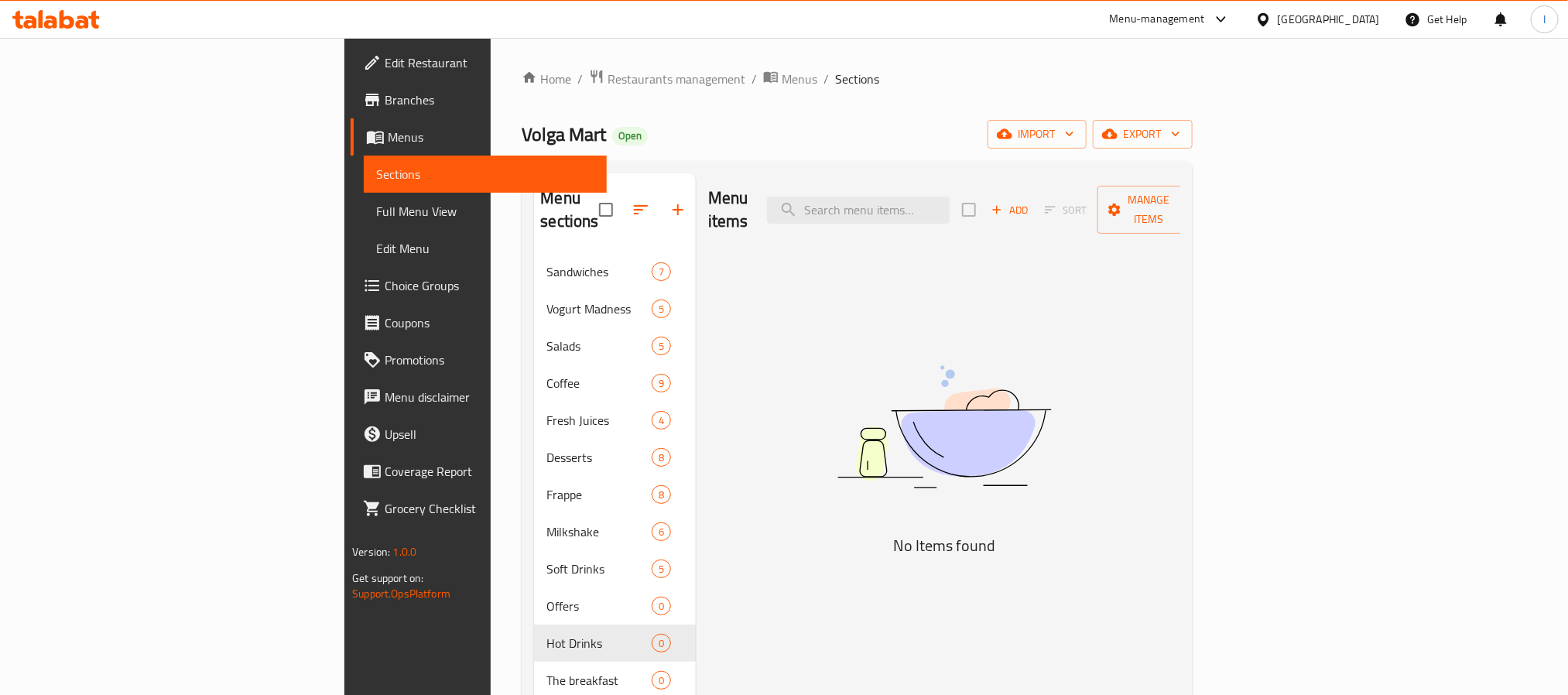
drag, startPoint x: 696, startPoint y: 309, endPoint x: 745, endPoint y: 309, distance: 49.0
click at [696, 309] on div "Menu items Add Sort Manage items No Items found" at bounding box center [937, 625] width 484 height 904
click at [1031, 201] on span "Add" at bounding box center [1010, 210] width 42 height 17
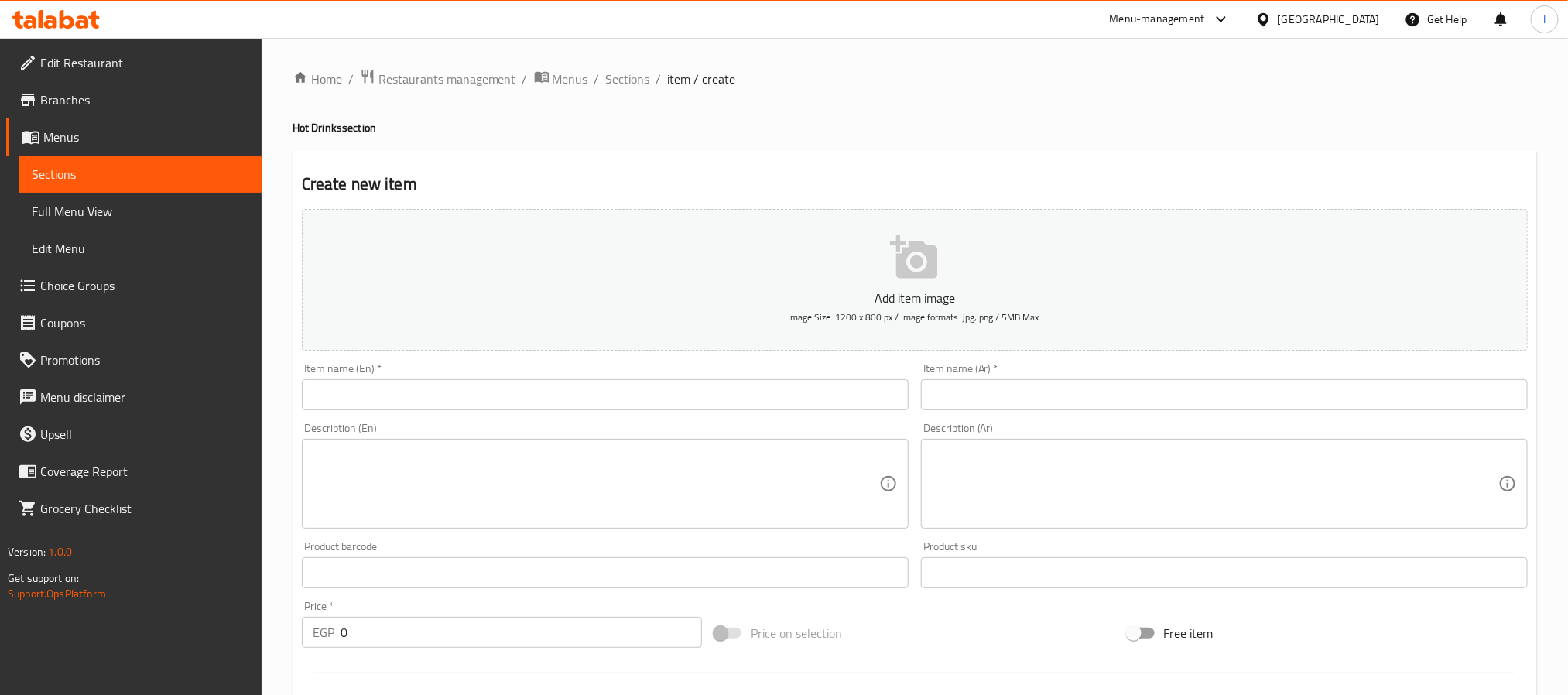
click at [592, 400] on input "text" at bounding box center [605, 395] width 606 height 31
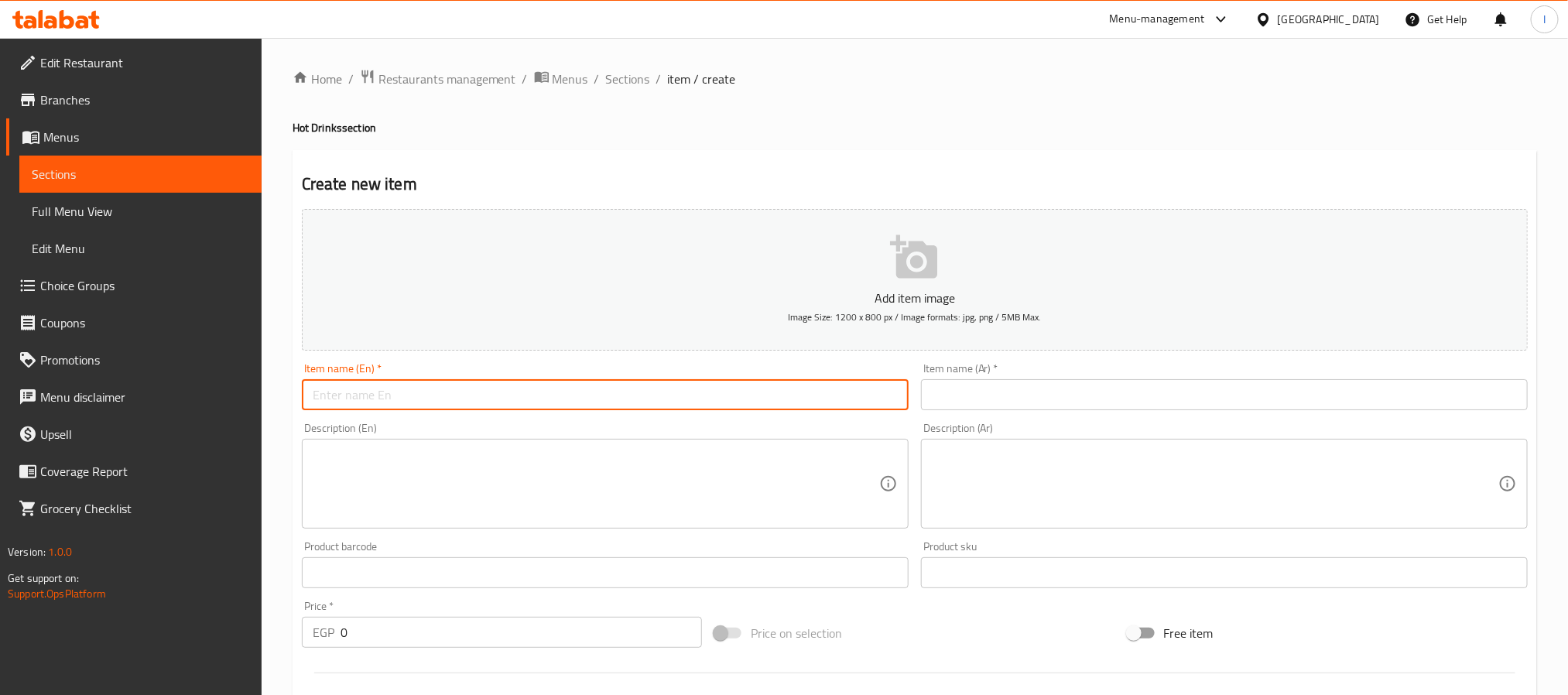
paste input "Black Tea"
type input "Black Tea"
click at [985, 390] on input "text" at bounding box center [1224, 395] width 606 height 31
paste input "شاي أسود"
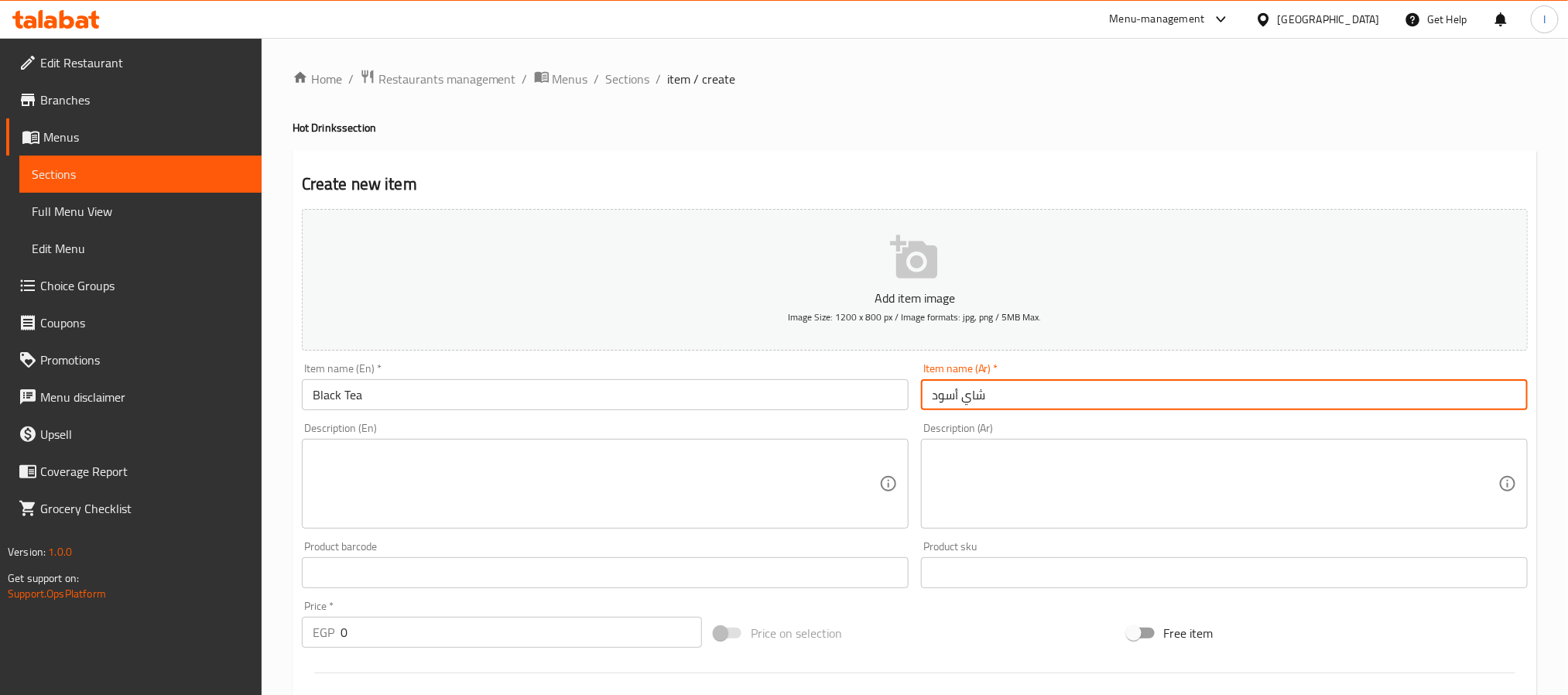
type input "شاي أسود"
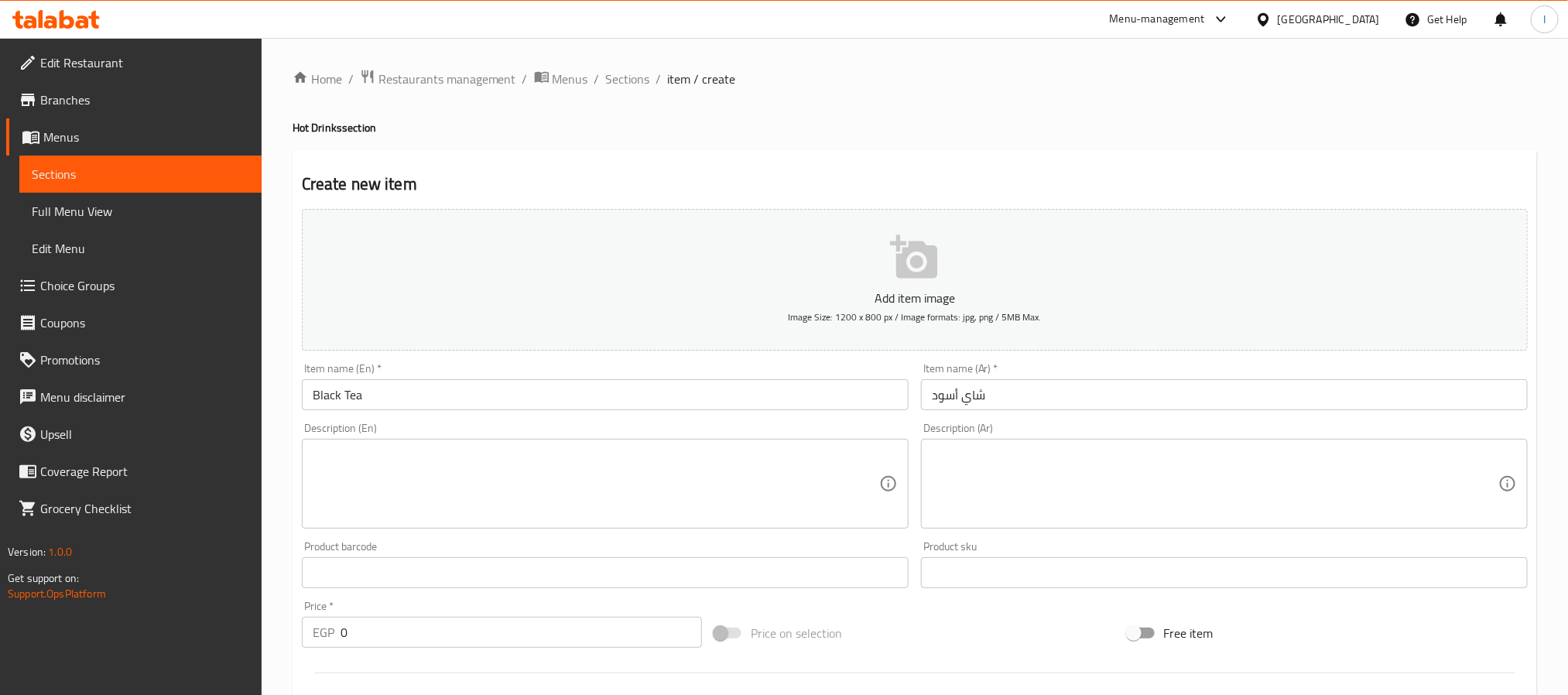
click at [518, 627] on input "0" at bounding box center [521, 632] width 361 height 31
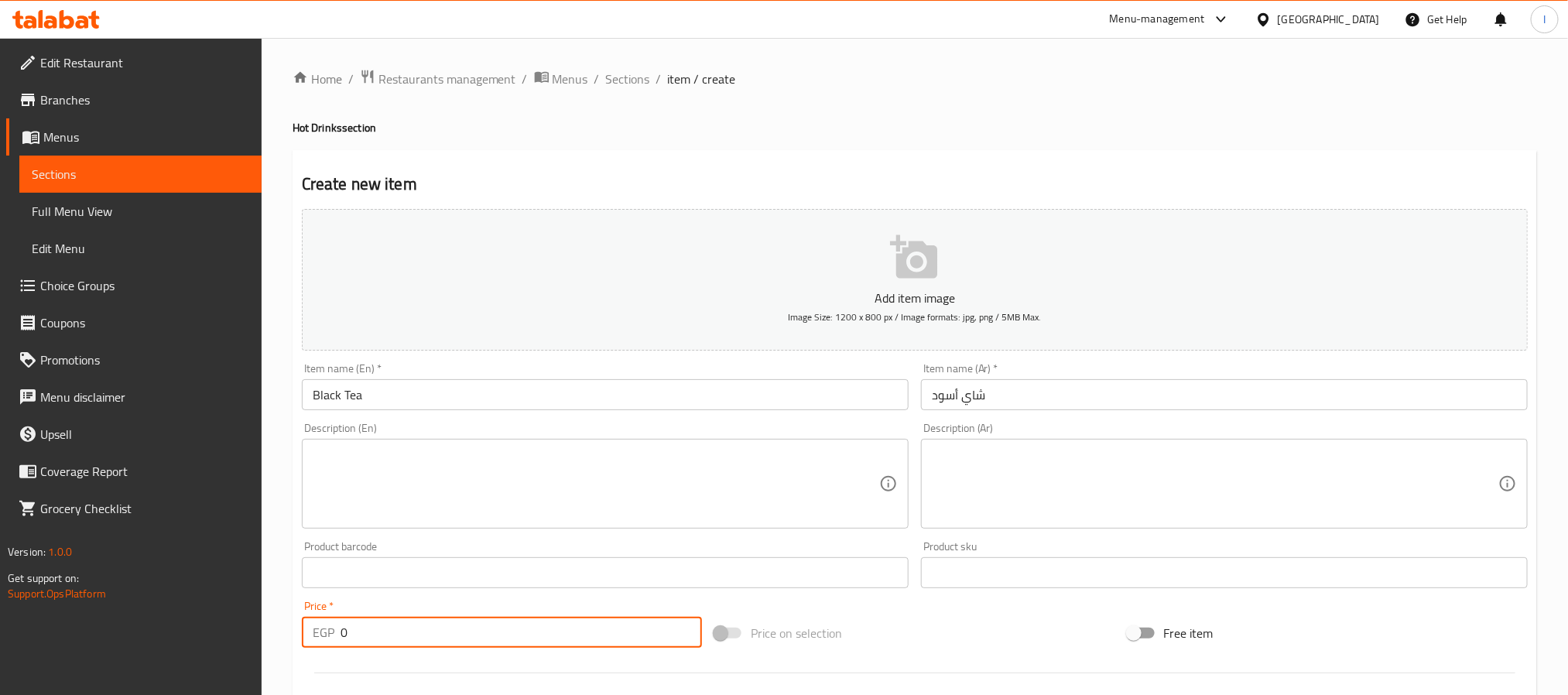
click at [518, 627] on input "0" at bounding box center [521, 632] width 361 height 31
type input "50"
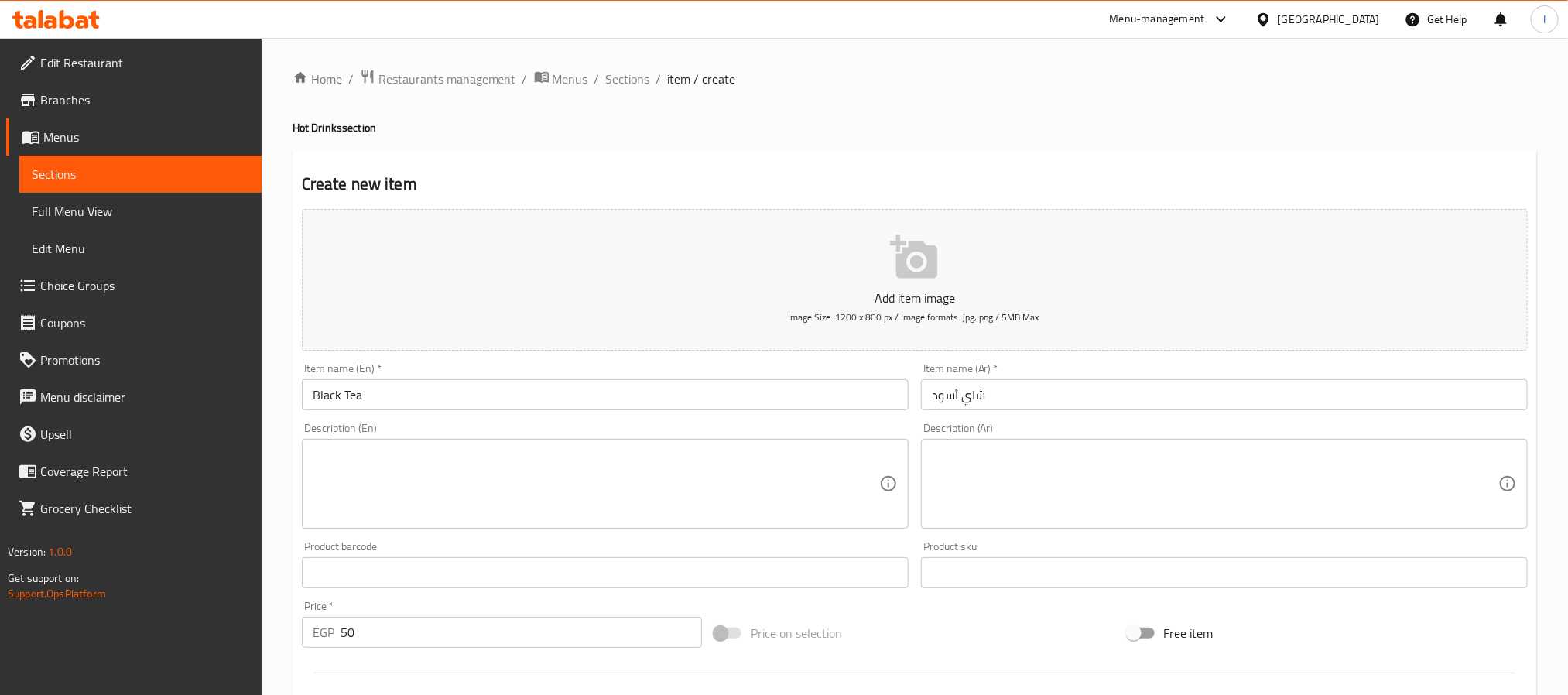
click at [802, 167] on div "Create new item Add item image Image Size: 1200 x 800 px / Image formats: jpg, …" at bounding box center [915, 600] width 1244 height 901
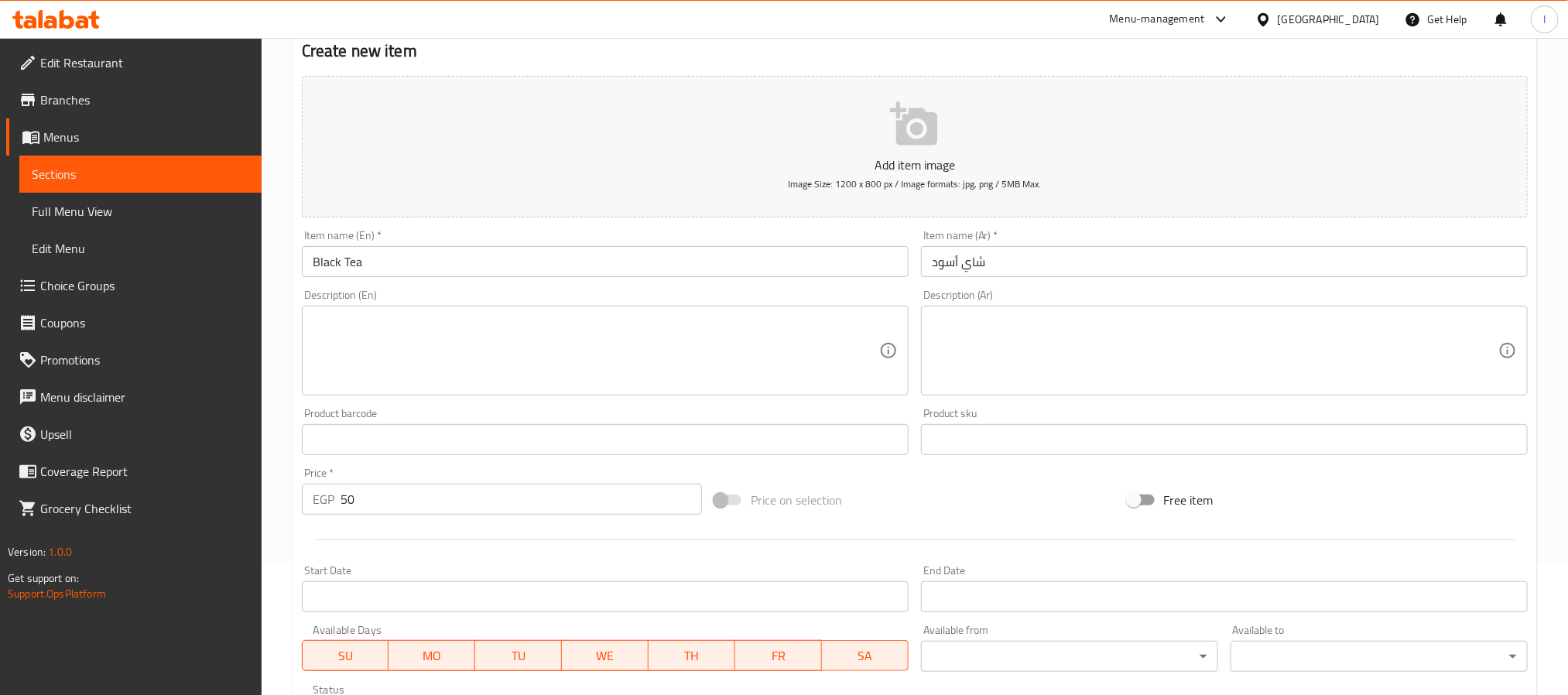
scroll to position [397, 0]
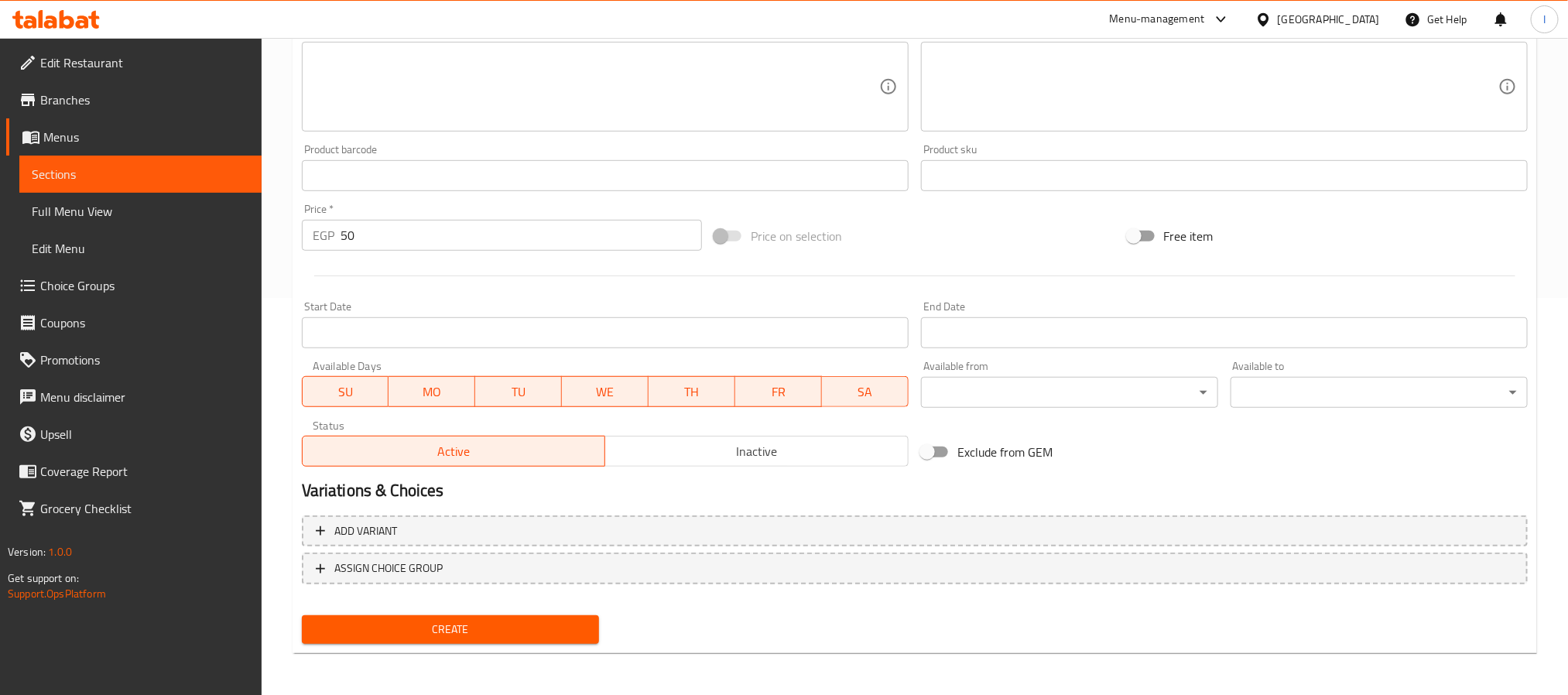
click at [518, 620] on span "Create" at bounding box center [450, 629] width 272 height 19
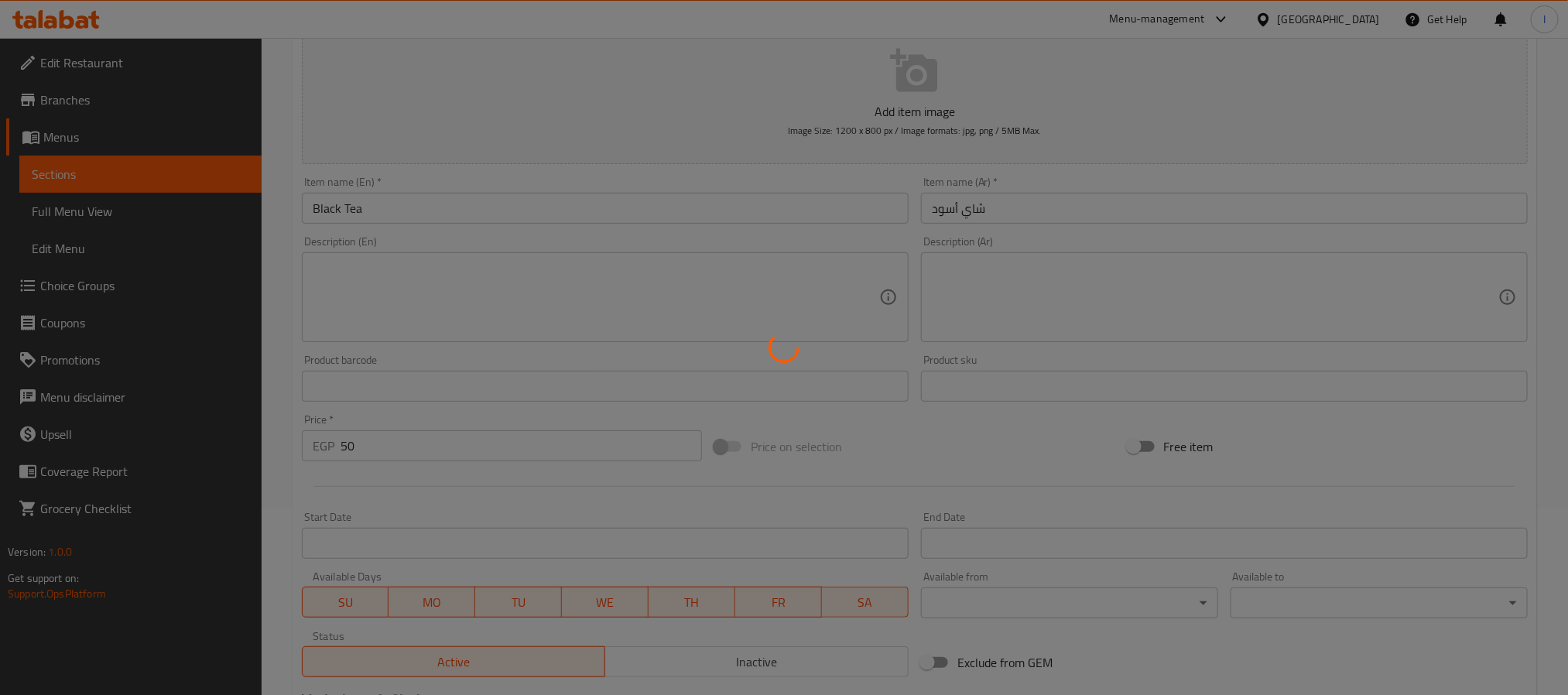
scroll to position [0, 0]
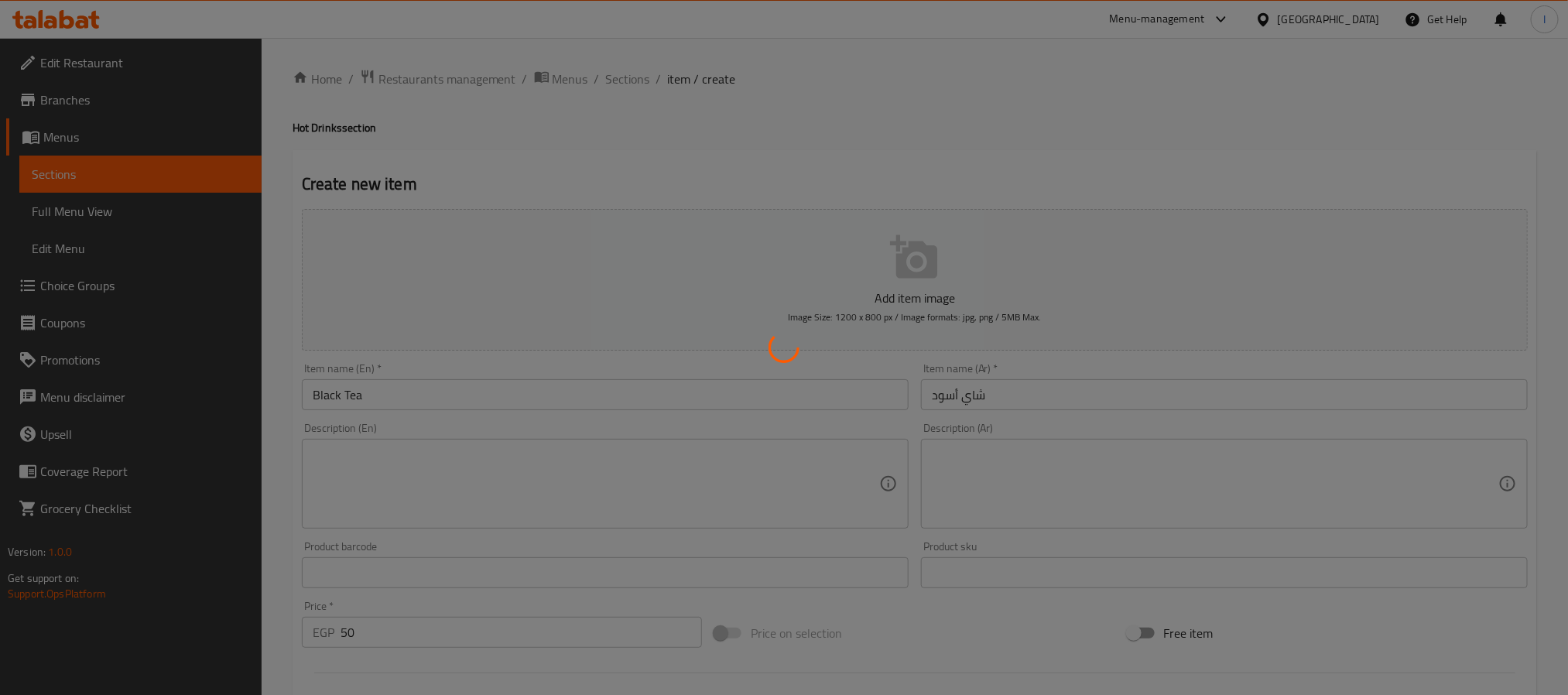
type input "0"
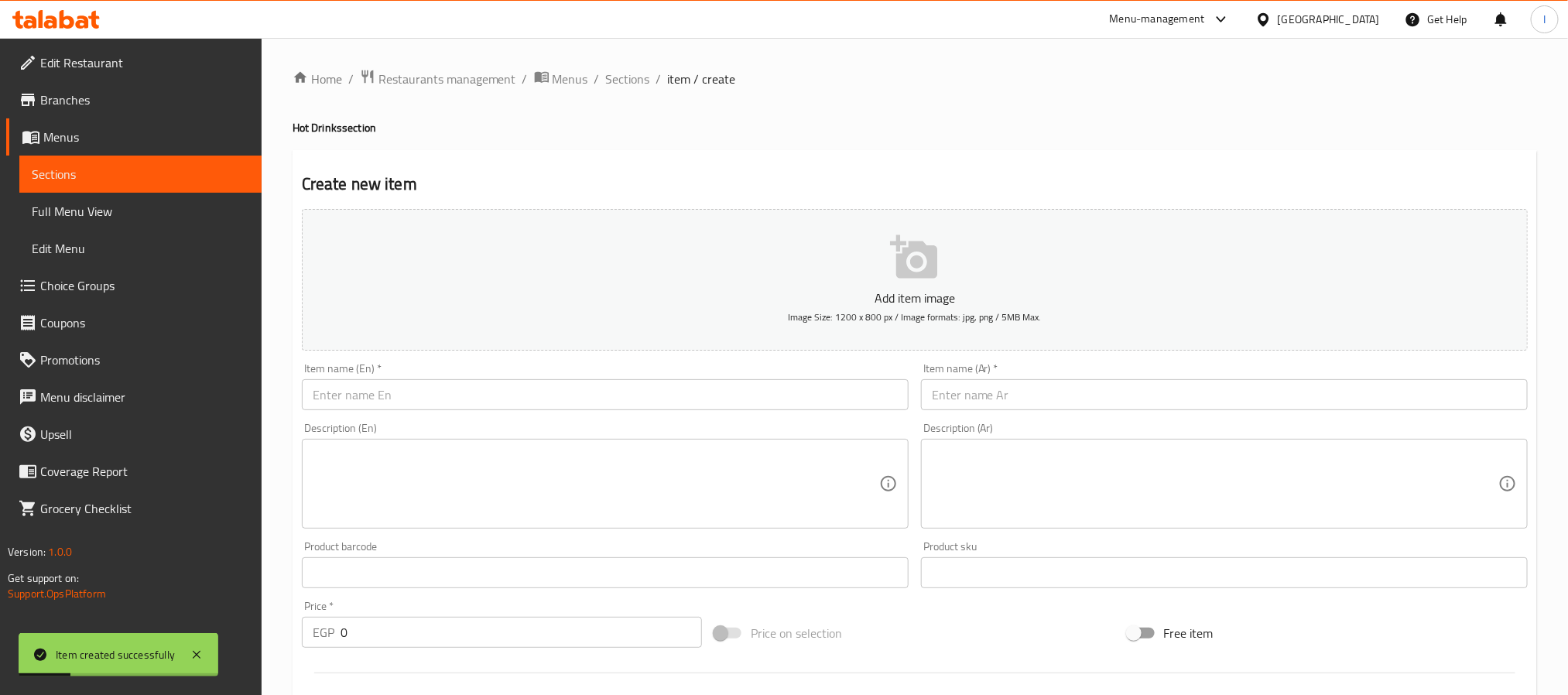
click at [762, 377] on div "Item name (En)   * Item name (En) *" at bounding box center [605, 386] width 606 height 47
click at [759, 412] on div "Item name (En)   * Item name (En) *" at bounding box center [605, 387] width 619 height 60
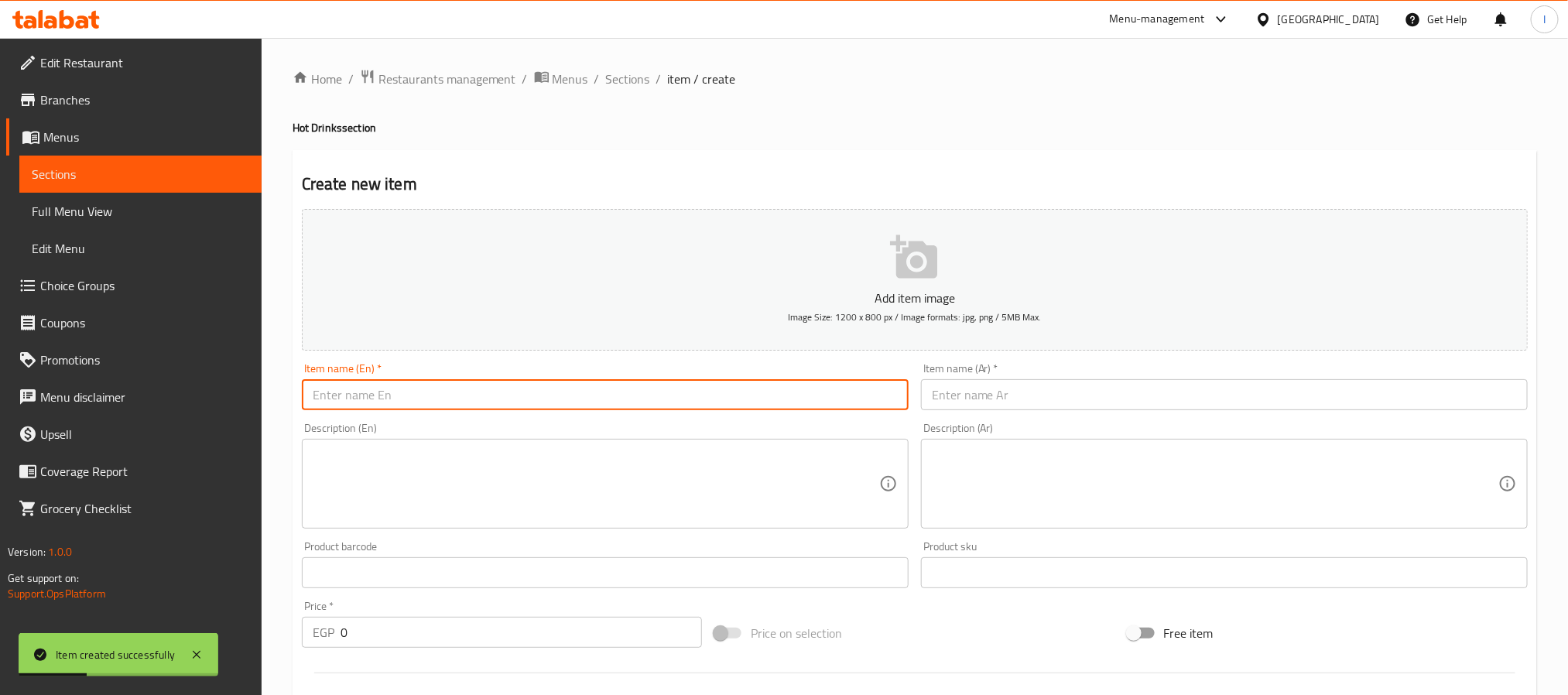
click at [759, 405] on input "text" at bounding box center [605, 395] width 606 height 31
paste input "Flavored Tea"
type input "Flavored Tea"
click at [996, 394] on input "text" at bounding box center [1224, 395] width 606 height 31
paste input "شاي بنكهة"
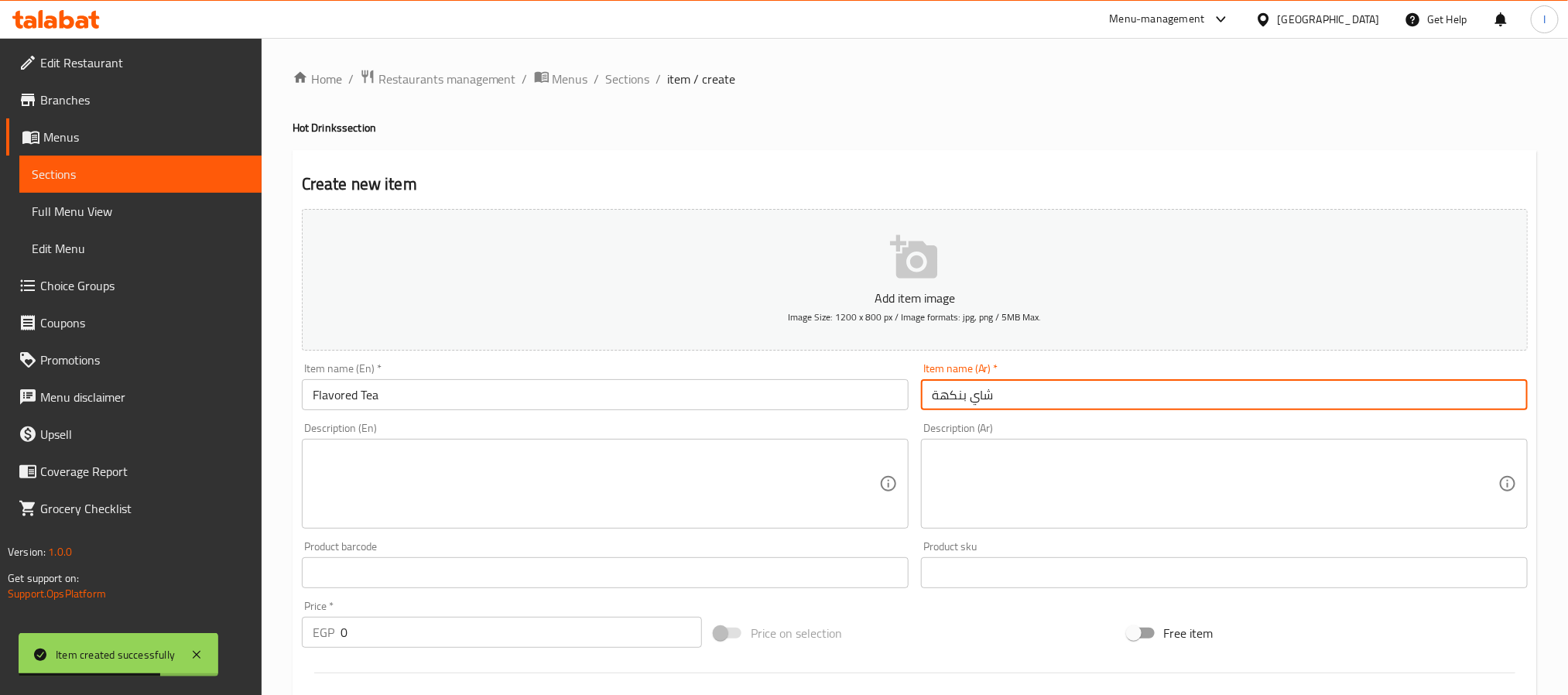
type input "شاي بنكهة"
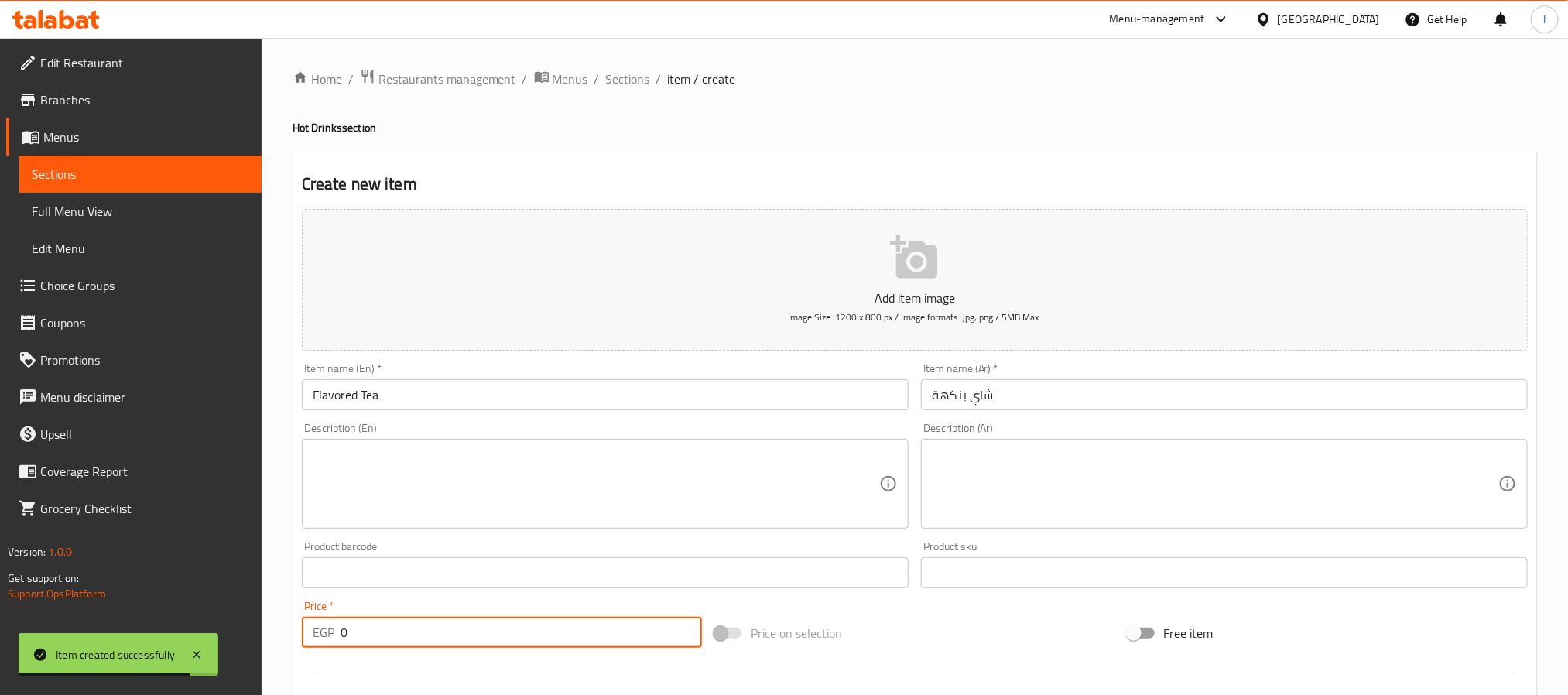
click at [526, 634] on input "0" at bounding box center [521, 632] width 361 height 31
type input "55"
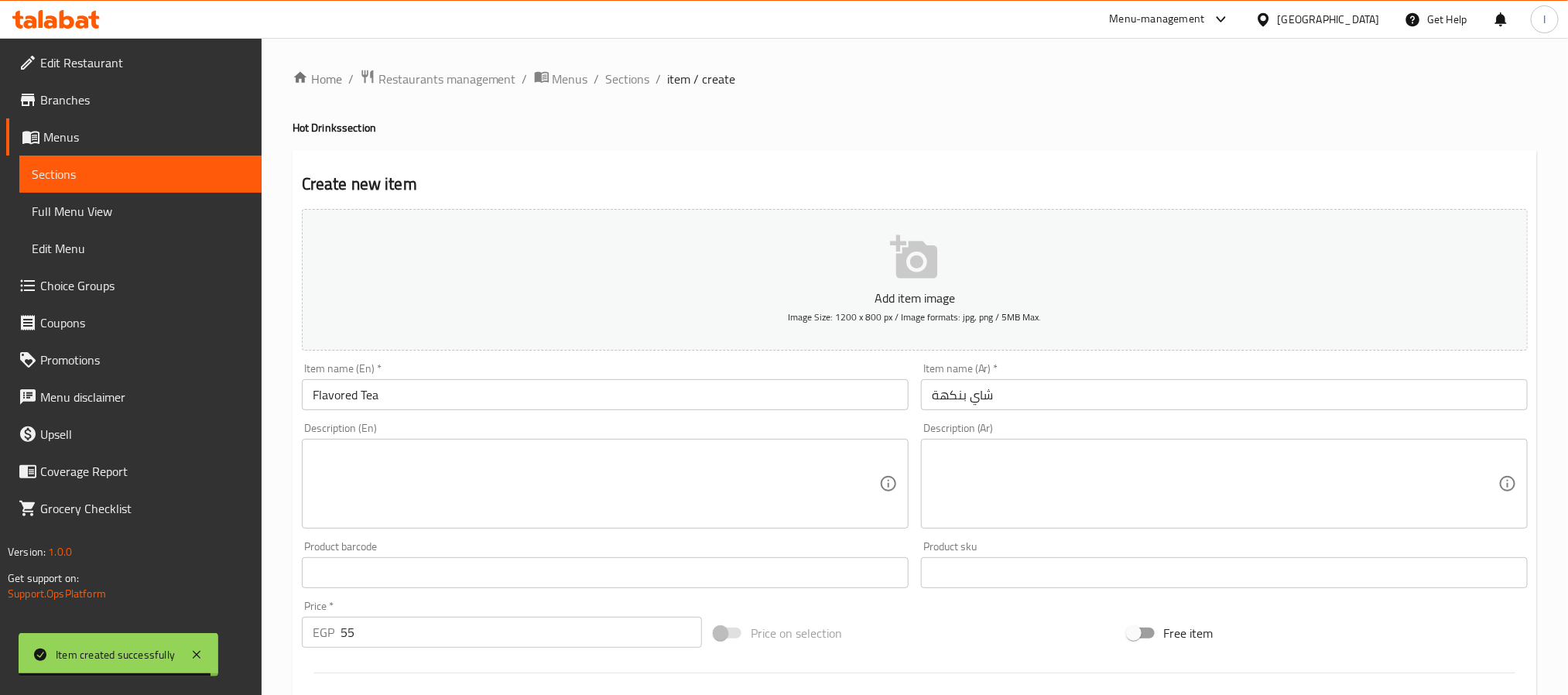
click at [749, 138] on div "Home / Restaurants management / Menus / Sections / item / create Hot Drinks sec…" at bounding box center [915, 566] width 1244 height 994
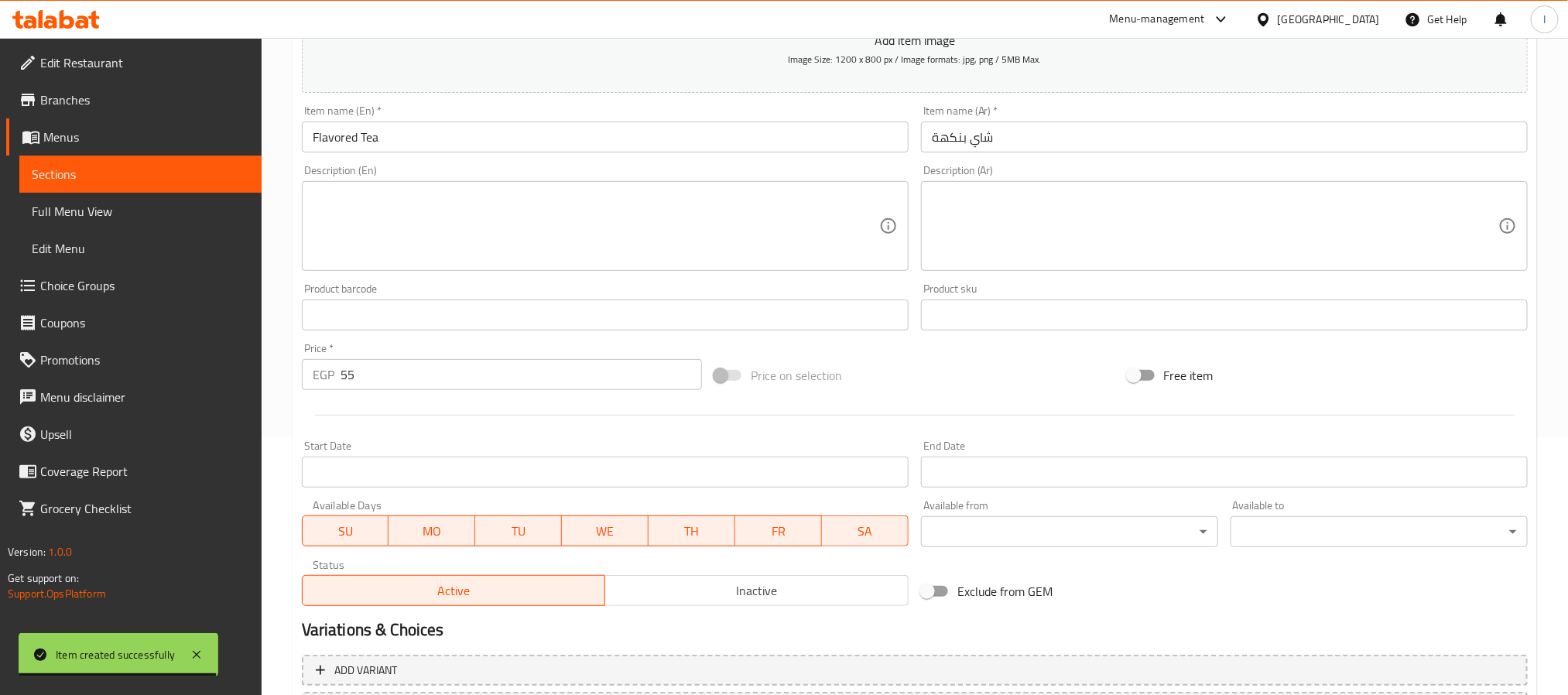
scroll to position [397, 0]
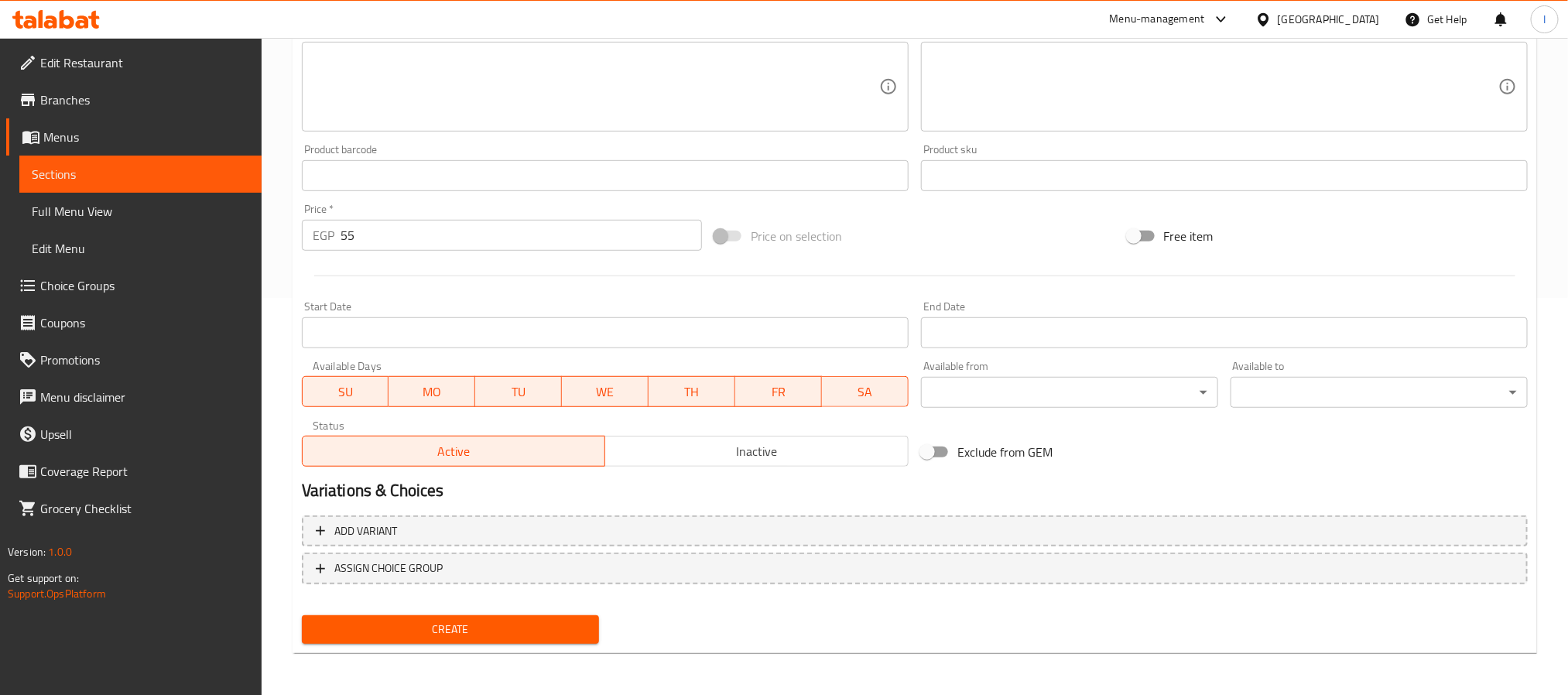
click at [482, 621] on span "Create" at bounding box center [450, 629] width 272 height 19
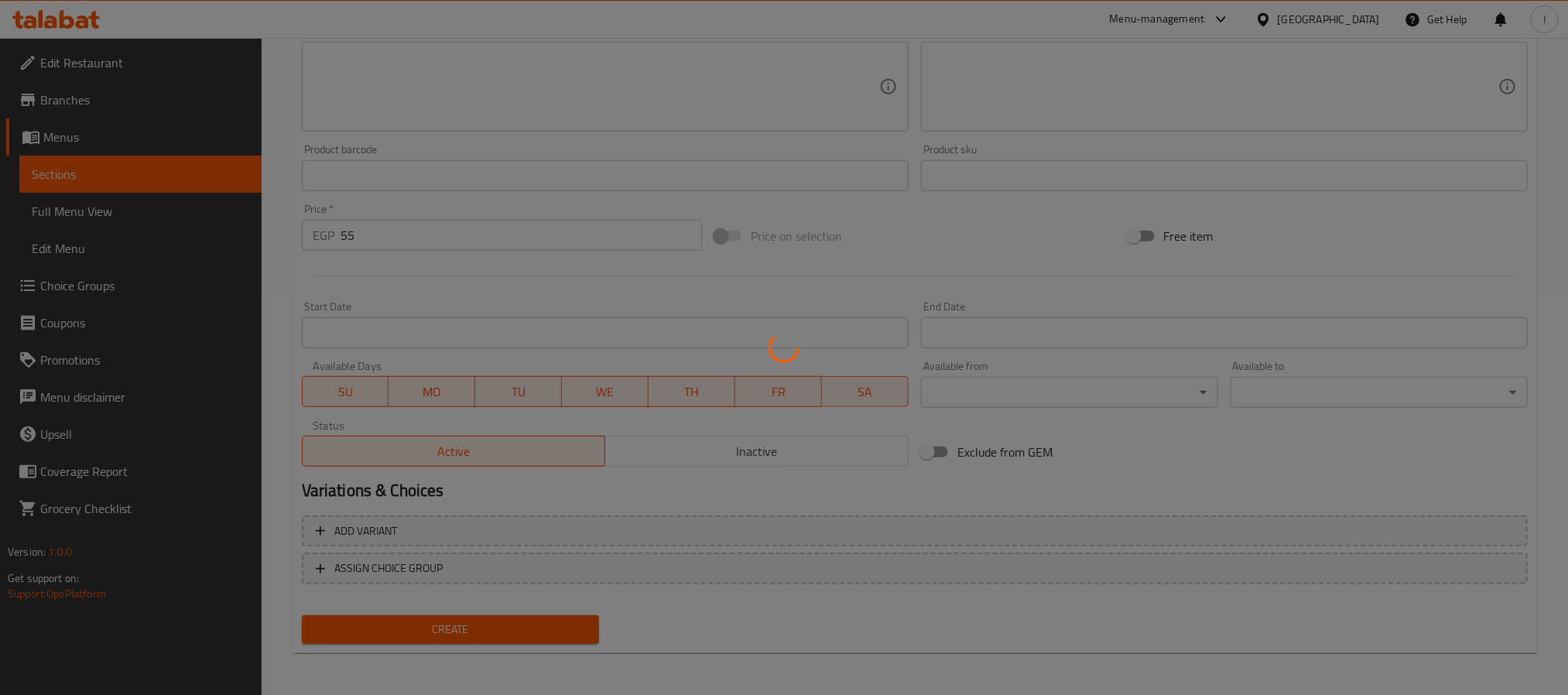
type input "0"
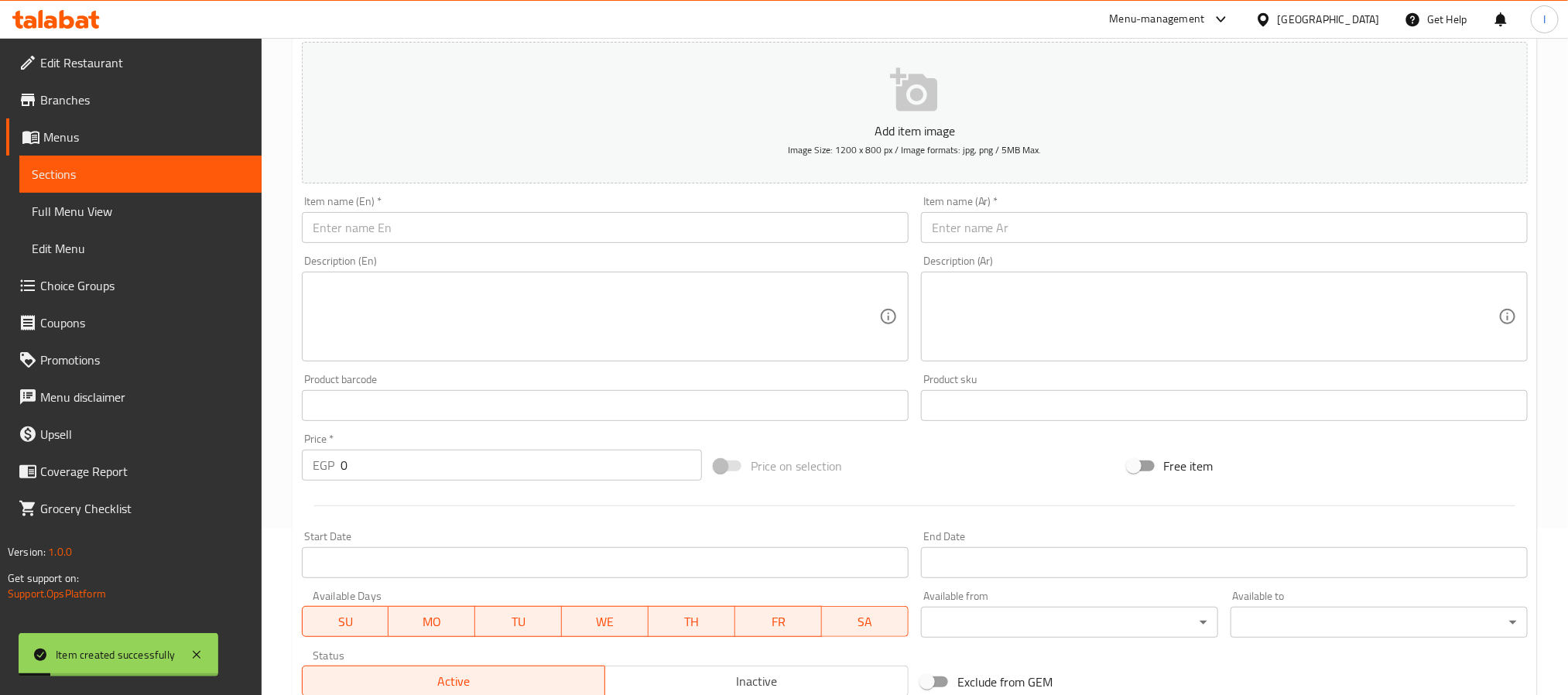
scroll to position [165, 0]
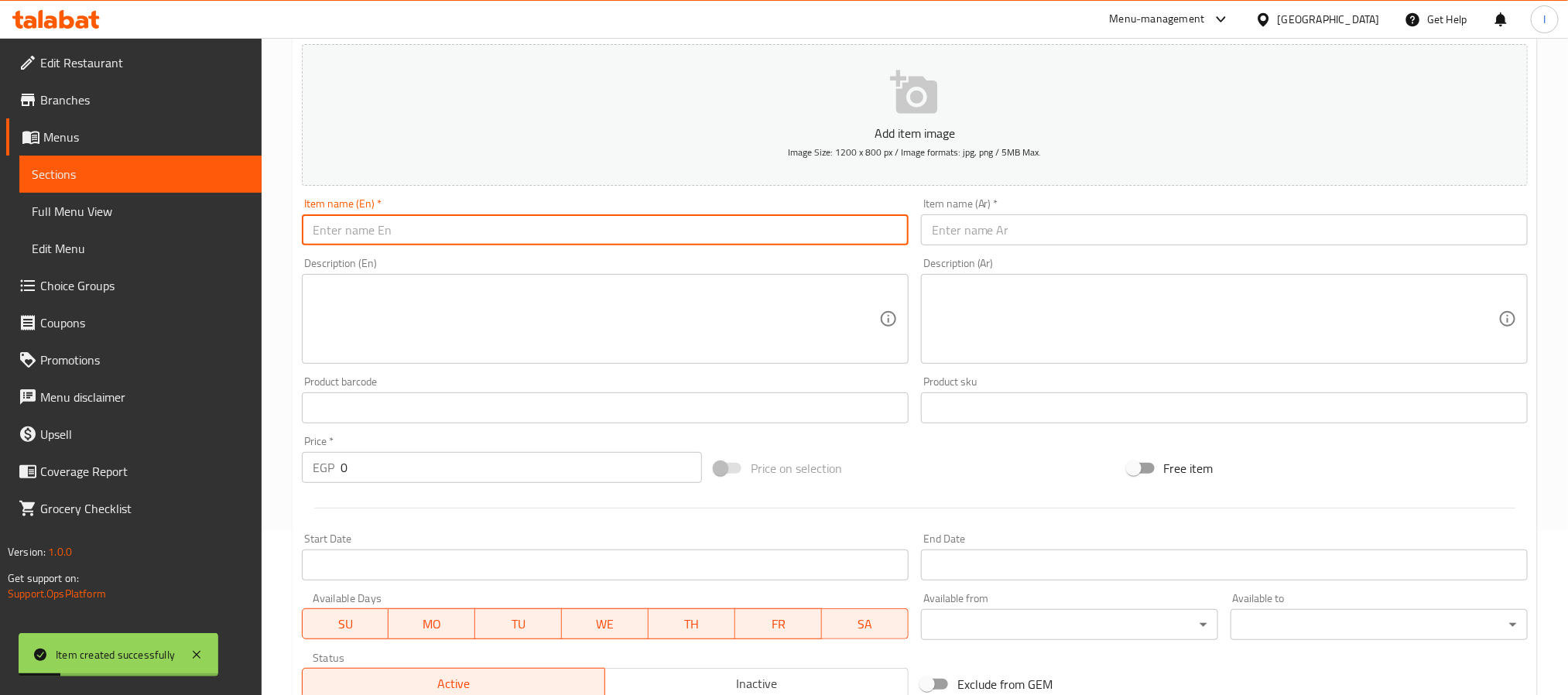
click at [455, 221] on input "text" at bounding box center [605, 230] width 606 height 31
paste input "Hot Lemon"
type input "Hot Lemon"
drag, startPoint x: 1081, startPoint y: 230, endPoint x: 1063, endPoint y: 238, distance: 19.7
click at [1081, 230] on input "text" at bounding box center [1224, 230] width 606 height 31
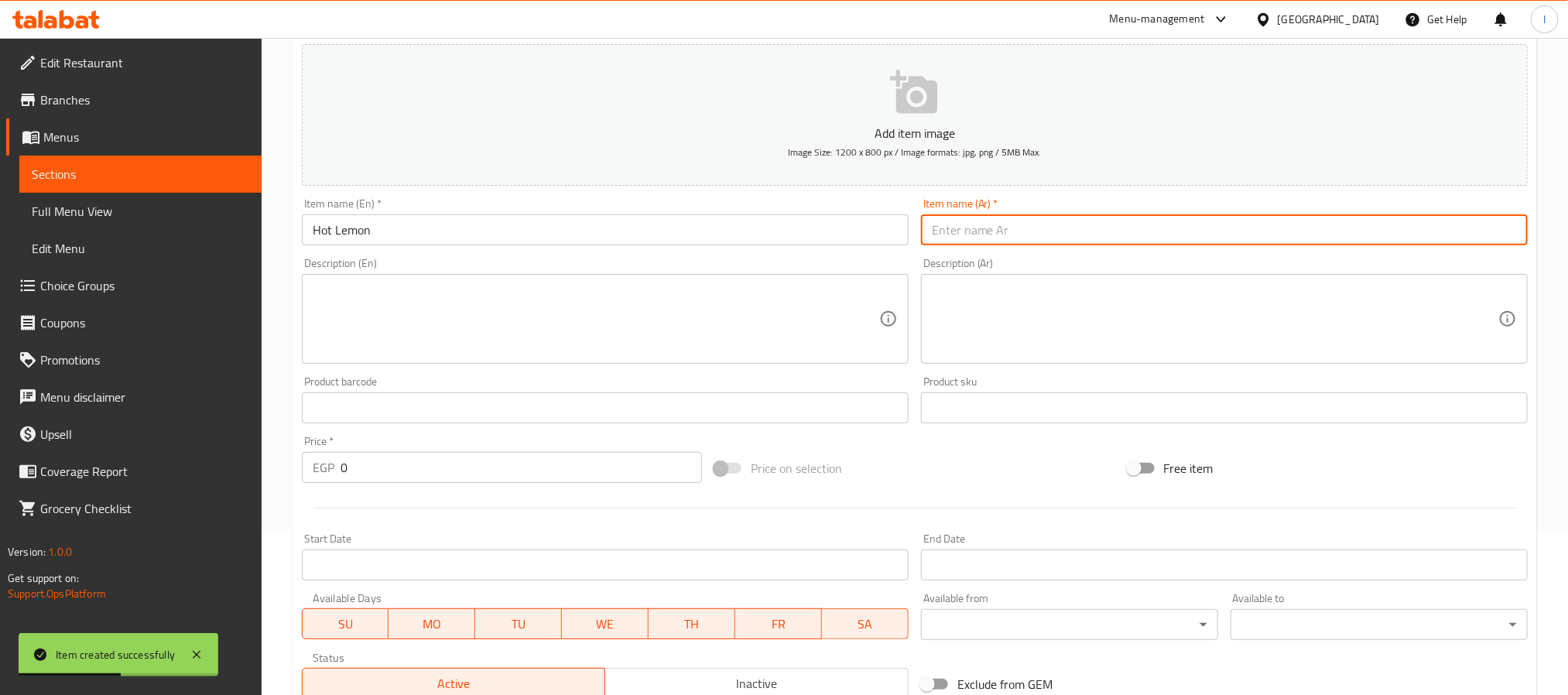
paste input "ليمون ساخن"
type input "ليمون ساخن"
click at [526, 479] on input "0" at bounding box center [521, 467] width 361 height 31
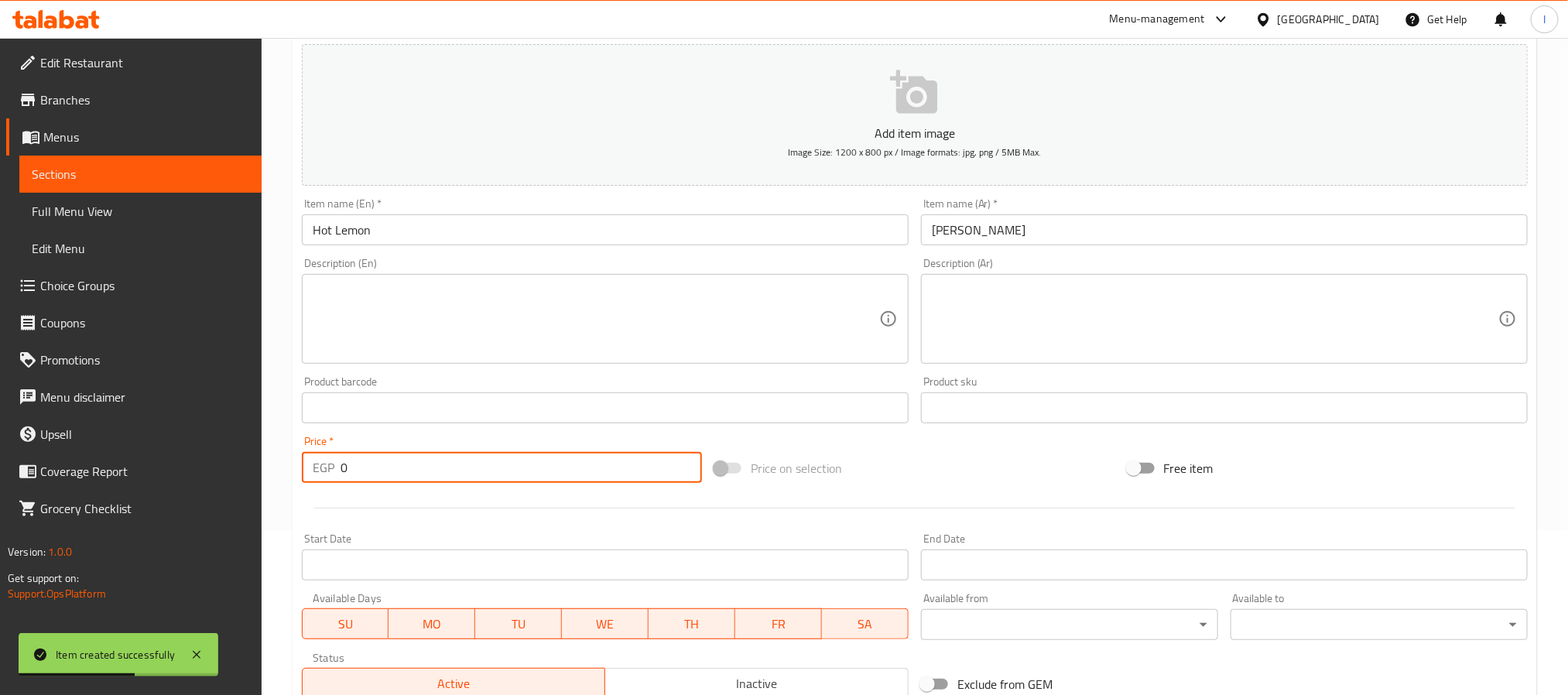
click at [526, 479] on input "0" at bounding box center [521, 467] width 361 height 31
type input "55"
click at [952, 488] on div "Price on selection" at bounding box center [914, 469] width 413 height 42
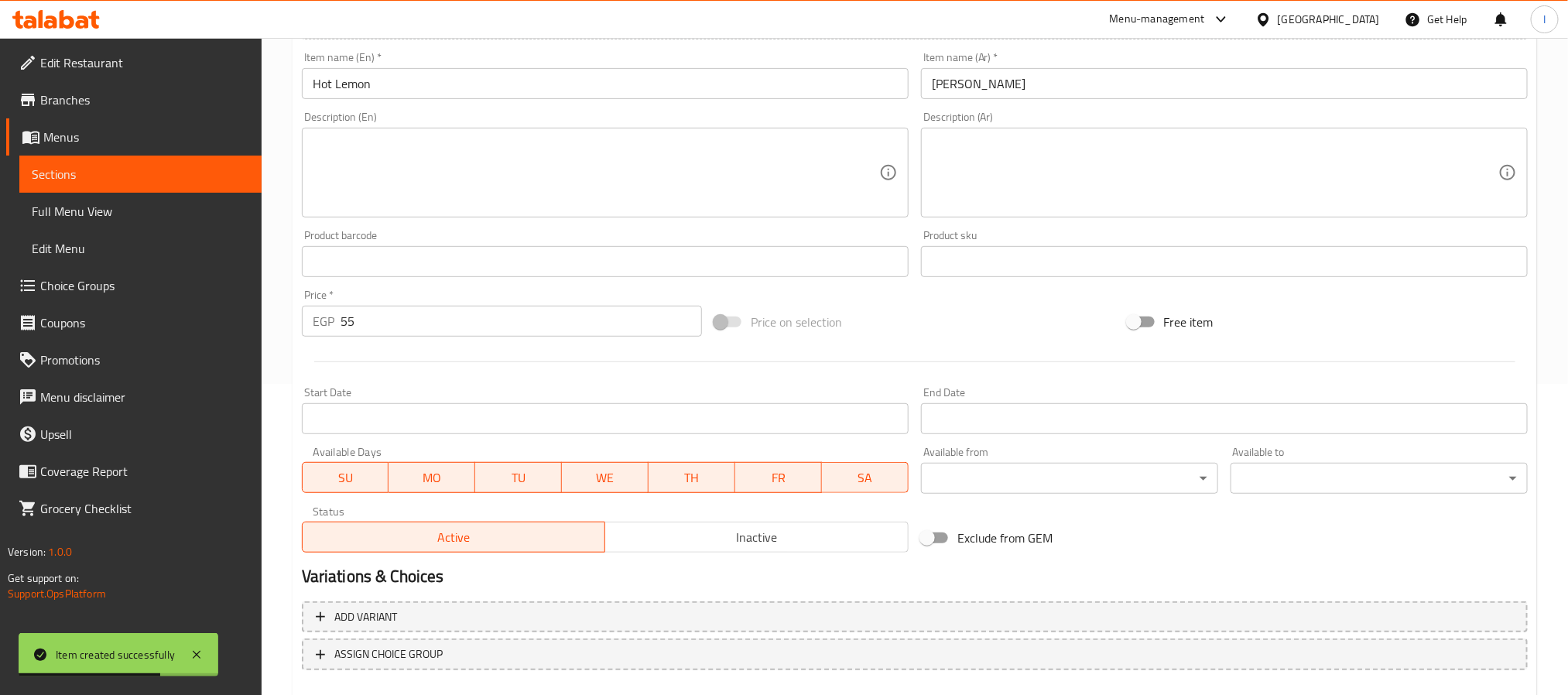
scroll to position [397, 0]
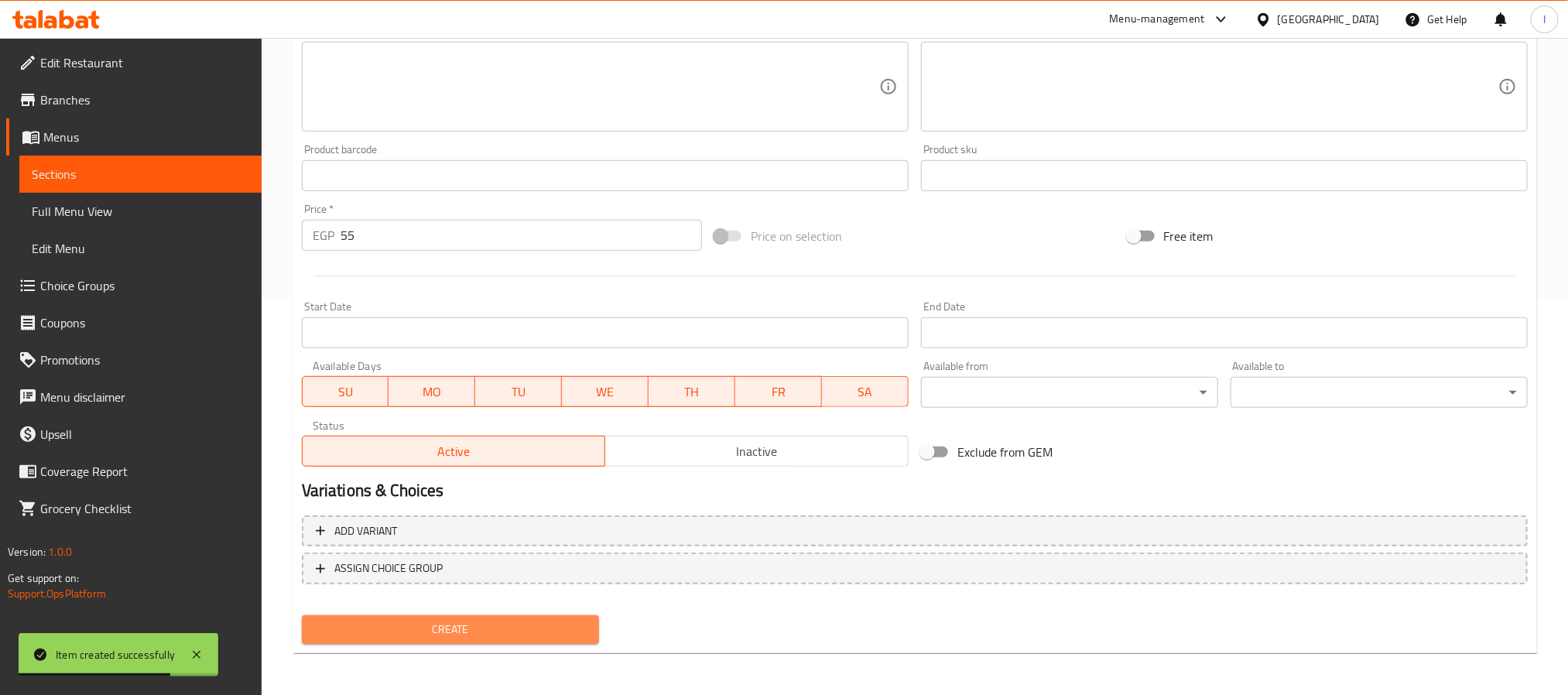
click at [527, 623] on span "Create" at bounding box center [450, 629] width 272 height 19
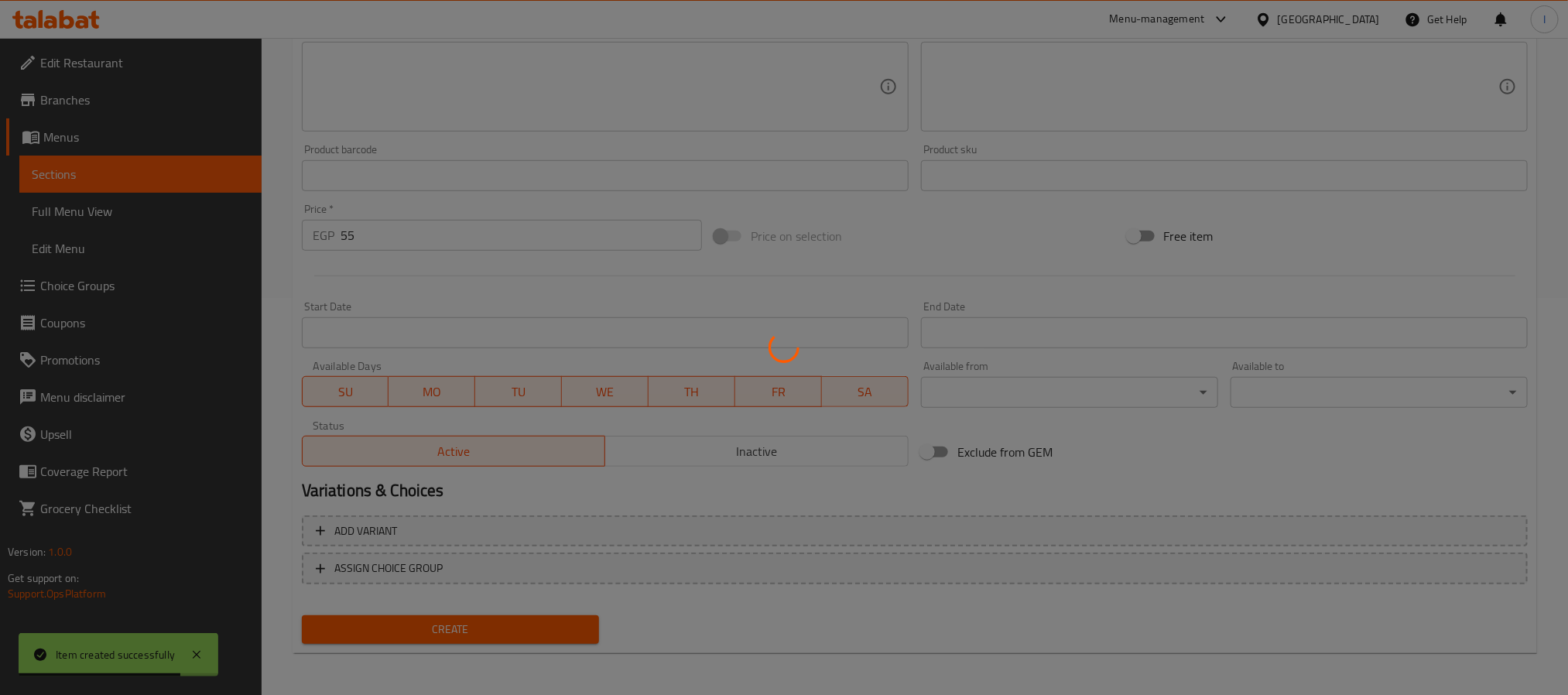
type input "0"
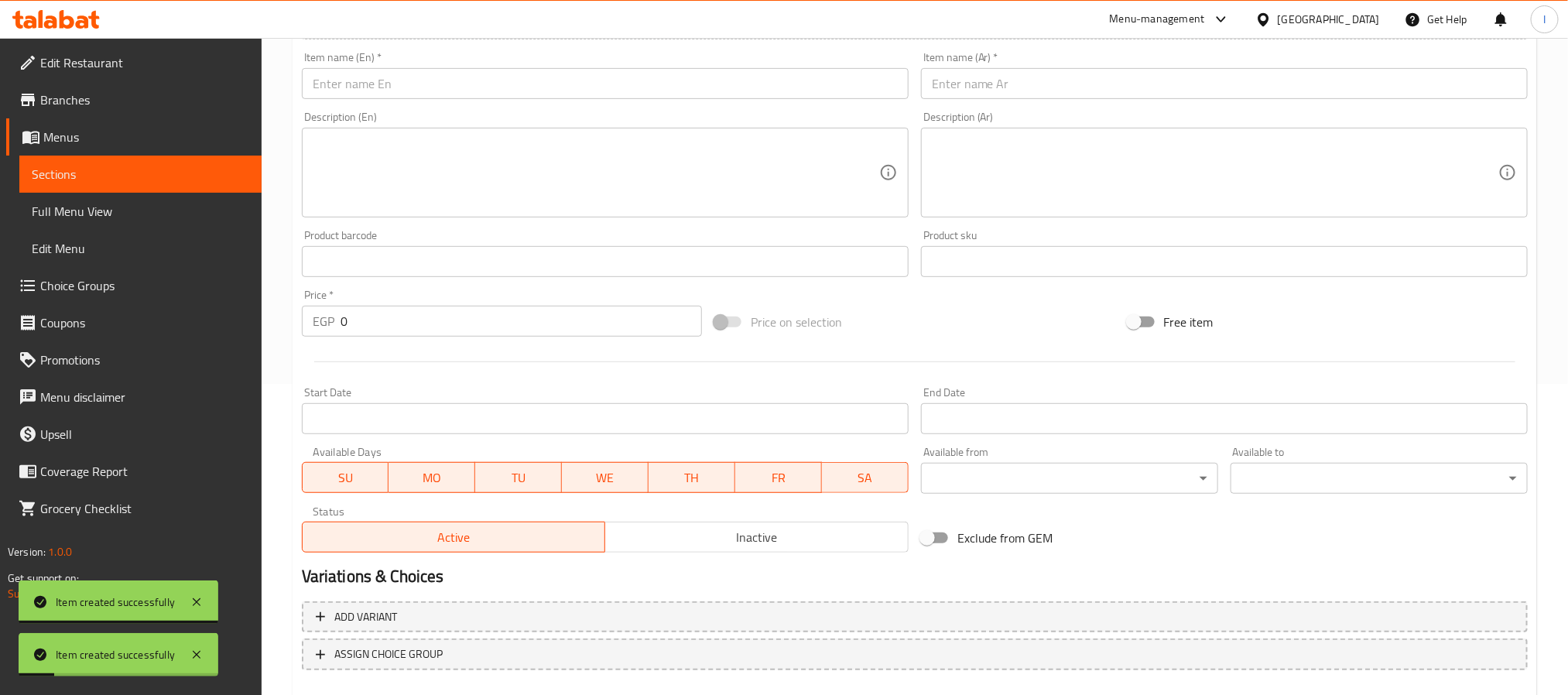
scroll to position [165, 0]
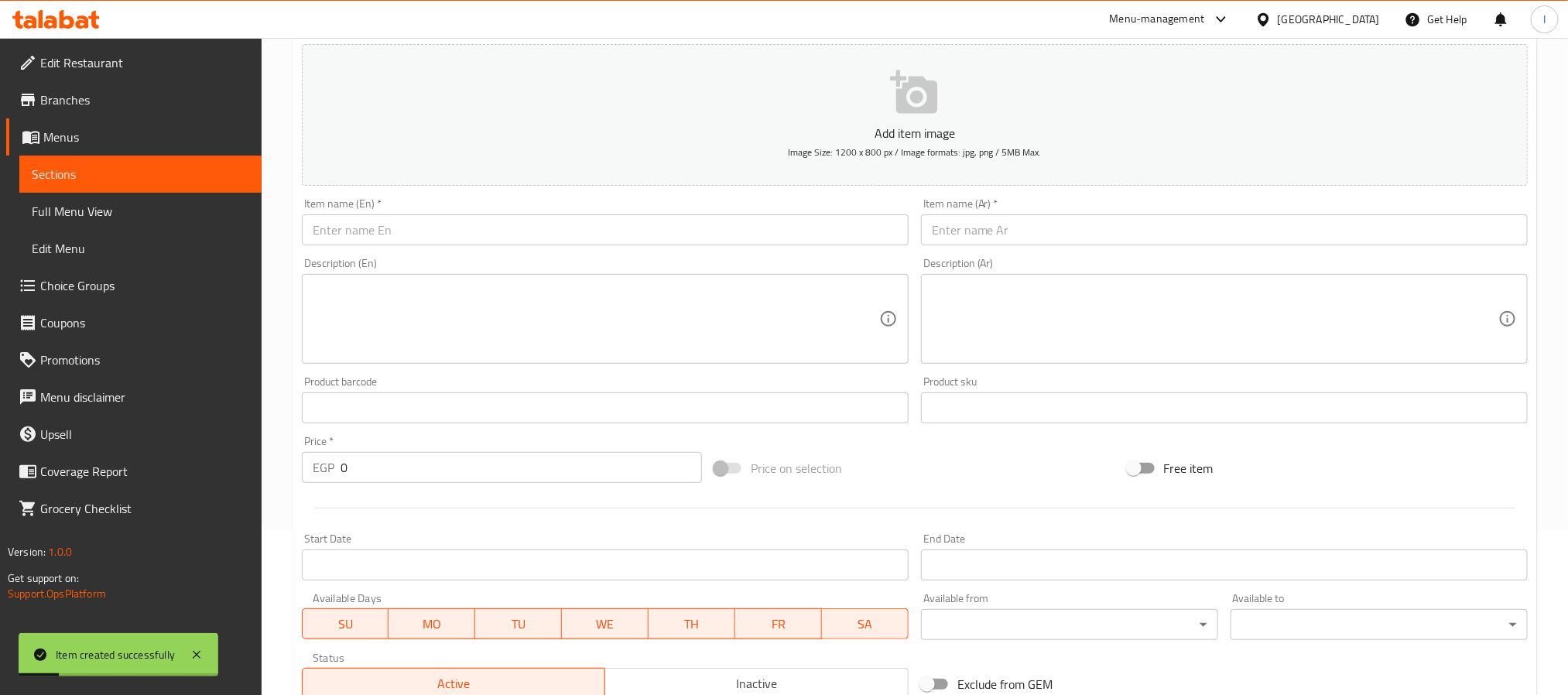
click at [444, 236] on input "text" at bounding box center [605, 230] width 606 height 31
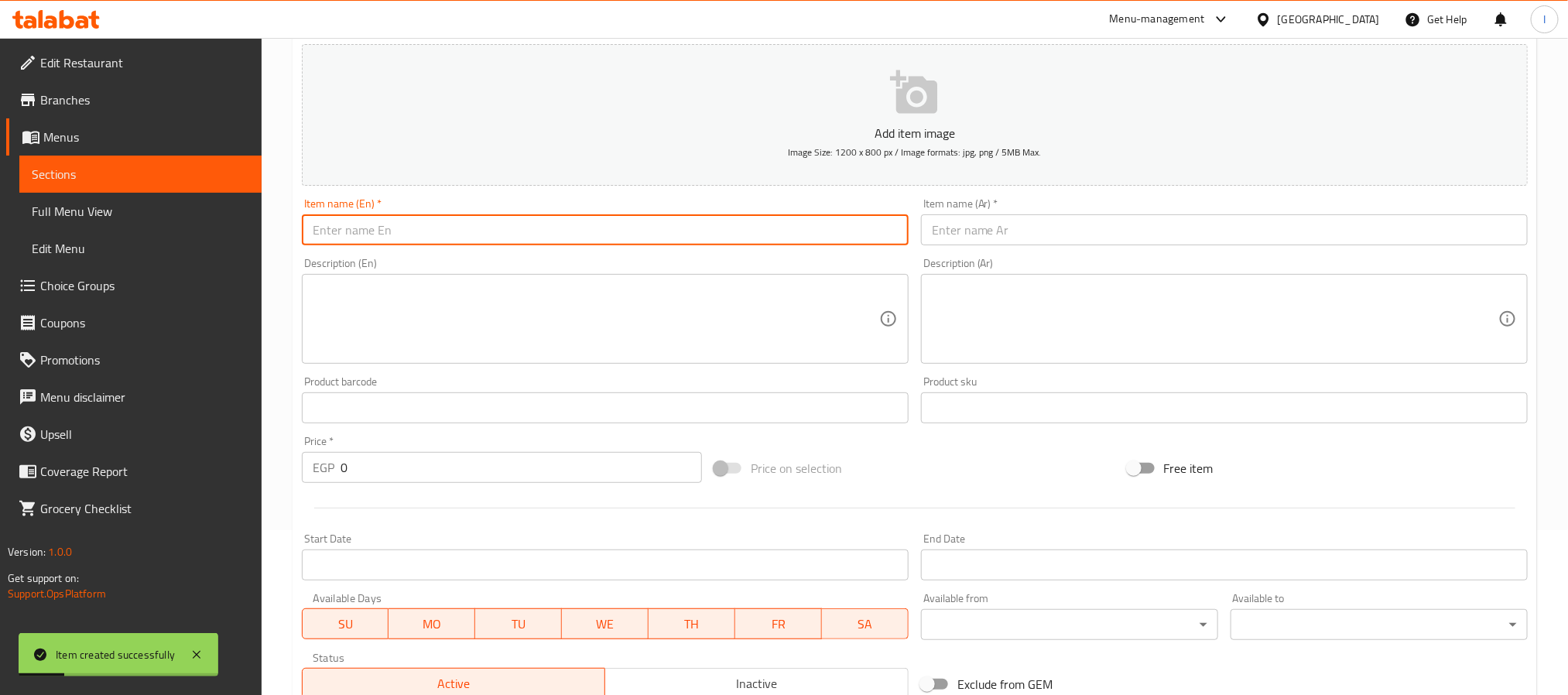
paste input "Hot Cider"
type input "Hot Cider"
click at [1031, 246] on input "text" at bounding box center [1224, 230] width 606 height 31
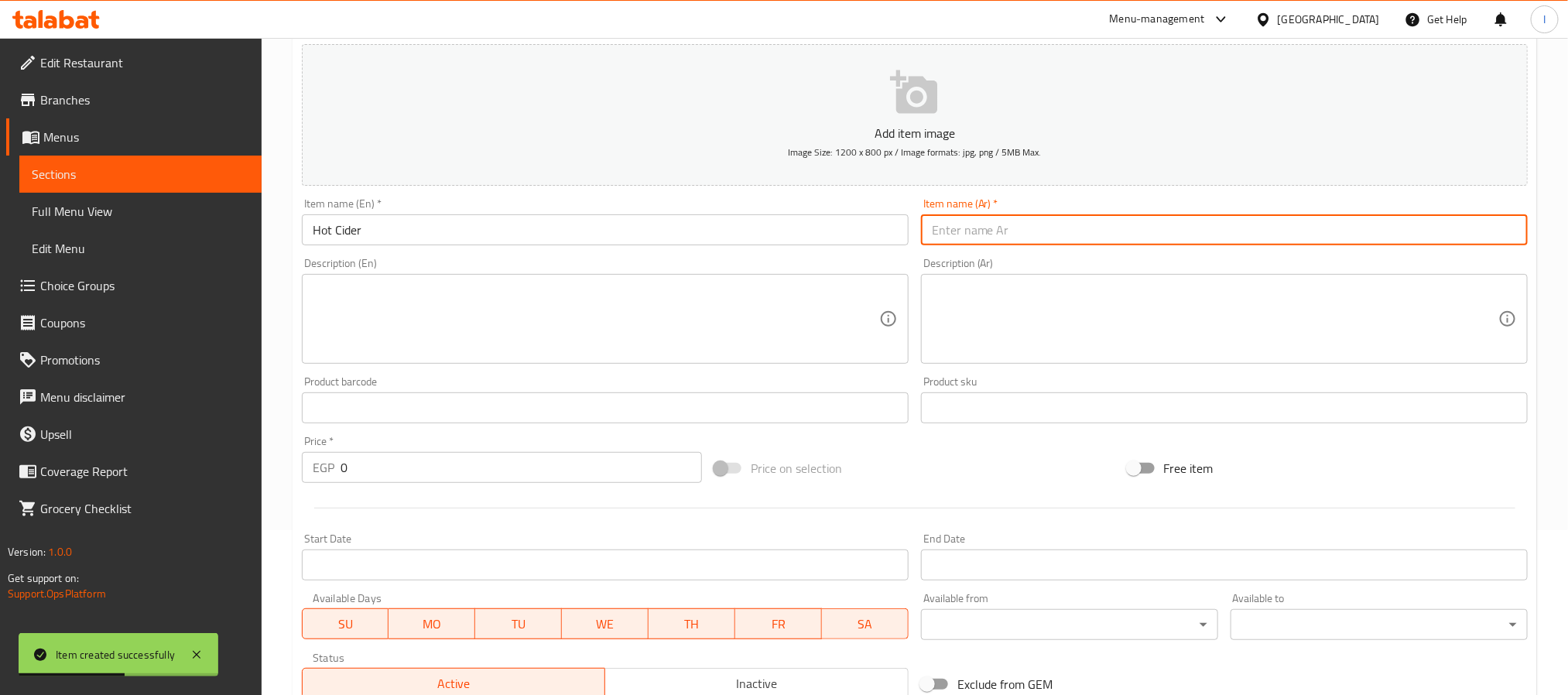
paste input "سايدر ساخن"
type input "سايدر ساخن"
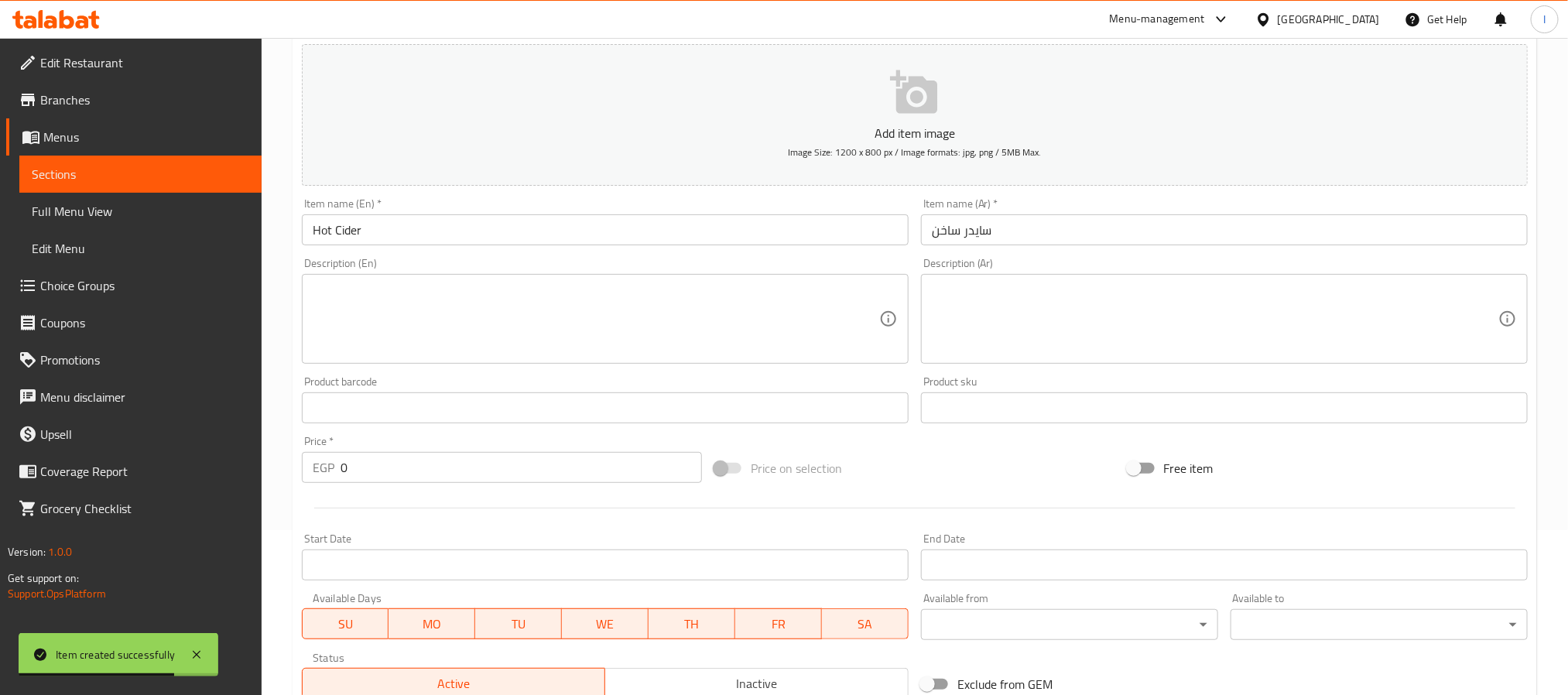
click at [467, 470] on input "0" at bounding box center [521, 467] width 361 height 31
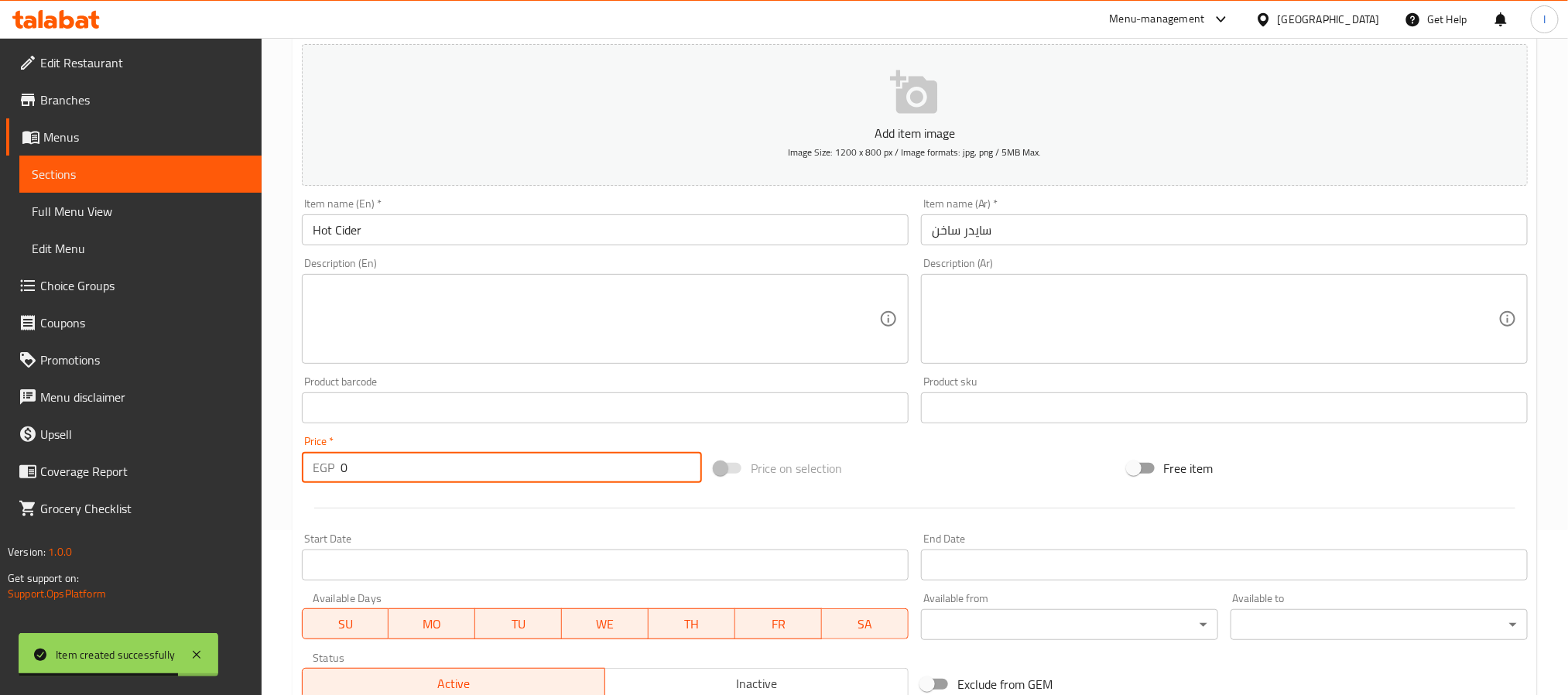
click at [467, 470] on input "0" at bounding box center [521, 467] width 361 height 31
type input "70"
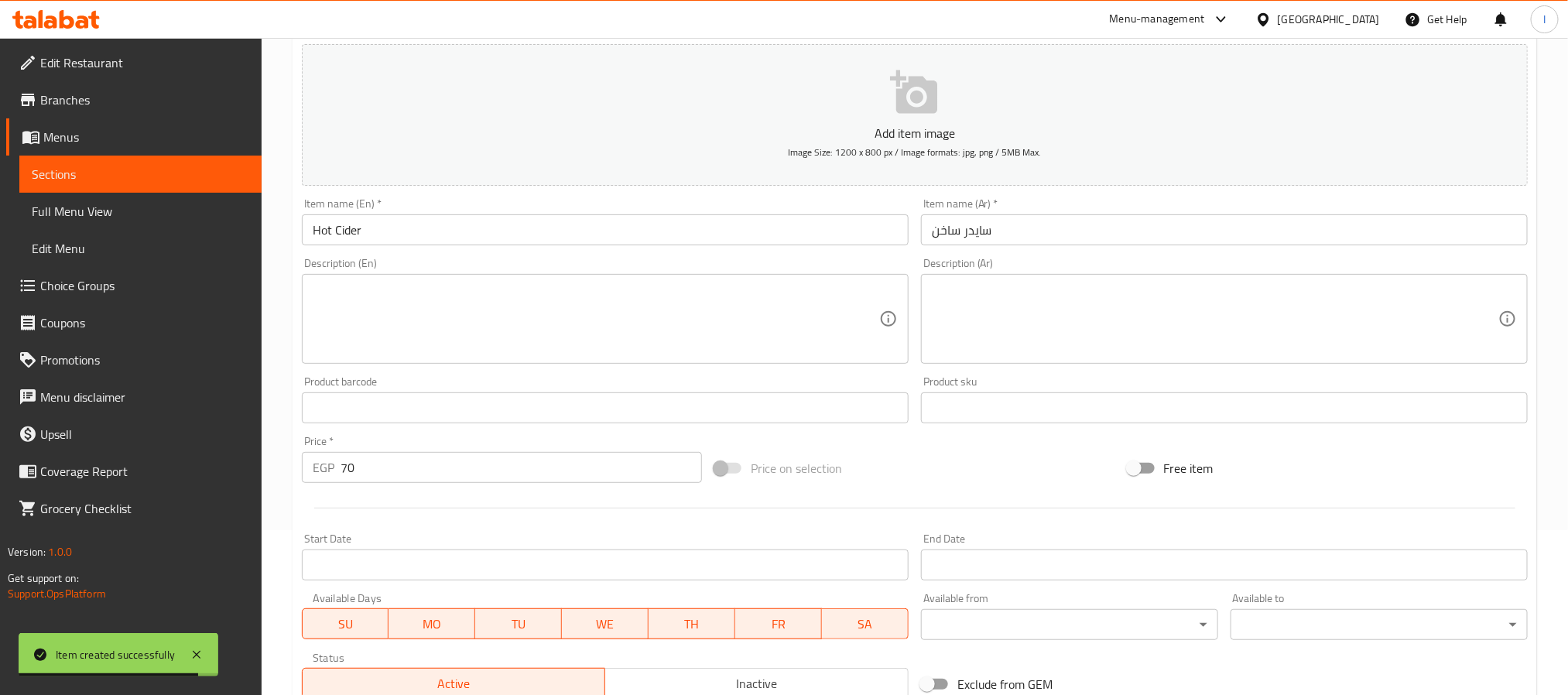
click at [918, 476] on div "Price on selection" at bounding box center [914, 469] width 413 height 42
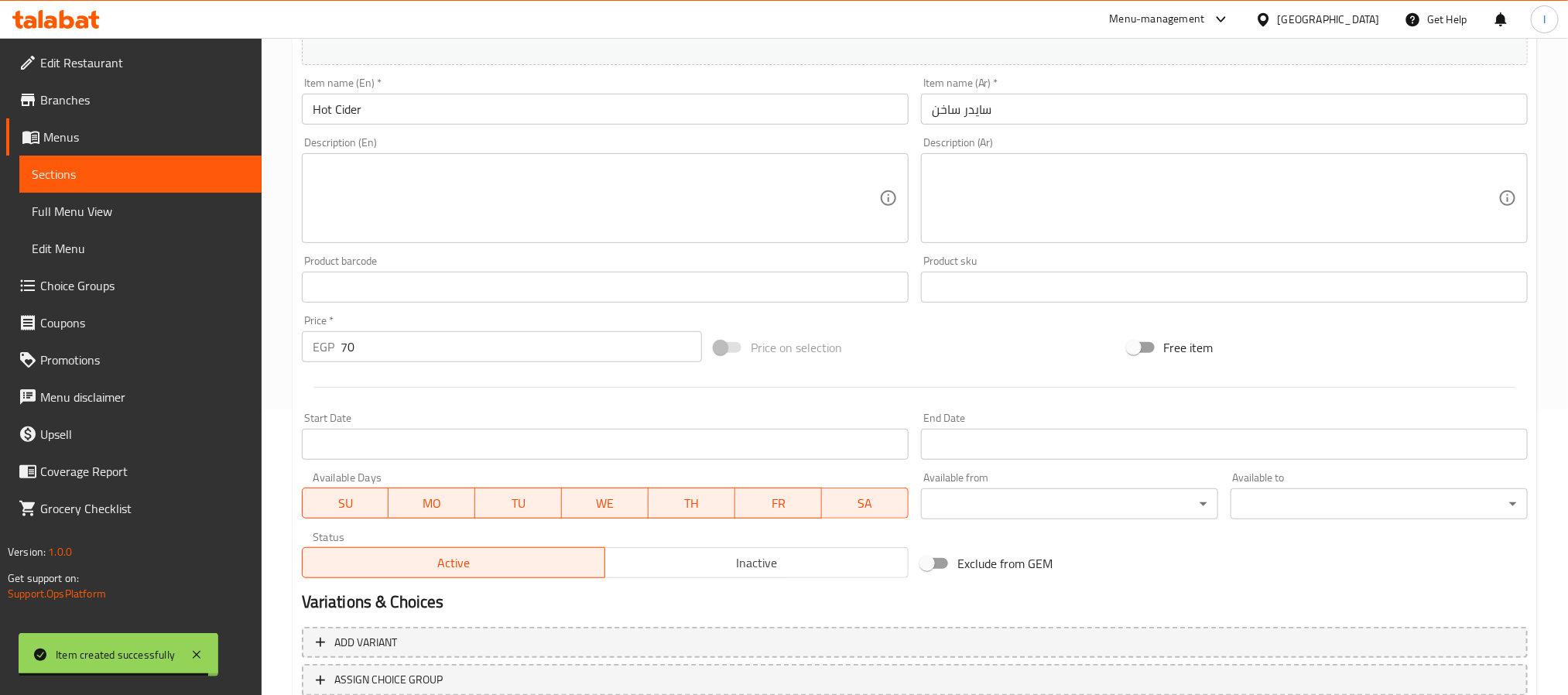
scroll to position [397, 0]
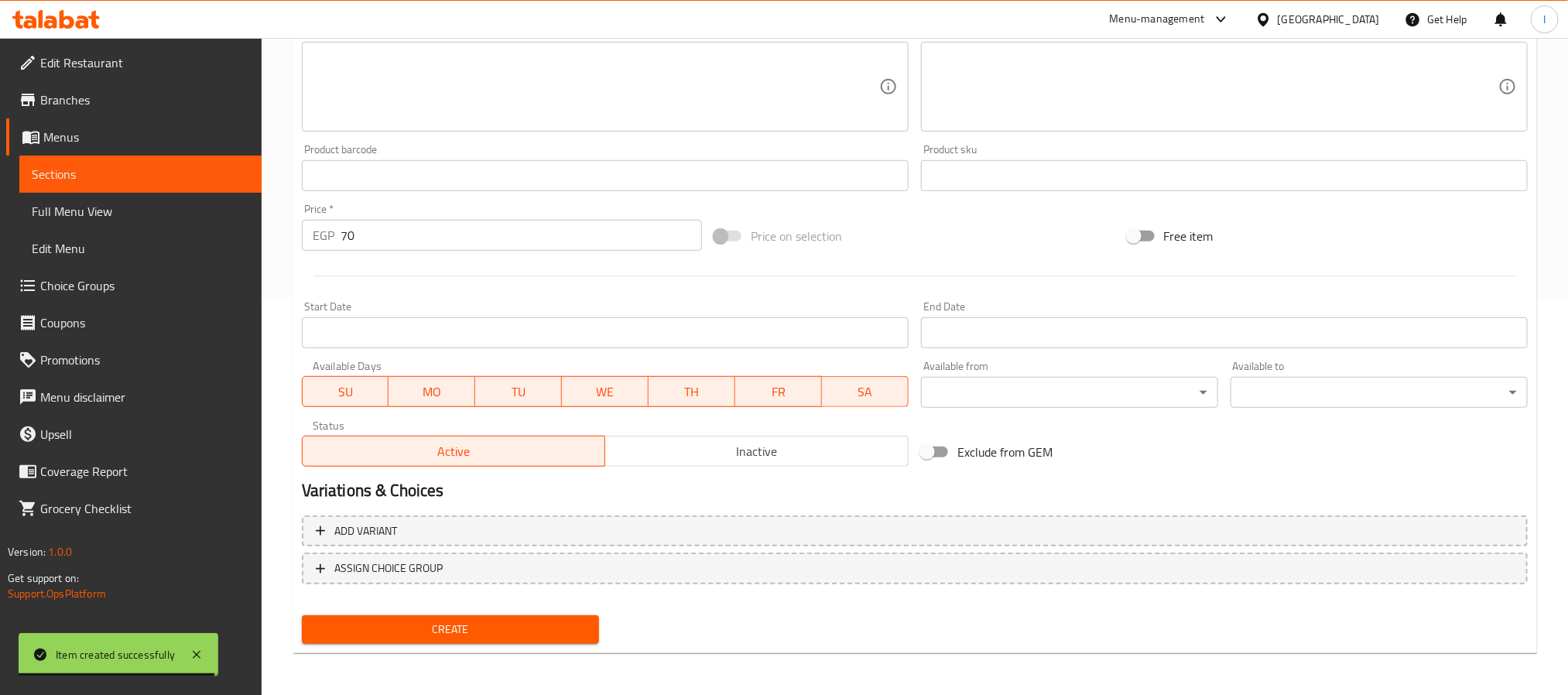
click at [551, 625] on span "Create" at bounding box center [450, 629] width 272 height 19
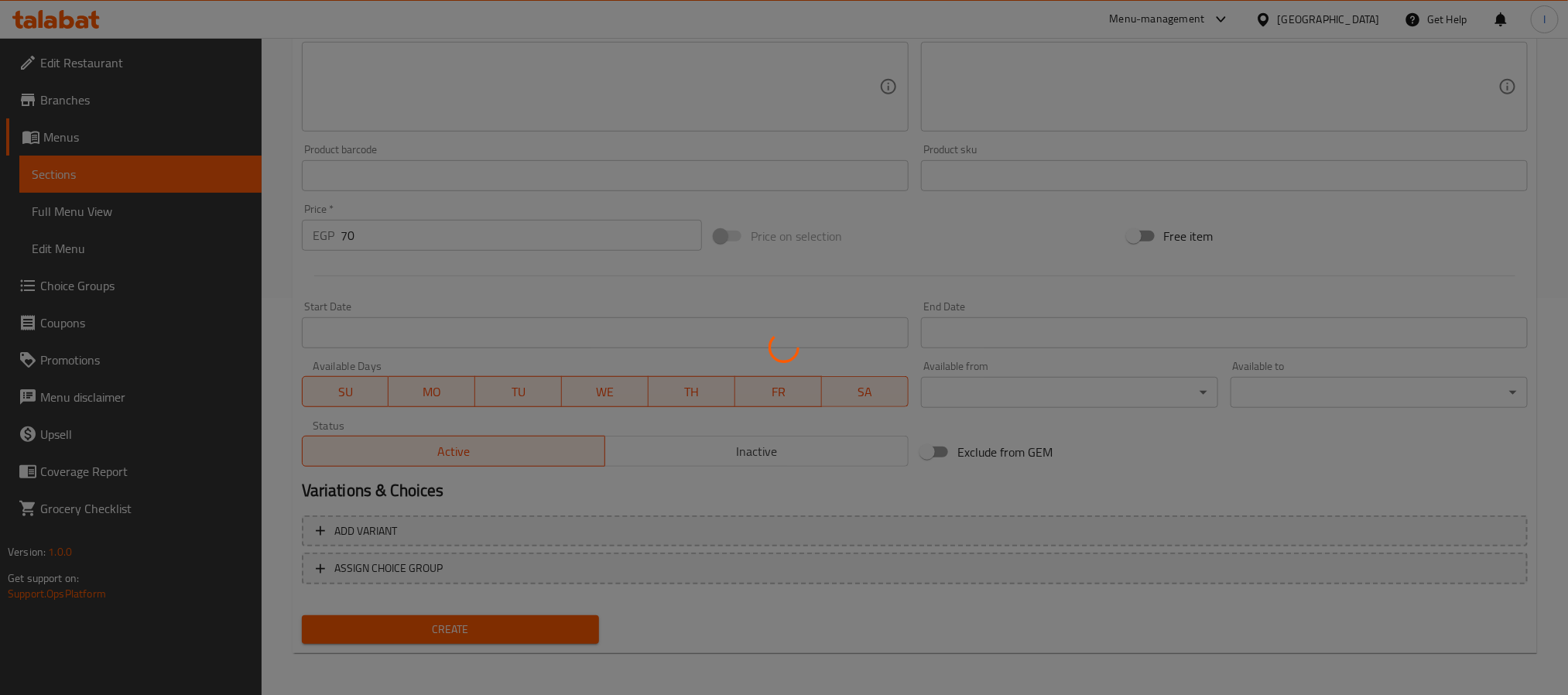
type input "0"
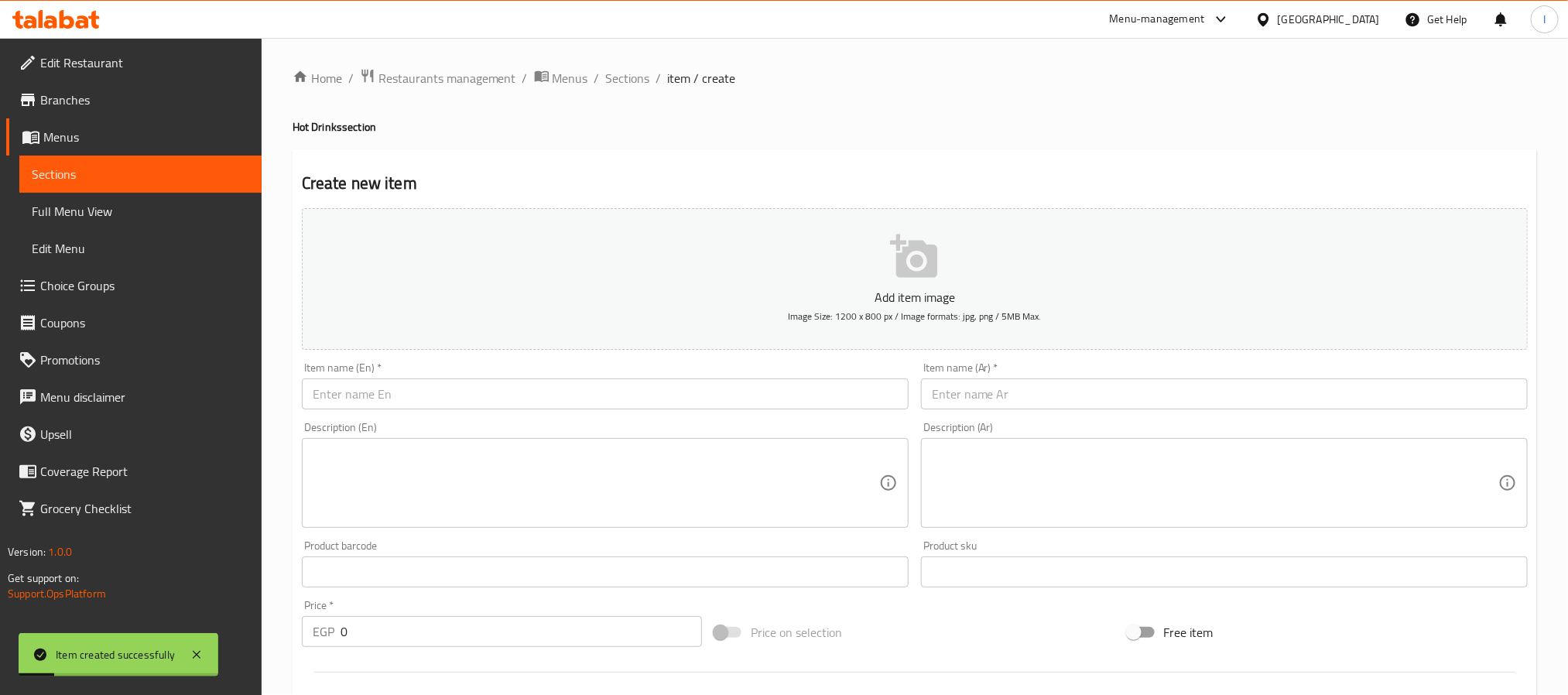
scroll to position [0, 0]
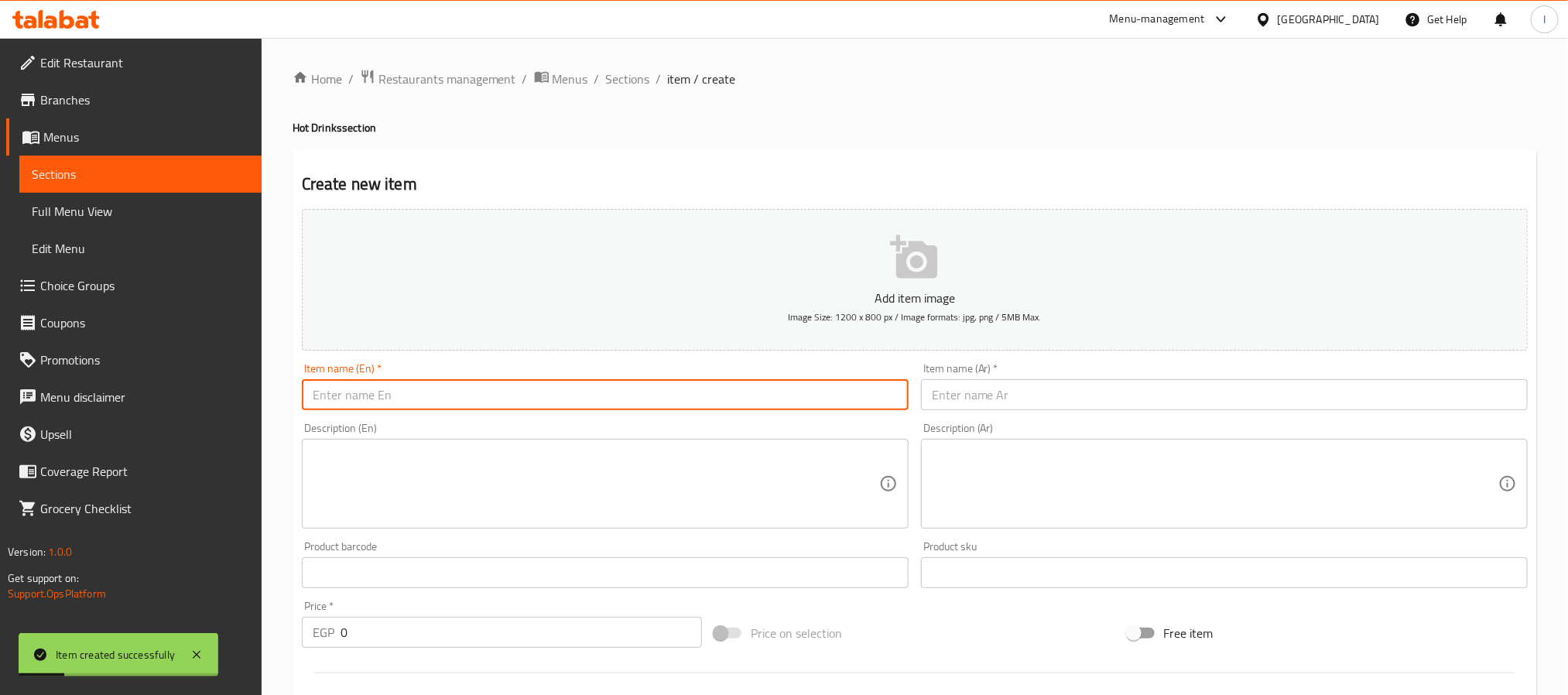
click at [404, 397] on input "text" at bounding box center [605, 395] width 606 height 31
paste input "Hot Chocolate"
type input "Hot Chocolate"
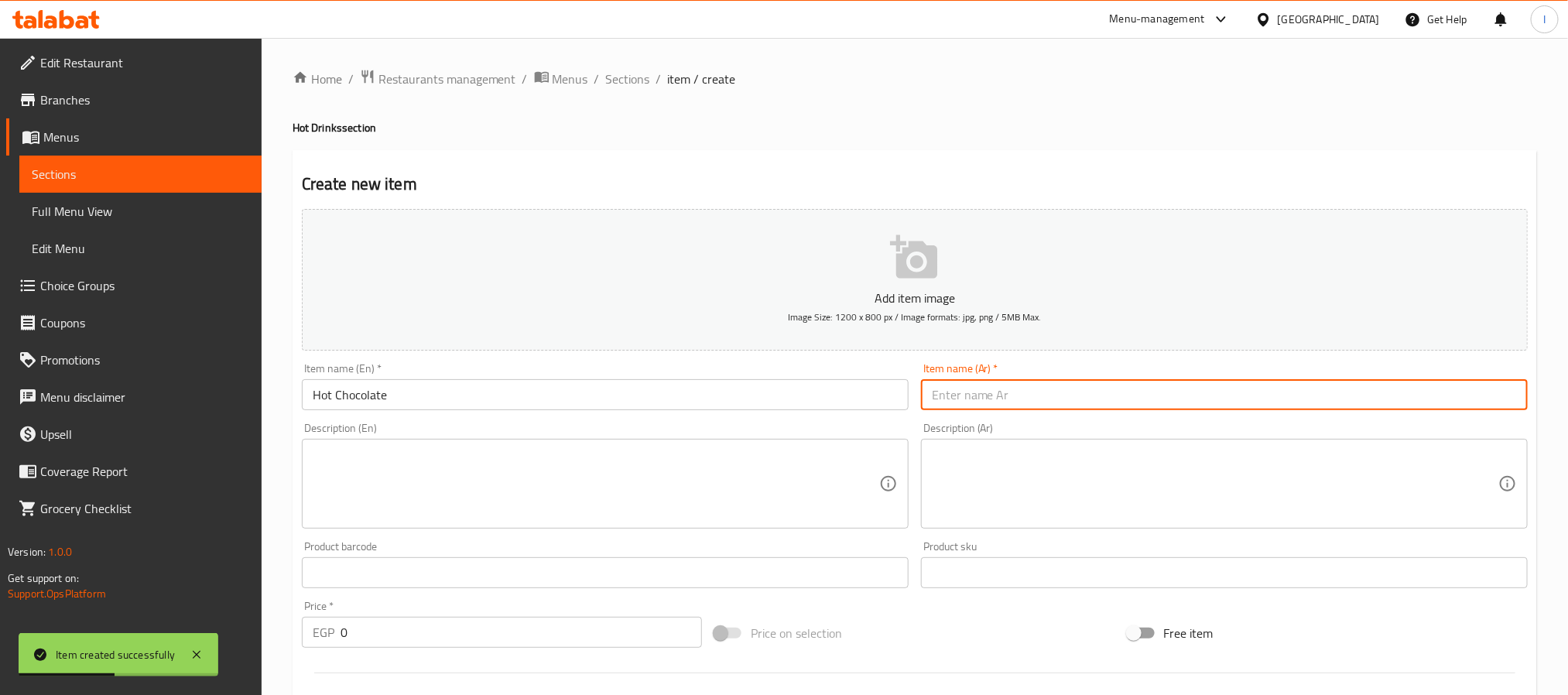
drag, startPoint x: 1026, startPoint y: 384, endPoint x: 1015, endPoint y: 300, distance: 84.7
click at [1026, 384] on input "text" at bounding box center [1224, 395] width 606 height 31
paste input "هوت شوكليت"
type input "هوت شوكليت"
click at [996, 151] on div "Create new item Add item image Image Size: 1200 x 800 px / Image formats: jpg, …" at bounding box center [915, 600] width 1244 height 901
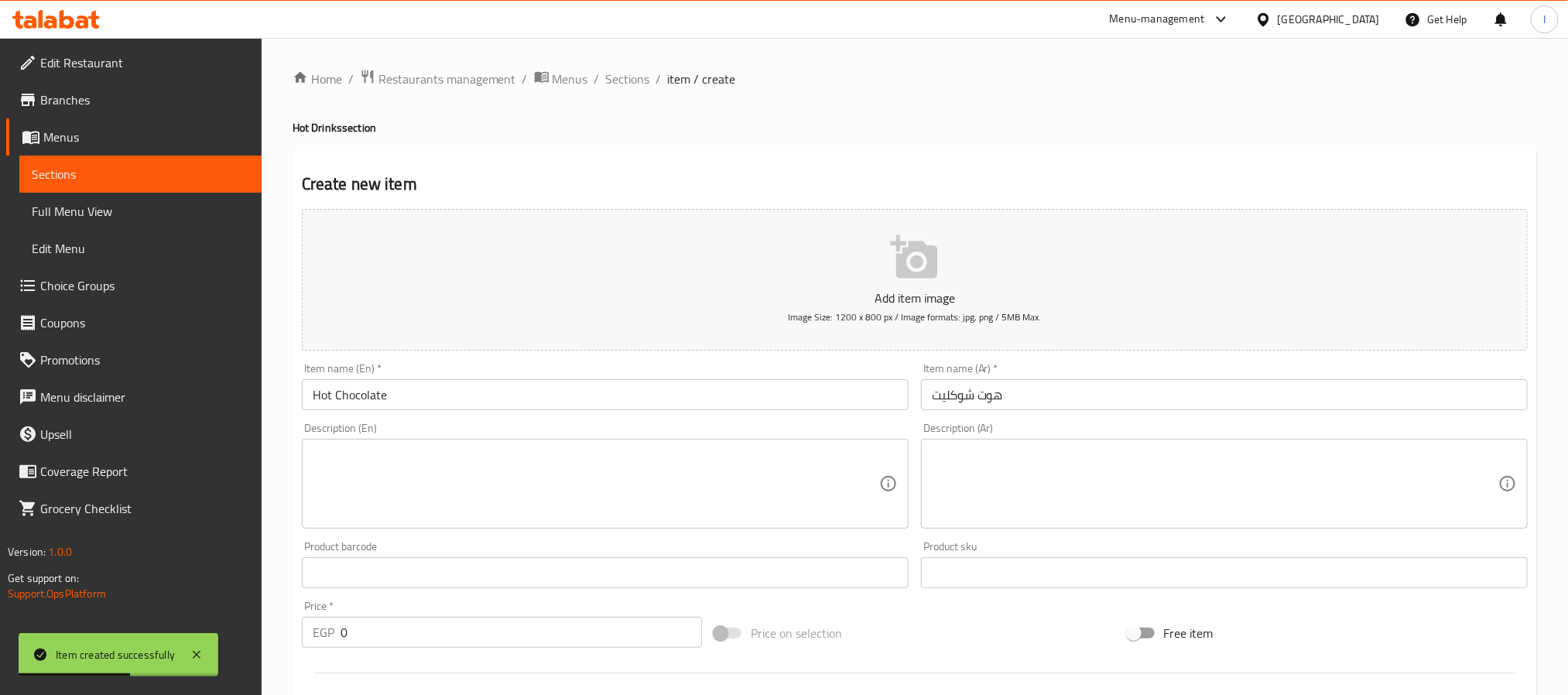
scroll to position [349, 0]
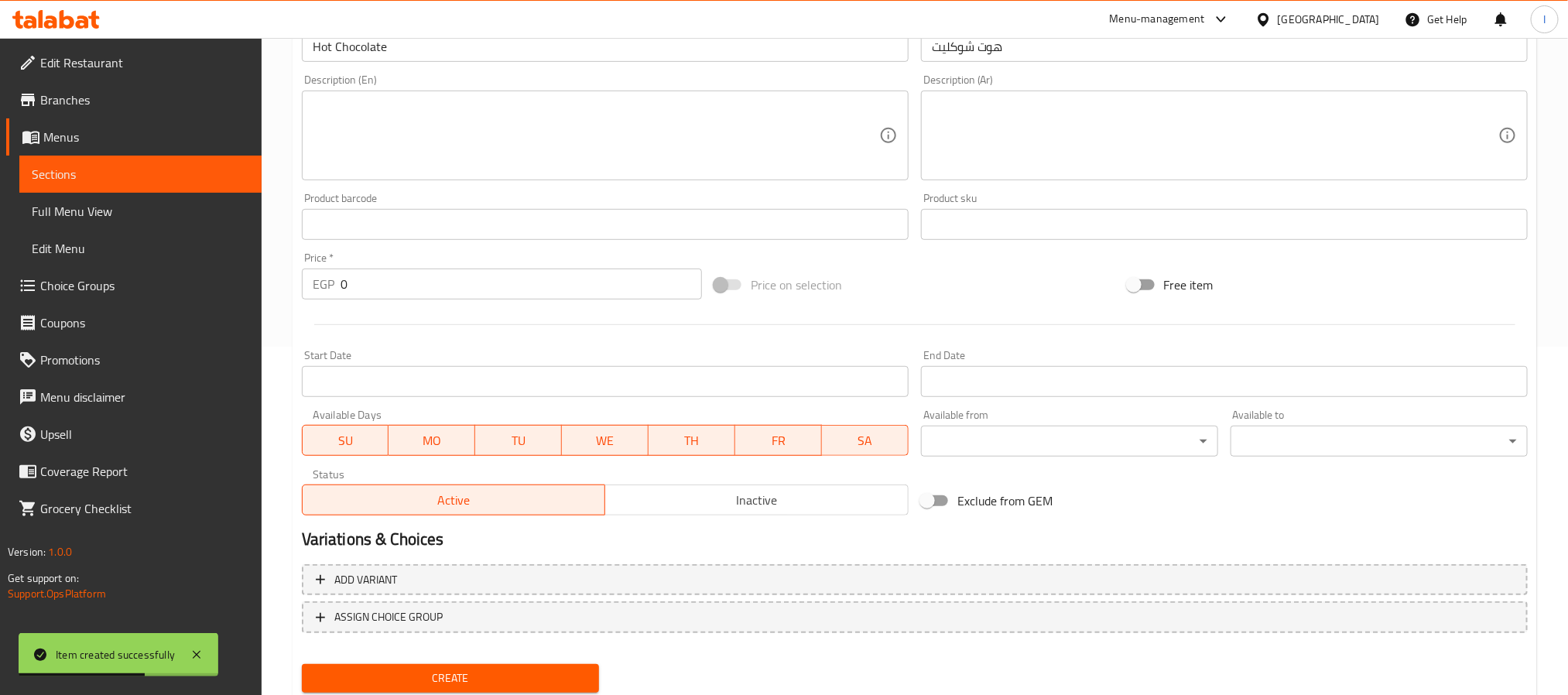
click at [453, 295] on input "0" at bounding box center [521, 284] width 361 height 31
click at [453, 294] on input "0" at bounding box center [521, 284] width 361 height 31
type input "85"
click at [537, 683] on span "Create" at bounding box center [450, 678] width 272 height 19
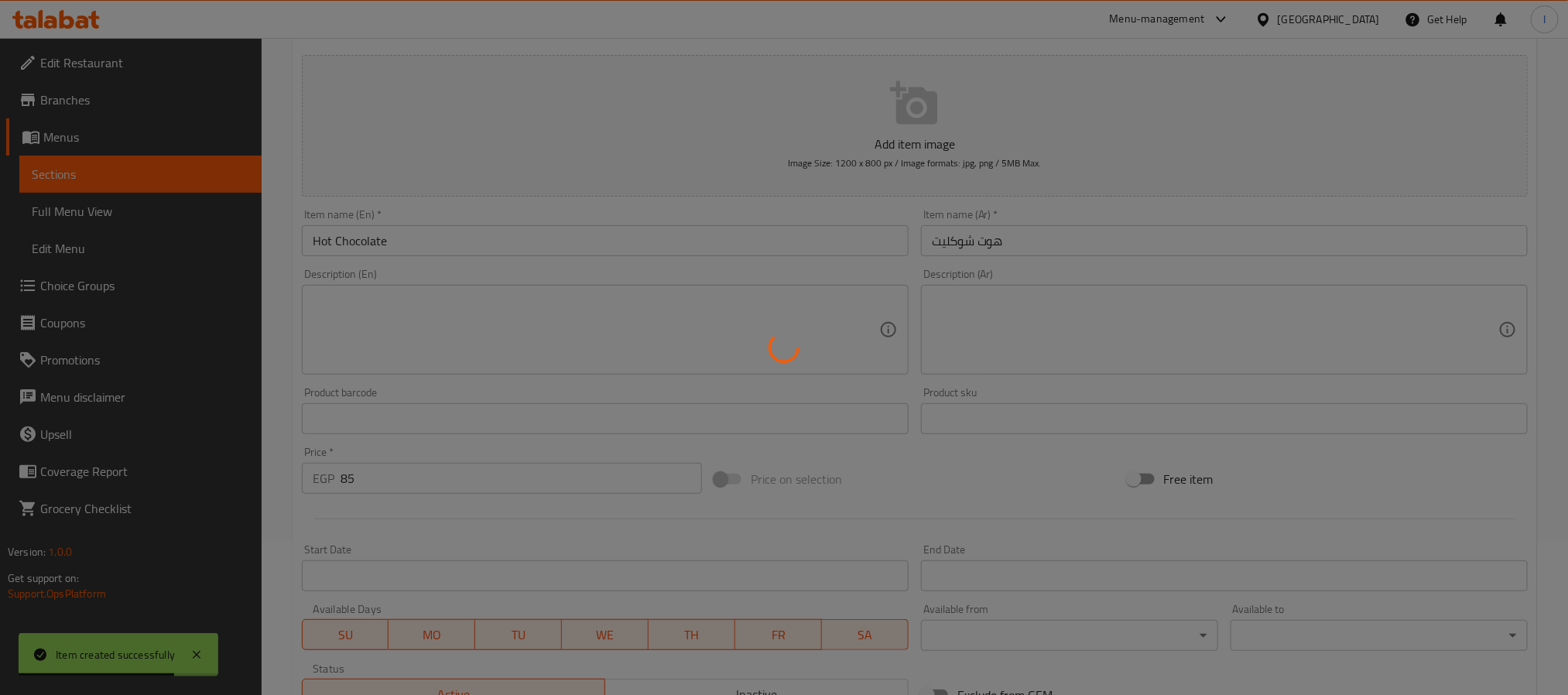
scroll to position [0, 0]
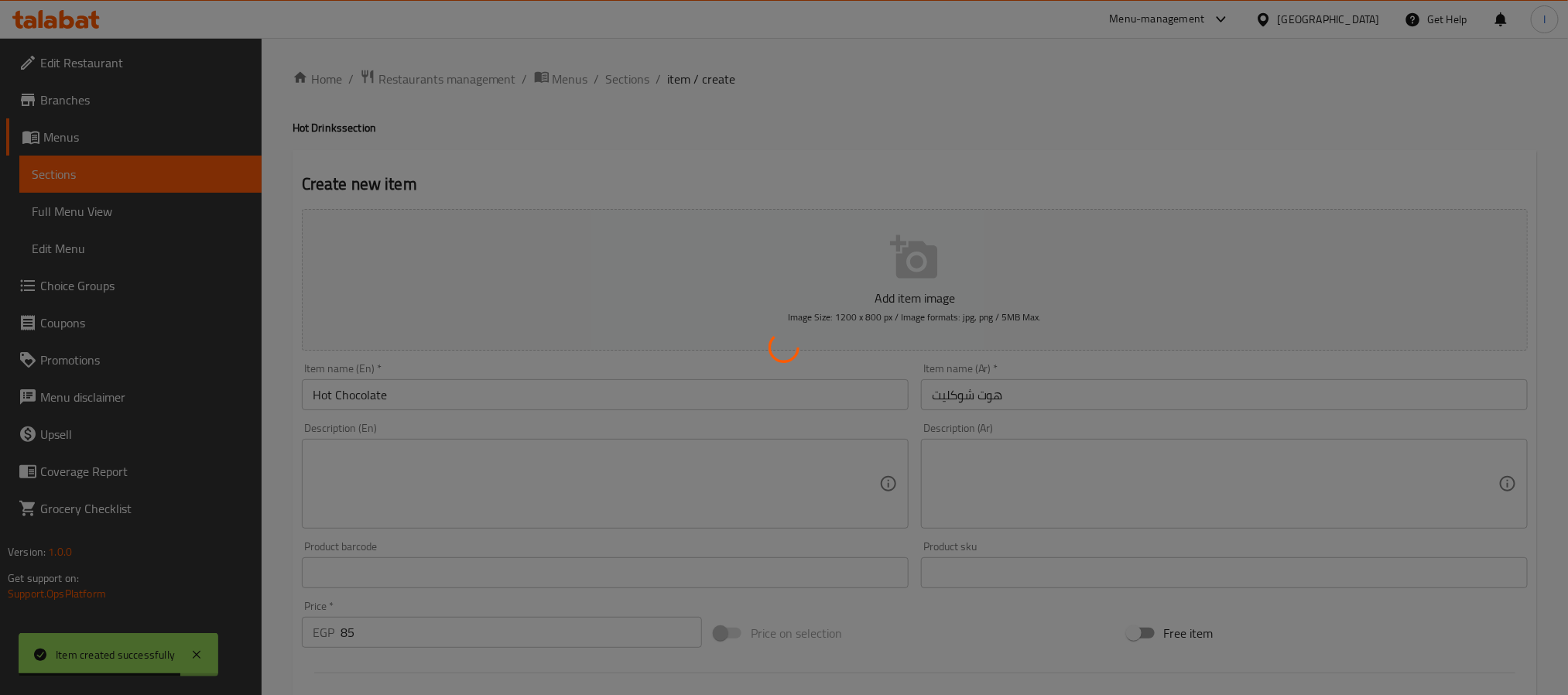
type input "0"
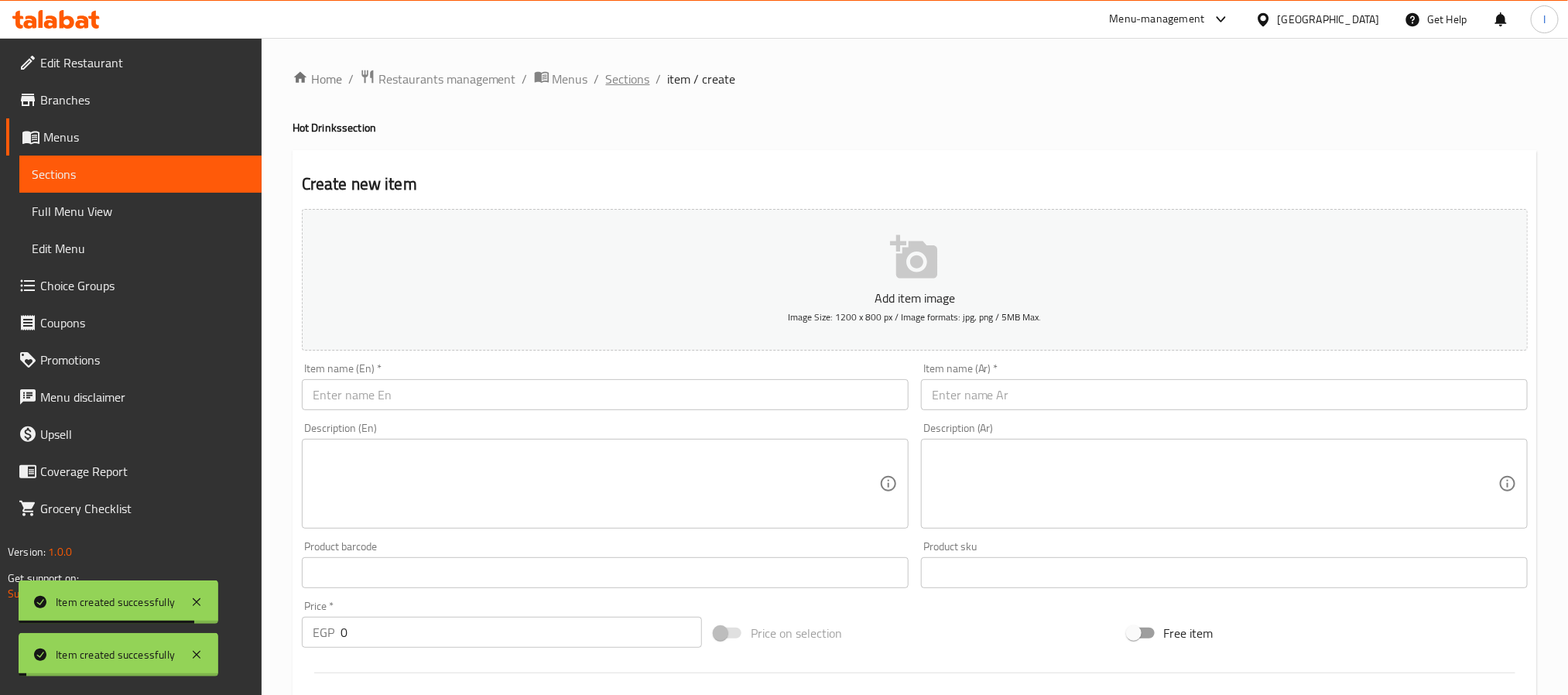
click at [626, 82] on span "Sections" at bounding box center [627, 79] width 44 height 18
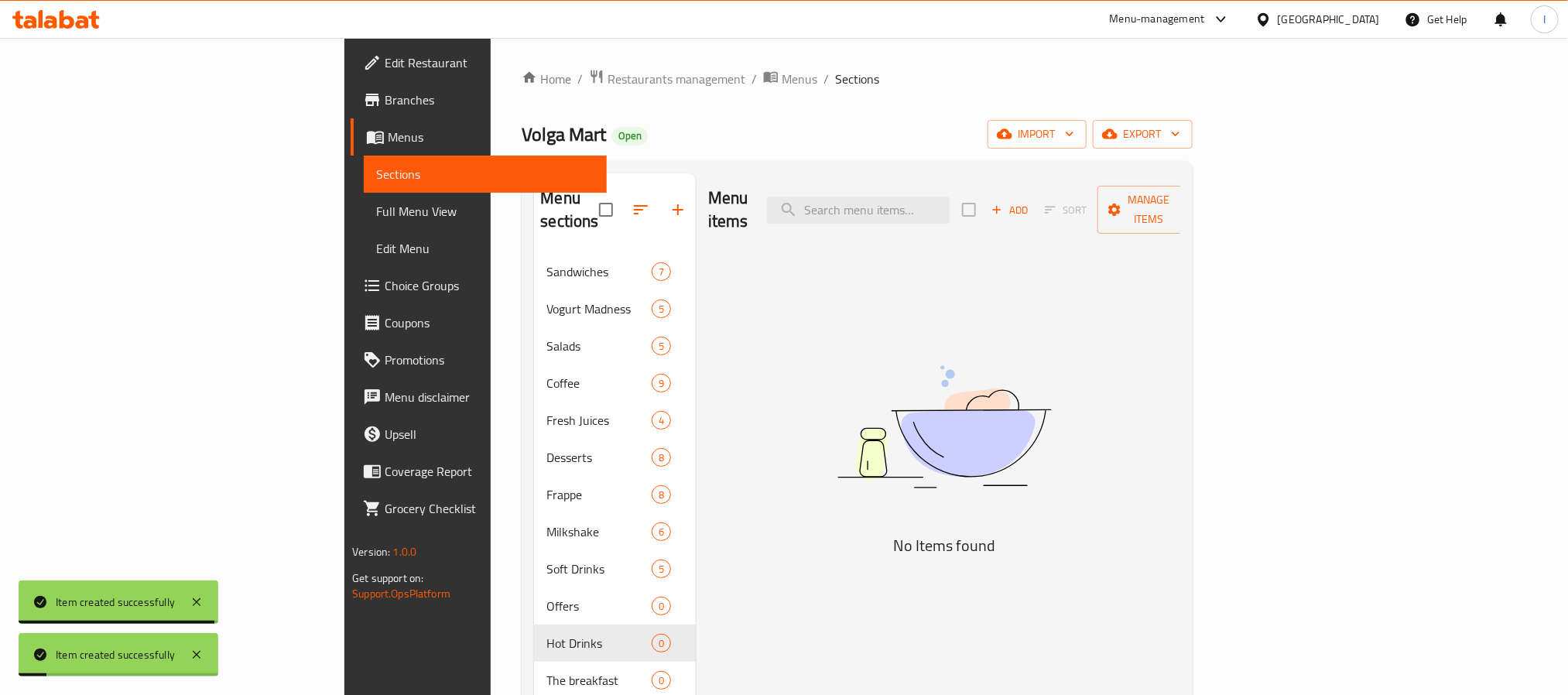
click at [773, 136] on div "Volga Mart Open import export" at bounding box center [857, 134] width 670 height 28
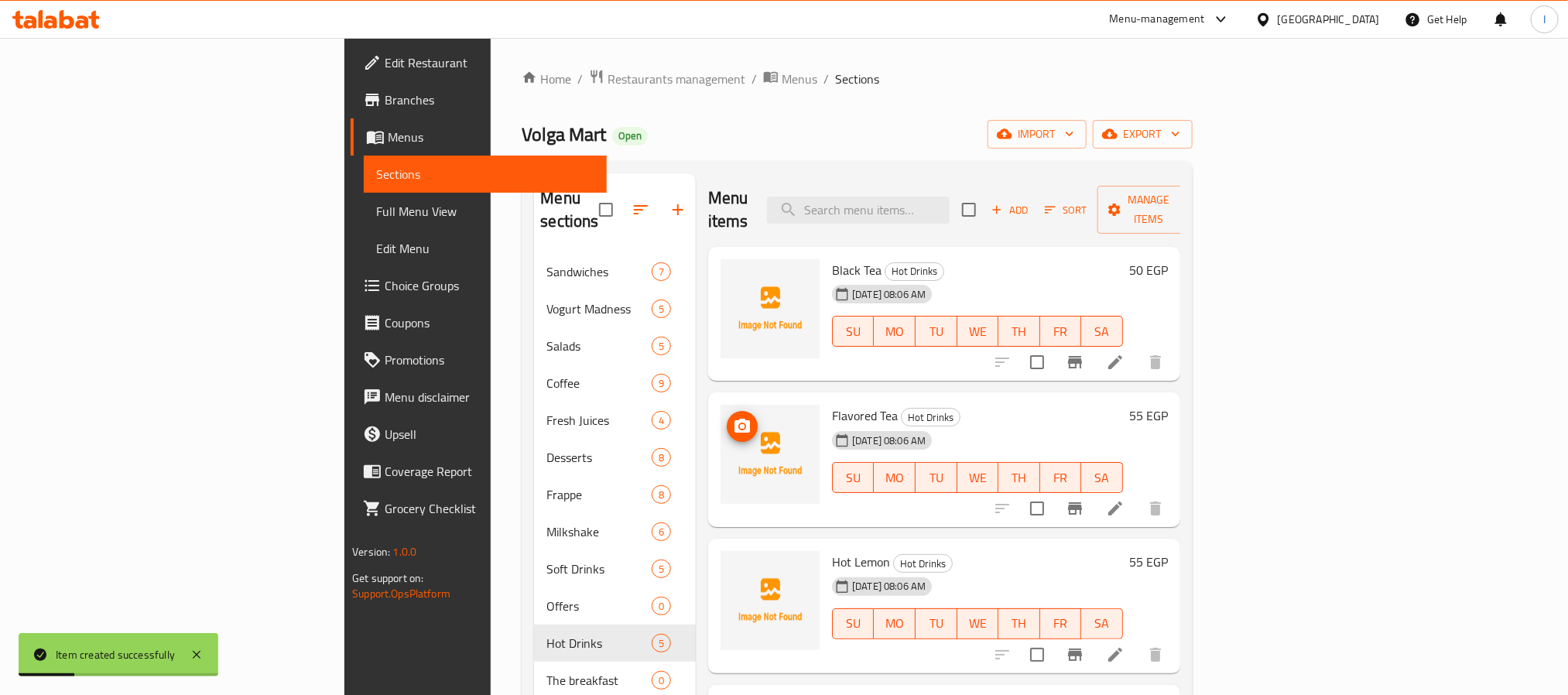
click at [824, 112] on div "Home / Restaurants management / Menus / Sections Volga Mart Open import export …" at bounding box center [857, 579] width 670 height 1020
click at [824, 186] on div "Menu items Add Sort Manage items" at bounding box center [943, 210] width 472 height 73
drag, startPoint x: 660, startPoint y: 107, endPoint x: 552, endPoint y: 62, distance: 117.0
click at [658, 107] on div "Home / Restaurants management / Menus / Sections Volga Mart Open import export …" at bounding box center [857, 579] width 670 height 1020
click at [578, 127] on div "Volga Mart Open import export" at bounding box center [857, 134] width 670 height 28
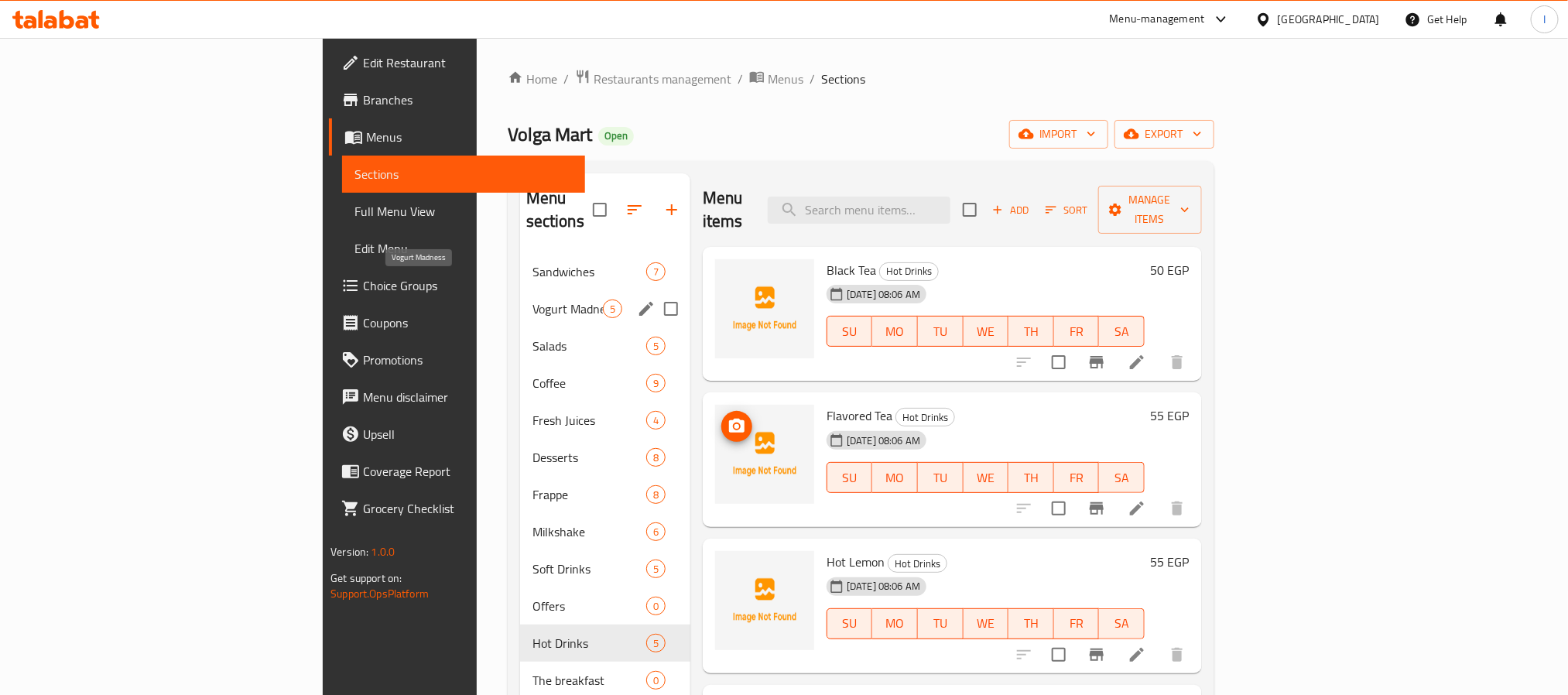
click at [532, 300] on span "Vogurt Madness" at bounding box center [567, 309] width 71 height 18
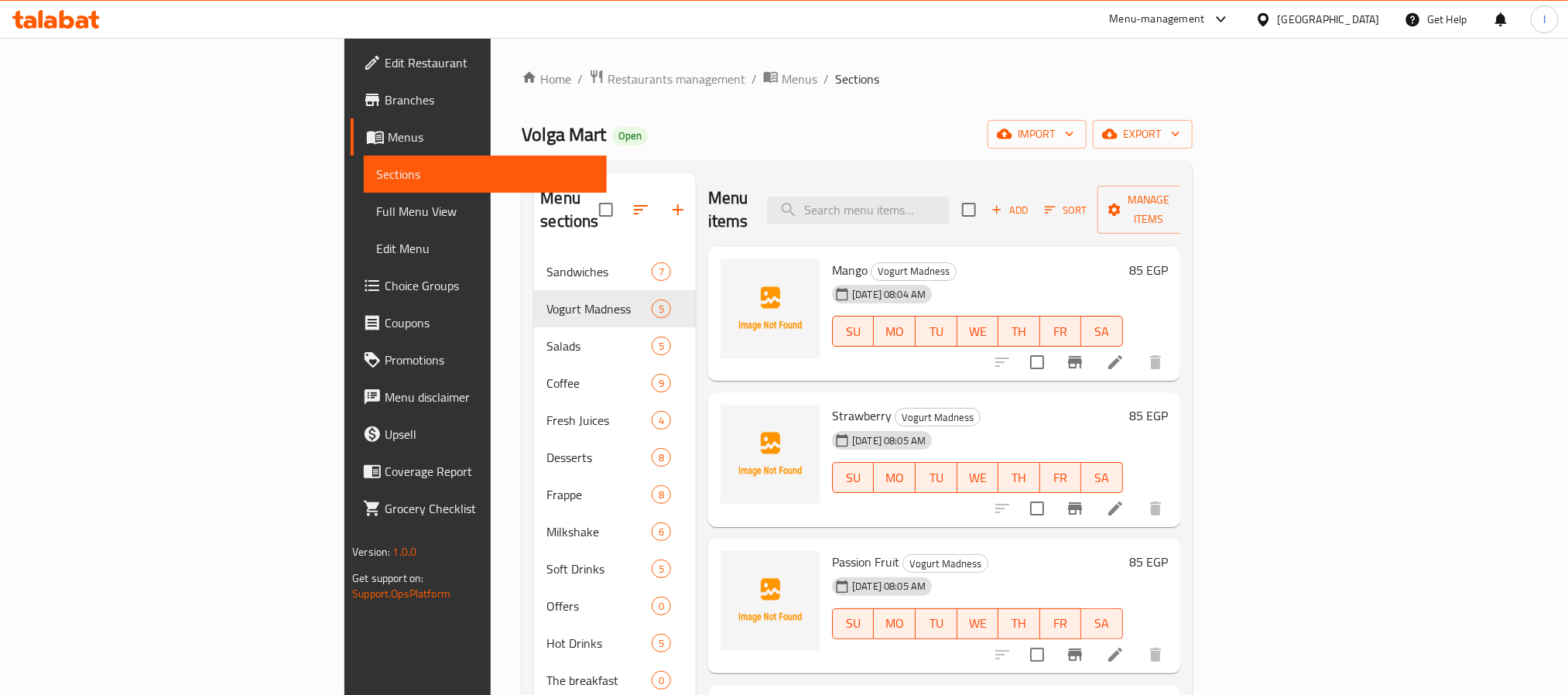
click at [814, 135] on div "Volga Mart Open import export" at bounding box center [857, 134] width 670 height 28
click at [784, 189] on div "Menu items Add Sort Manage items" at bounding box center [943, 210] width 472 height 73
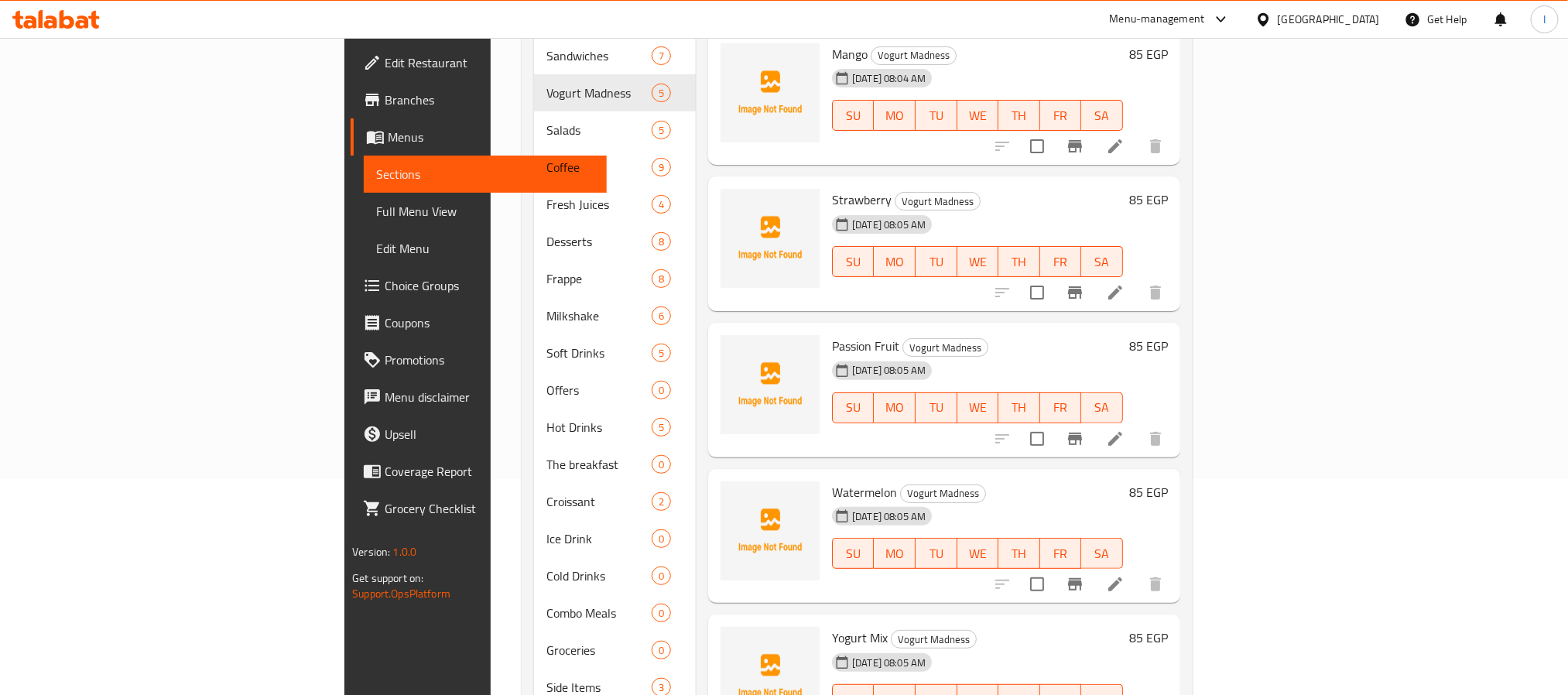
scroll to position [232, 0]
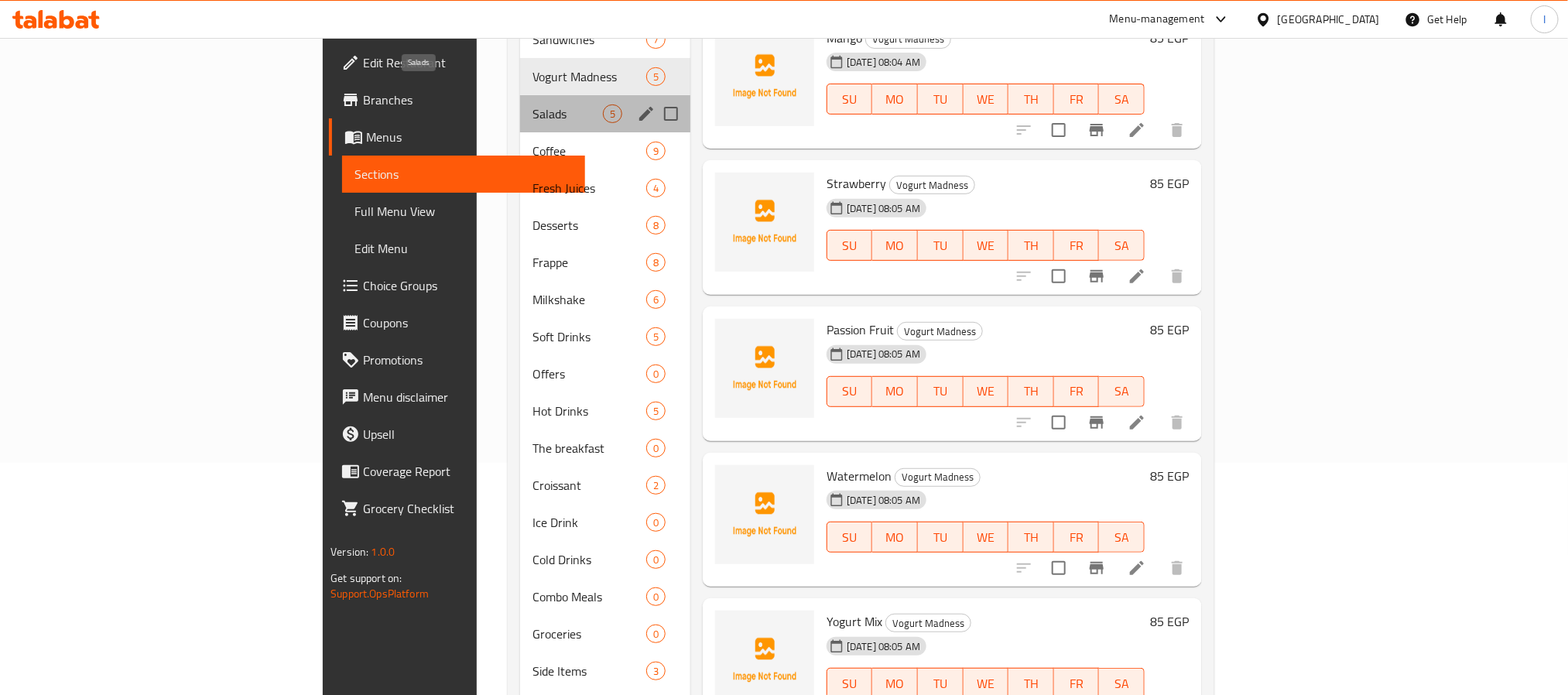
click at [532, 105] on span "Salads" at bounding box center [567, 114] width 71 height 18
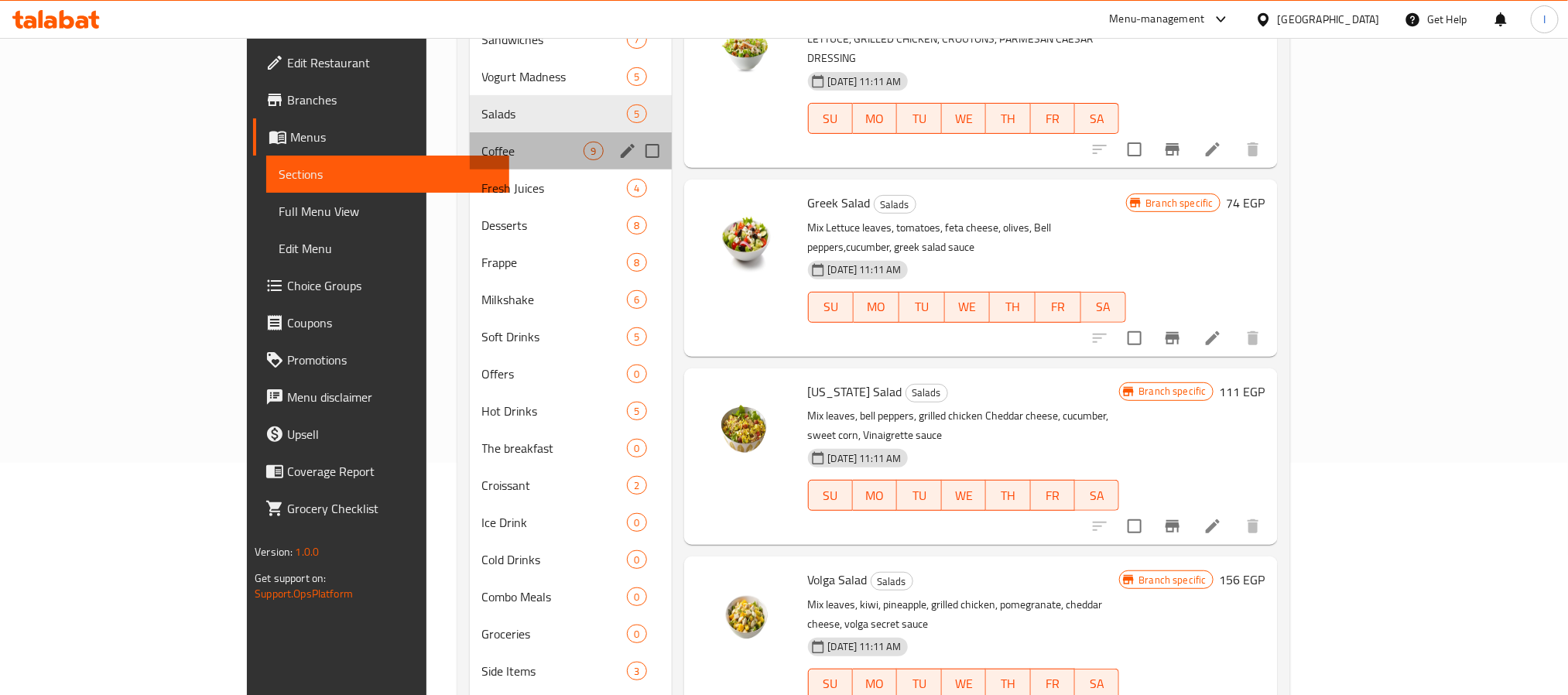
click at [470, 132] on div "Coffee 9" at bounding box center [571, 151] width 202 height 37
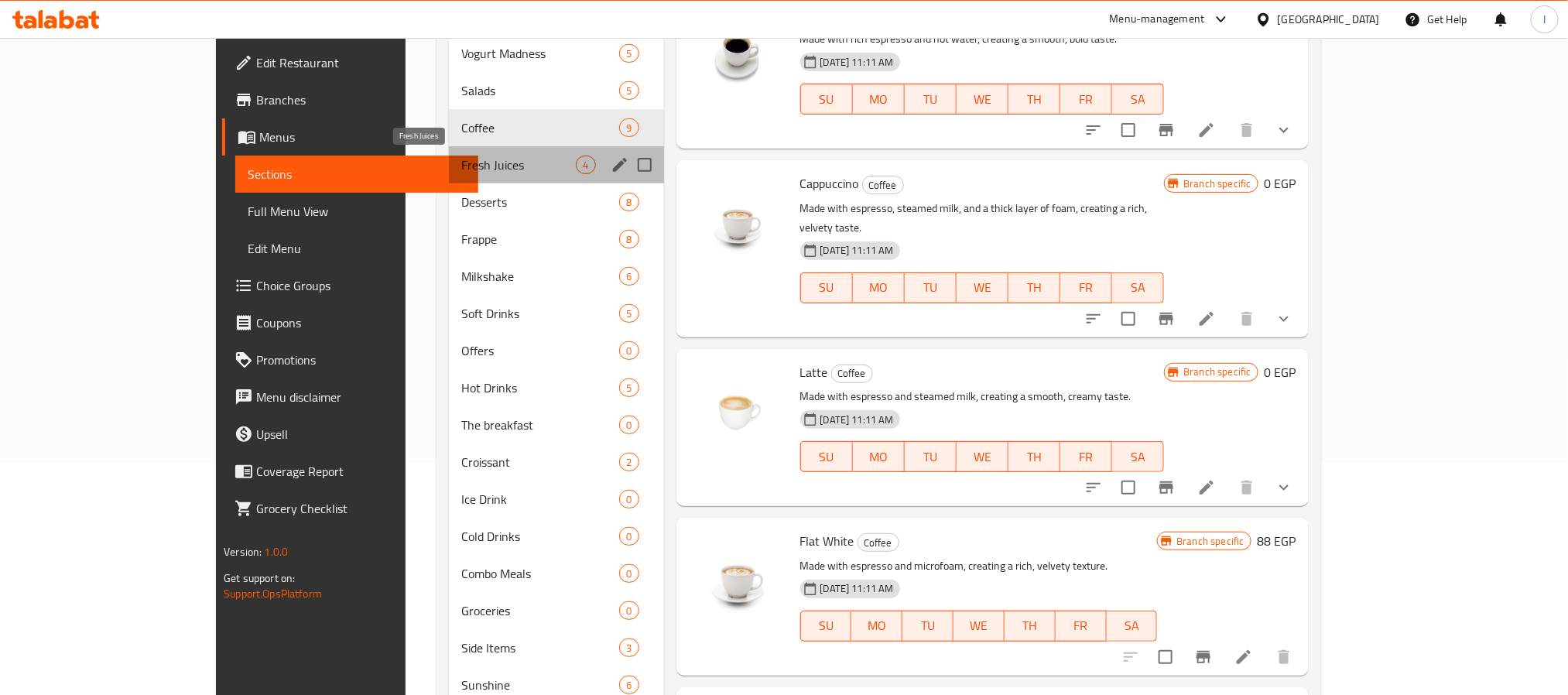
click at [461, 174] on span "Fresh Juices" at bounding box center [518, 165] width 116 height 18
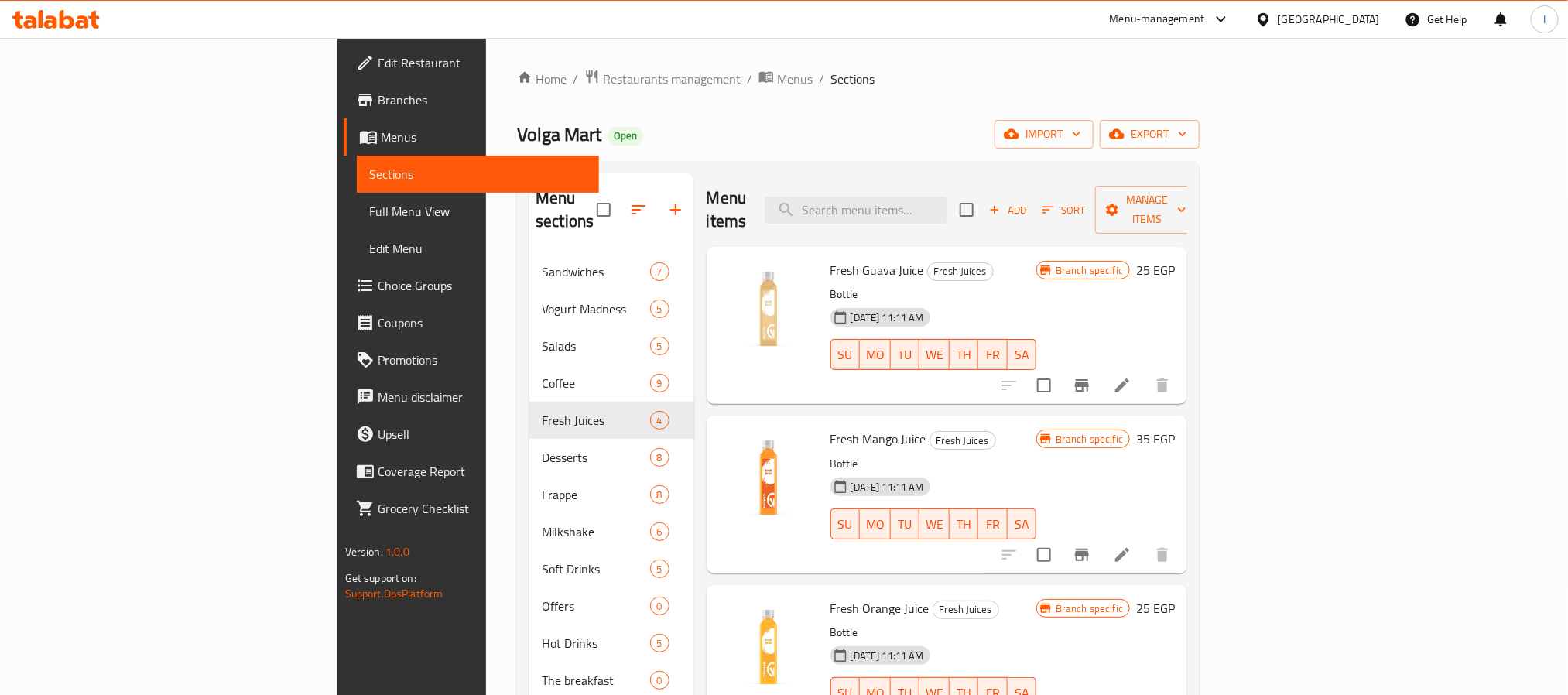
click at [532, 126] on div "Volga Mart Open import export" at bounding box center [858, 134] width 682 height 28
click at [764, 135] on div "Volga Mart Open import export" at bounding box center [858, 134] width 682 height 28
click at [759, 135] on div "Volga Mart Open import export" at bounding box center [858, 134] width 682 height 28
click at [730, 114] on div "Home / Restaurants management / Menus / Sections Volga Mart Open import export …" at bounding box center [858, 579] width 682 height 1020
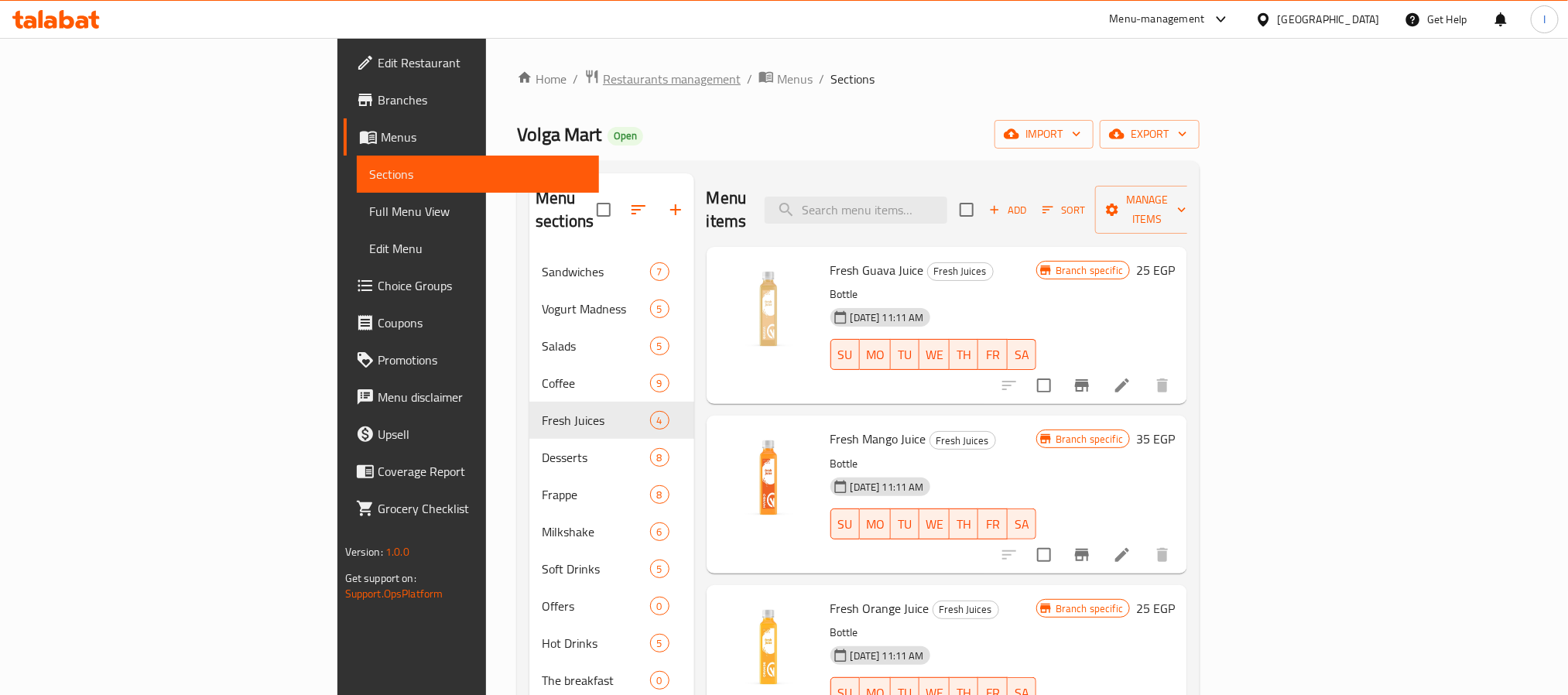
click at [603, 75] on span "Restaurants management" at bounding box center [672, 79] width 138 height 18
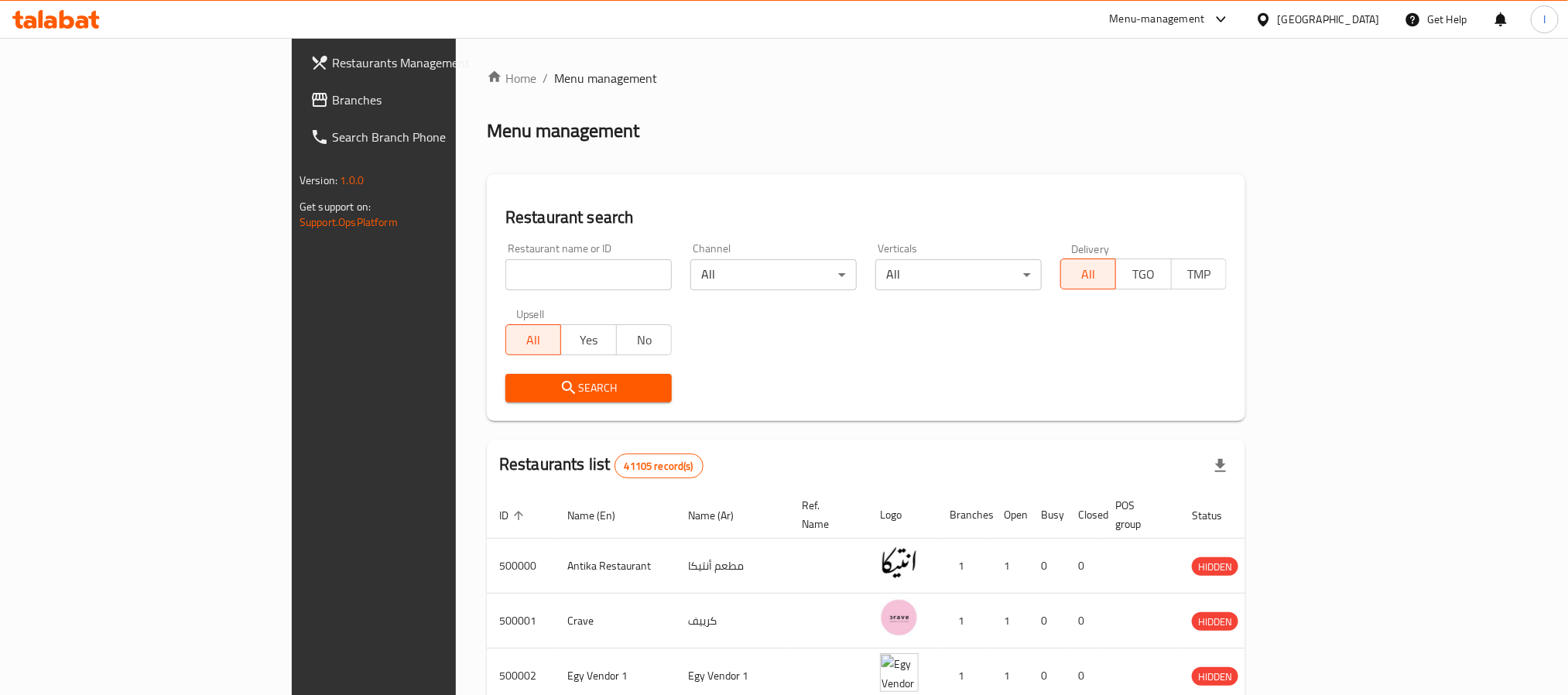
click at [505, 281] on input "search" at bounding box center [588, 275] width 166 height 31
paste input "Casa Di Gelato"
type input "Casa Di Gelato"
click button "Search" at bounding box center [588, 388] width 166 height 28
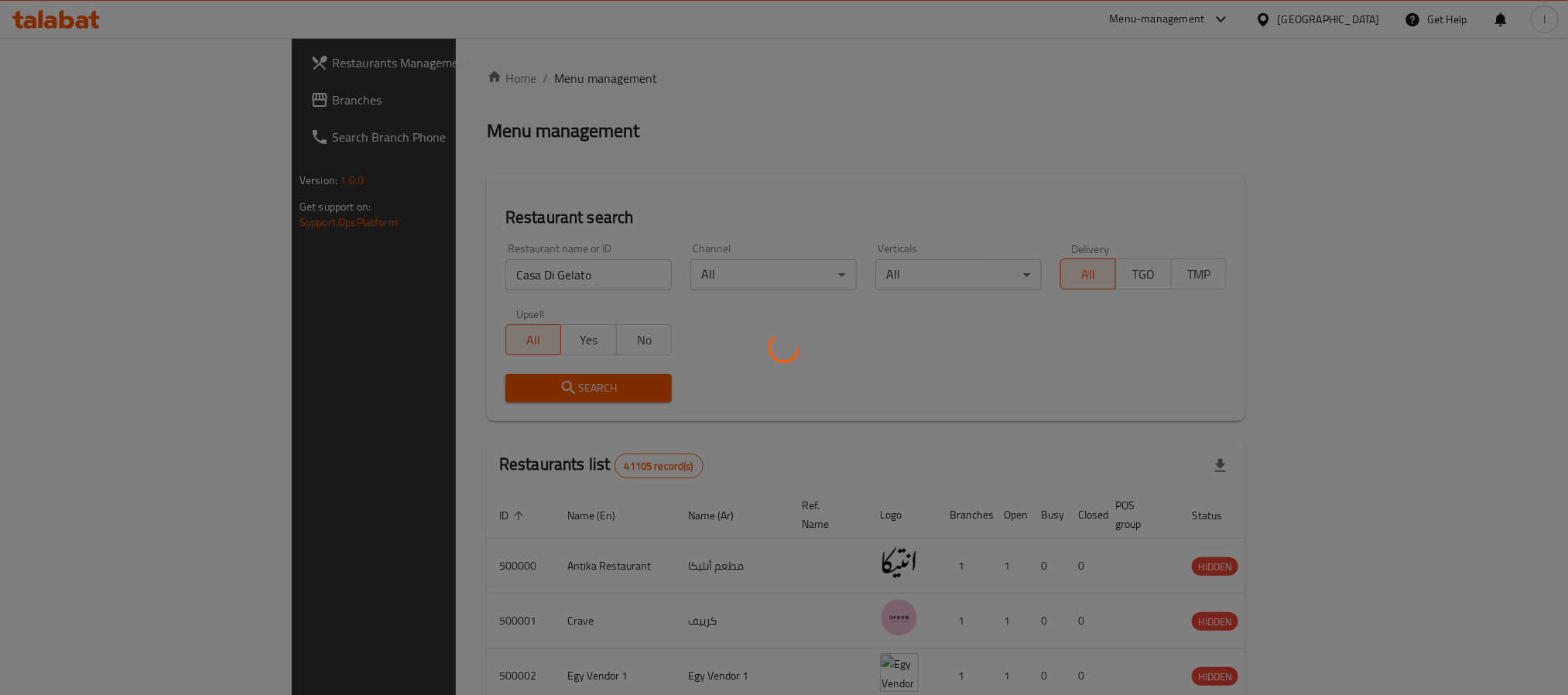
click at [506, 154] on div at bounding box center [784, 347] width 1568 height 695
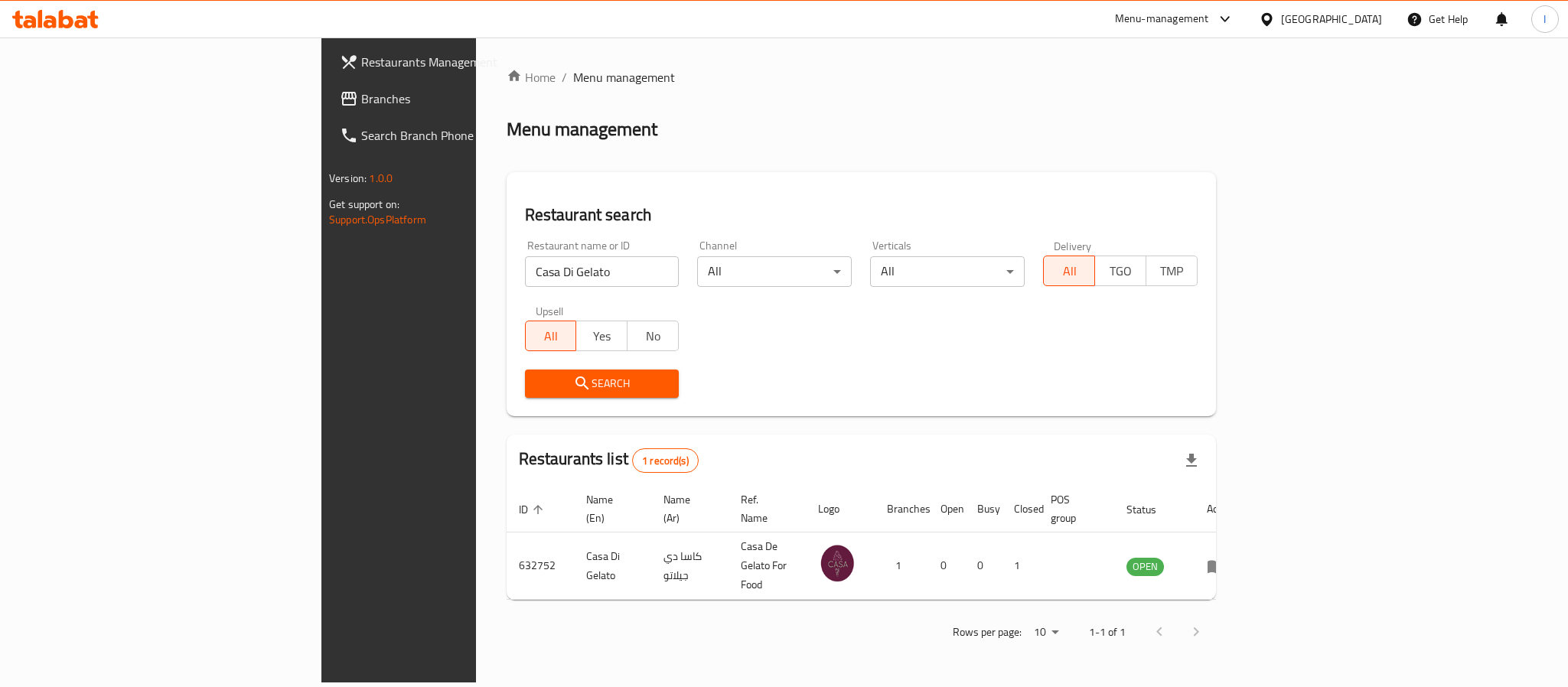
click at [547, 86] on ol "Home / Menu management" at bounding box center [861, 77] width 709 height 18
click at [662, 137] on div "Menu management" at bounding box center [861, 129] width 709 height 25
click at [620, 72] on ol "Home / Menu management" at bounding box center [861, 77] width 709 height 18
click at [552, 106] on div "Home / Menu management Menu management Restaurant search Restaurant name or ID …" at bounding box center [861, 360] width 709 height 584
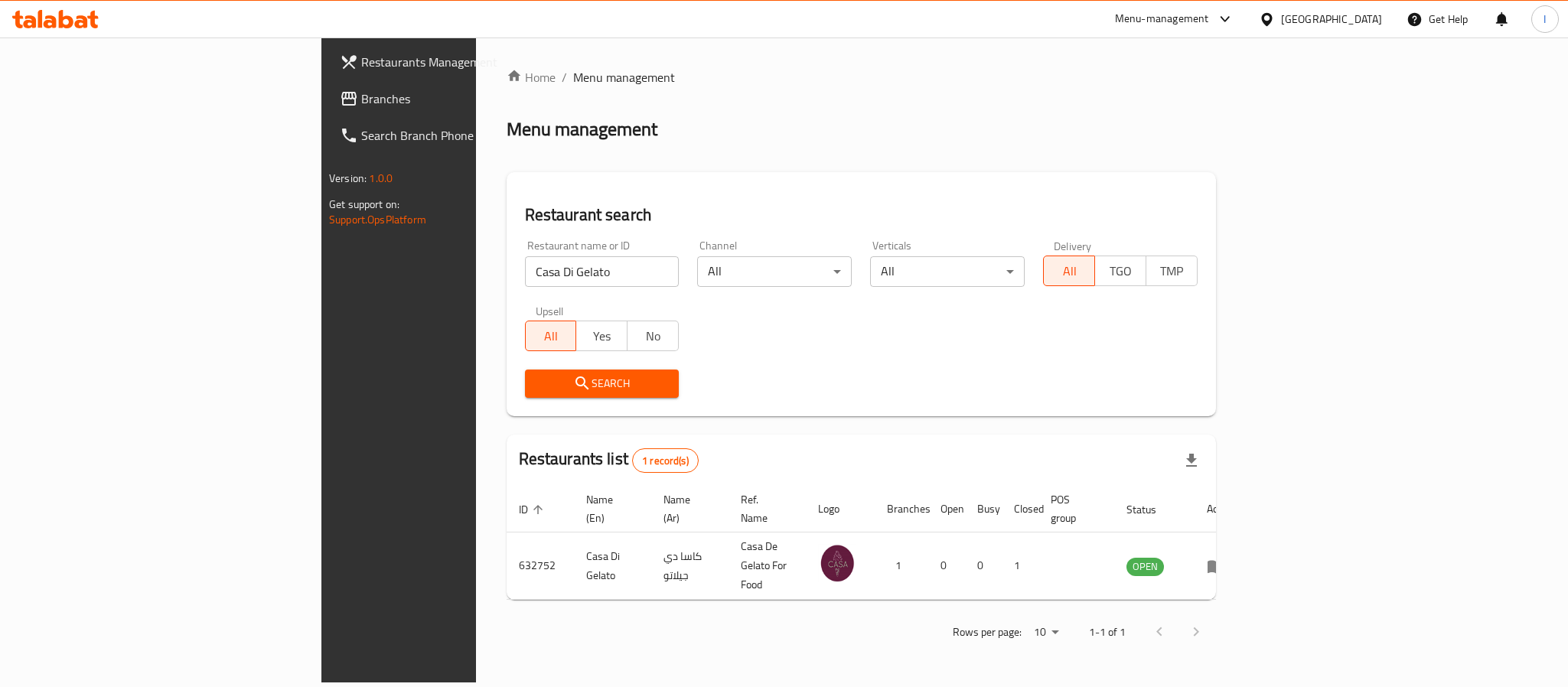
click at [572, 140] on div "Menu management" at bounding box center [861, 129] width 709 height 25
click at [540, 186] on div "Restaurant search Restaurant name or ID Casa Di Gelato Restaurant name or ID Ch…" at bounding box center [861, 294] width 709 height 244
click at [538, 197] on div "Restaurant search Restaurant name or ID Casa Di Gelato Restaurant name or ID Ch…" at bounding box center [861, 294] width 709 height 244
click at [513, 197] on div "Restaurant search Restaurant name or ID Casa Di Gelato Restaurant name or ID Ch…" at bounding box center [861, 294] width 709 height 244
click at [540, 142] on div "Home / Menu management Menu management Restaurant search Restaurant name or ID …" at bounding box center [861, 360] width 709 height 584
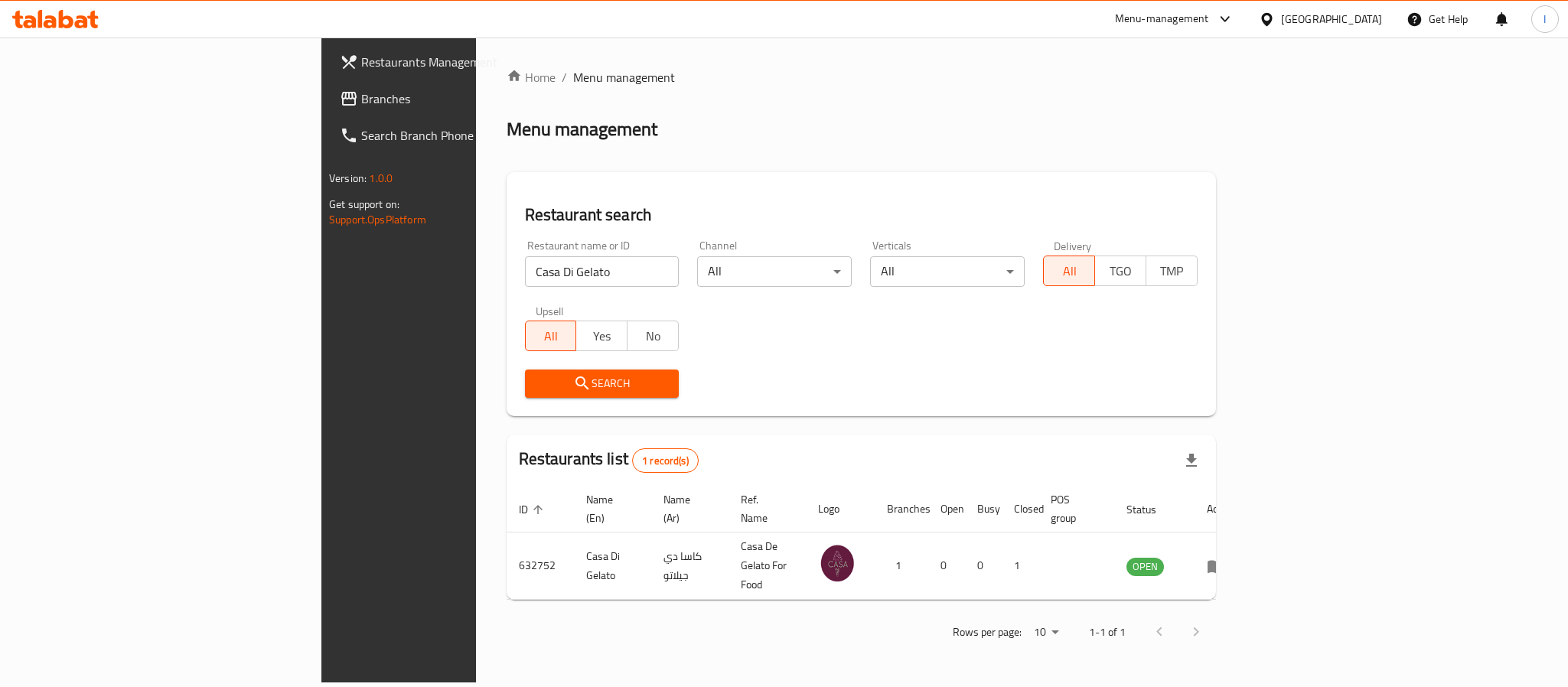
click at [361, 101] on span "Branches" at bounding box center [466, 99] width 210 height 18
